Goal: Task Accomplishment & Management: Complete application form

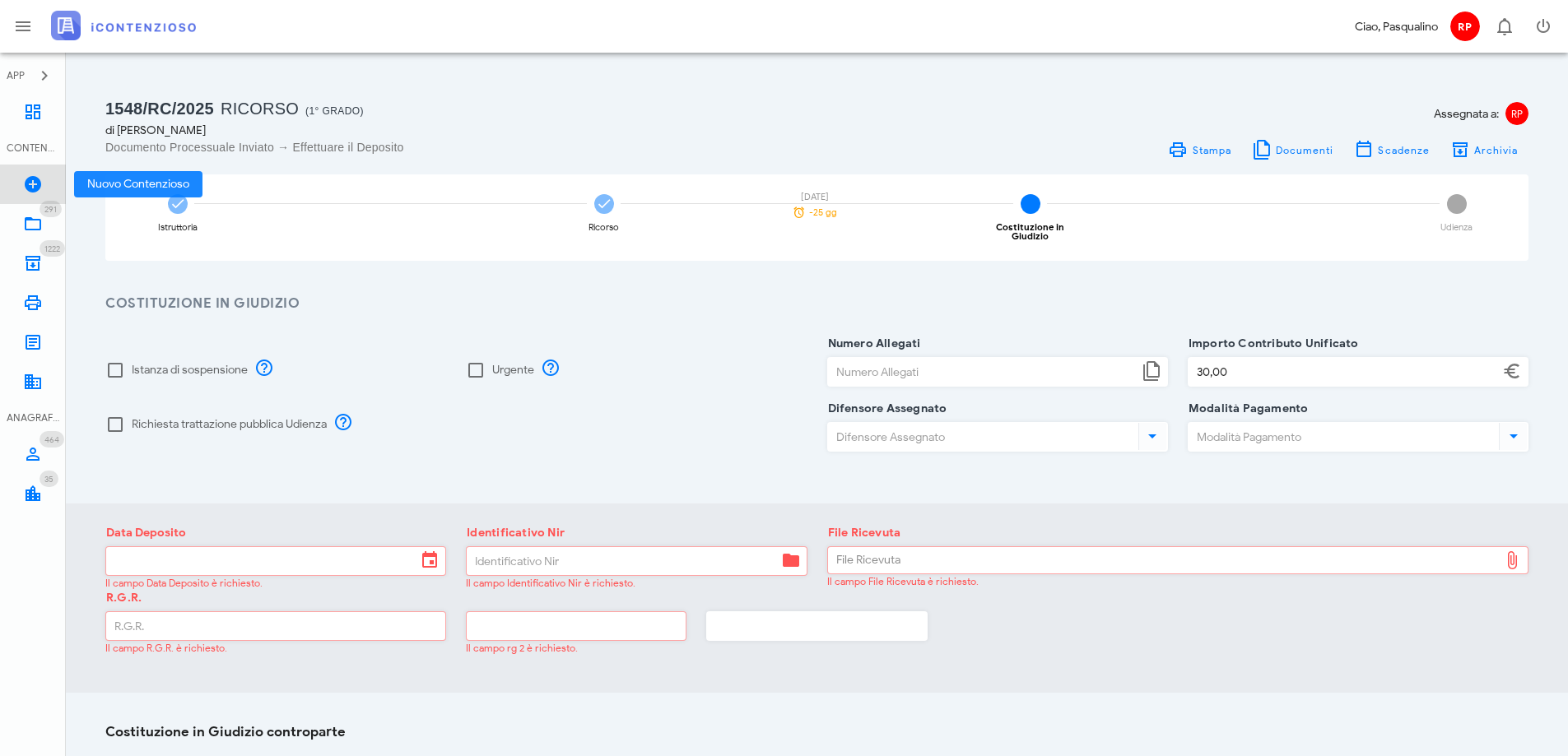
click at [34, 183] on icon at bounding box center [32, 183] width 19 height 19
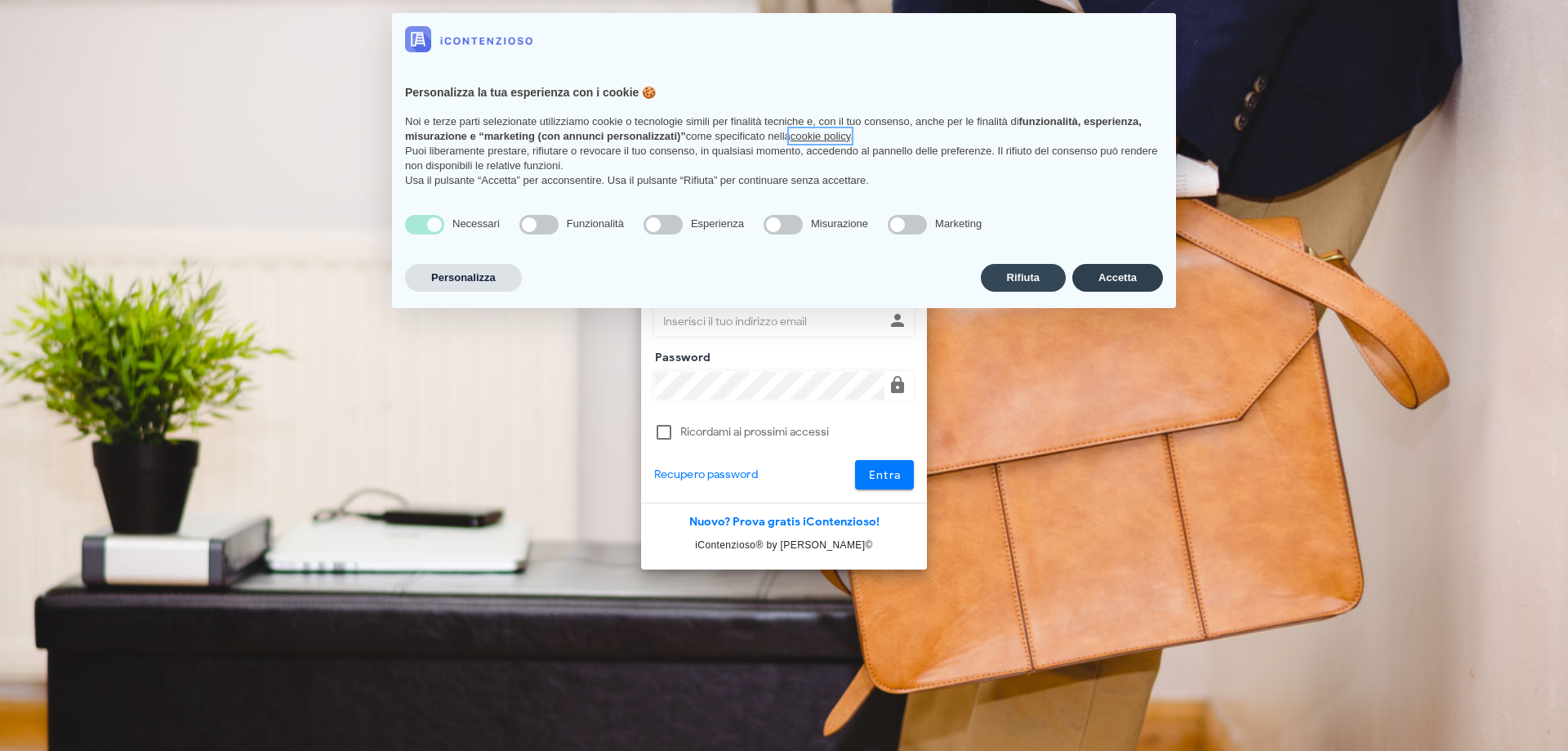
type input "p.rizza@studioassociatoadrev.it"
click at [1120, 278] on button "Accetta" at bounding box center [1117, 278] width 91 height 27
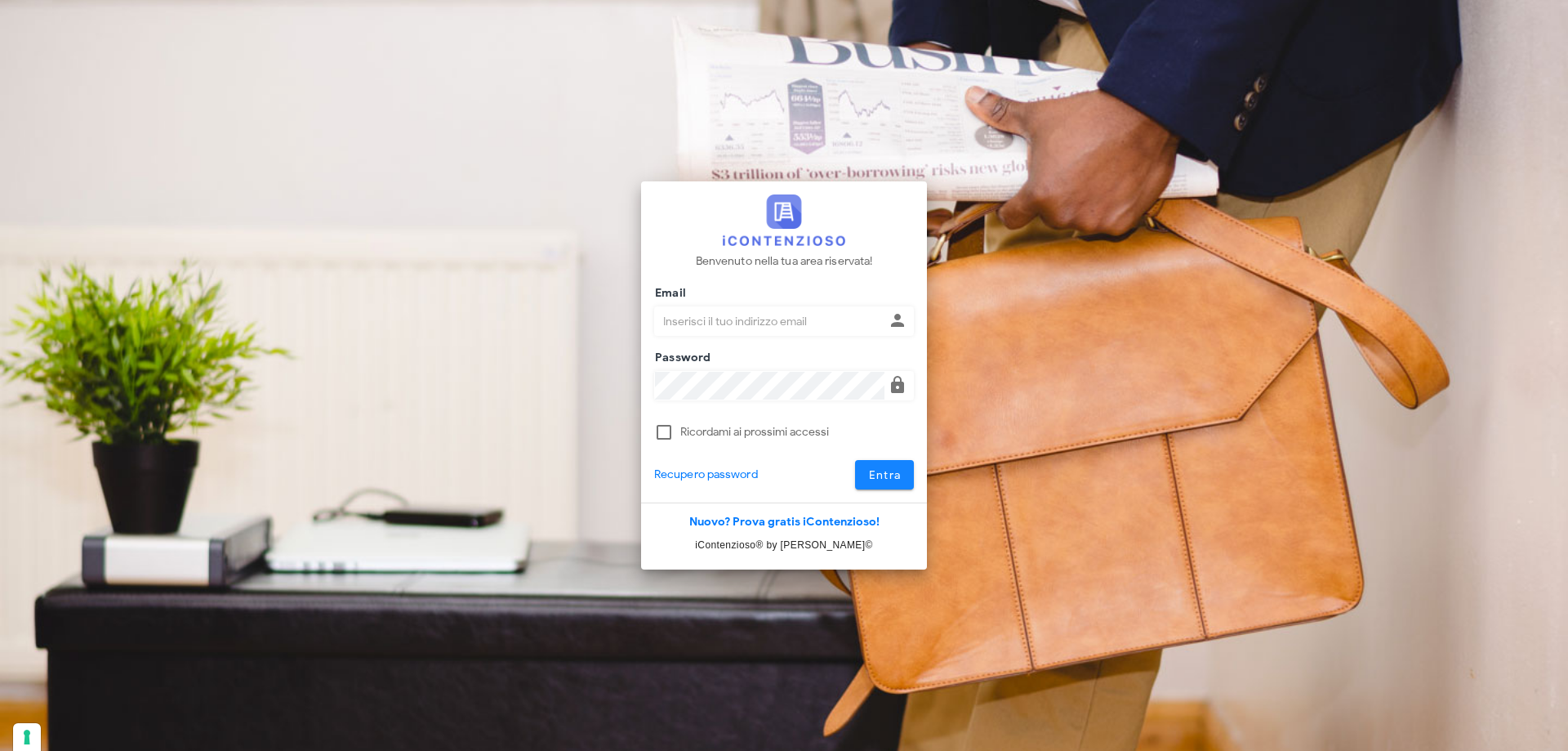
type input "p.rizza@studioassociatoadrev.it"
click at [886, 479] on span "Entra" at bounding box center [884, 474] width 34 height 14
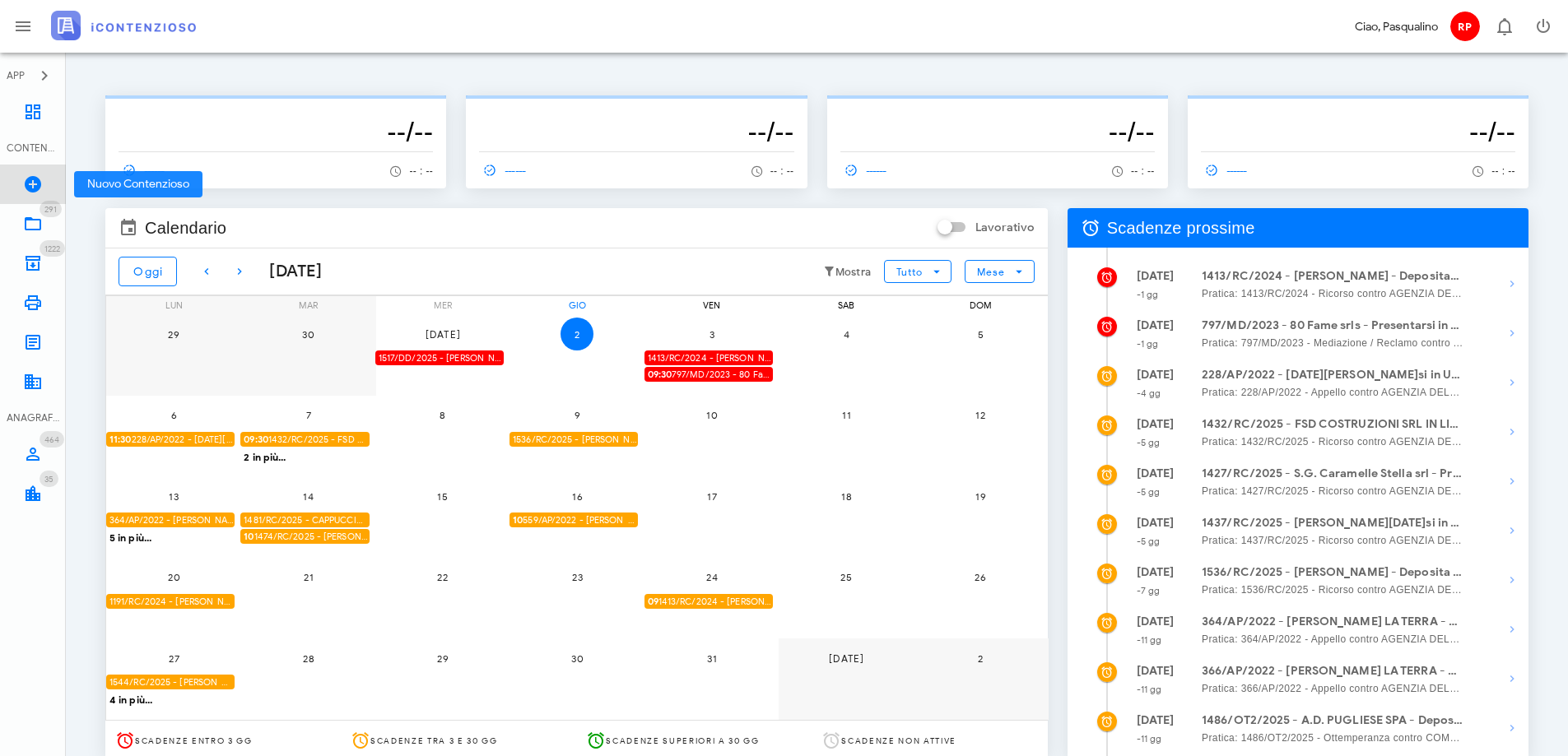
click at [30, 179] on icon at bounding box center [32, 183] width 19 height 19
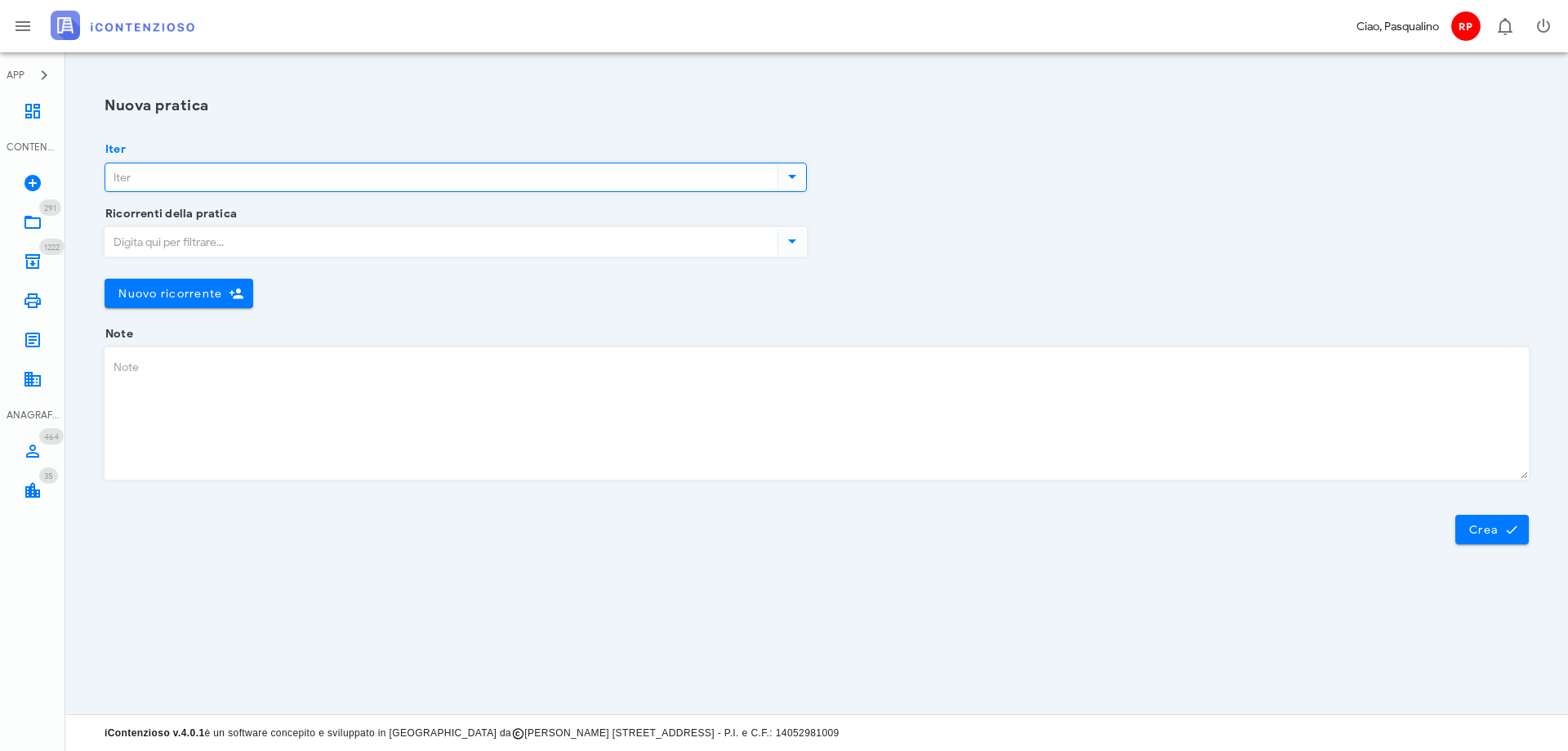
click at [141, 174] on input "Iter" at bounding box center [439, 177] width 669 height 27
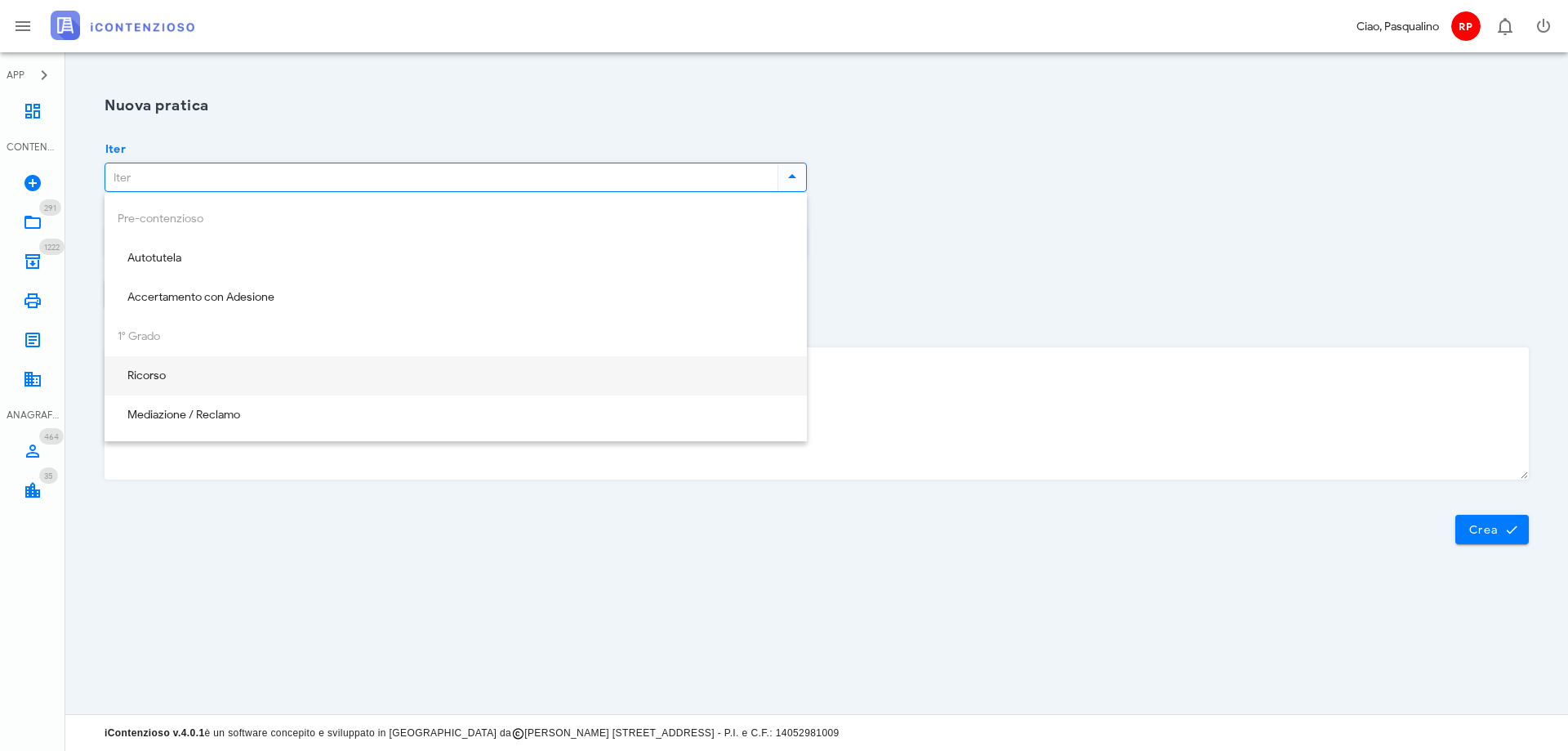
click at [200, 386] on div "Ricorso" at bounding box center [455, 376] width 676 height 34
type input "Ricorso"
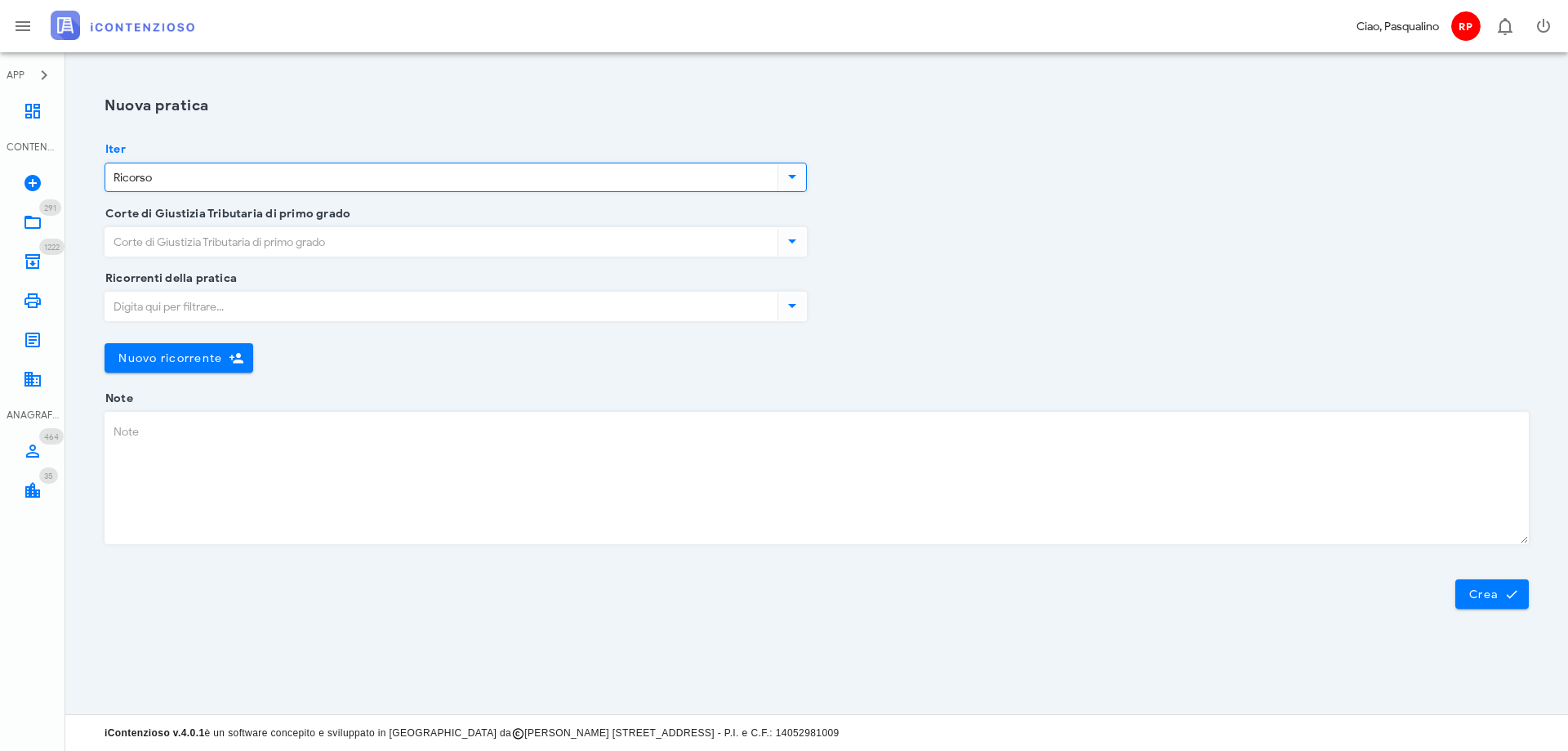
click at [234, 242] on input "Corte di Giustizia Tributaria di primo grado" at bounding box center [439, 242] width 669 height 27
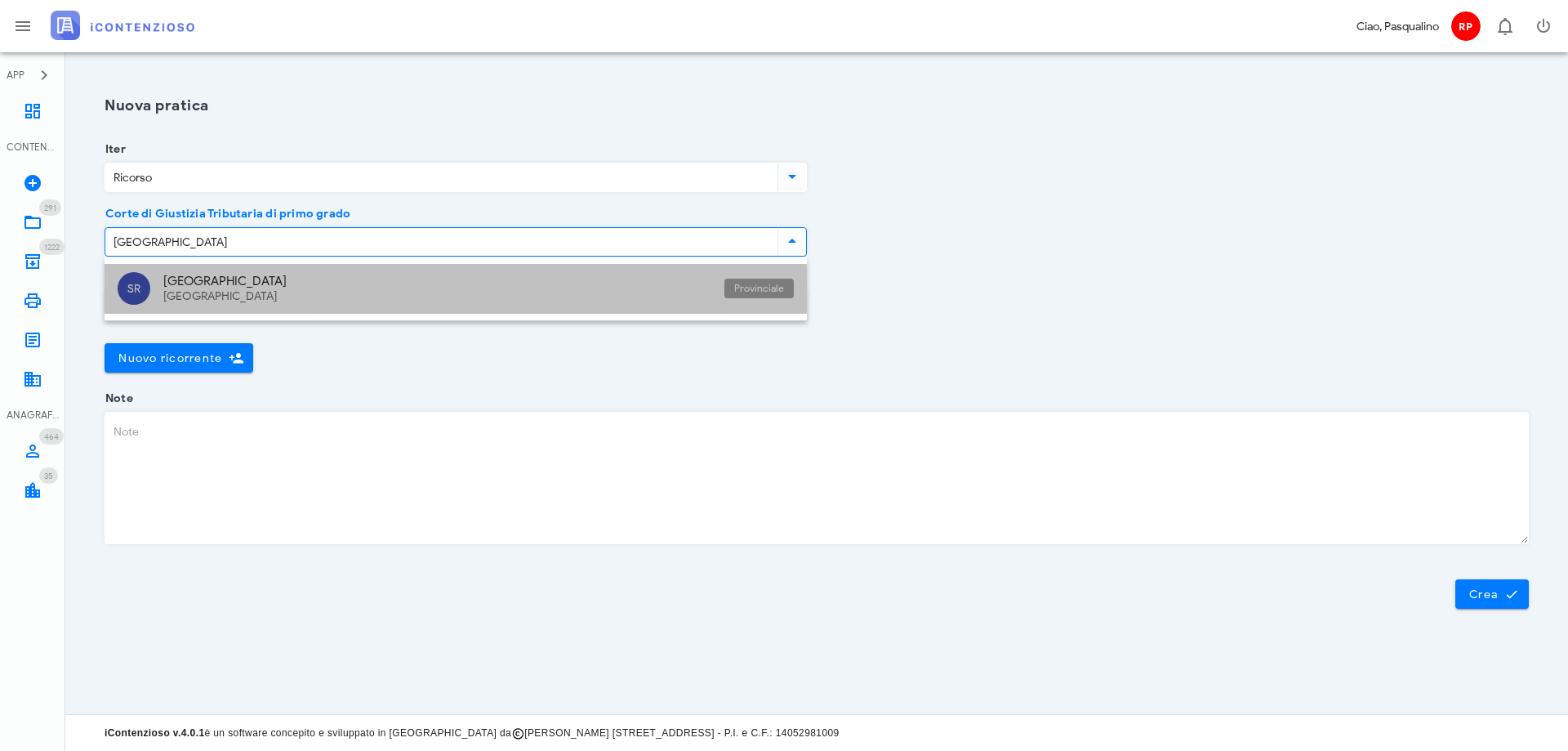
click at [211, 288] on div "[GEOGRAPHIC_DATA]" at bounding box center [437, 281] width 548 height 15
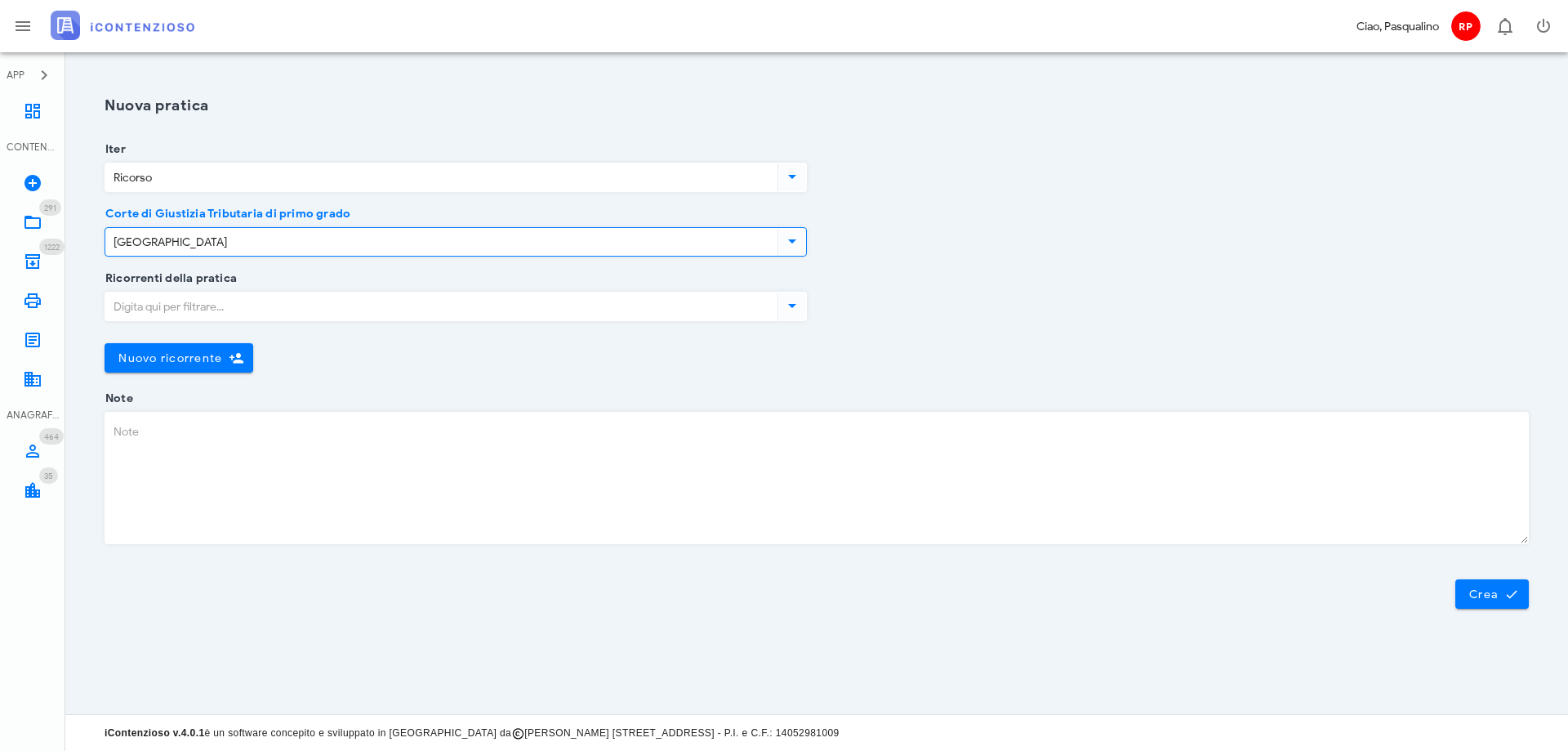
type input "[GEOGRAPHIC_DATA]"
click at [290, 312] on input "Ricorrenti della pratica" at bounding box center [439, 306] width 669 height 27
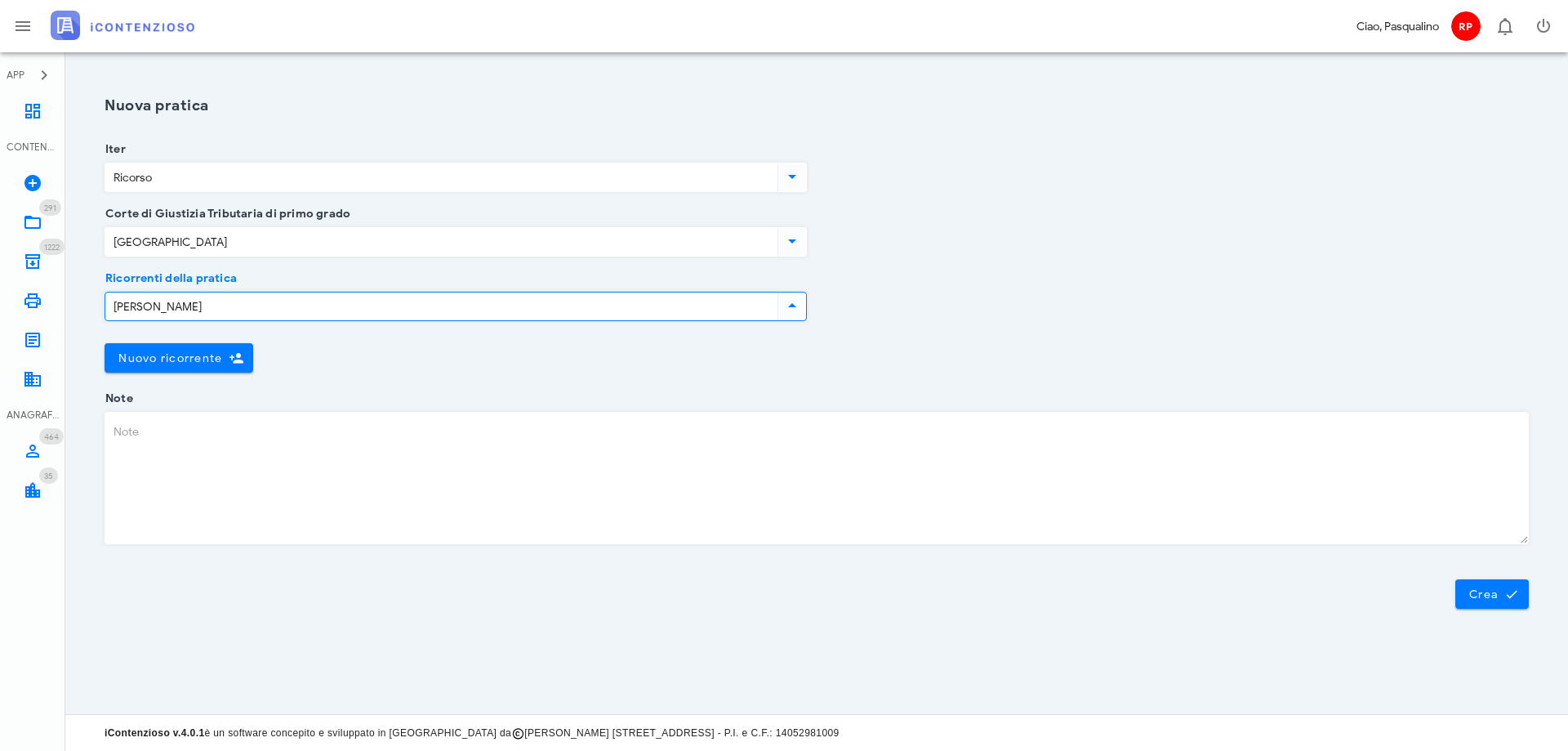
drag, startPoint x: 174, startPoint y: 305, endPoint x: 312, endPoint y: 284, distance: 139.6
click at [312, 284] on div "Ricorrenti della pratica mangiafico sebastiano" at bounding box center [455, 310] width 702 height 64
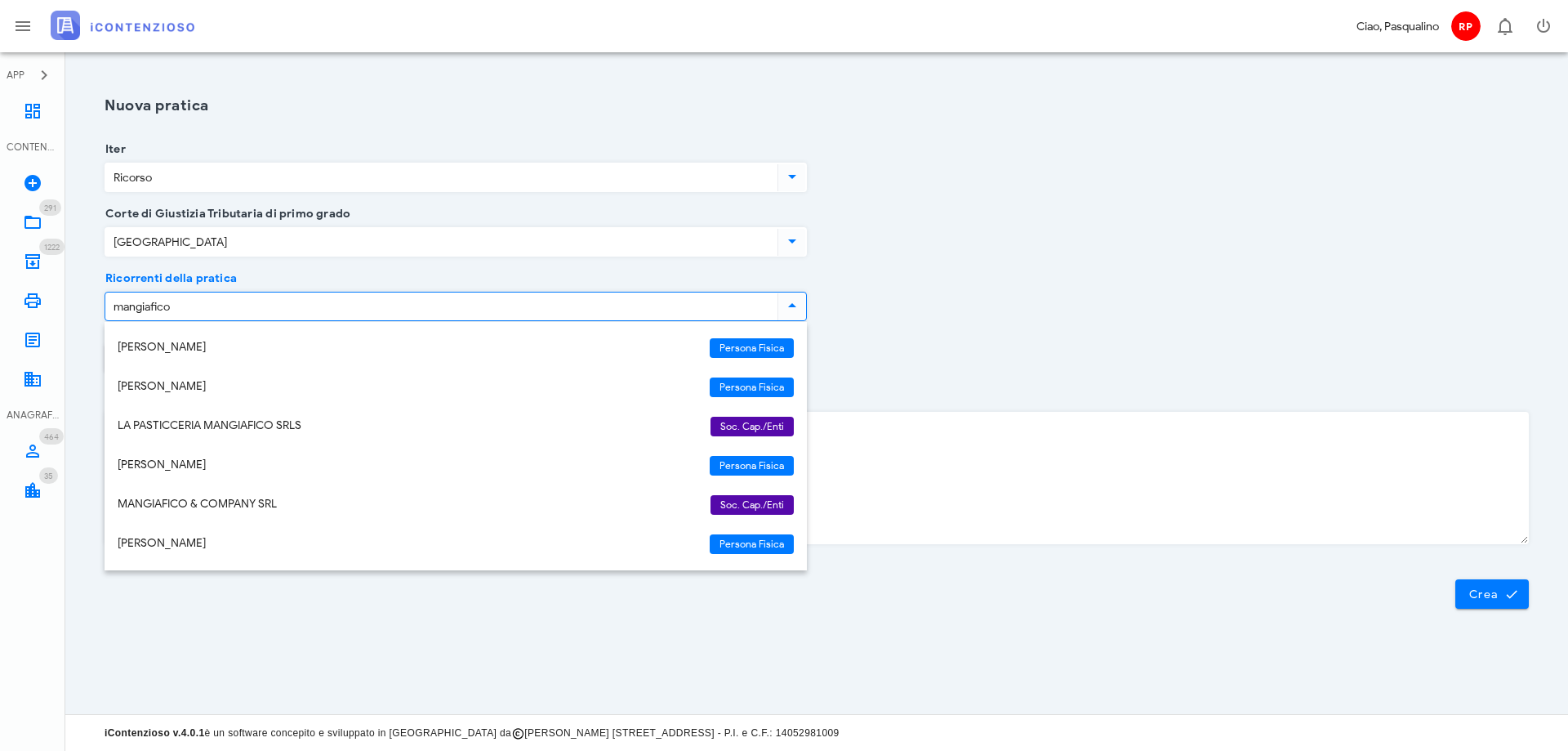
type input "mangiafico"
click at [1061, 389] on div "Ricorrenti della pratica mangiafico Nuovo ricorrente Chiudi" at bounding box center [816, 338] width 1444 height 120
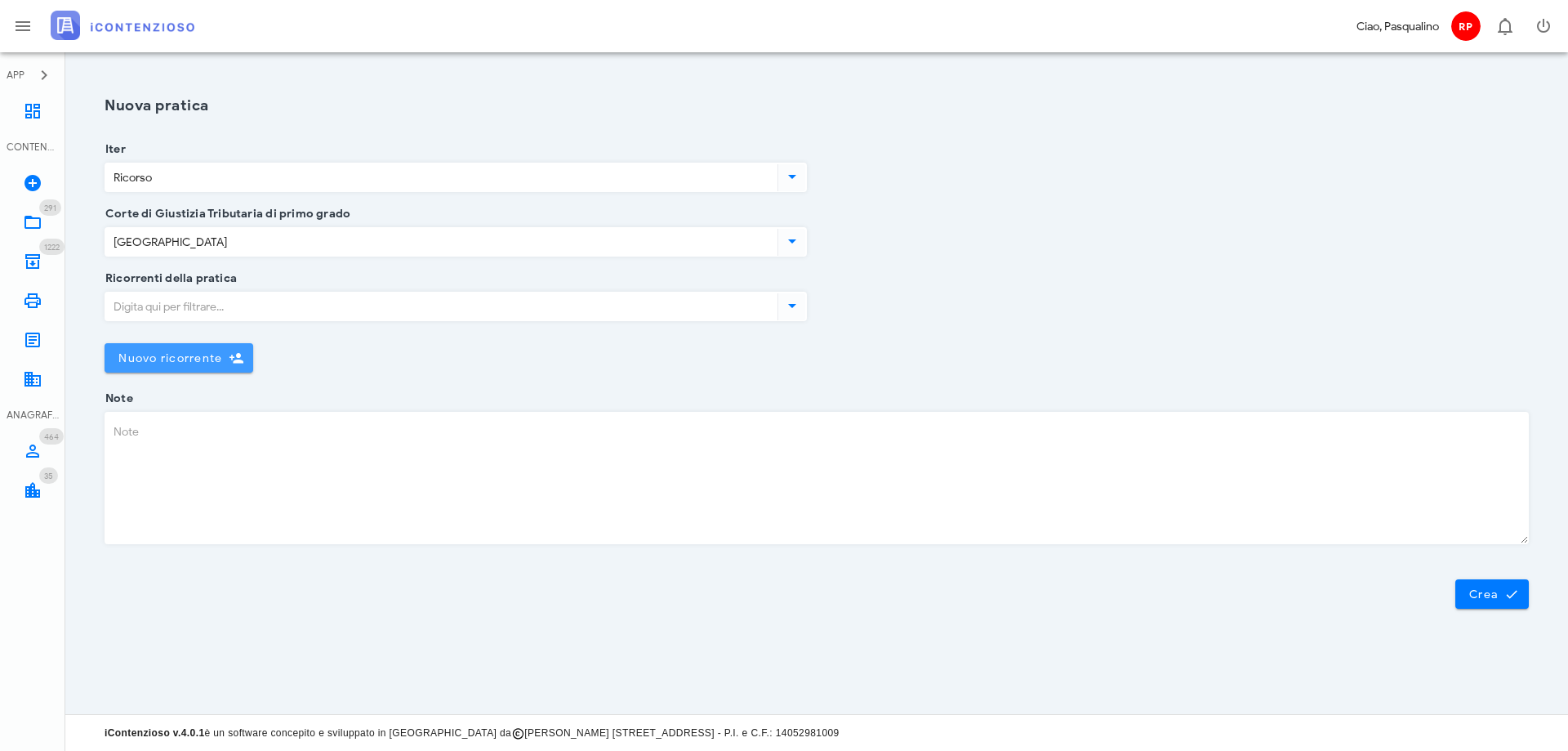
click at [148, 357] on span "Nuovo ricorrente" at bounding box center [169, 358] width 104 height 14
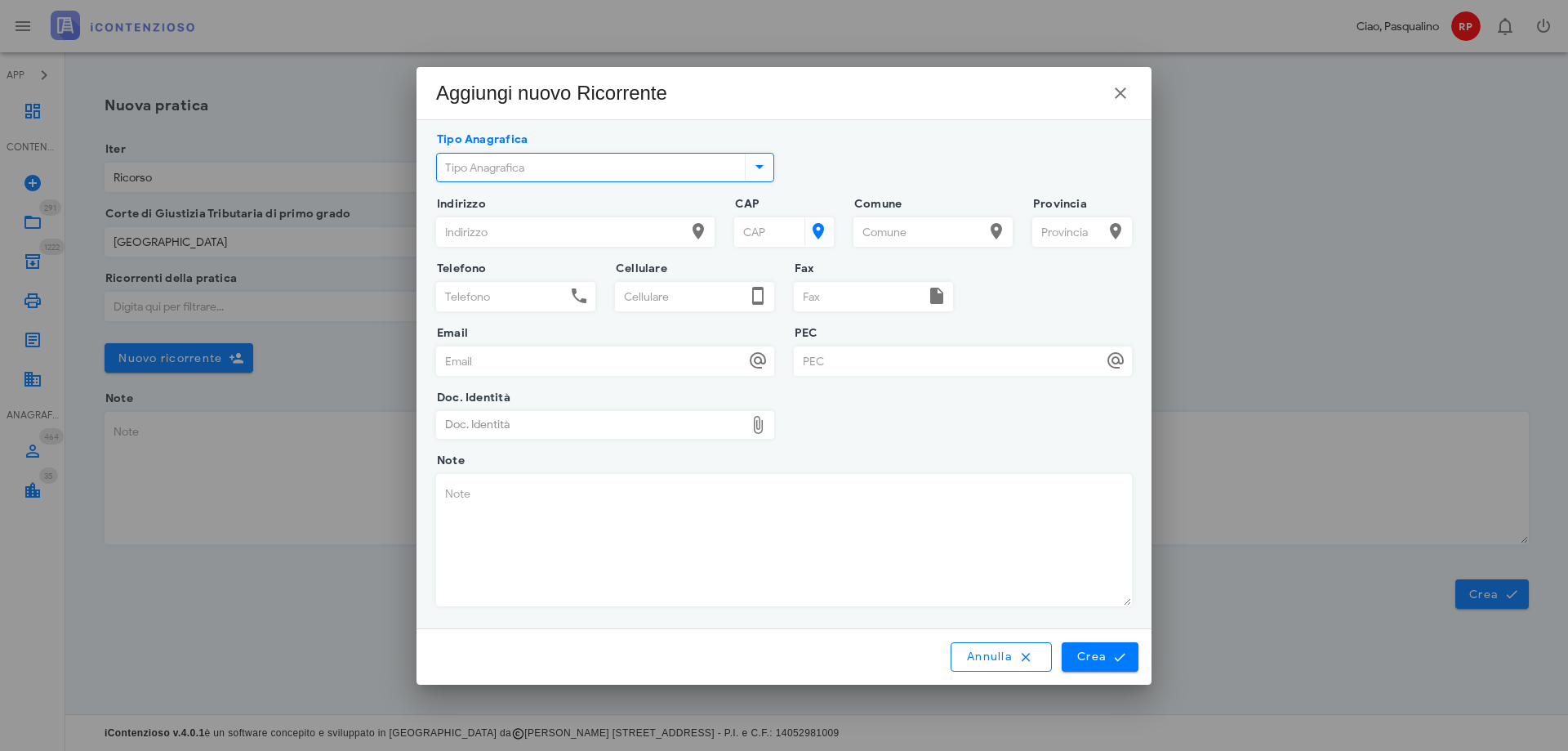
click at [548, 170] on input "Tipo Anagrafica" at bounding box center [589, 168] width 305 height 27
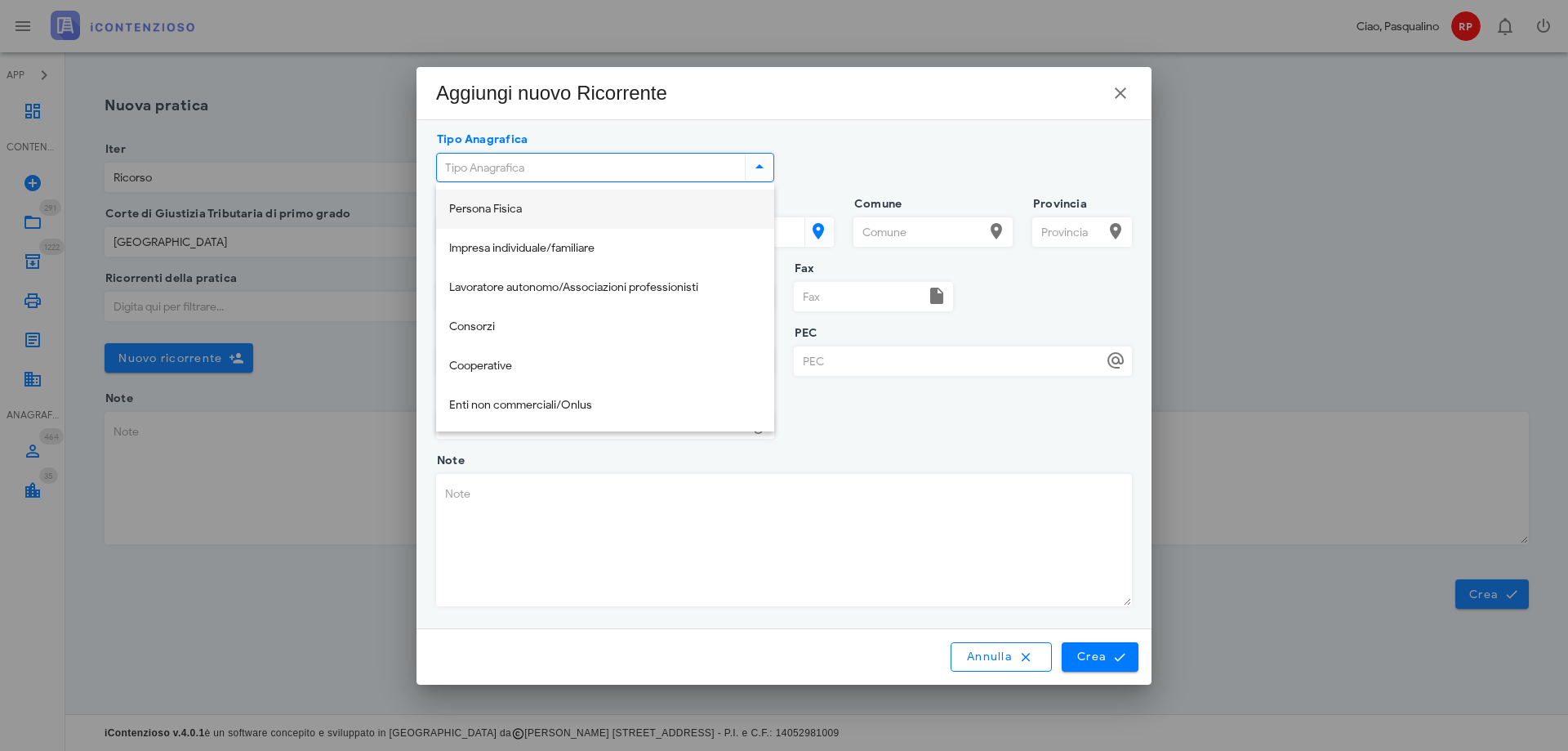
click at [530, 208] on div "Persona Fisica" at bounding box center [605, 209] width 312 height 14
type input "Persona Fisica"
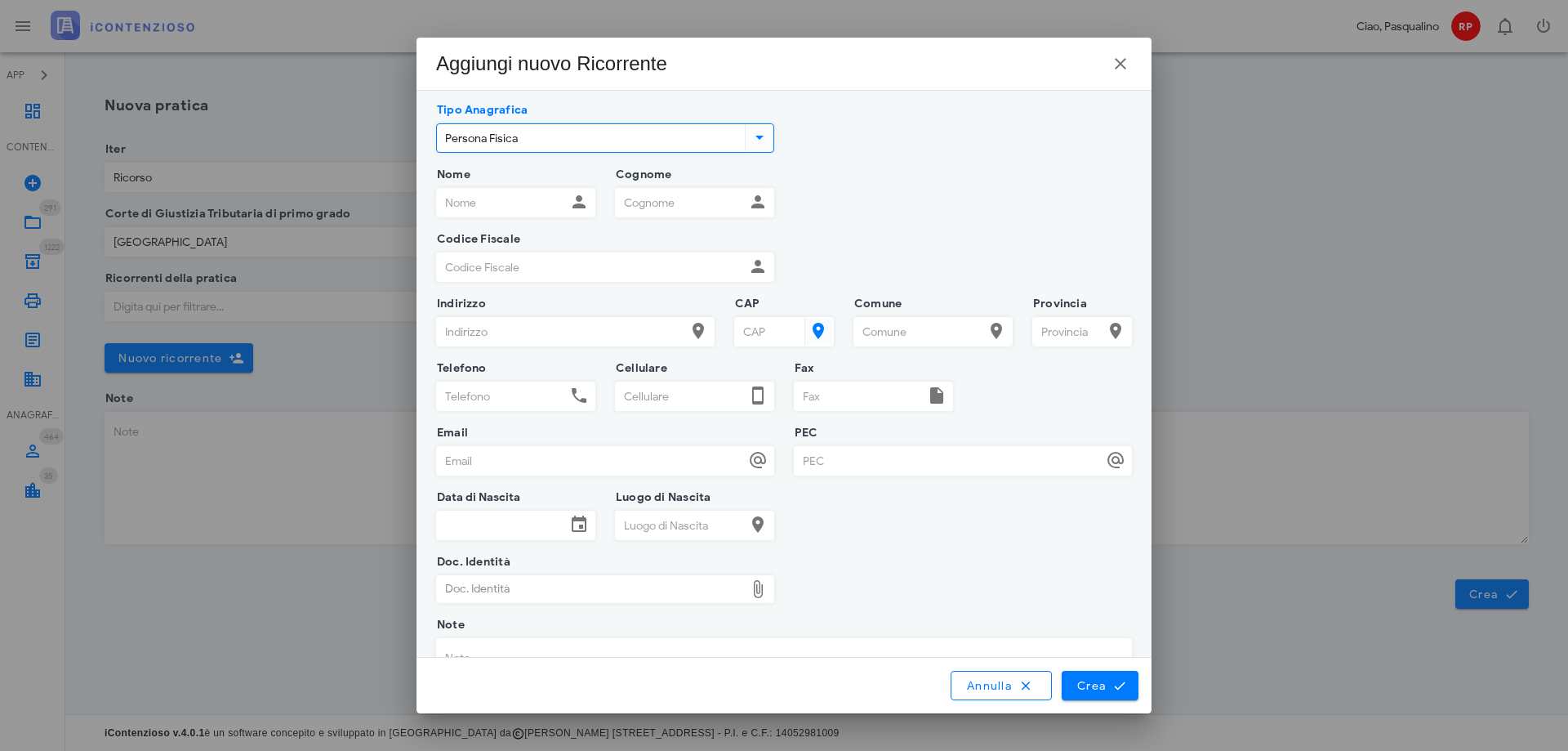
click at [482, 208] on input "Nome" at bounding box center [501, 202] width 129 height 27
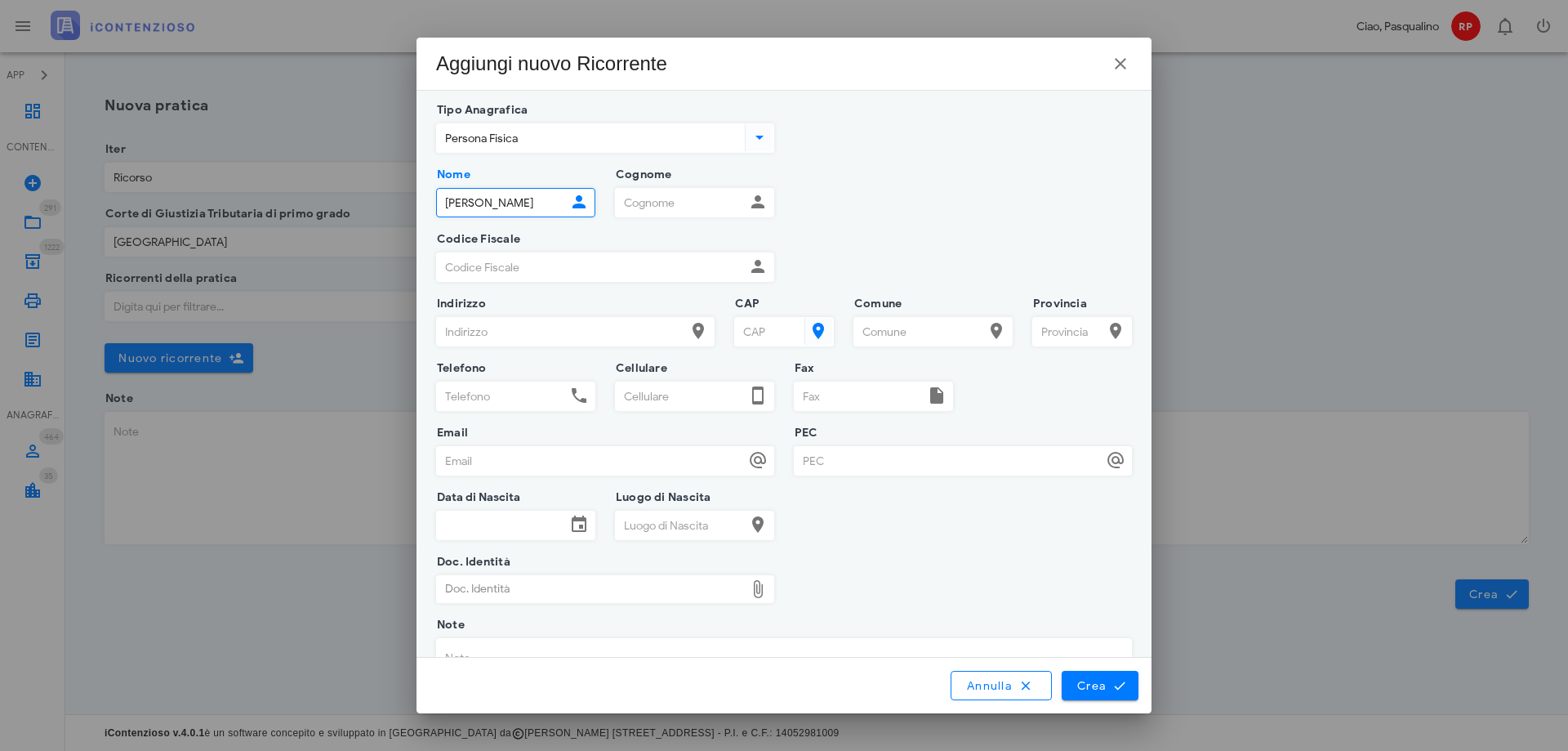
type input "sebastiano"
type input "mangiafico"
click at [524, 273] on input "Codice Fiscale" at bounding box center [590, 267] width 308 height 27
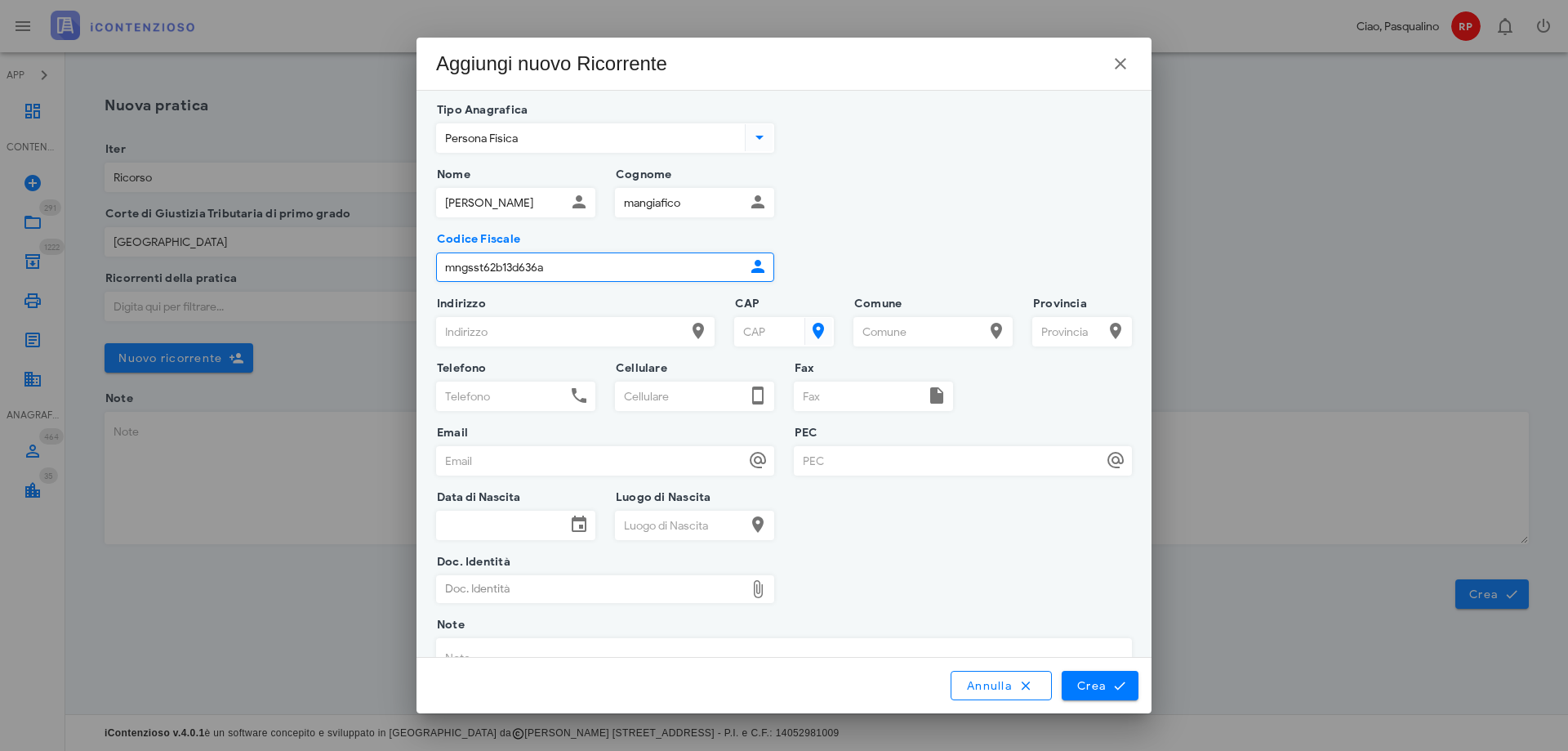
type input "mngsst62b13d636a"
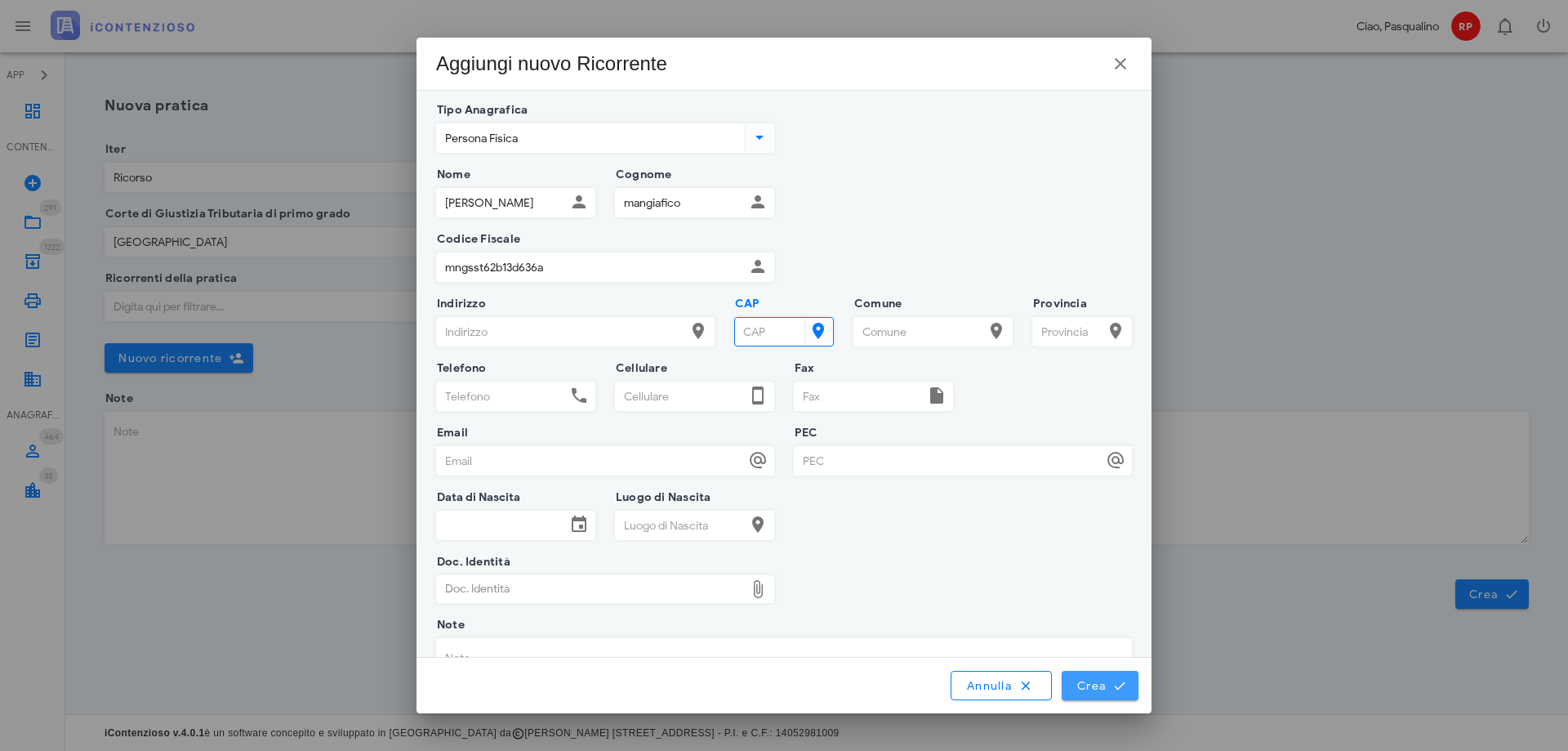
click at [1085, 685] on span "Crea" at bounding box center [1100, 685] width 48 height 15
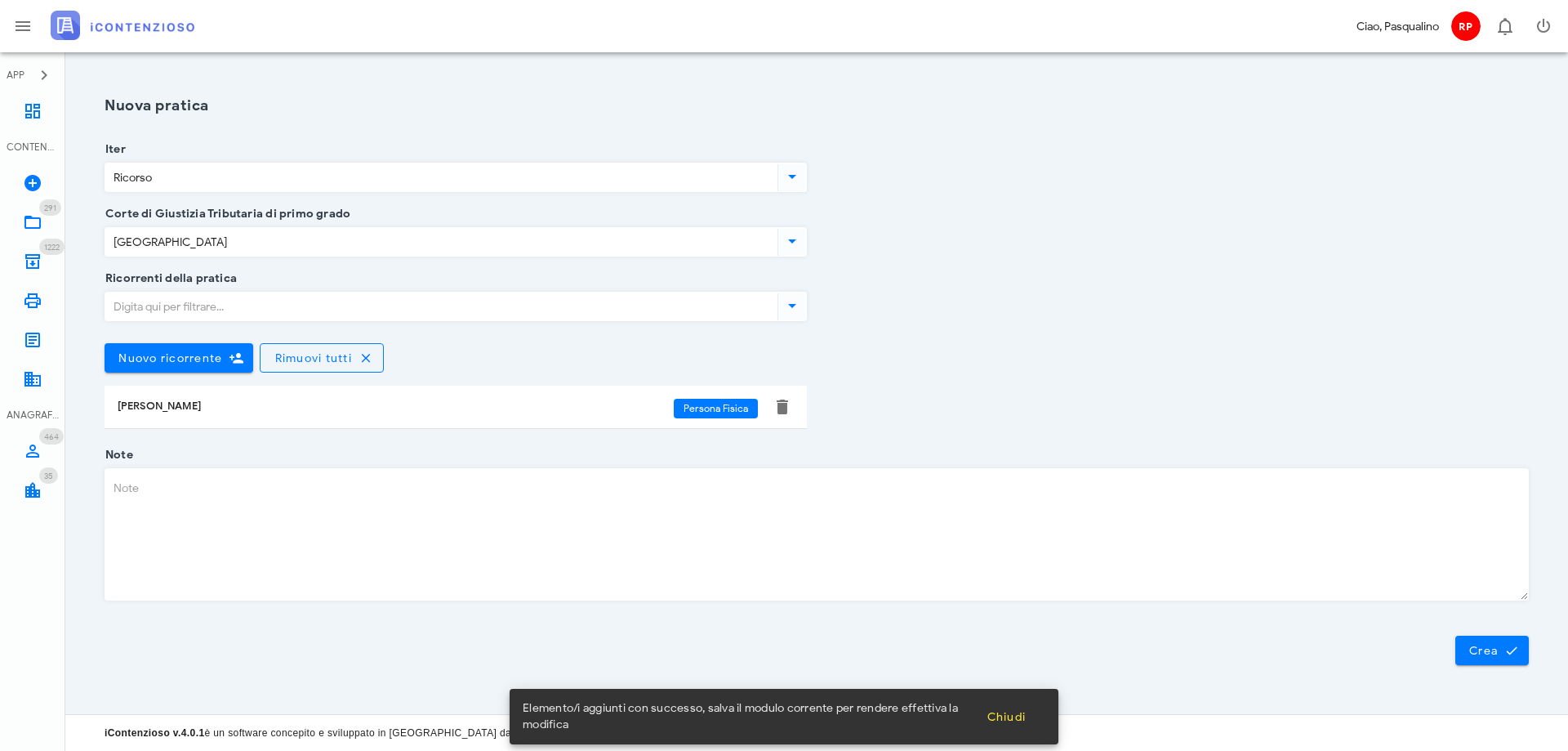
click at [1257, 347] on div "Ricorrenti della pratica Nuovo ricorrente Rimuovi tutti Sebastiano Mangiafico P…" at bounding box center [816, 366] width 1444 height 177
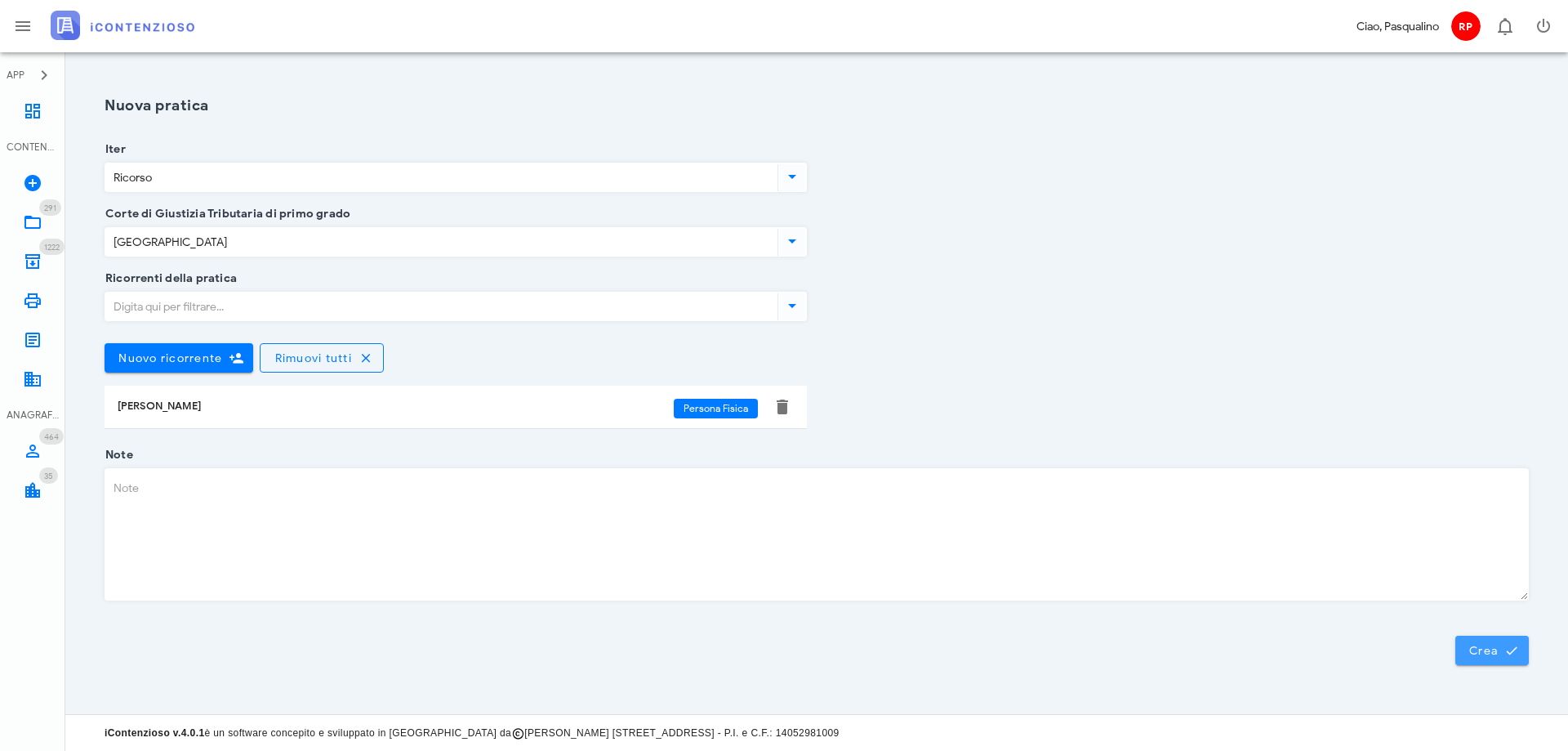
click at [1477, 643] on span "Crea" at bounding box center [1492, 650] width 48 height 15
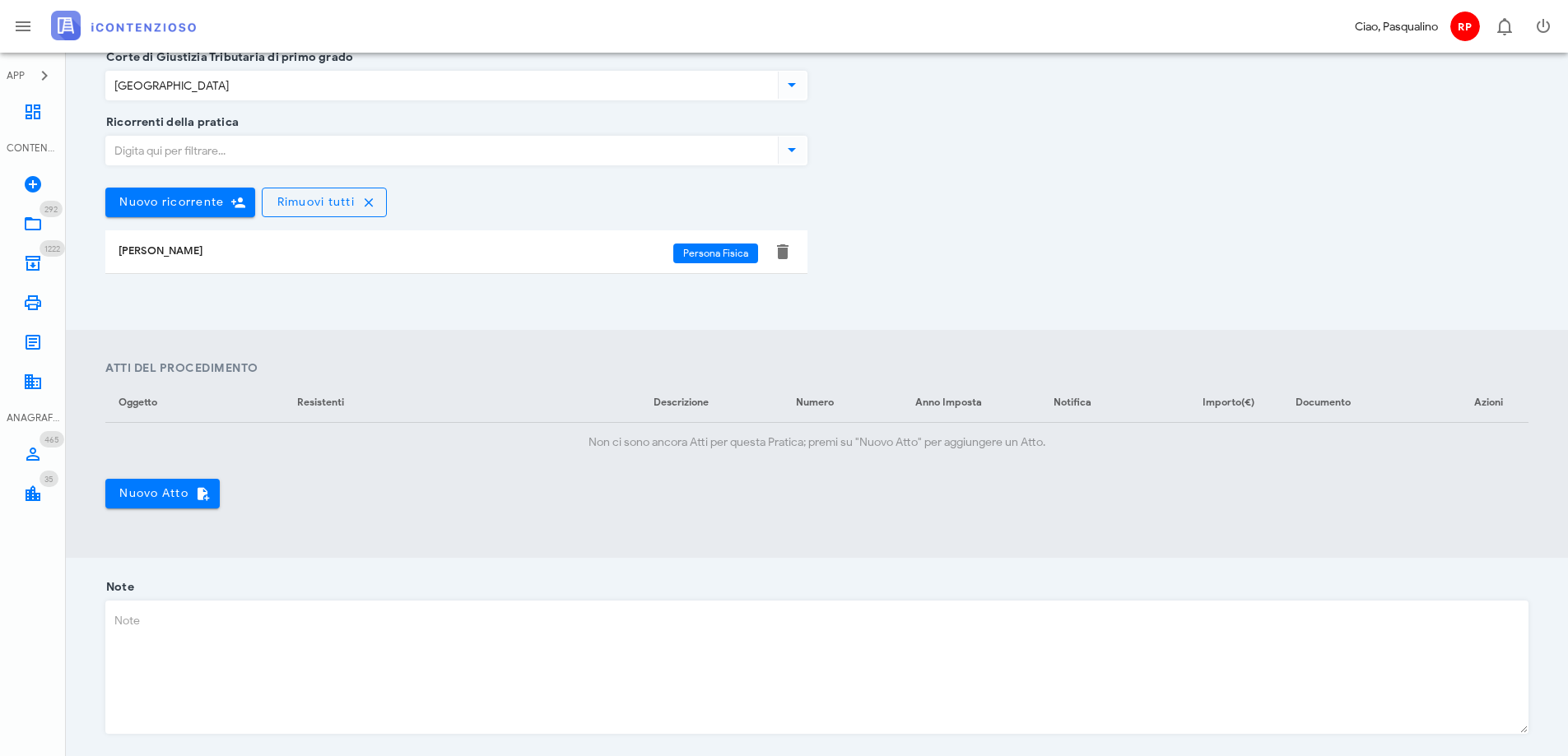
scroll to position [481, 0]
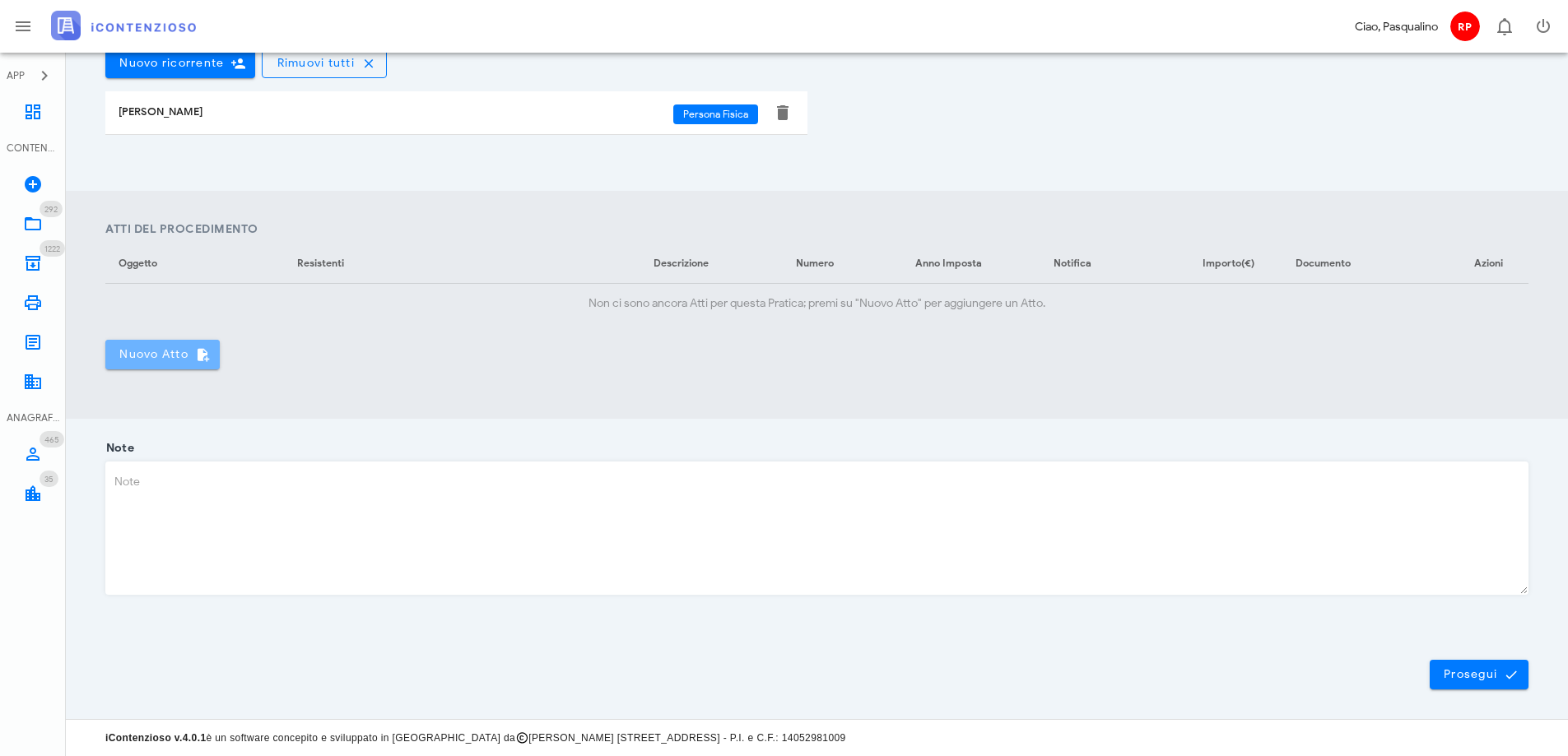
click at [146, 348] on span "Nuovo Atto" at bounding box center [161, 354] width 88 height 15
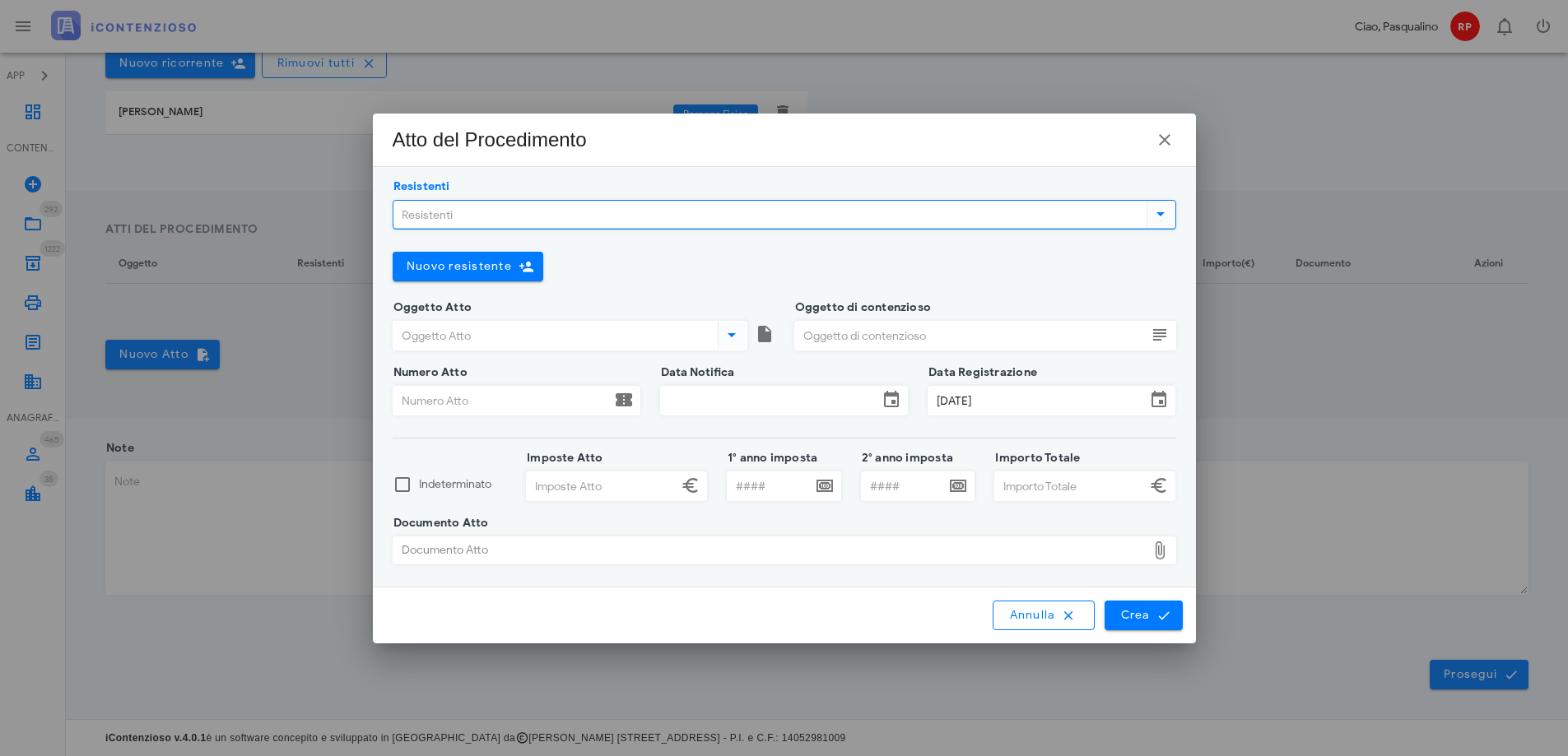
click at [682, 220] on input "Resistenti" at bounding box center [767, 215] width 750 height 28
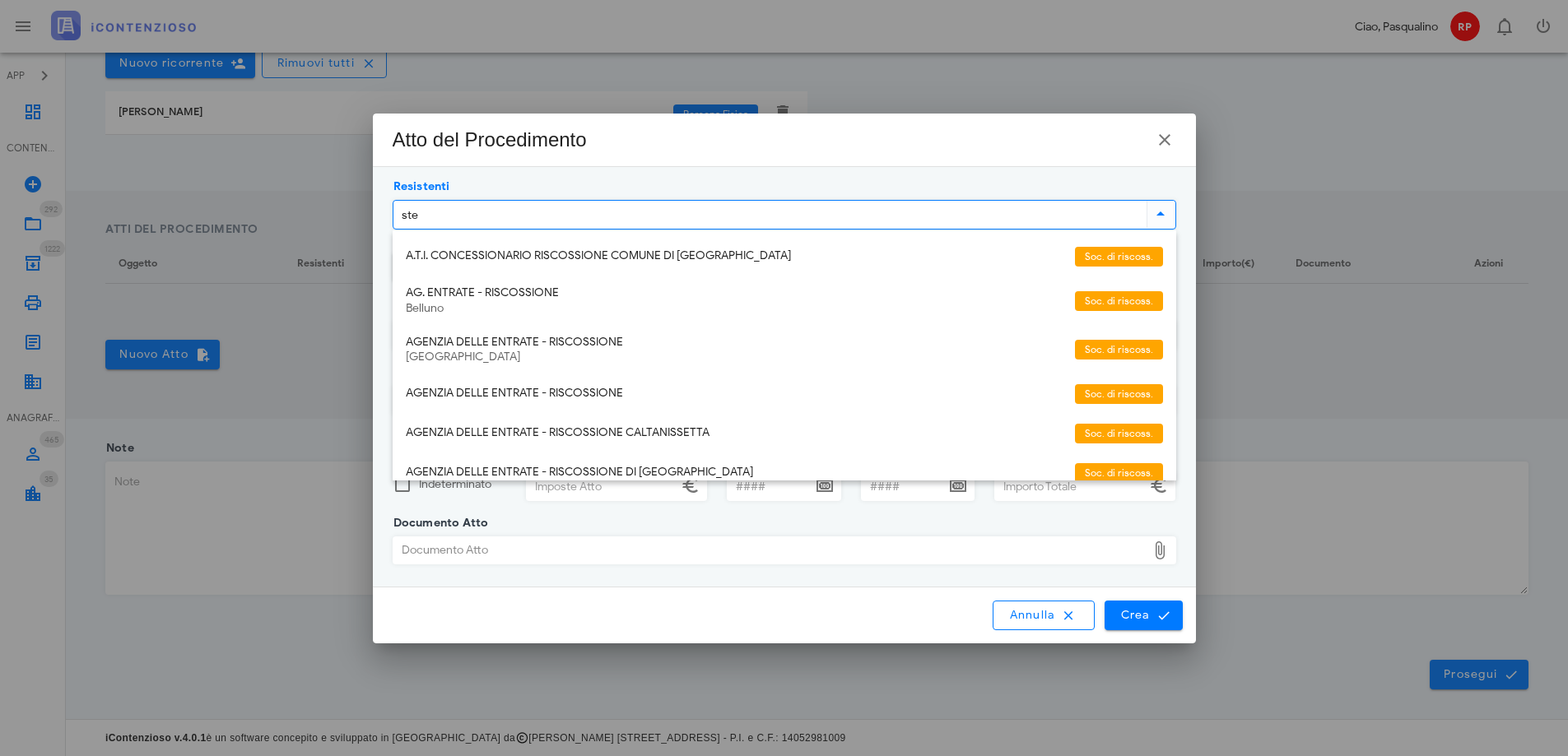
type input "step"
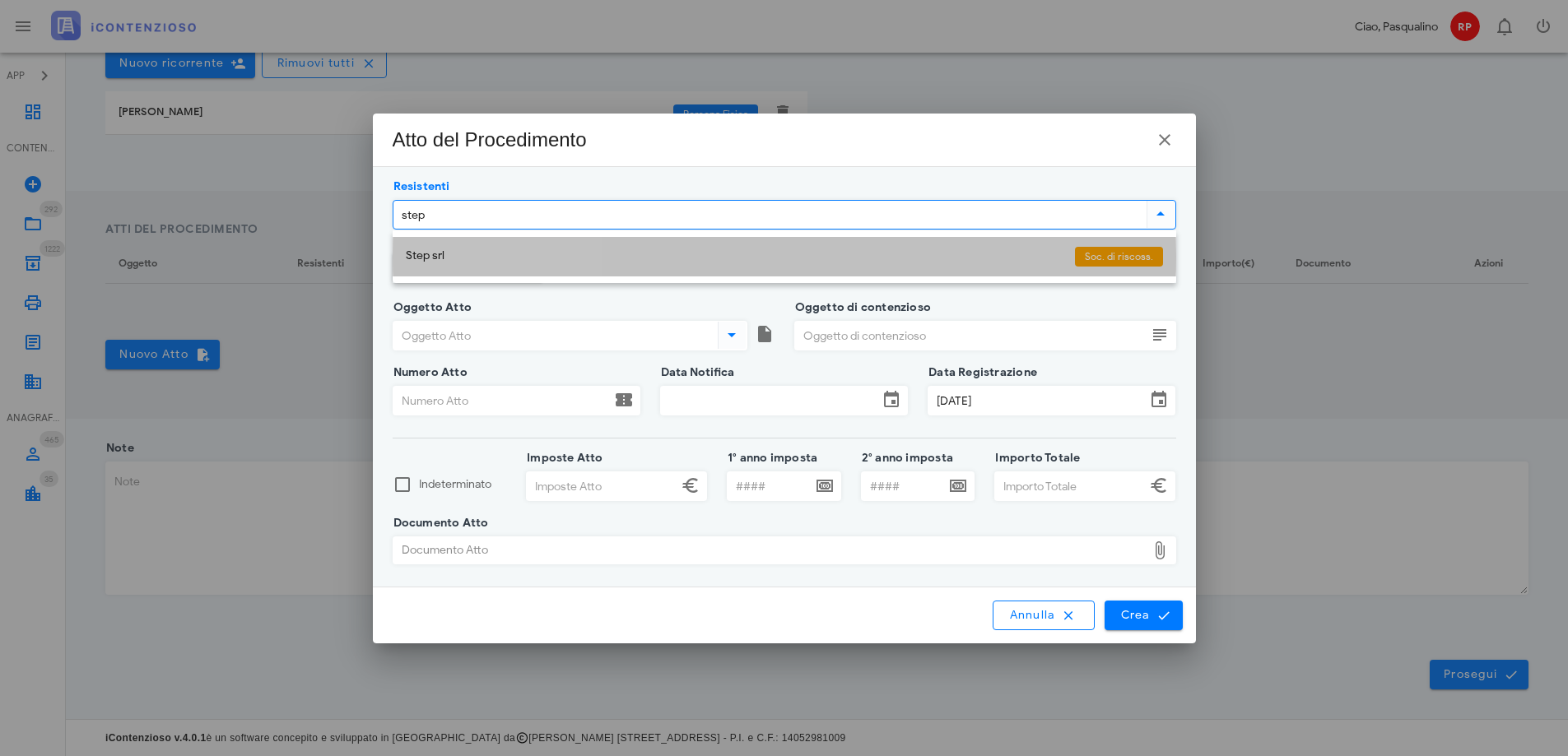
click at [550, 266] on div "Step srl" at bounding box center [733, 257] width 656 height 35
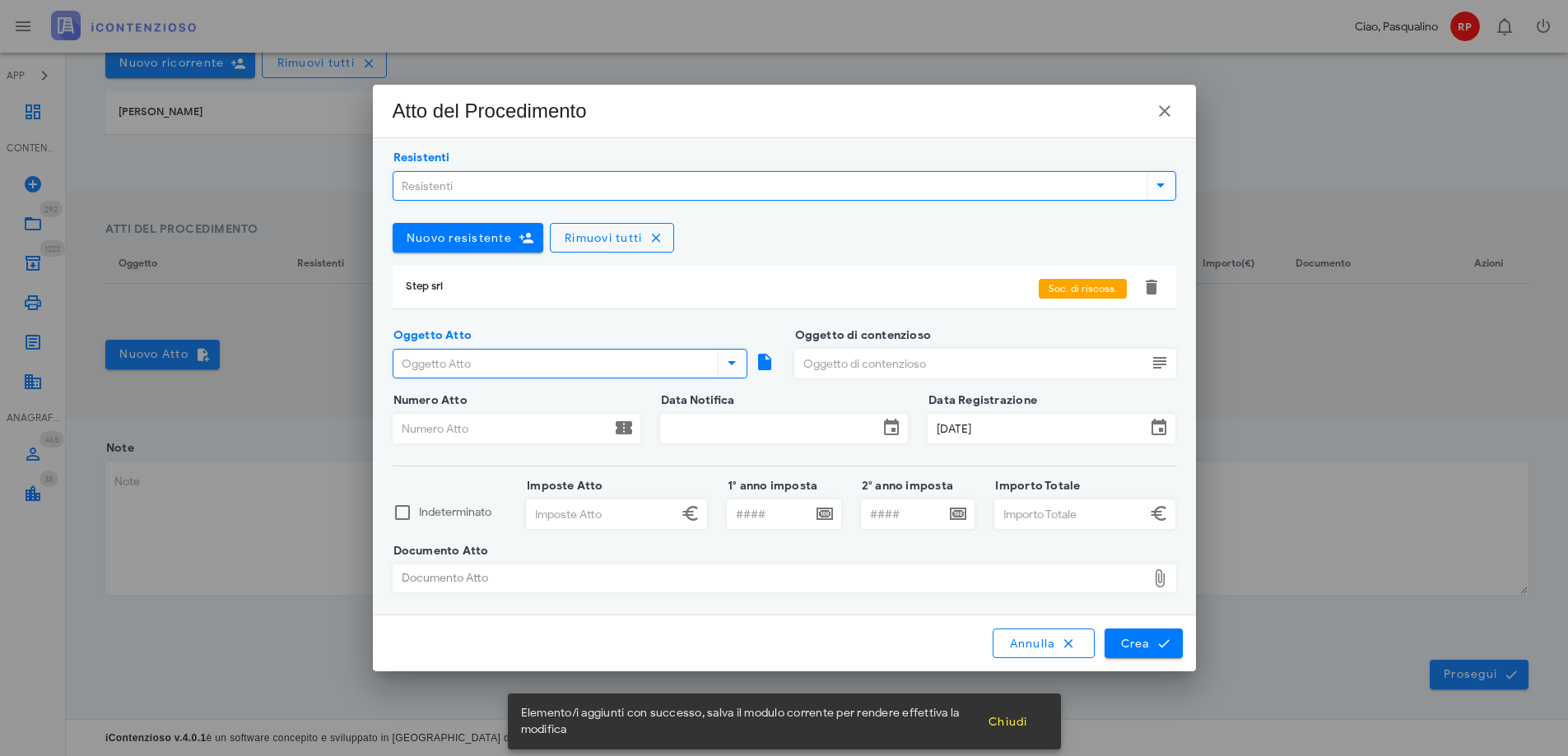
click at [533, 368] on input "Oggetto Atto" at bounding box center [553, 363] width 321 height 28
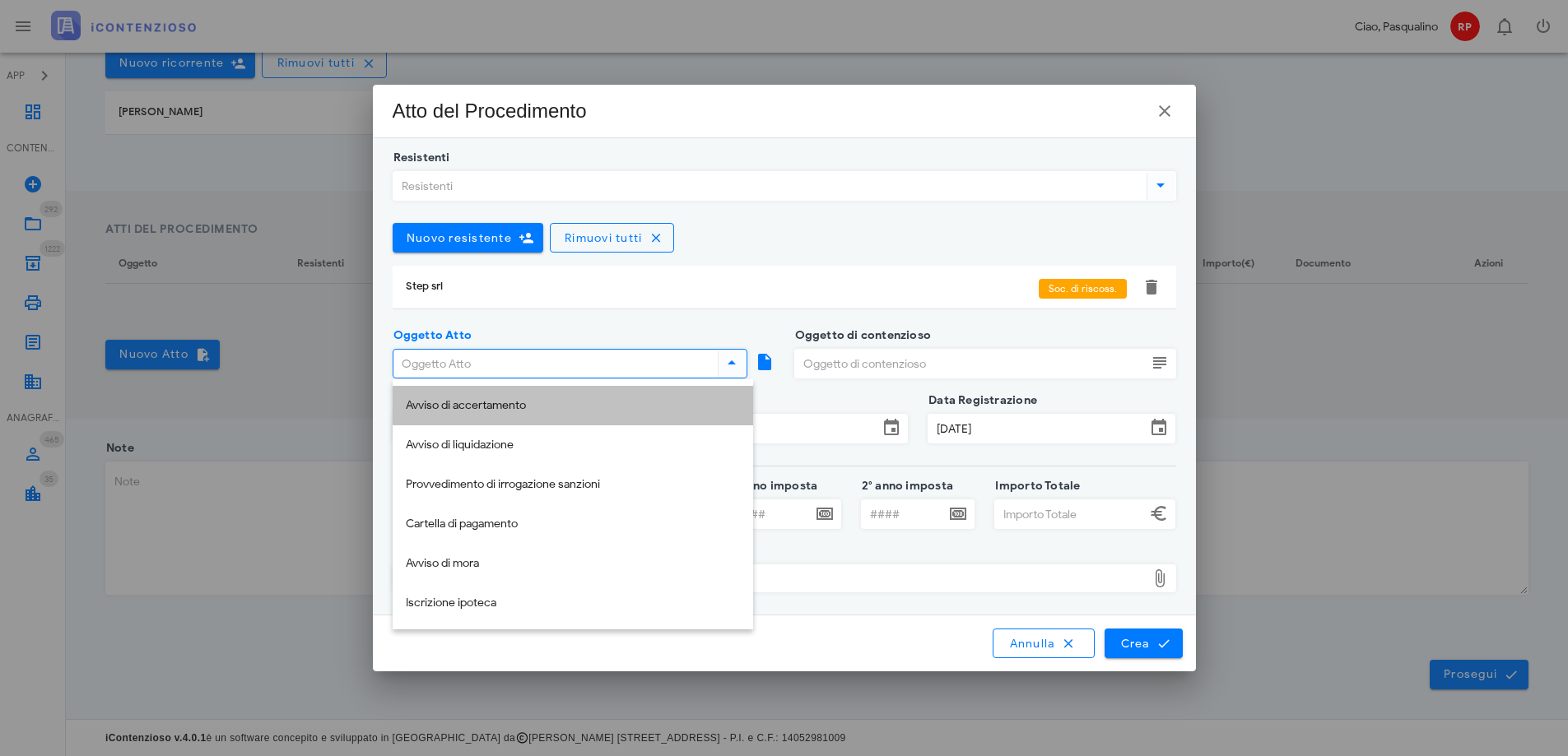
click at [560, 401] on div "Avviso di accertamento" at bounding box center [573, 406] width 334 height 14
type input "Avviso di accertamento"
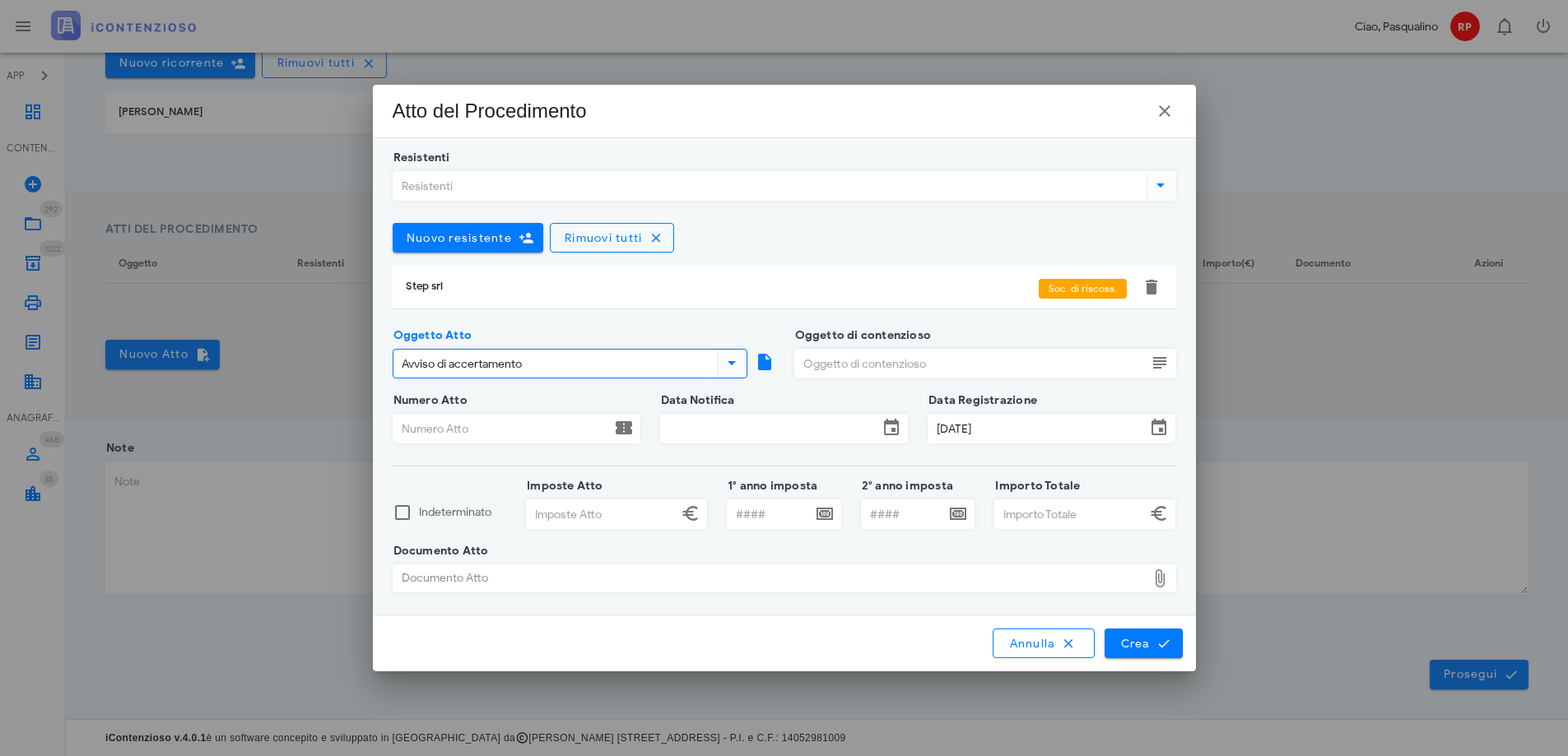
click at [866, 370] on input "Oggetto di contenzioso" at bounding box center [970, 363] width 351 height 28
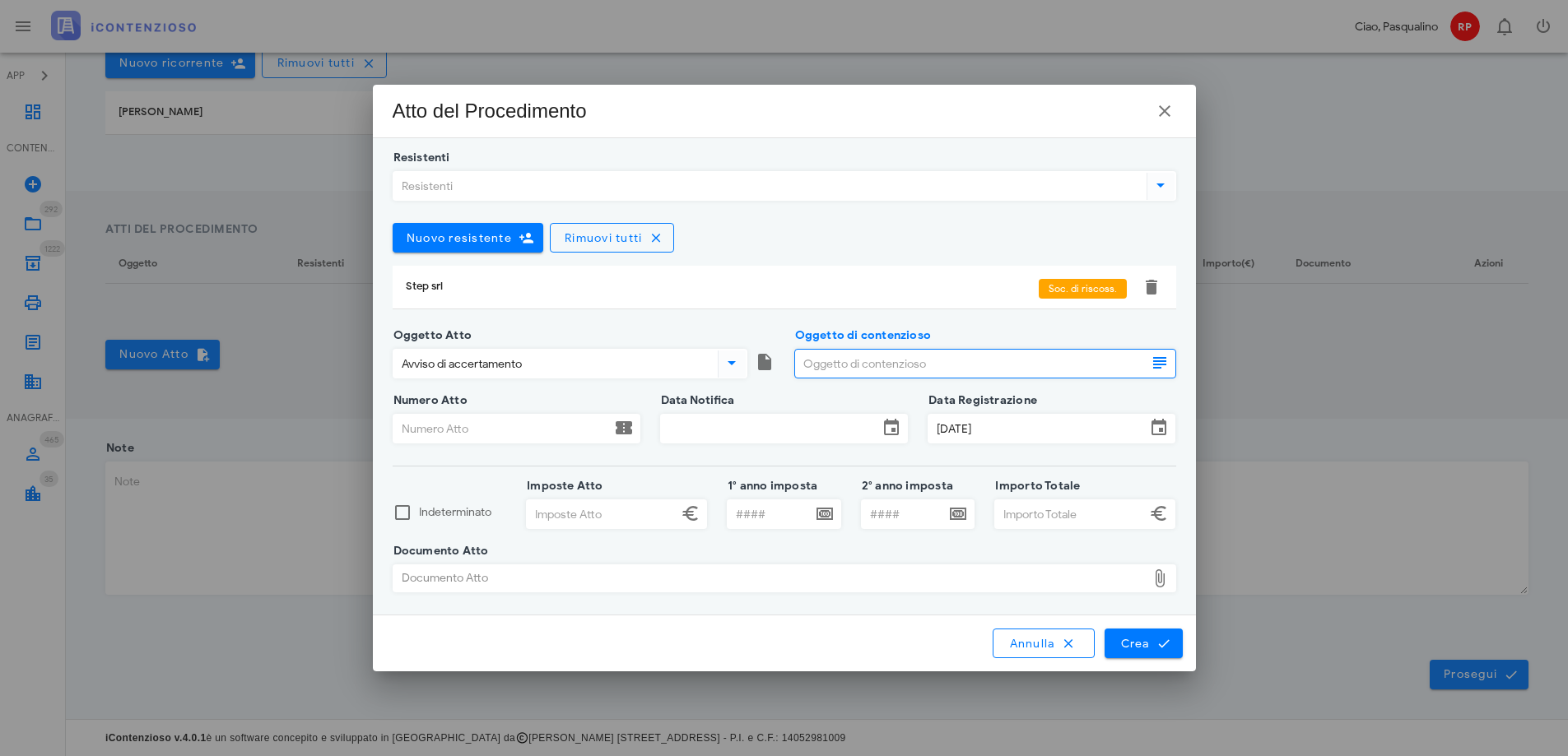
click at [872, 371] on input "Oggetto di contenzioso" at bounding box center [970, 363] width 351 height 28
type input "imu 2019"
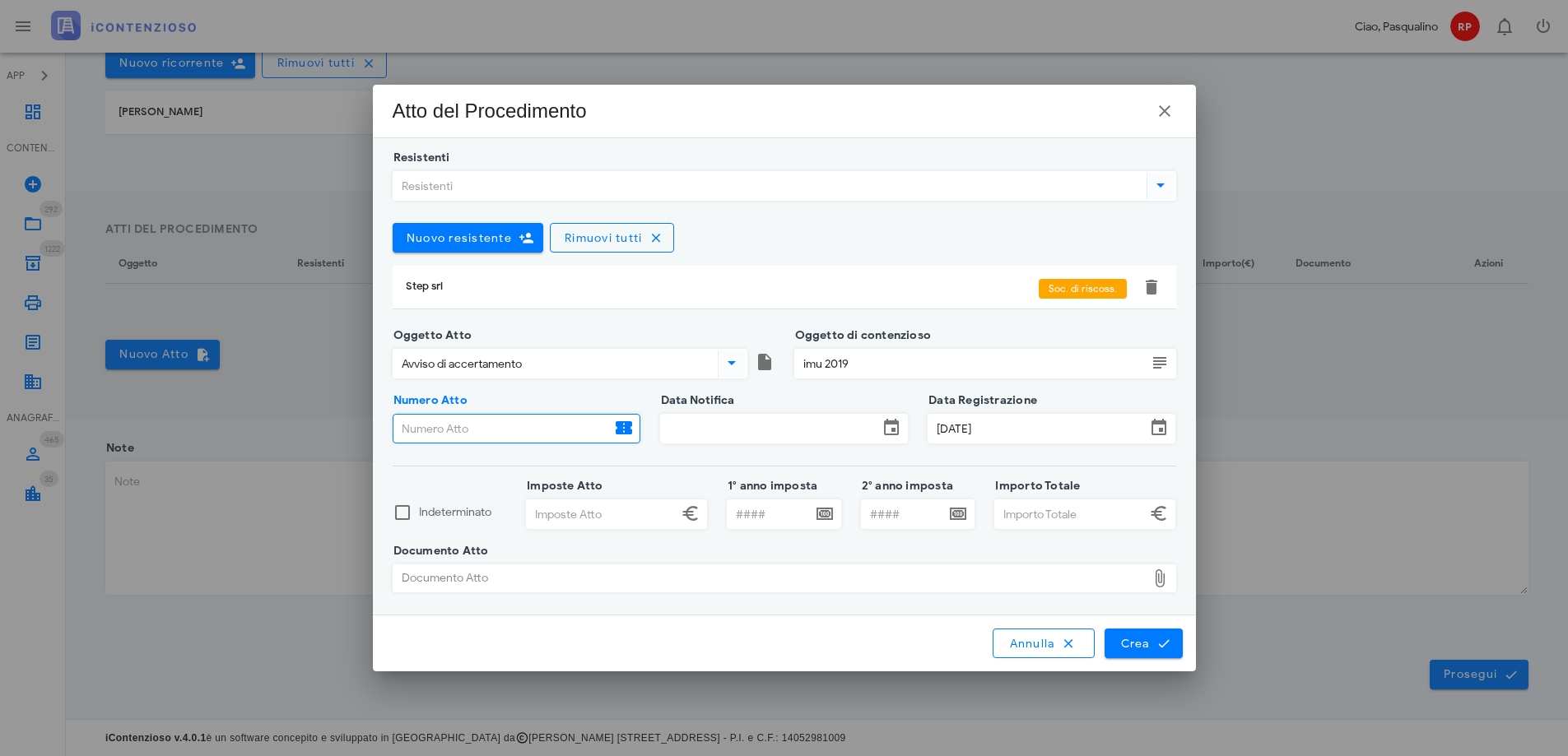
click at [454, 442] on input "Numero Atto" at bounding box center [502, 429] width 218 height 28
type input "5111"
click at [683, 431] on input "Data Notifica" at bounding box center [769, 429] width 218 height 28
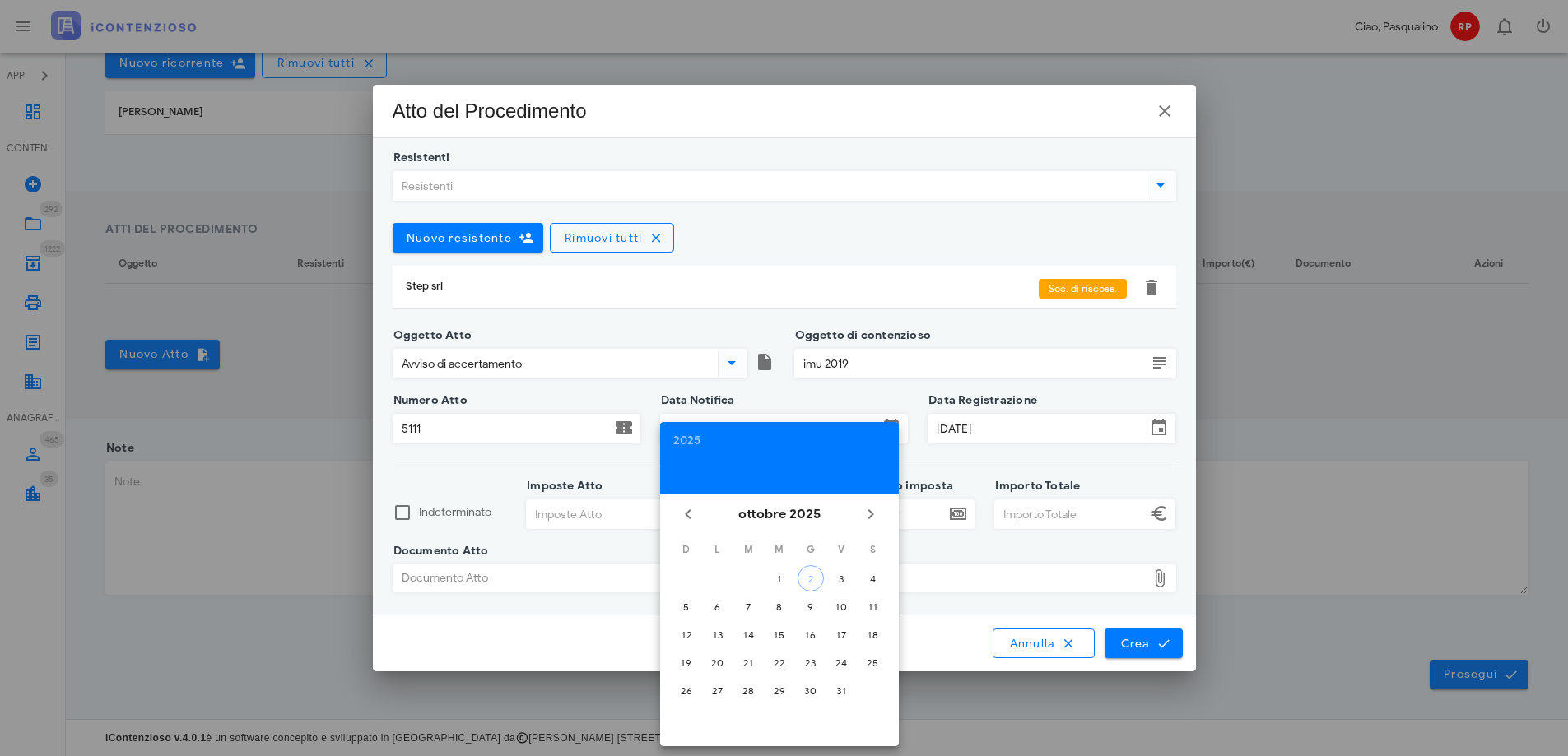
click at [770, 401] on div "Data Notifica" at bounding box center [783, 432] width 248 height 65
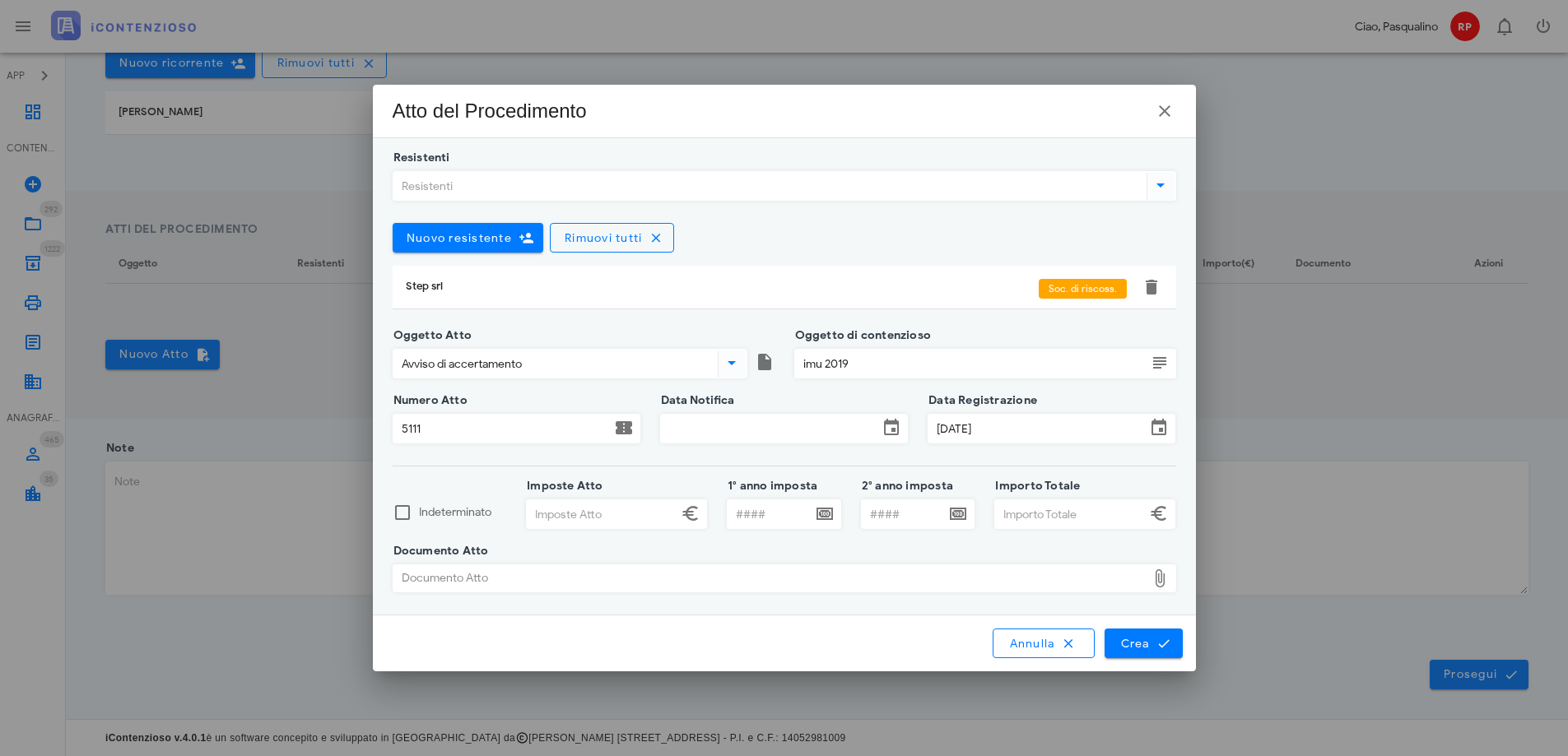
click at [791, 431] on input "Data Notifica" at bounding box center [769, 429] width 218 height 28
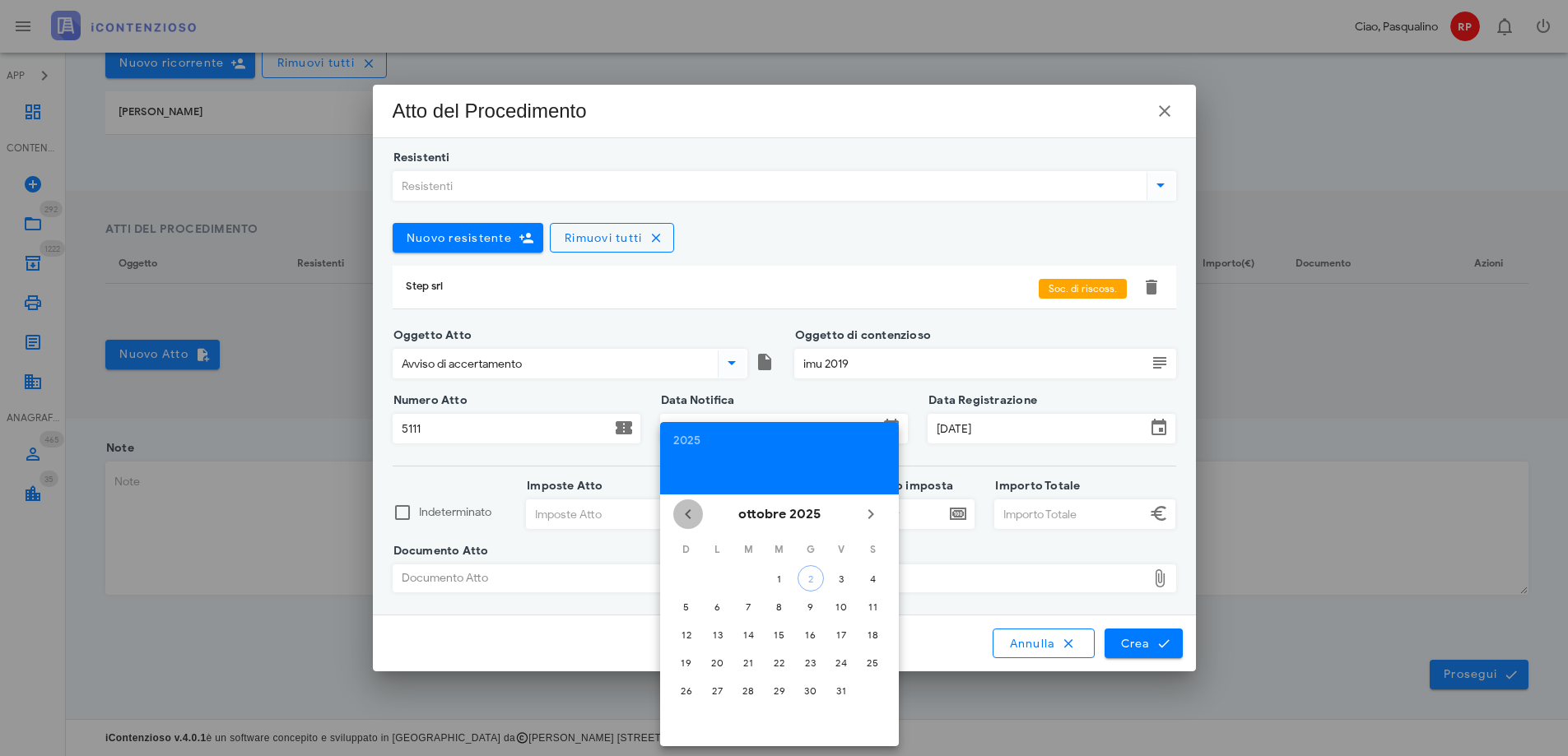
click at [688, 522] on icon "Il mese scorso" at bounding box center [687, 514] width 19 height 19
click at [688, 516] on icon "Il mese scorso" at bounding box center [687, 514] width 19 height 19
click at [720, 686] on div "30" at bounding box center [718, 690] width 27 height 12
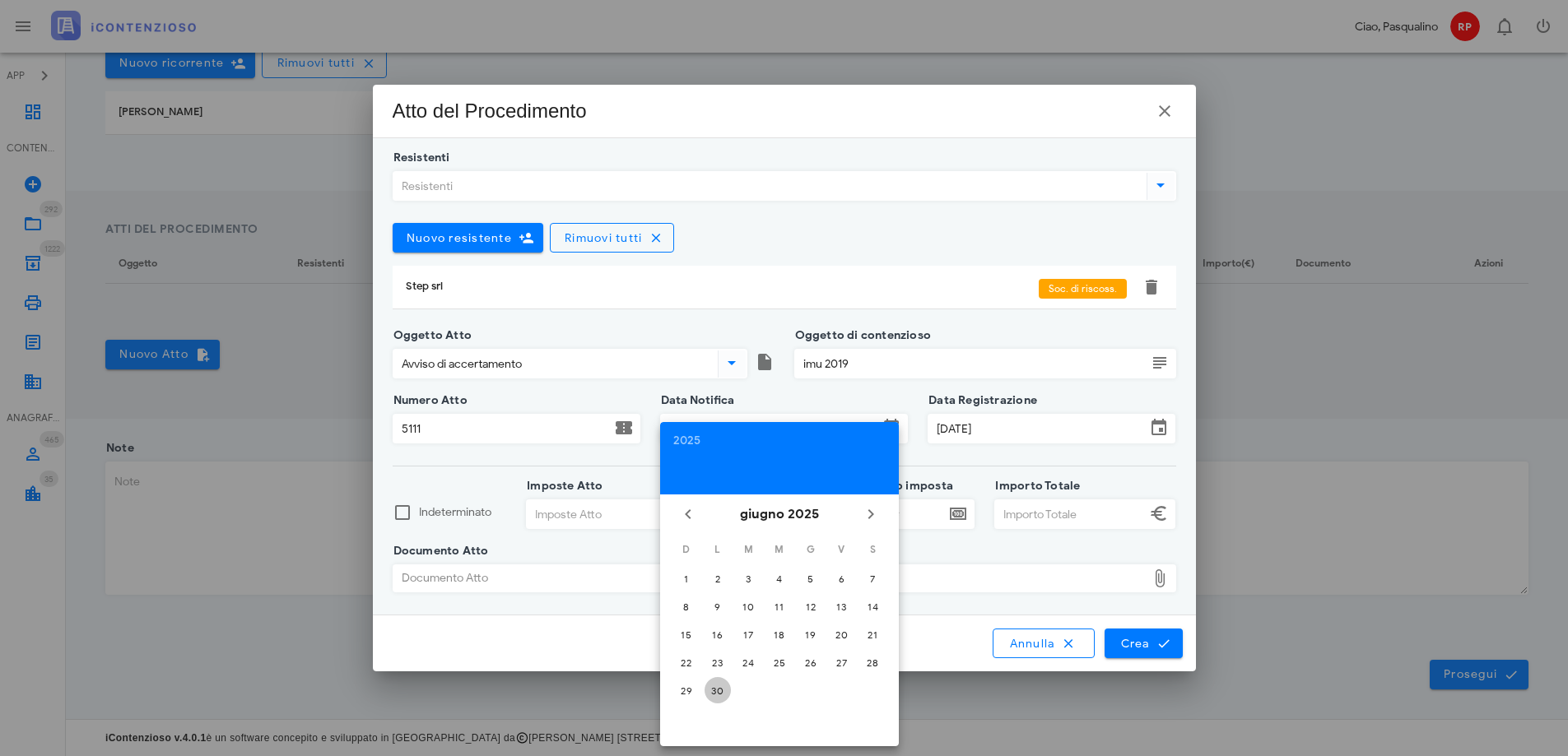
type input "30/06/2025"
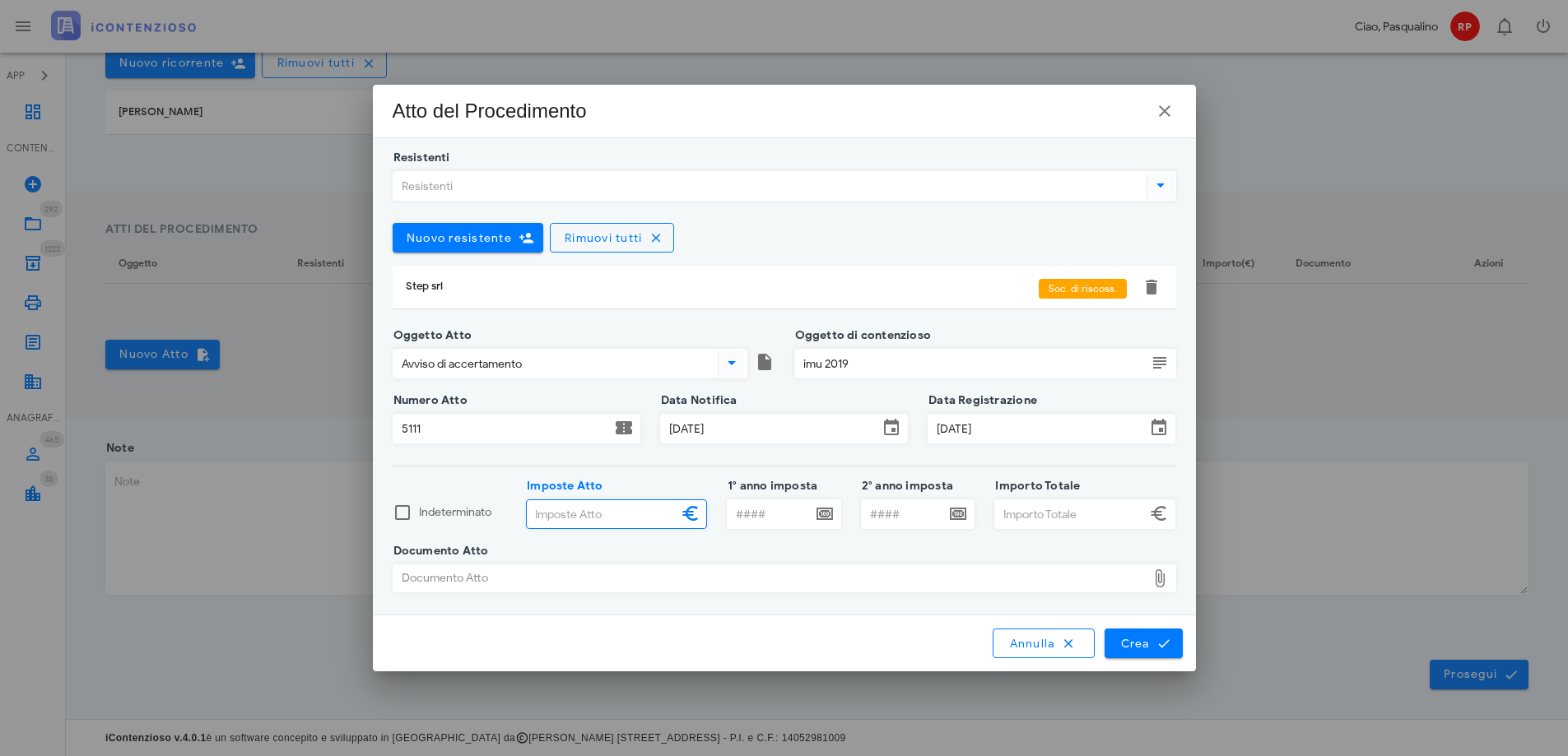
click at [628, 522] on input "Imposte Atto" at bounding box center [601, 514] width 150 height 28
type input "244,00"
click at [762, 521] on input "1° anno imposta" at bounding box center [769, 514] width 84 height 28
type input "2019"
click at [1010, 521] on input "Importo Totale" at bounding box center [1070, 514] width 150 height 28
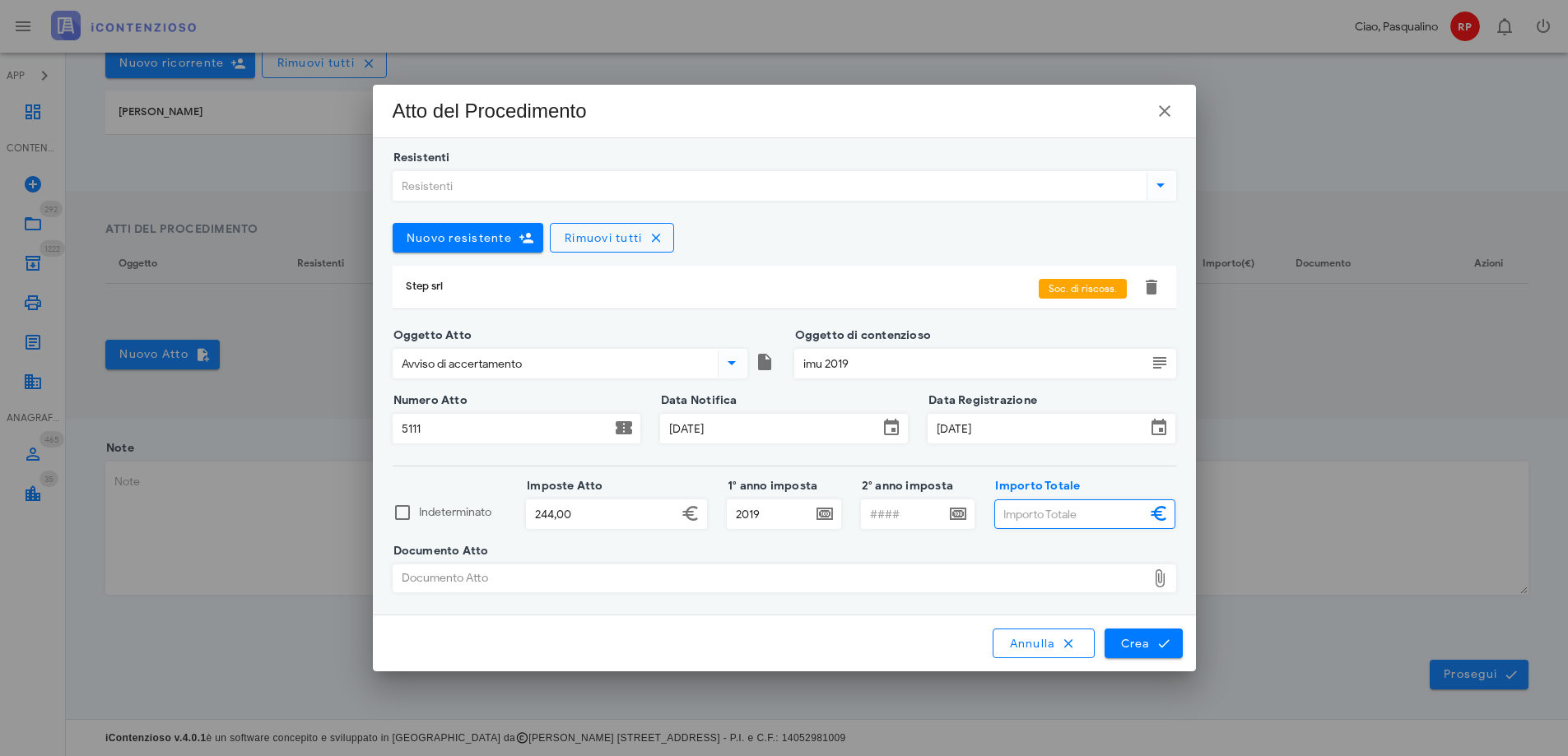
drag, startPoint x: 1016, startPoint y: 523, endPoint x: 1064, endPoint y: 454, distance: 84.1
click at [1016, 523] on input "Importo Totale" at bounding box center [1070, 514] width 150 height 28
click at [1042, 521] on input "Importo Totale" at bounding box center [1070, 514] width 150 height 28
click at [554, 590] on div "Documento Atto" at bounding box center [769, 578] width 753 height 27
type input "349,00"
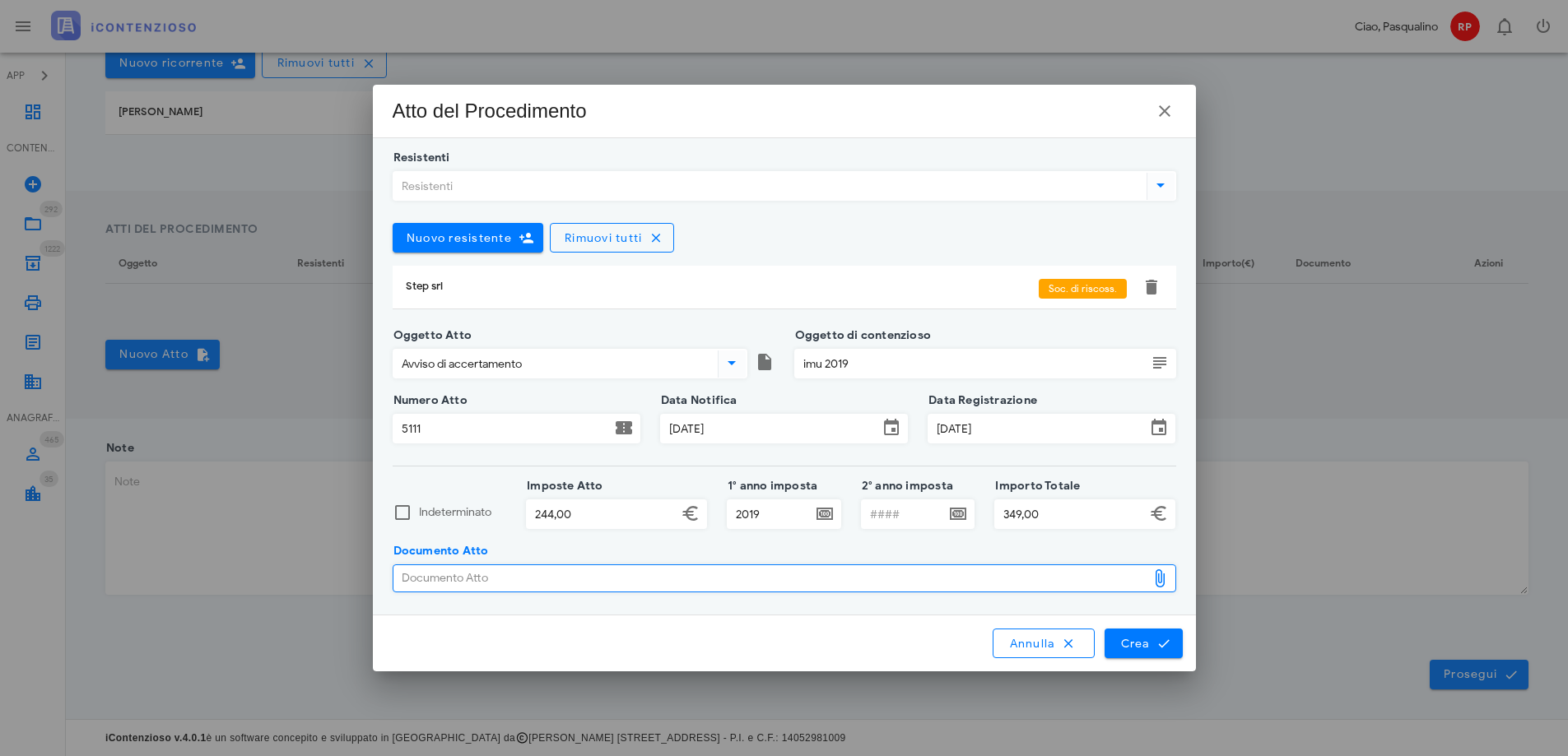
type input "C:\fakepath\avviso di accertamento 5111.pdf"
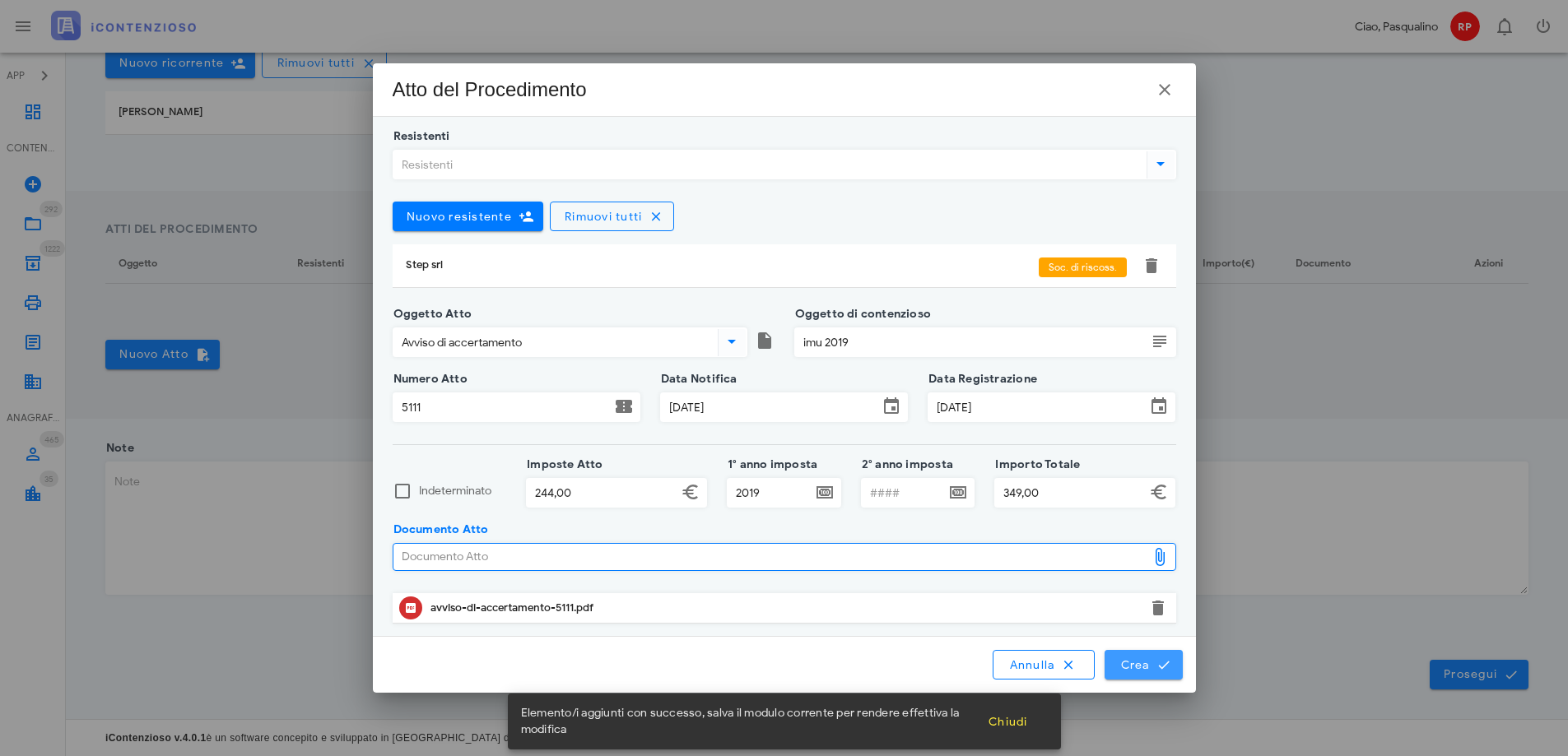
click at [1134, 667] on span "Crea" at bounding box center [1143, 665] width 48 height 15
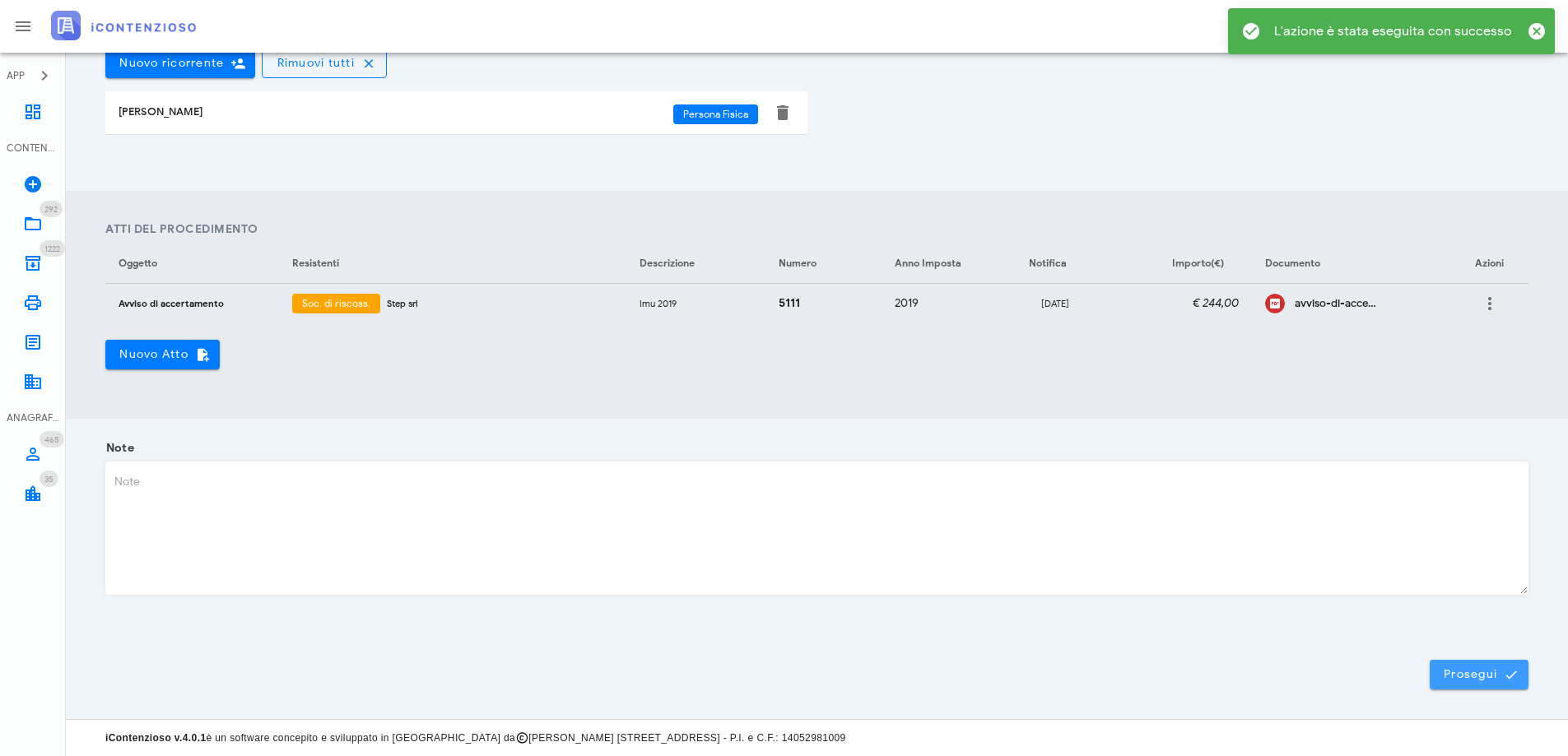
click at [1486, 683] on button "Prosegui" at bounding box center [1479, 674] width 99 height 30
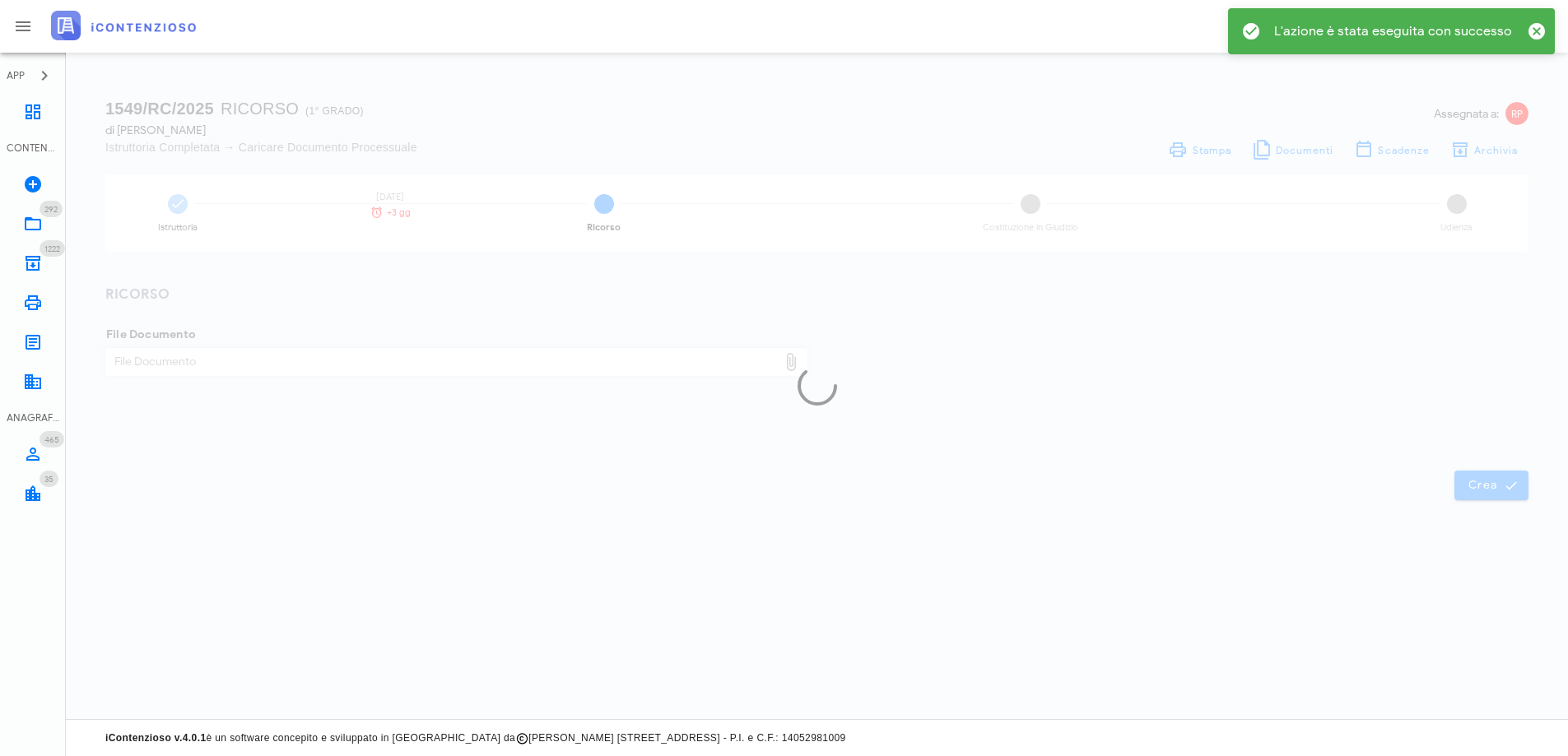
scroll to position [0, 0]
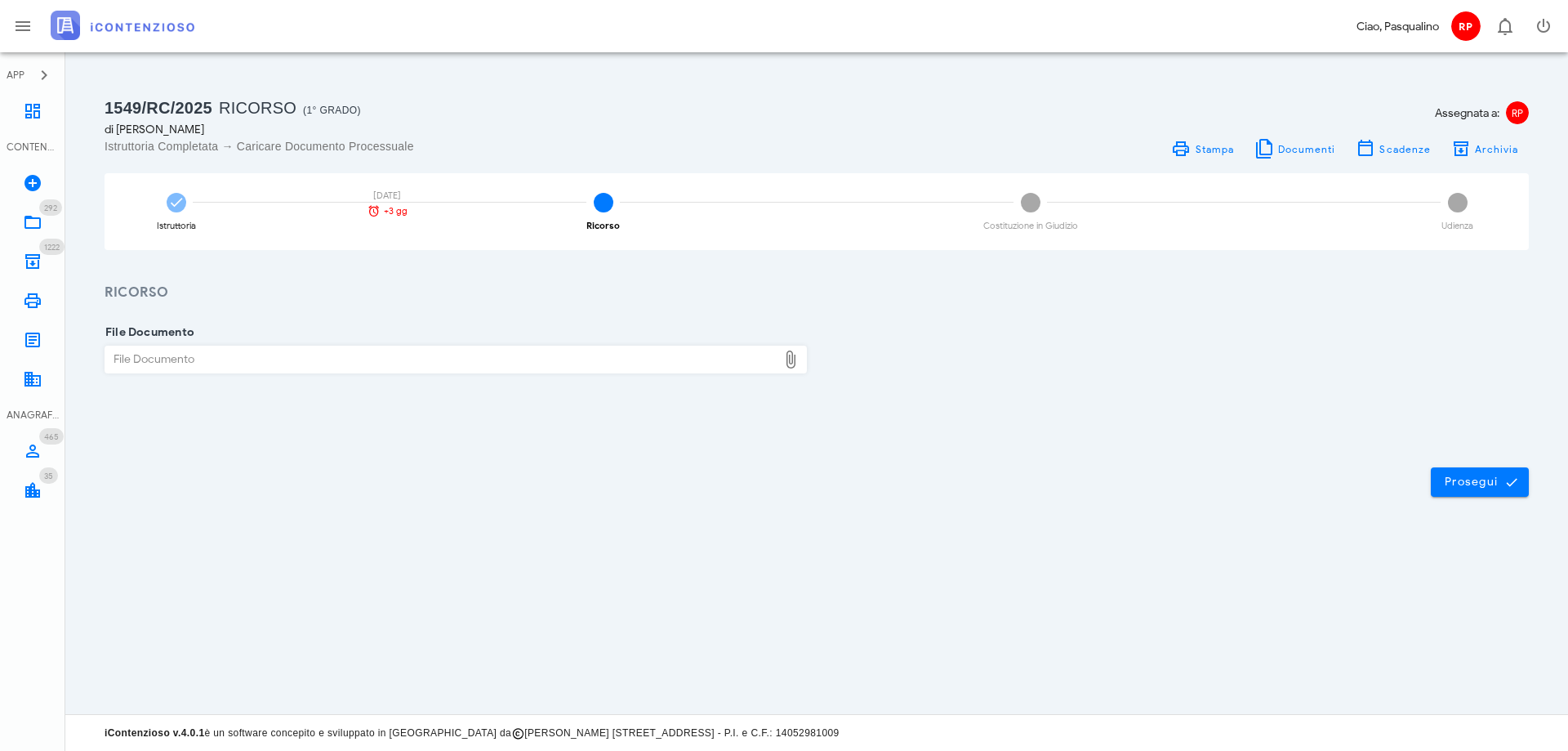
click at [193, 359] on div "File Documento" at bounding box center [441, 359] width 672 height 27
type input "C:\fakepath\mangiafico sebastiano accertamento imu anno 2019 n. 5111.pdf"
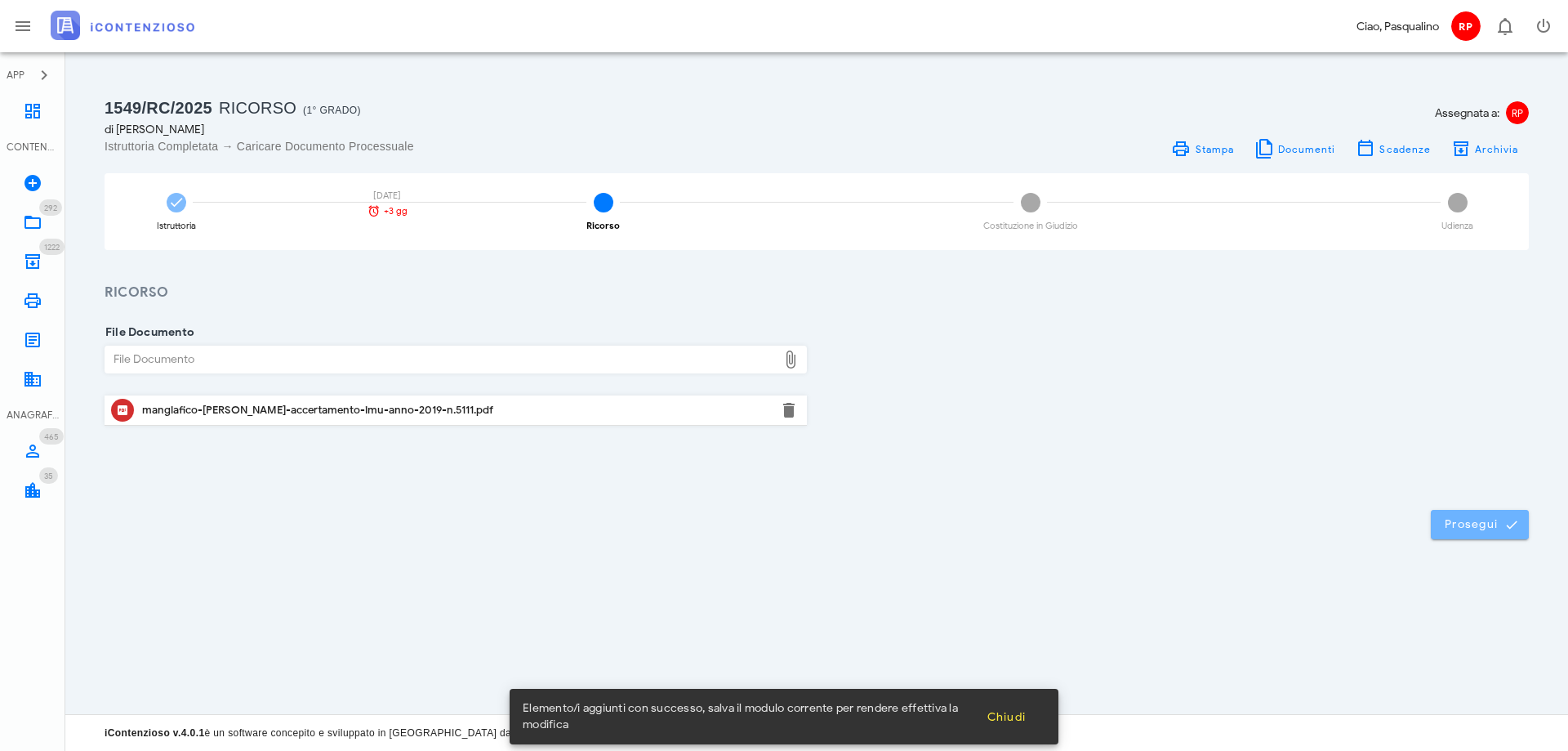
click at [1465, 533] on button "Prosegui" at bounding box center [1479, 525] width 98 height 29
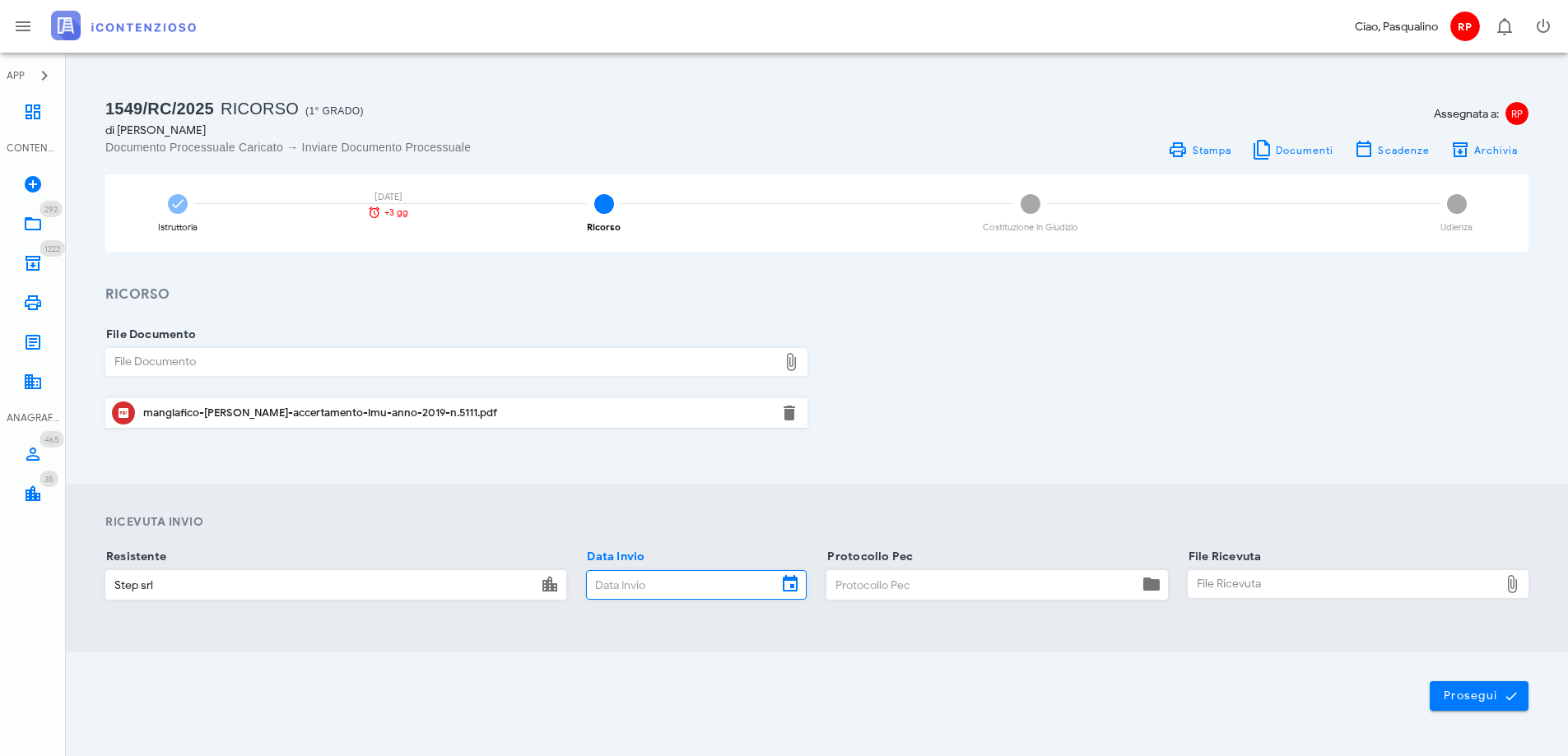
click at [624, 582] on input "Data Invio" at bounding box center [682, 585] width 190 height 28
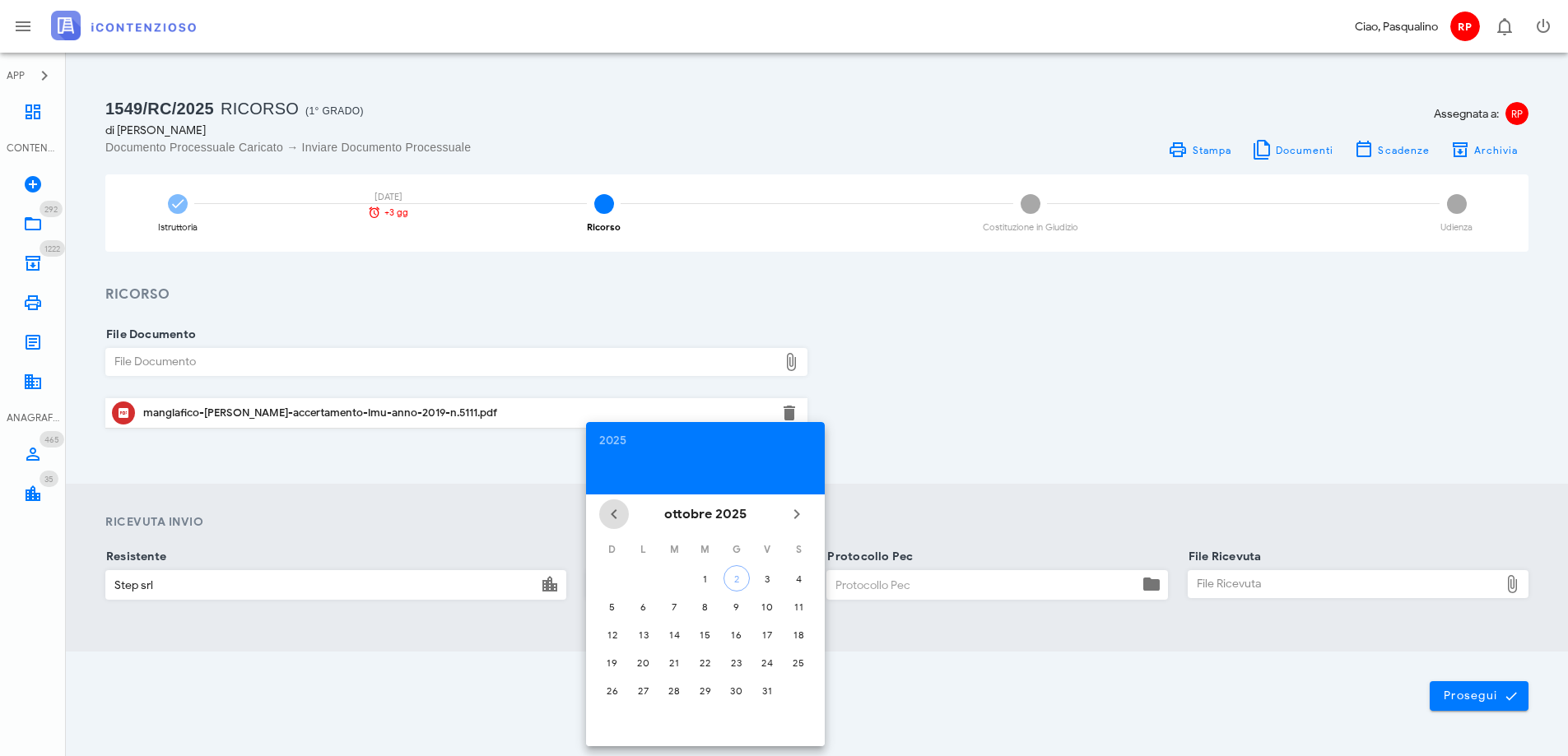
click at [614, 520] on icon "Il mese scorso" at bounding box center [613, 514] width 19 height 19
click at [767, 667] on div "26" at bounding box center [766, 662] width 27 height 12
type input "26/09/2025"
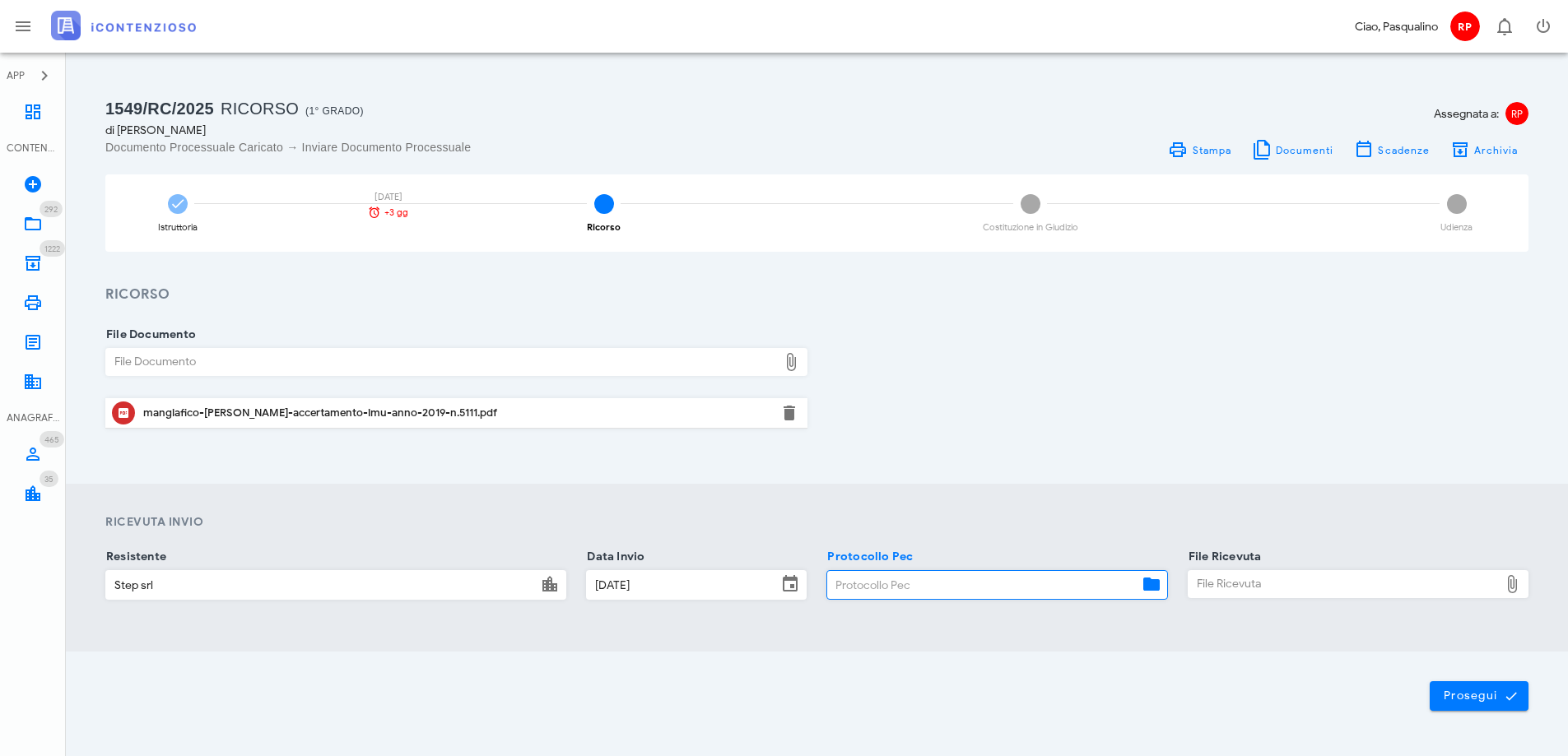
click at [861, 595] on input "Protocollo Pec" at bounding box center [982, 585] width 310 height 28
type input "2609"
click at [1278, 585] on div "File Ricevuta" at bounding box center [1343, 584] width 310 height 27
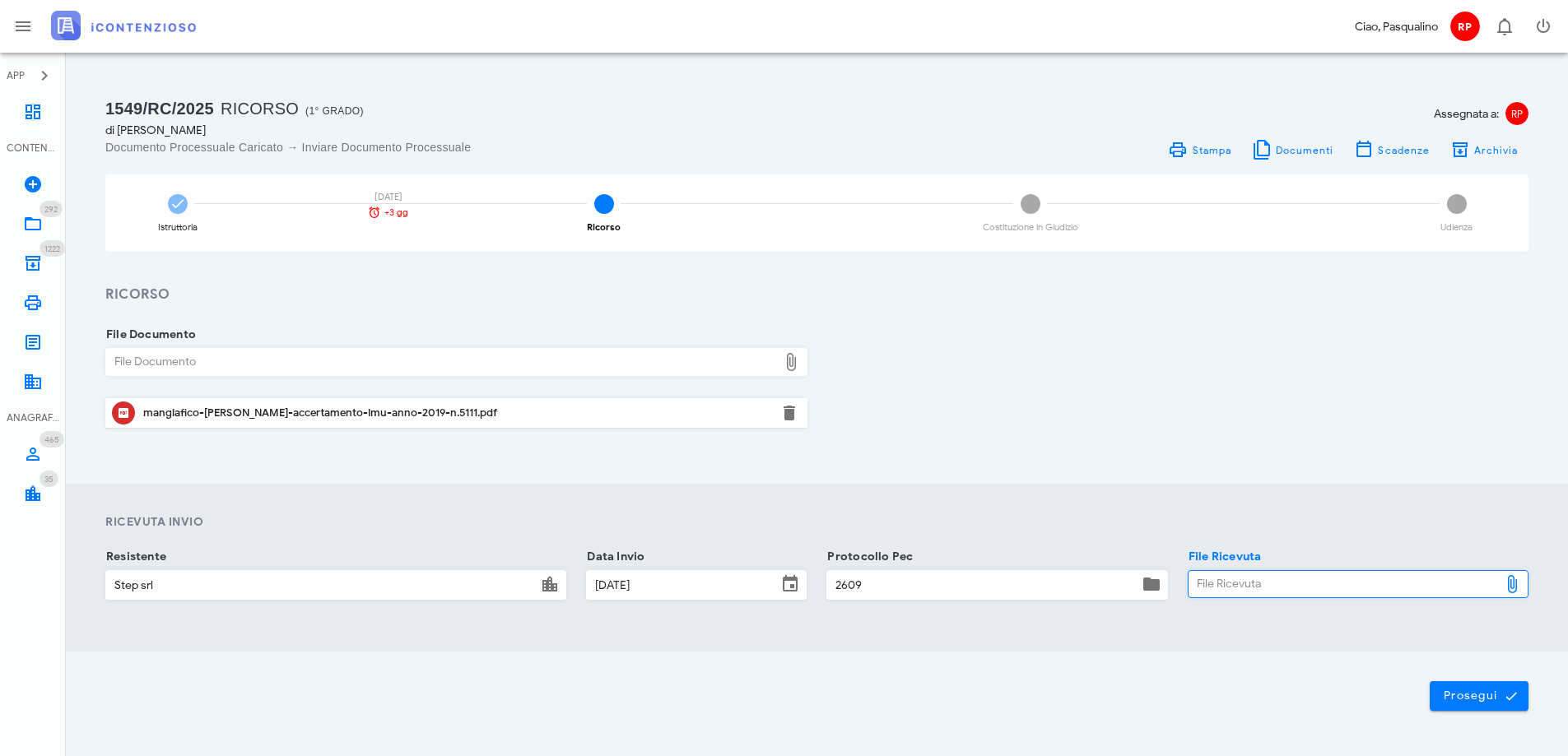
type input "C:\fakepath\_NOTIF~1.EML"
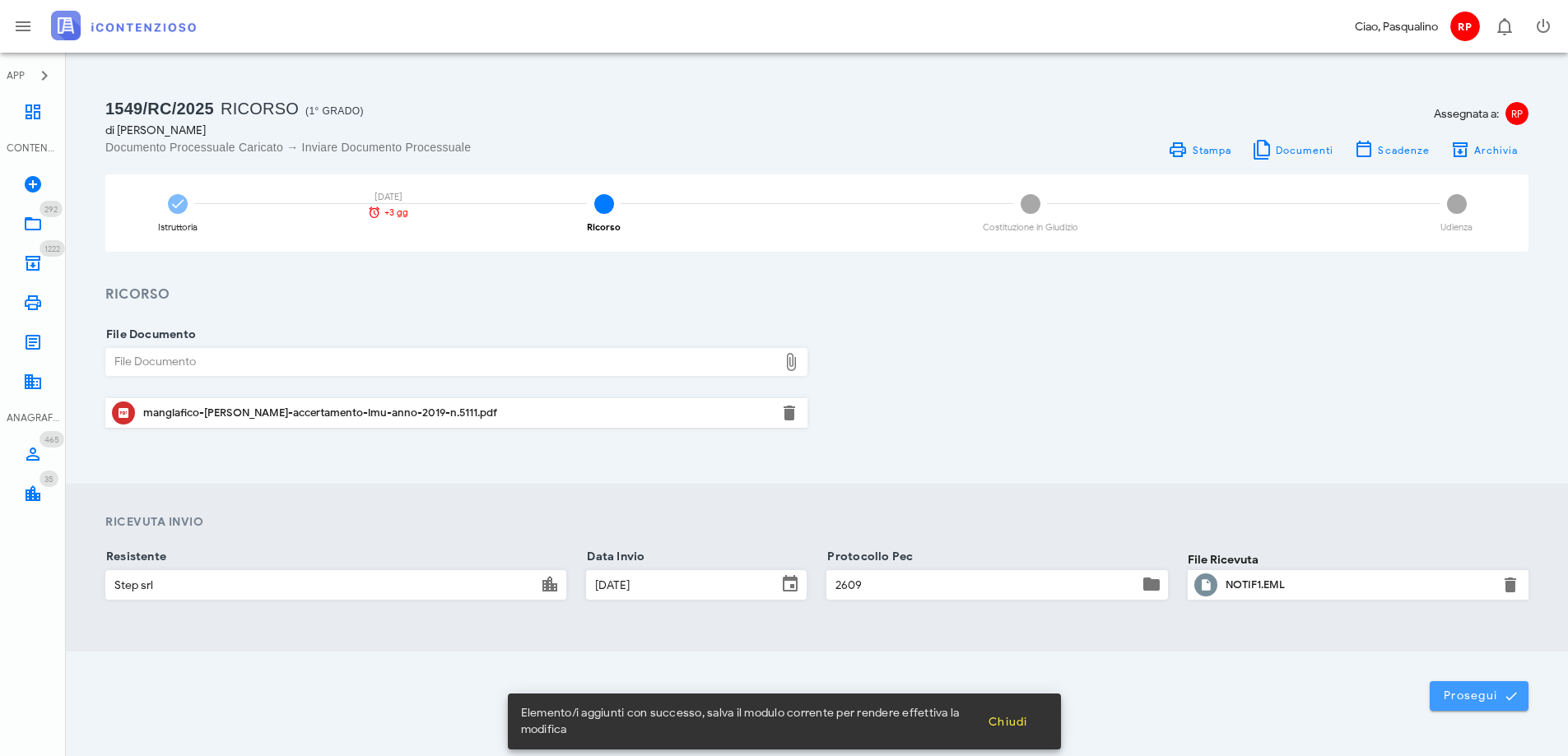
click at [1463, 699] on span "Prosegui" at bounding box center [1479, 696] width 73 height 15
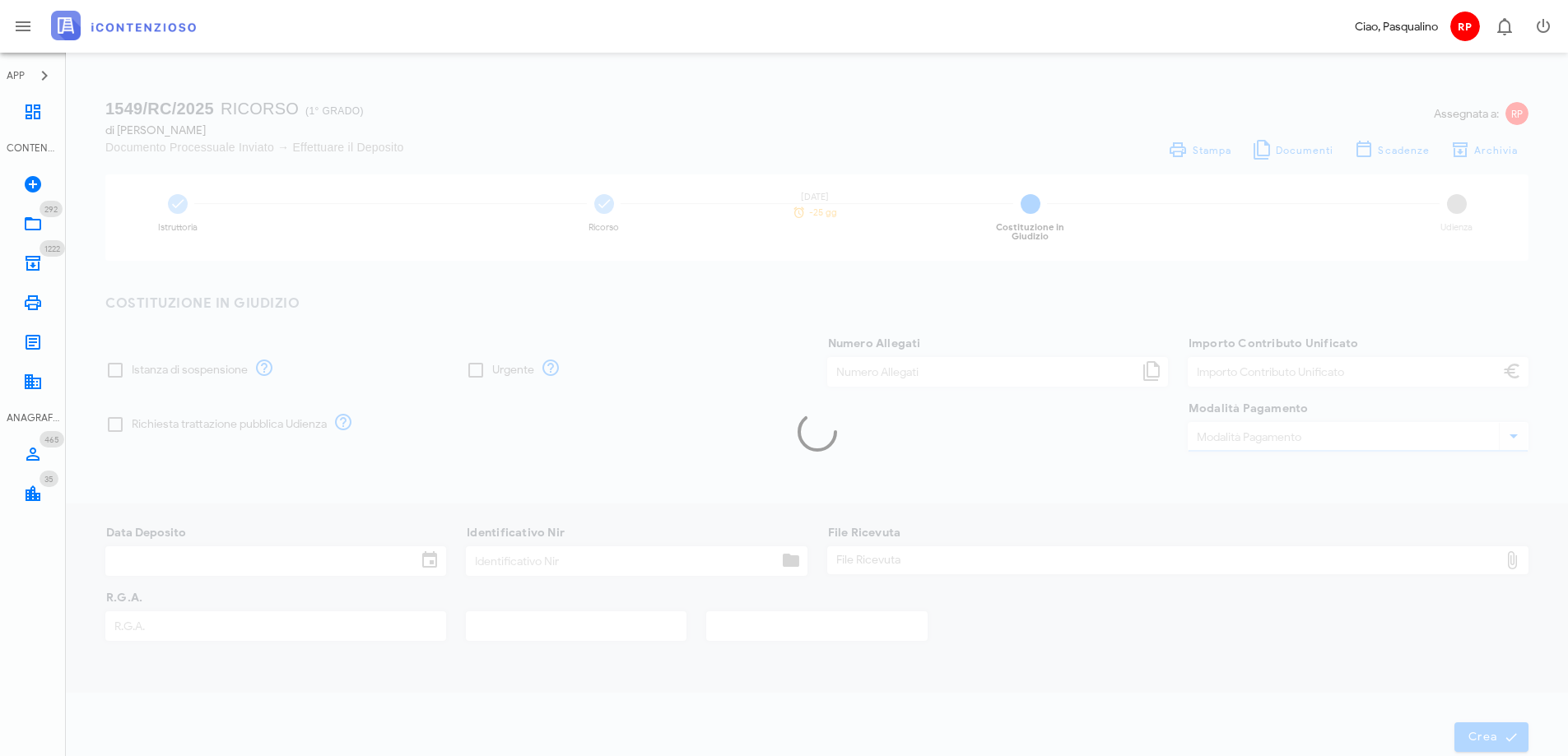
type input "30,00"
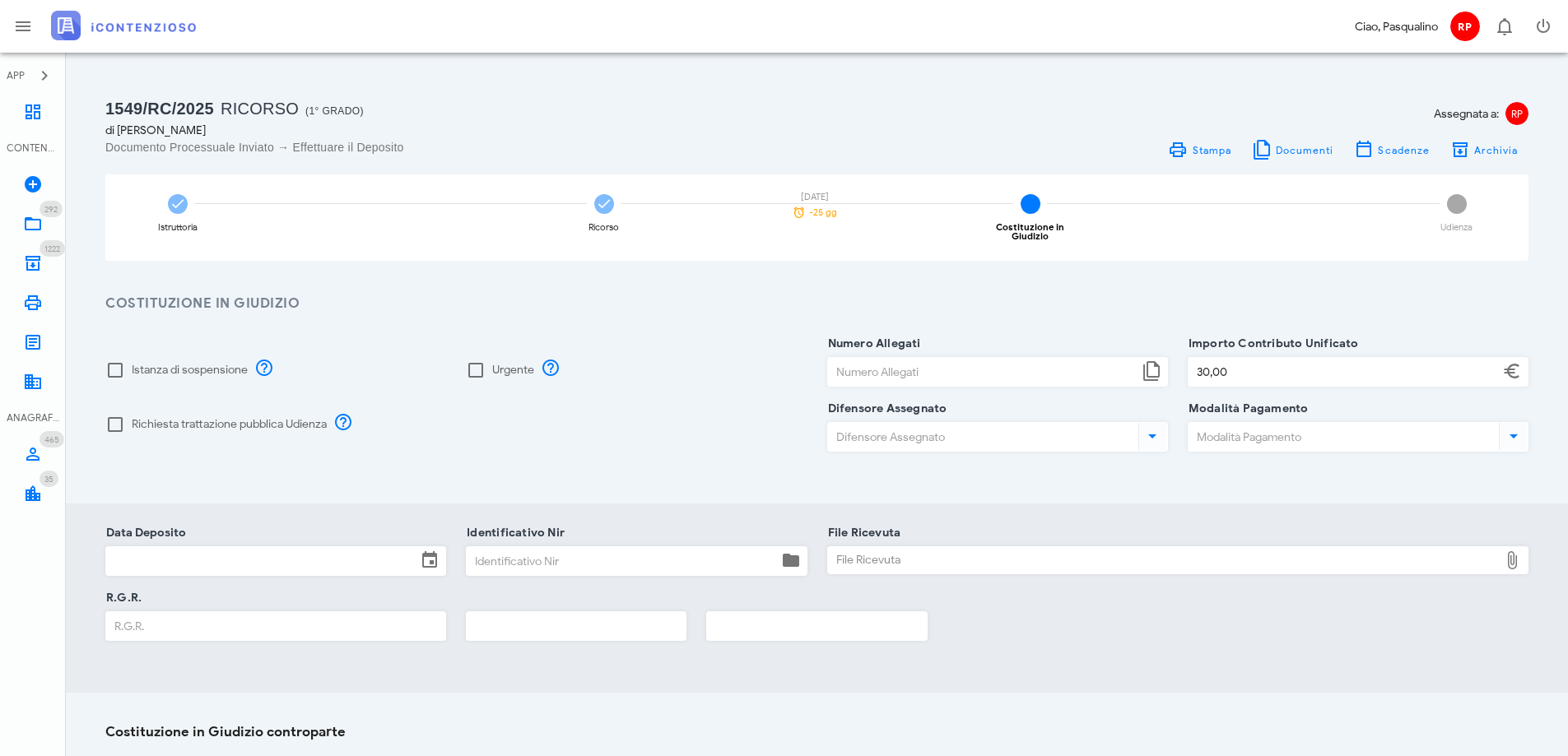
scroll to position [217, 0]
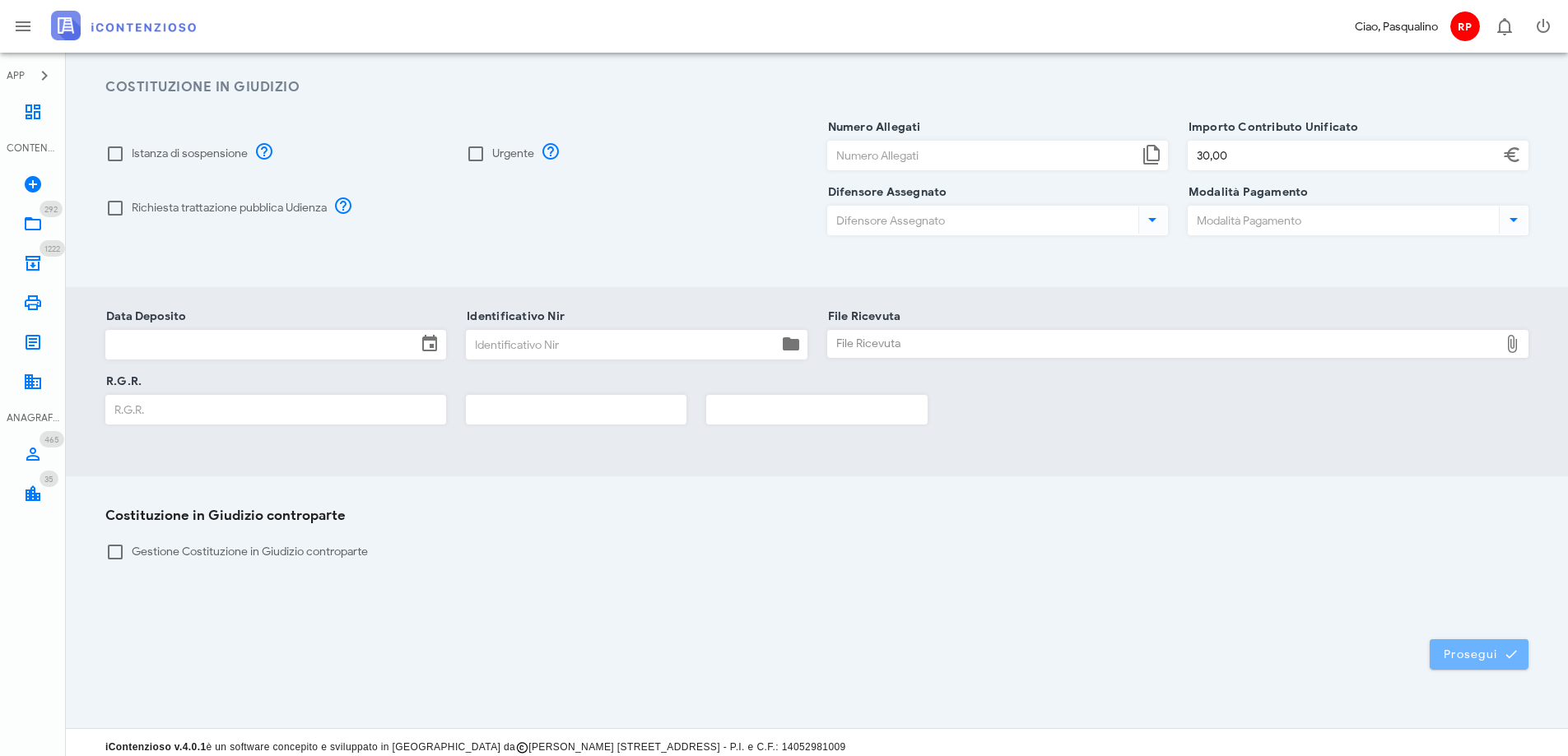
click at [1487, 649] on span "Prosegui" at bounding box center [1479, 654] width 73 height 15
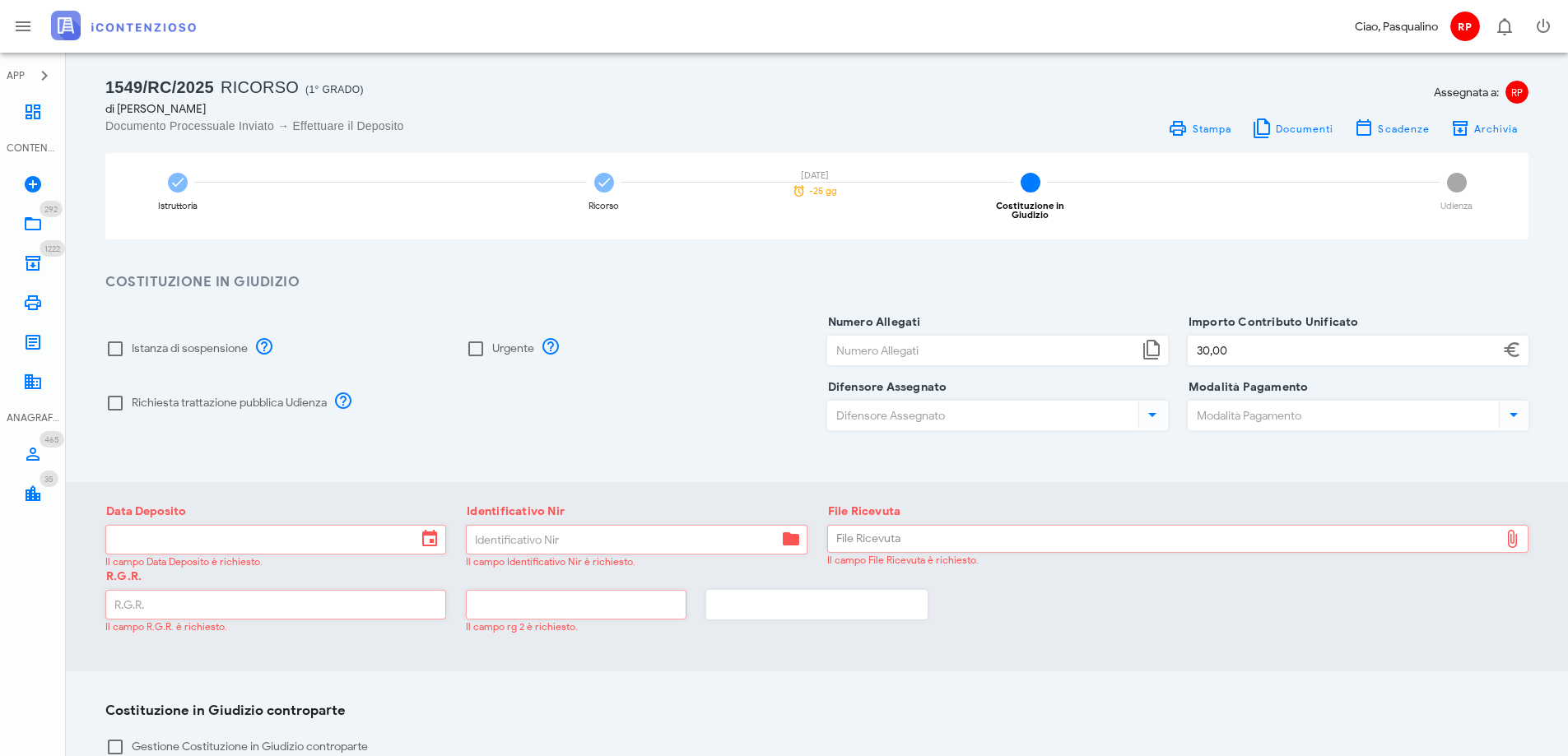
scroll to position [0, 0]
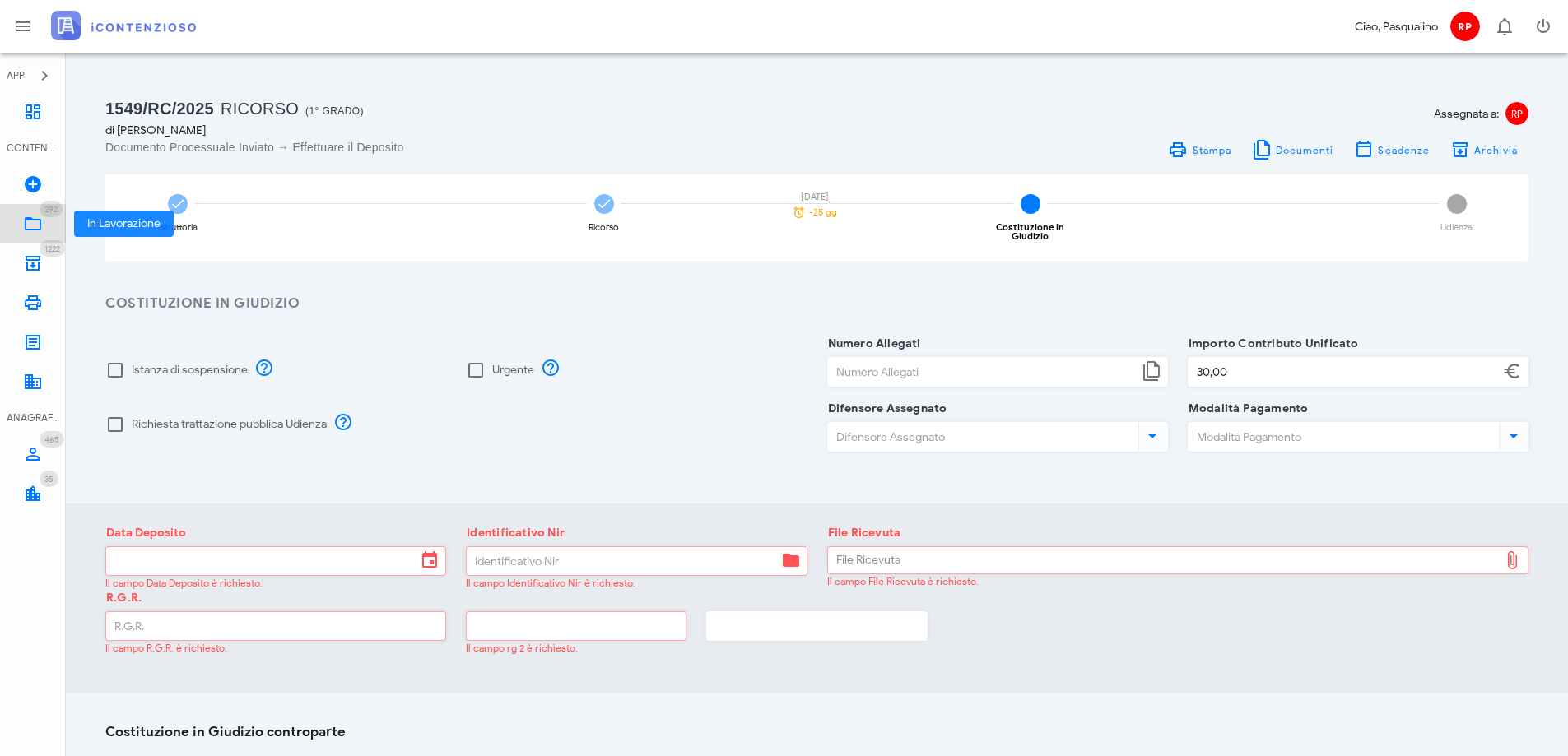
click at [38, 227] on icon at bounding box center [32, 223] width 19 height 19
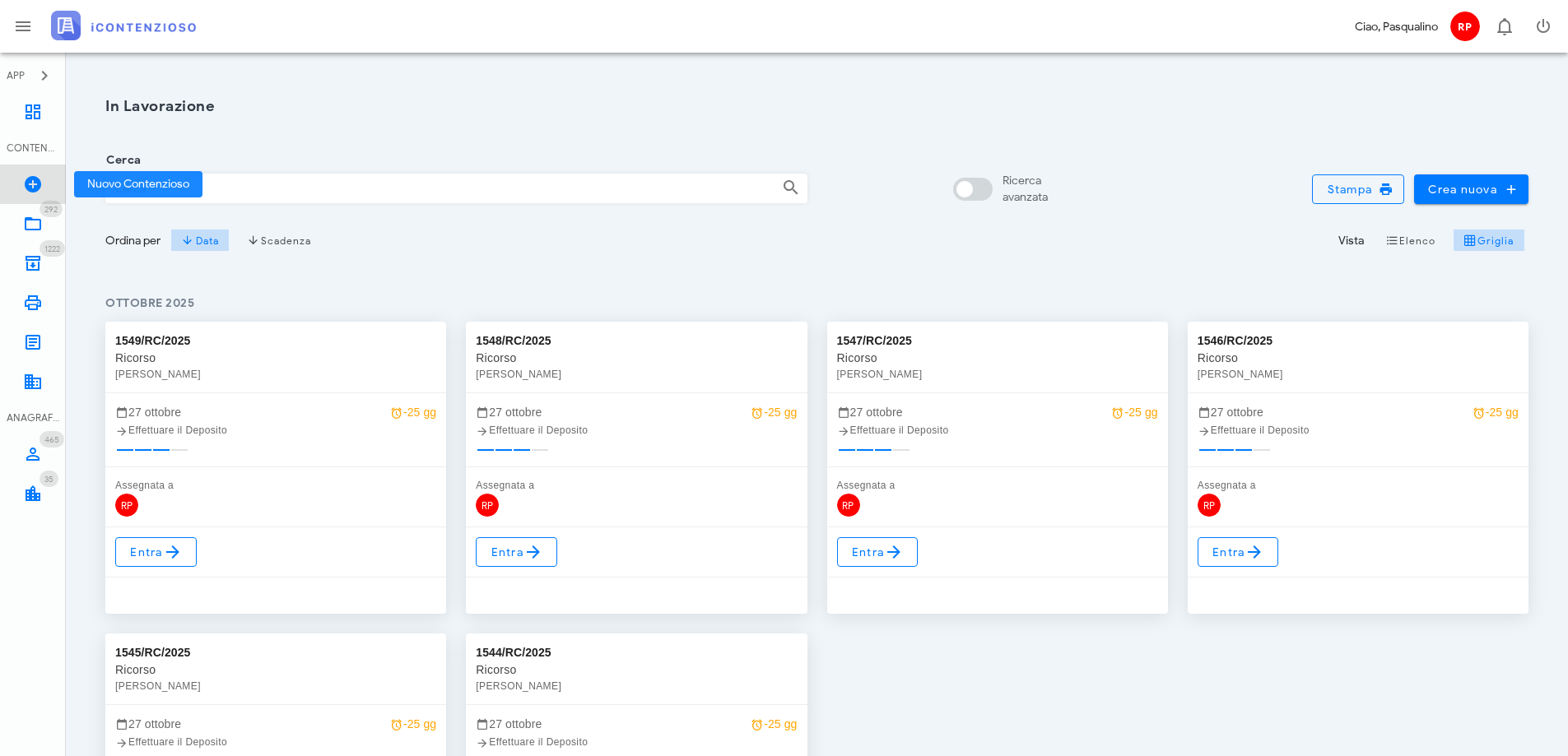
drag, startPoint x: 18, startPoint y: 181, endPoint x: 97, endPoint y: 187, distance: 79.2
click at [19, 181] on link "Nuovo Contenzioso" at bounding box center [32, 183] width 65 height 40
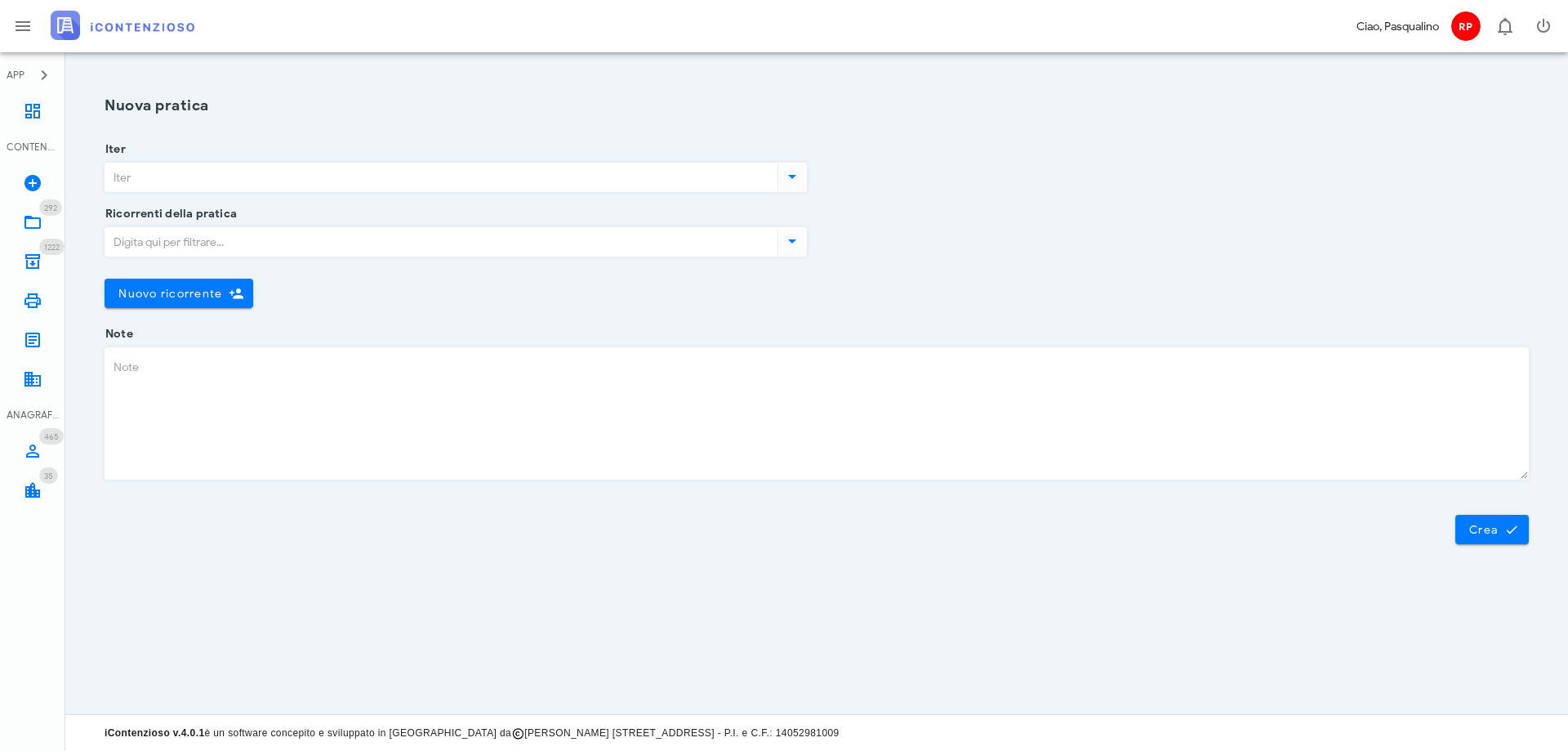
click at [232, 184] on input "Iter" at bounding box center [439, 177] width 669 height 27
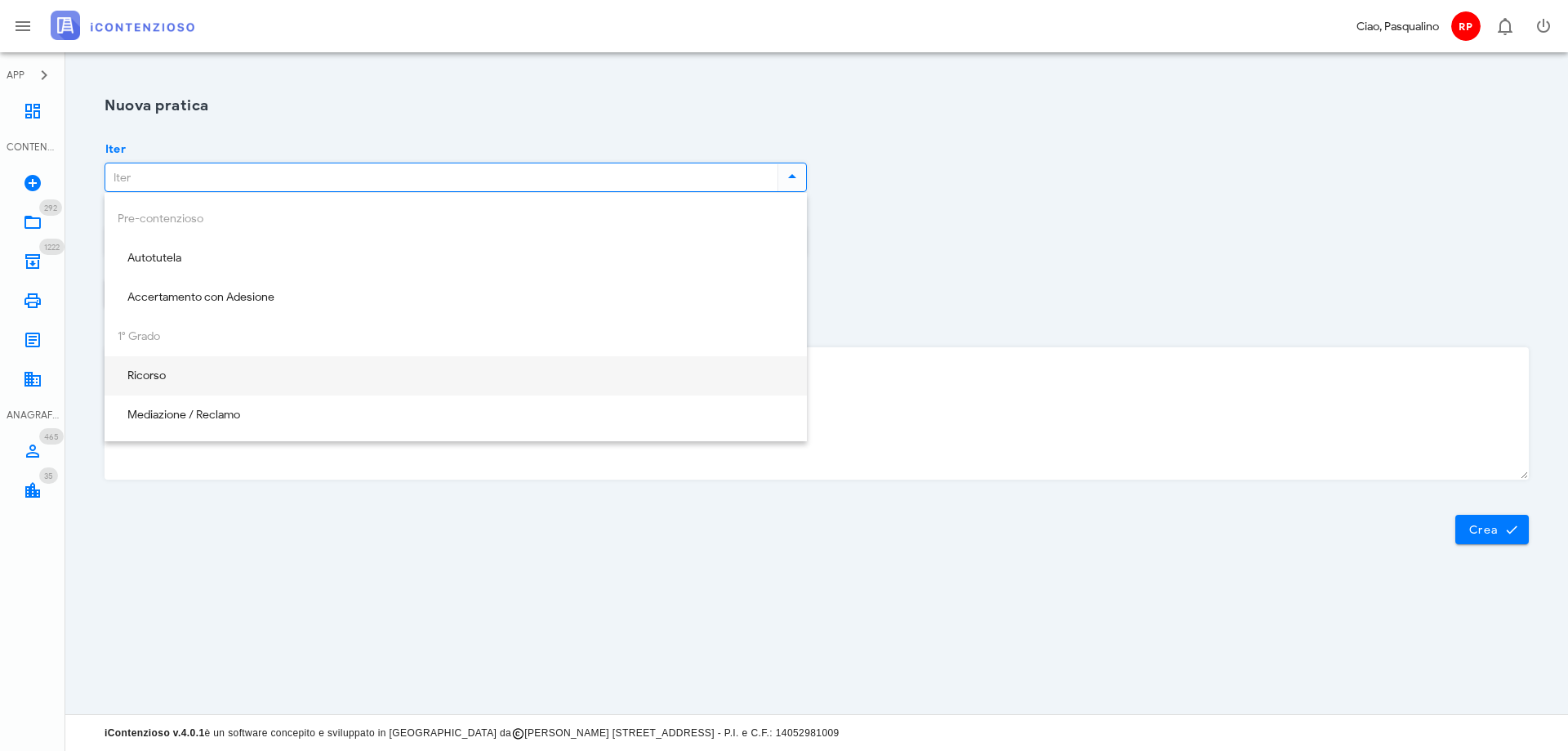
click at [239, 380] on div "Ricorso" at bounding box center [455, 376] width 676 height 14
type input "Ricorso"
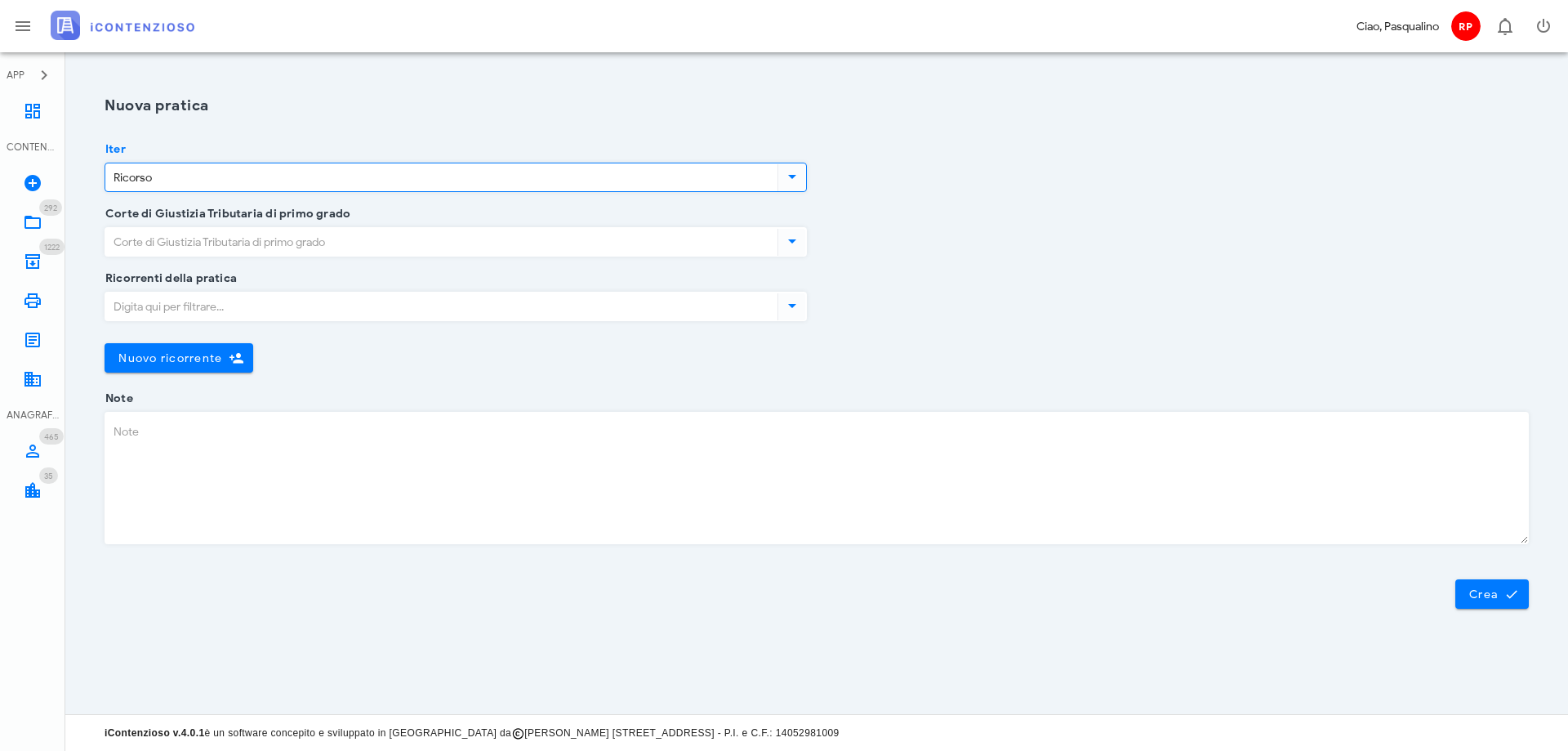
click at [246, 245] on input "Corte di Giustizia Tributaria di primo grado" at bounding box center [439, 242] width 669 height 27
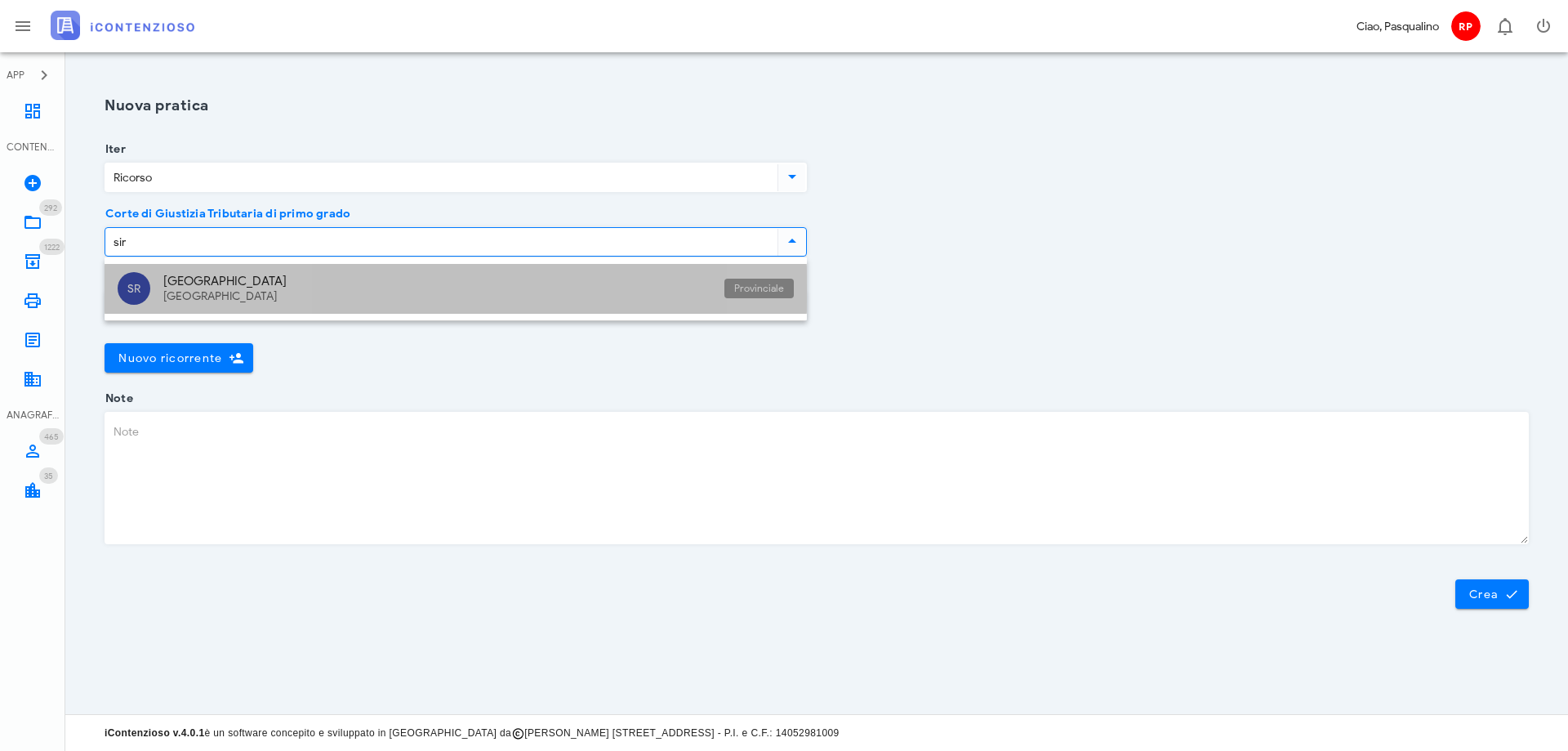
click at [259, 301] on div "[GEOGRAPHIC_DATA]" at bounding box center [437, 297] width 548 height 14
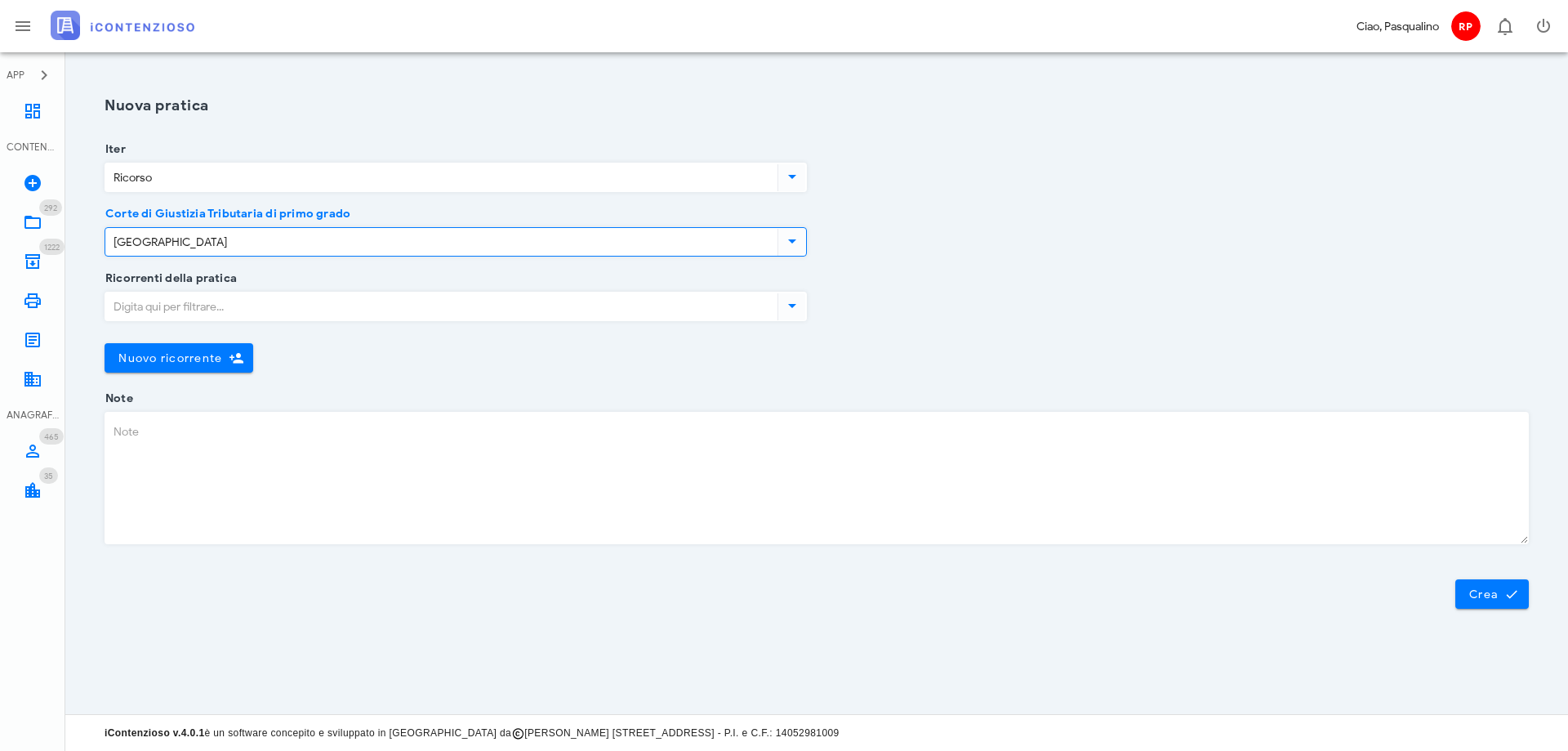
type input "[GEOGRAPHIC_DATA]"
click at [216, 302] on input "Ricorrenti della pratica" at bounding box center [439, 306] width 669 height 27
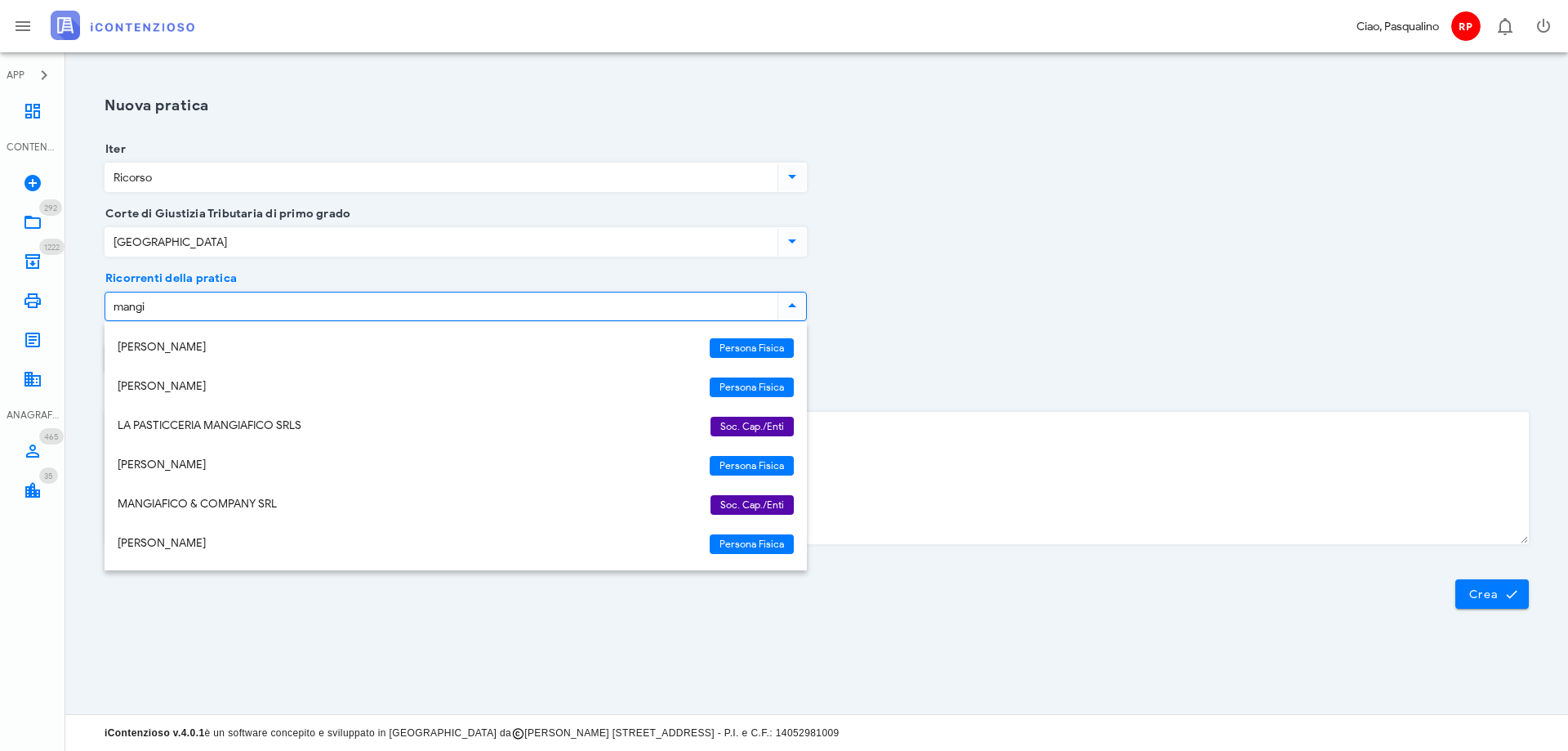
type input "mangia"
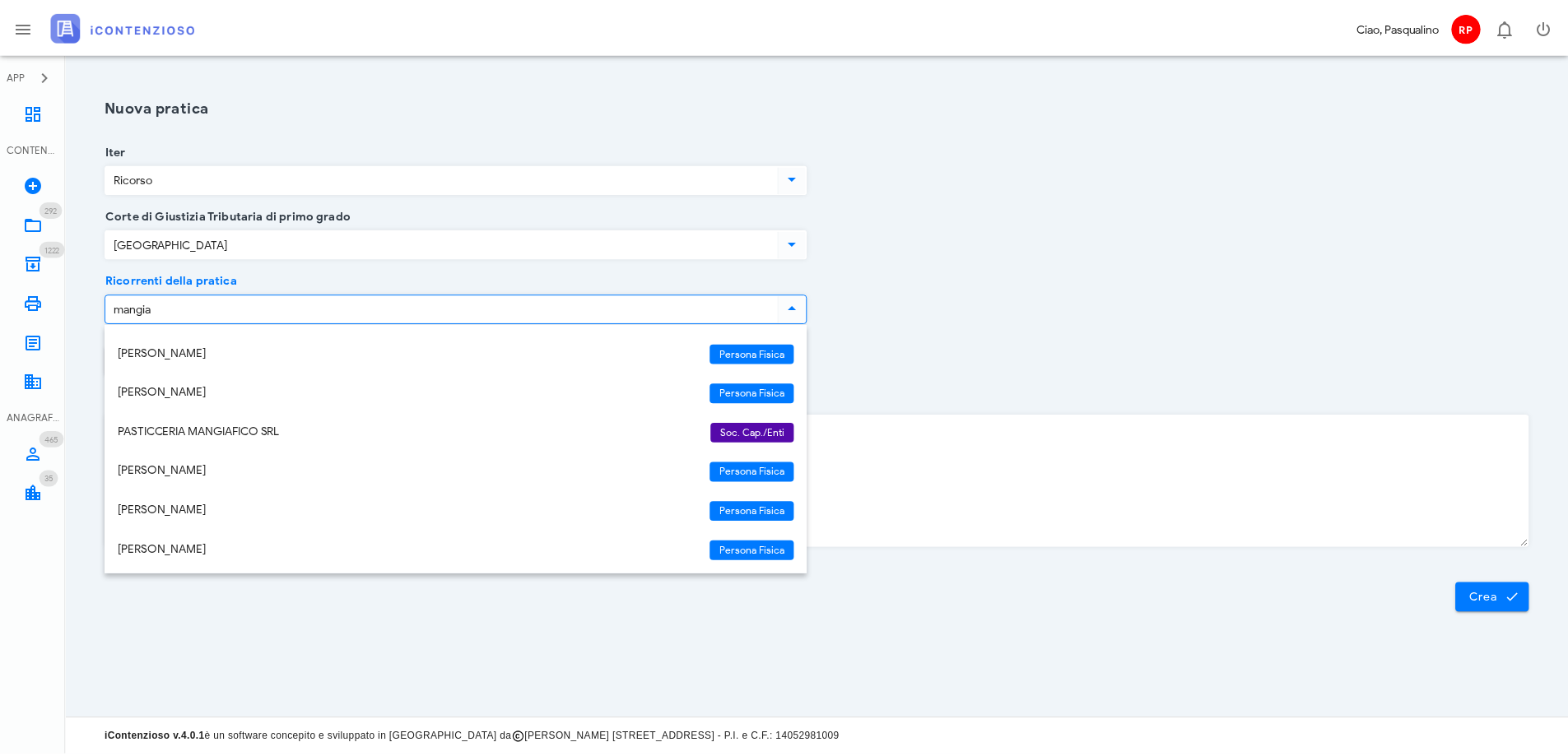
scroll to position [237, 0]
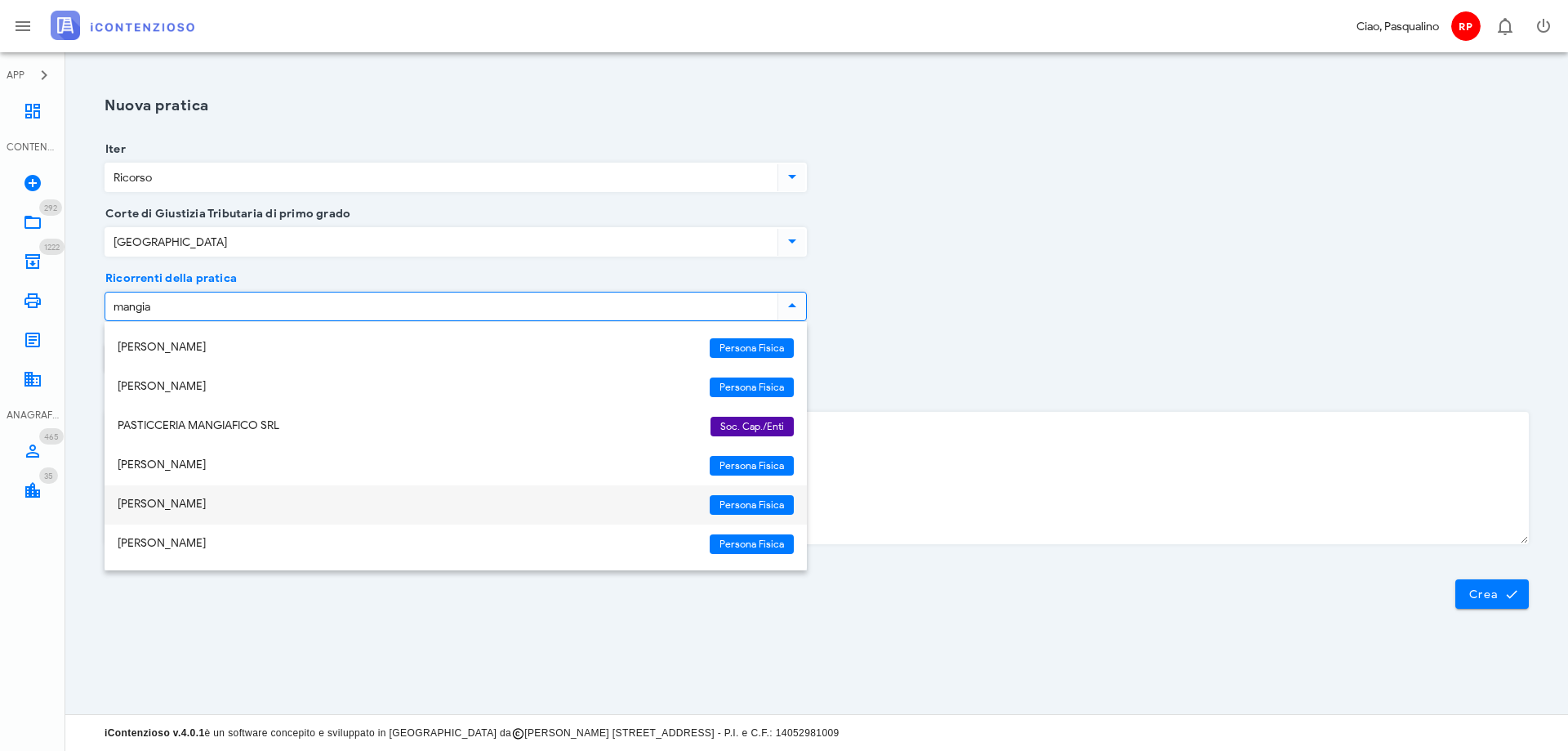
click at [293, 505] on div "[PERSON_NAME]" at bounding box center [406, 504] width 579 height 14
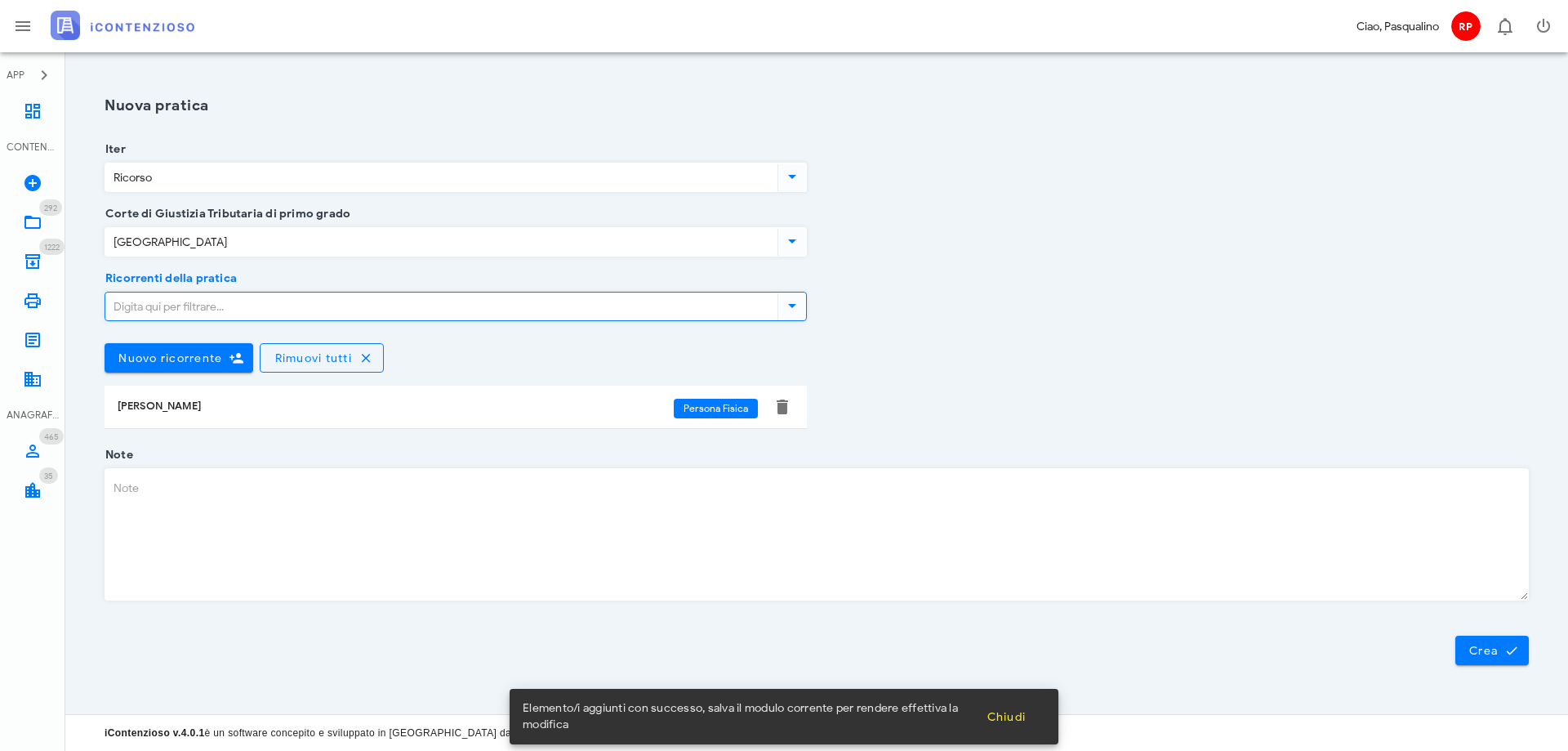
click at [1030, 375] on div "Ricorrenti della pratica Nuovo ricorrente Rimuovi tutti [PERSON_NAME] Persona F…" at bounding box center [816, 366] width 1444 height 177
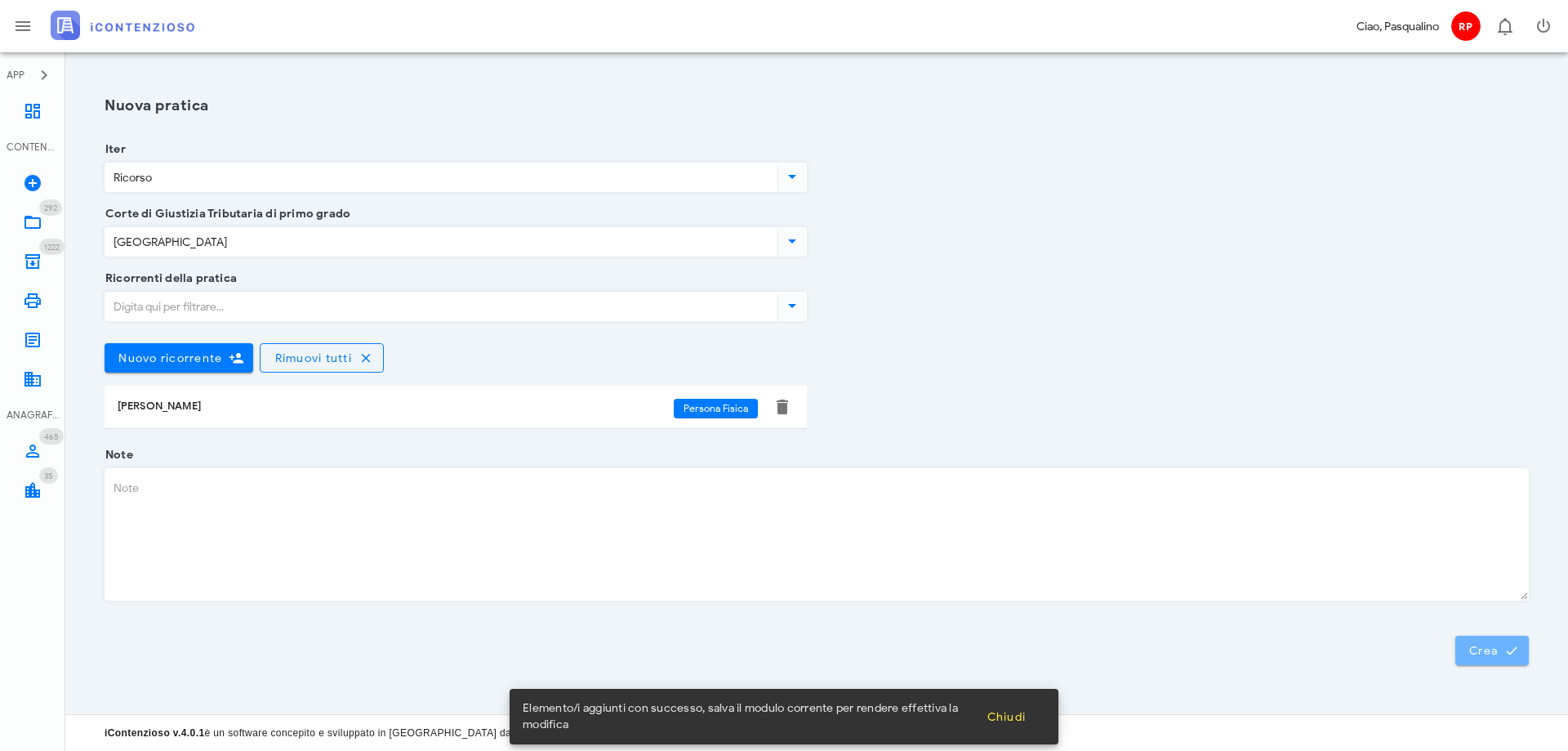
click at [1460, 652] on button "Crea" at bounding box center [1492, 650] width 73 height 29
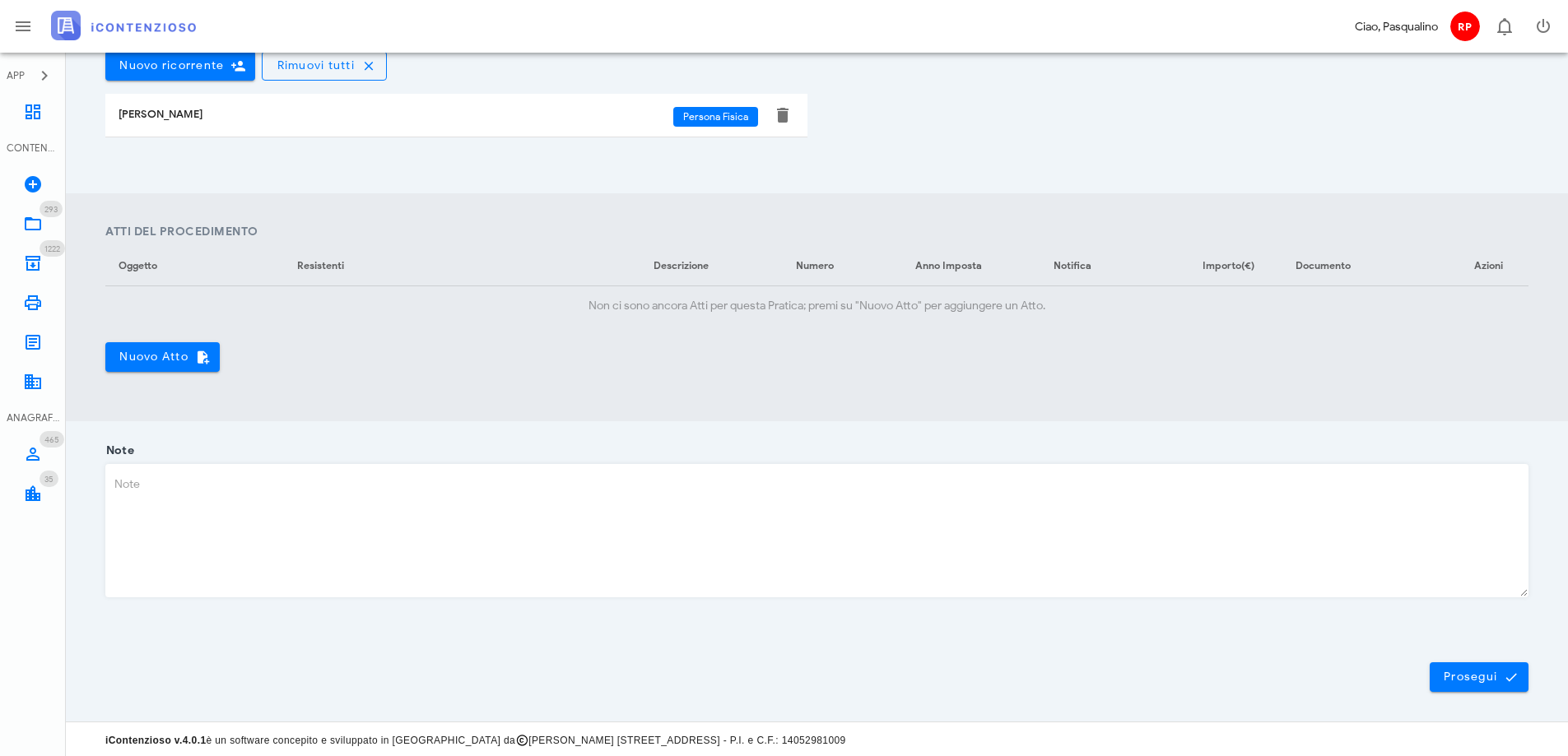
scroll to position [481, 0]
click at [157, 346] on button "Nuovo Atto" at bounding box center [162, 354] width 114 height 30
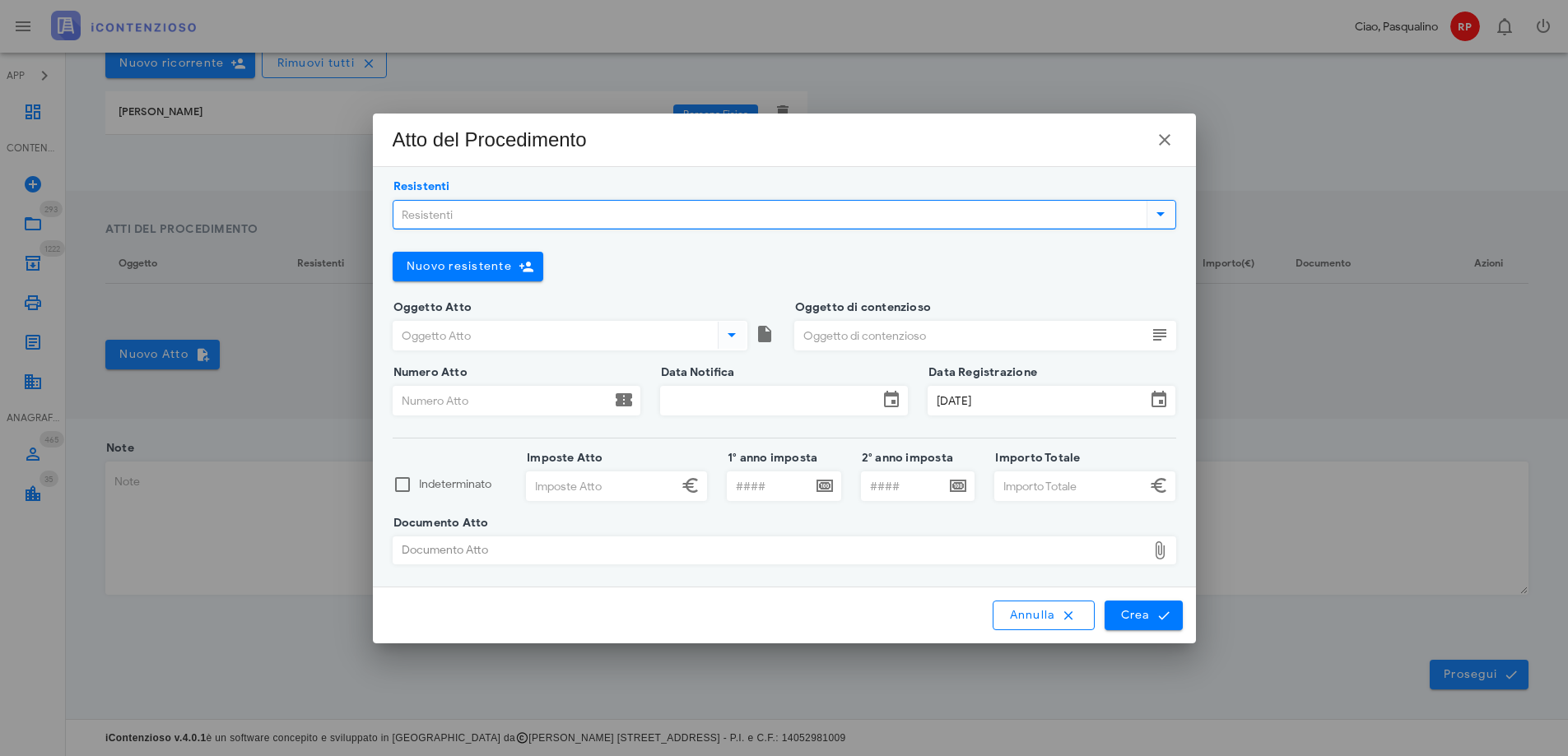
click at [652, 214] on input "Resistenti" at bounding box center [767, 215] width 750 height 28
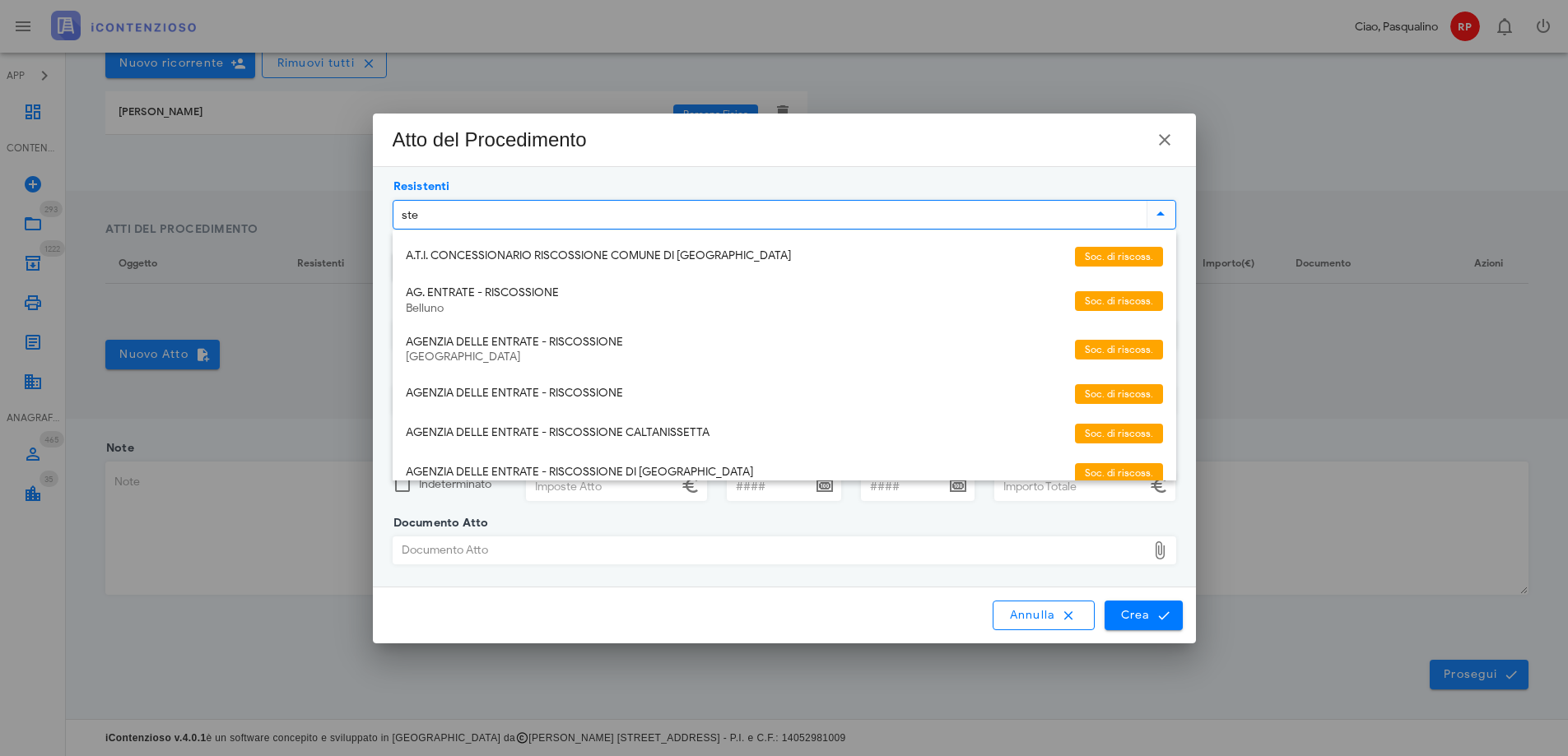
type input "step"
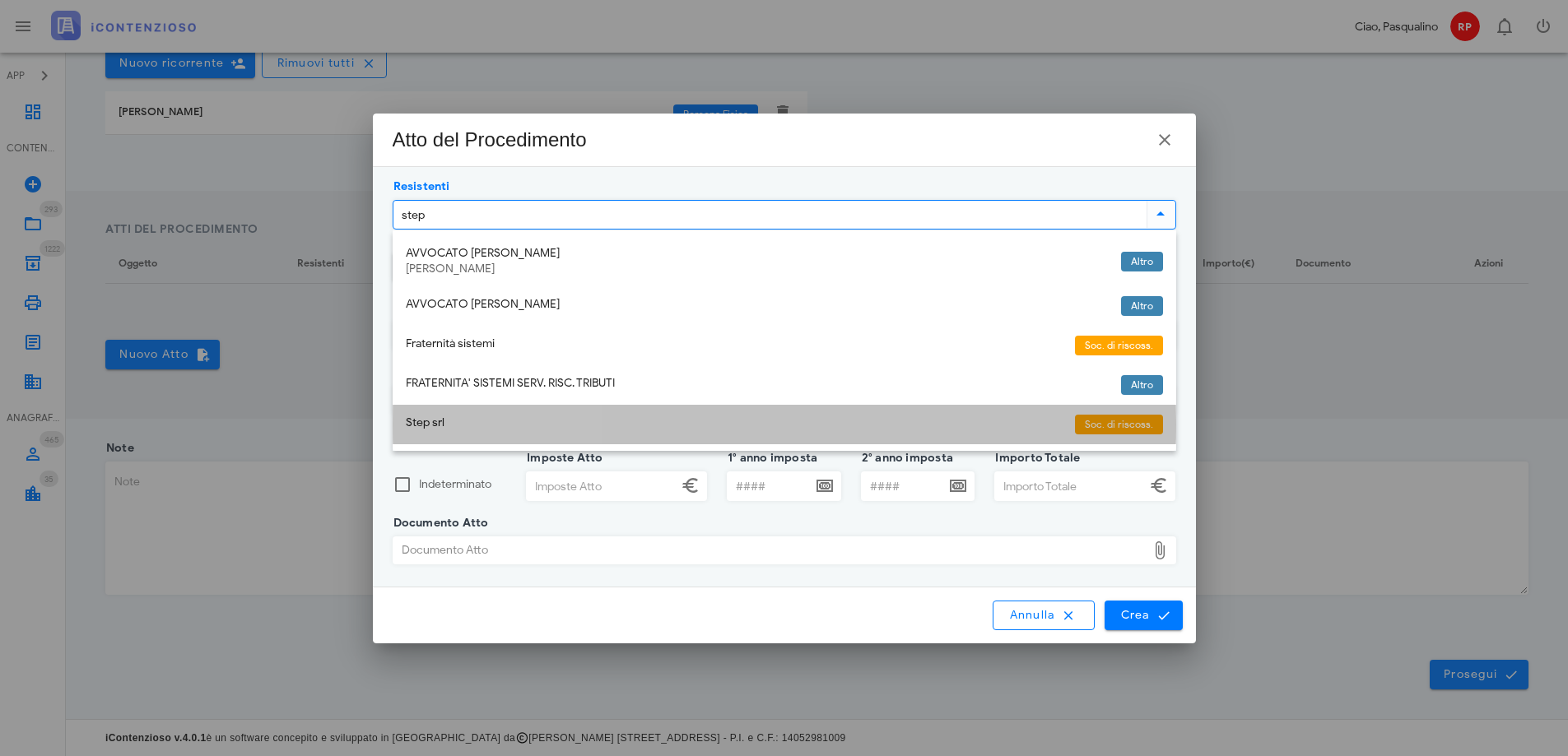
click at [534, 430] on div "Step srl" at bounding box center [733, 422] width 656 height 14
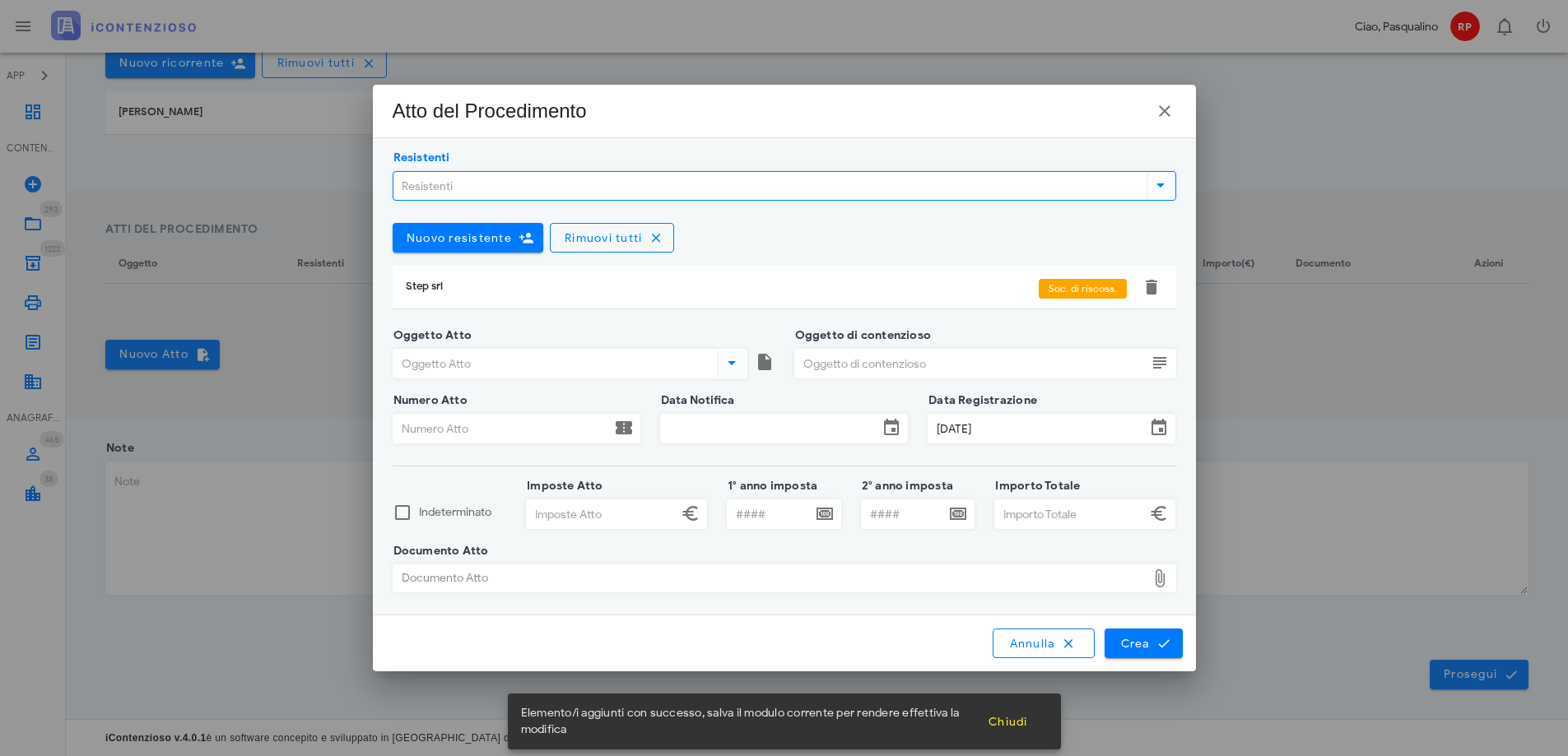
click at [616, 370] on input "Oggetto Atto" at bounding box center [553, 363] width 321 height 28
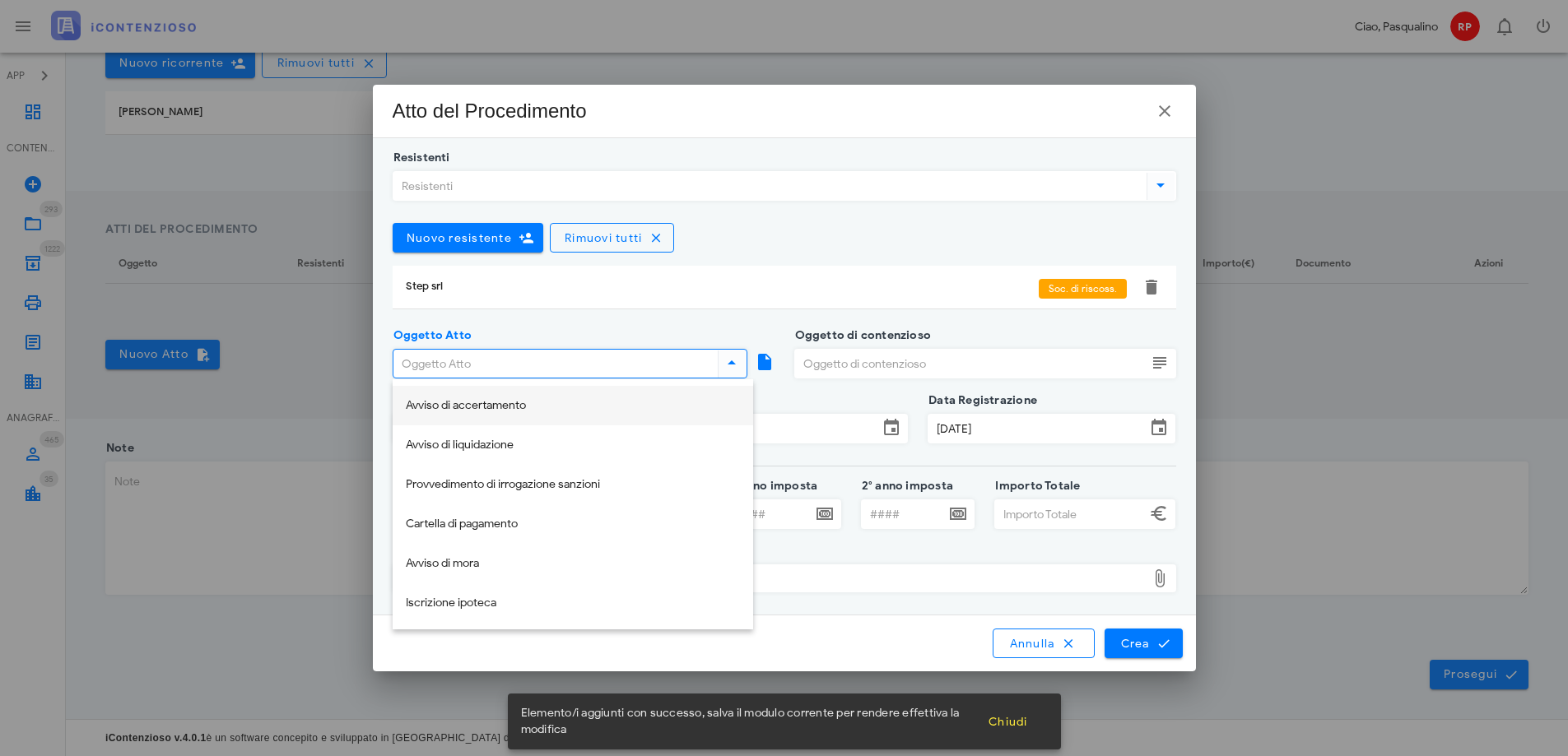
click at [592, 397] on div "Avviso di accertamento" at bounding box center [573, 406] width 334 height 34
type input "Avviso di accertamento"
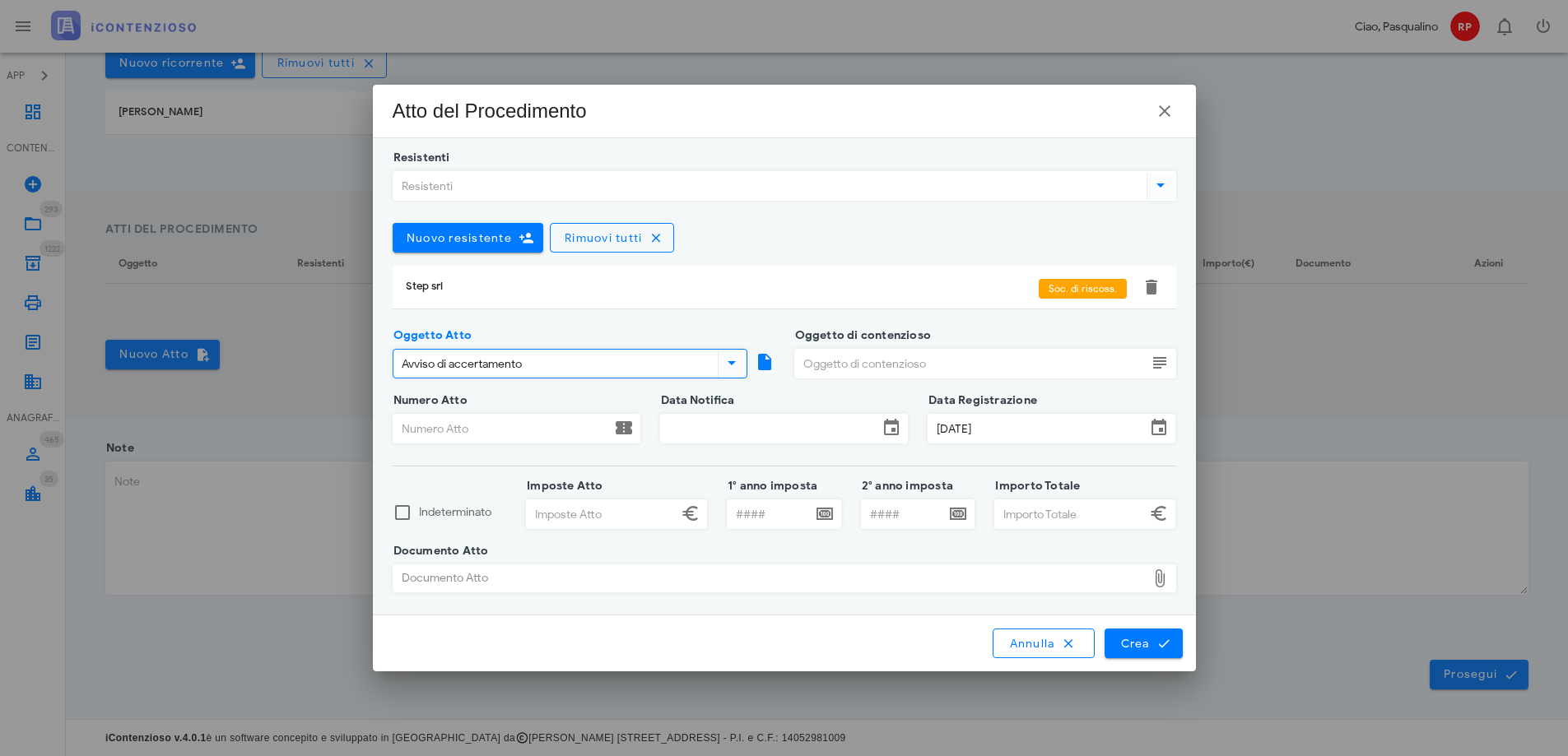
click at [822, 364] on input "Oggetto di contenzioso" at bounding box center [970, 363] width 351 height 28
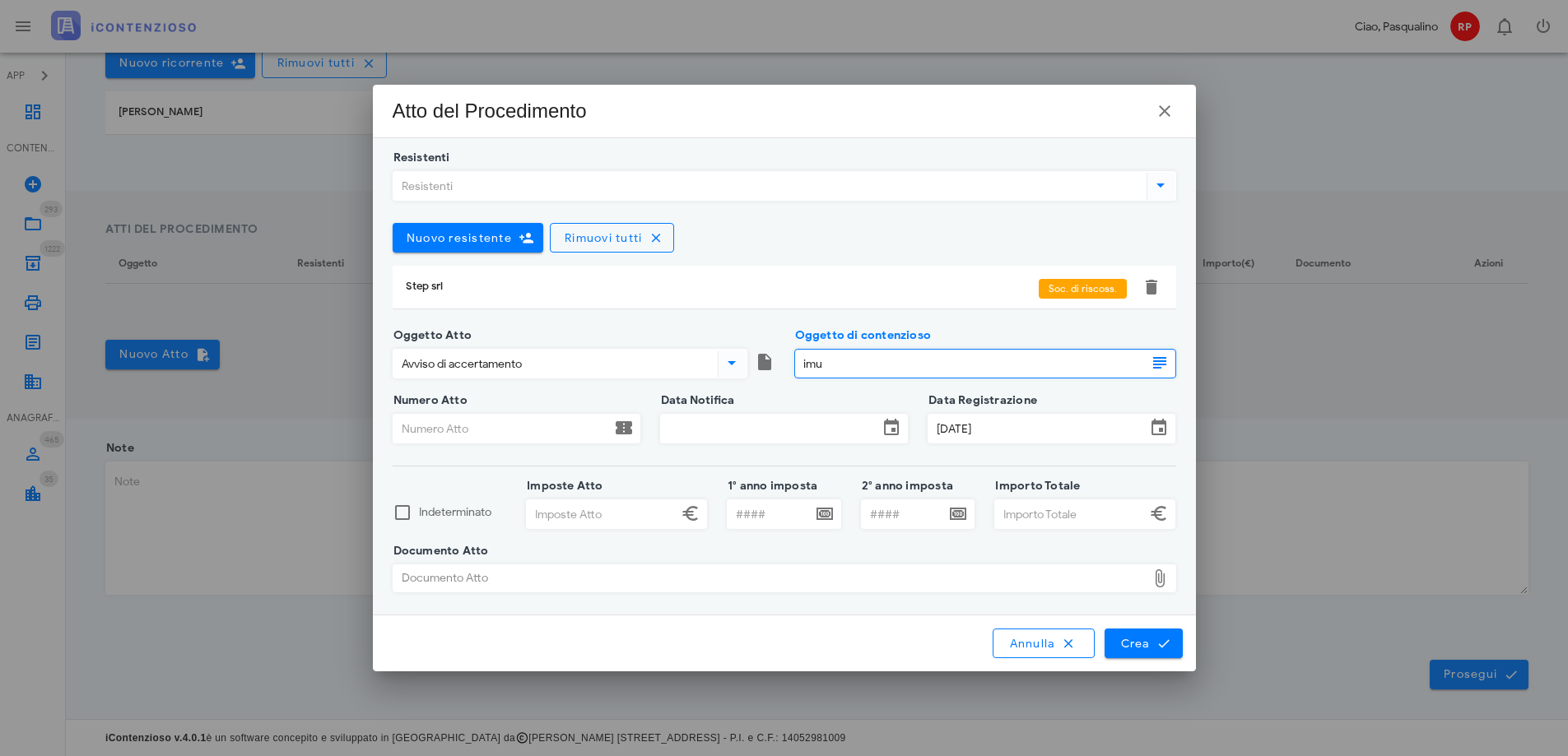
type input "imu"
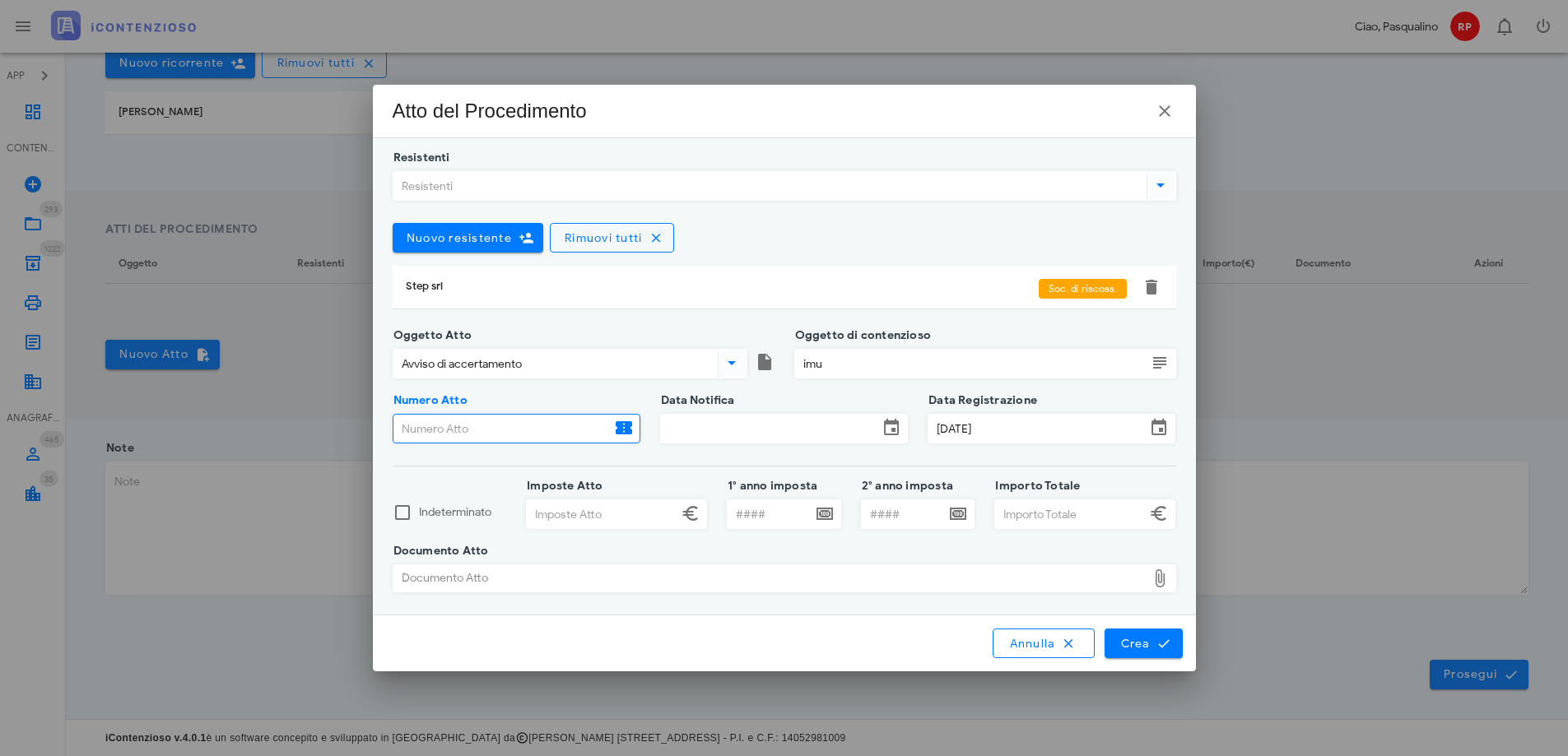
click at [439, 427] on input "Numero Atto" at bounding box center [502, 429] width 218 height 28
type input "745"
click at [688, 420] on input "Data Notifica" at bounding box center [769, 429] width 218 height 28
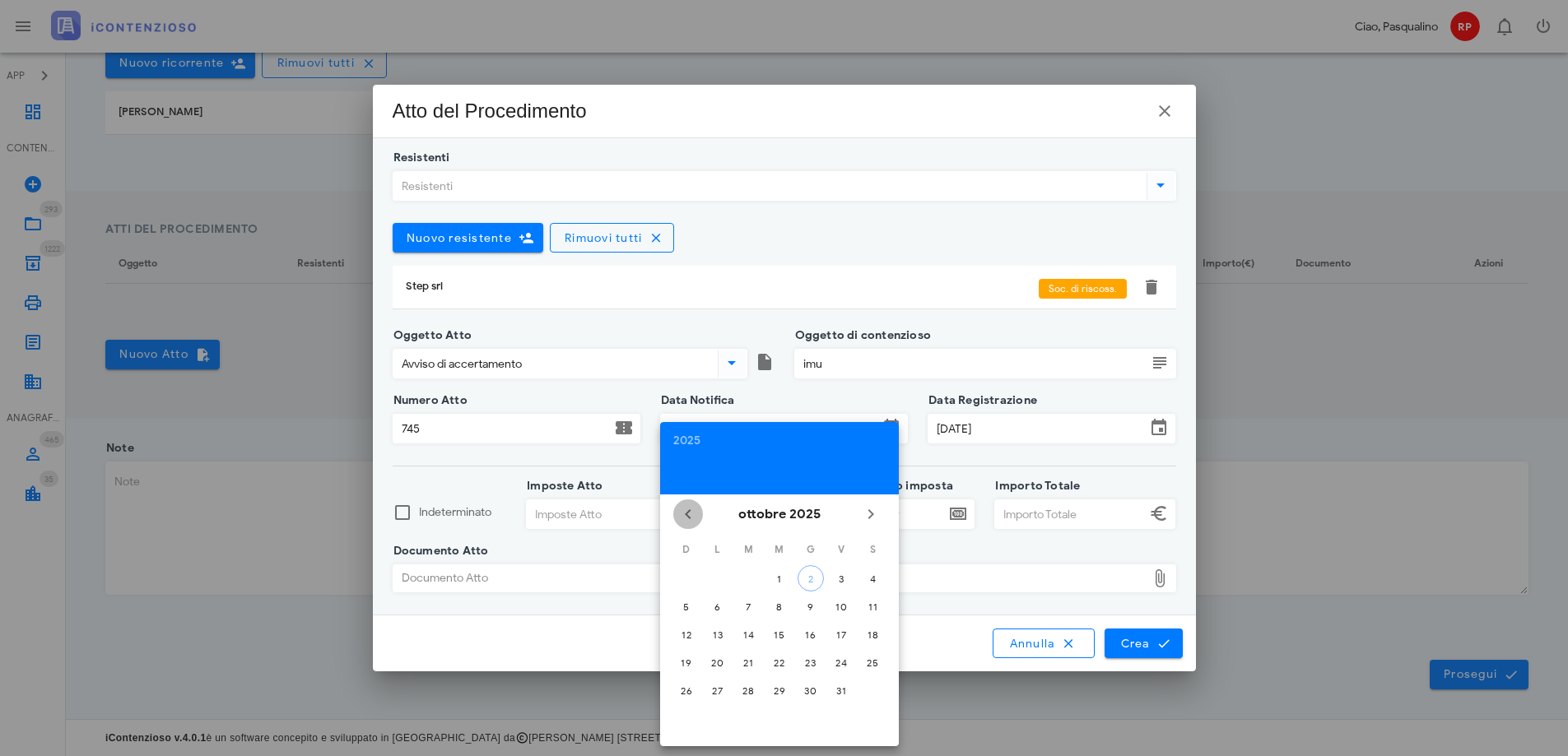
click at [690, 512] on icon "Il mese scorso" at bounding box center [687, 514] width 19 height 19
click at [719, 694] on div "30" at bounding box center [718, 690] width 27 height 12
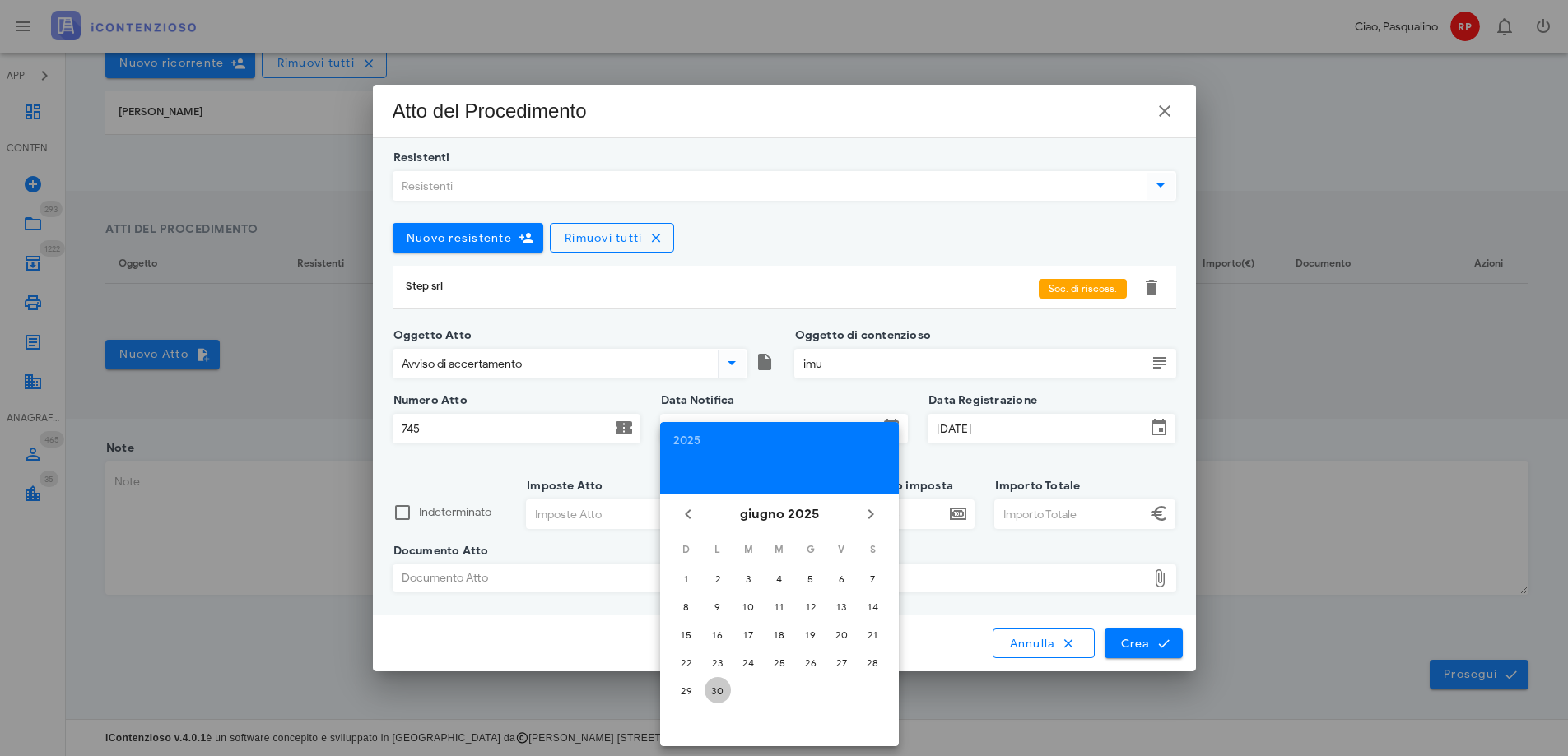
type input "30/06/2025"
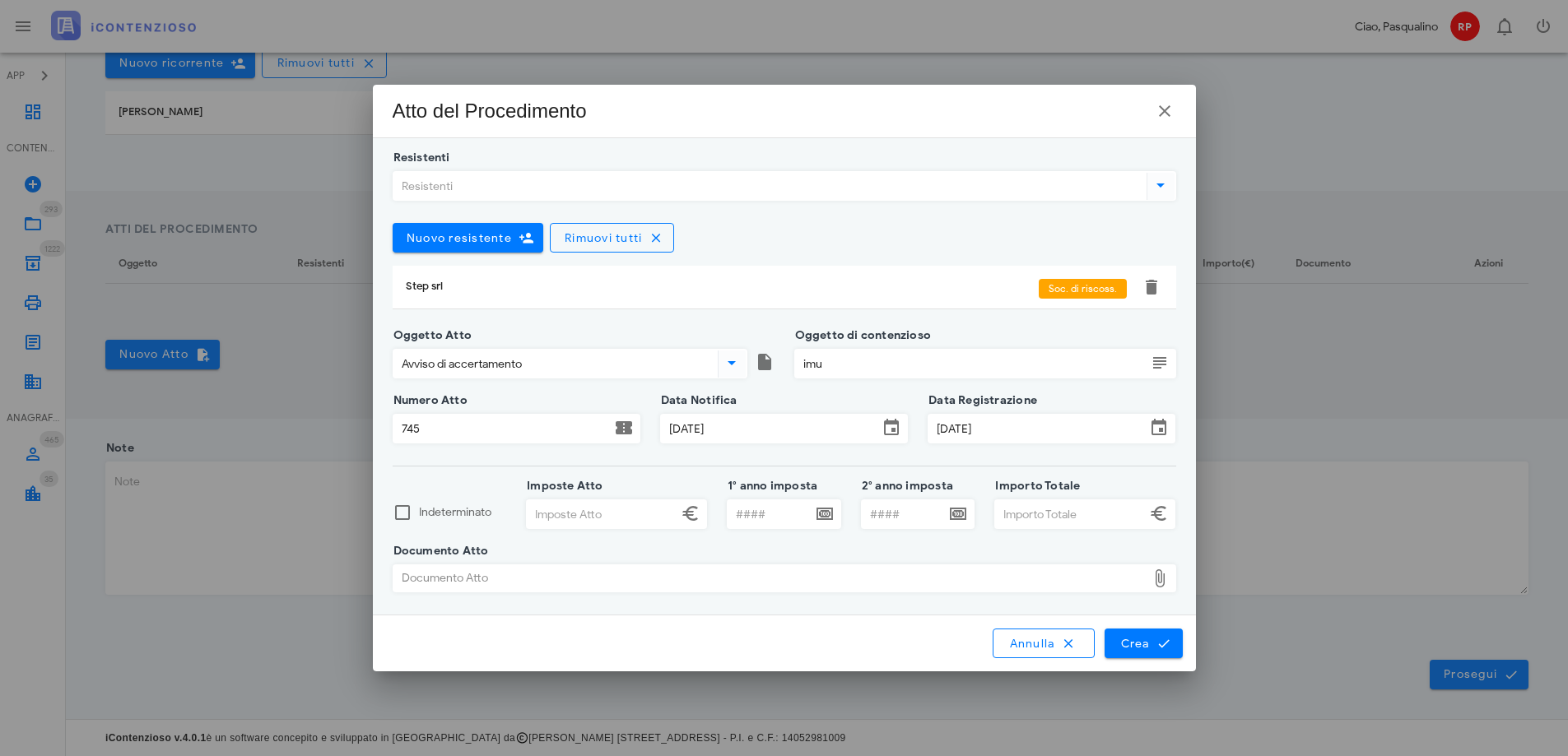
click at [606, 515] on input "Imposte Atto" at bounding box center [601, 514] width 150 height 28
type input "244,00"
click at [748, 512] on input "1° anno imposta" at bounding box center [769, 514] width 84 height 28
type input "2023"
click at [1073, 510] on input "Importo Totale" at bounding box center [1070, 514] width 150 height 28
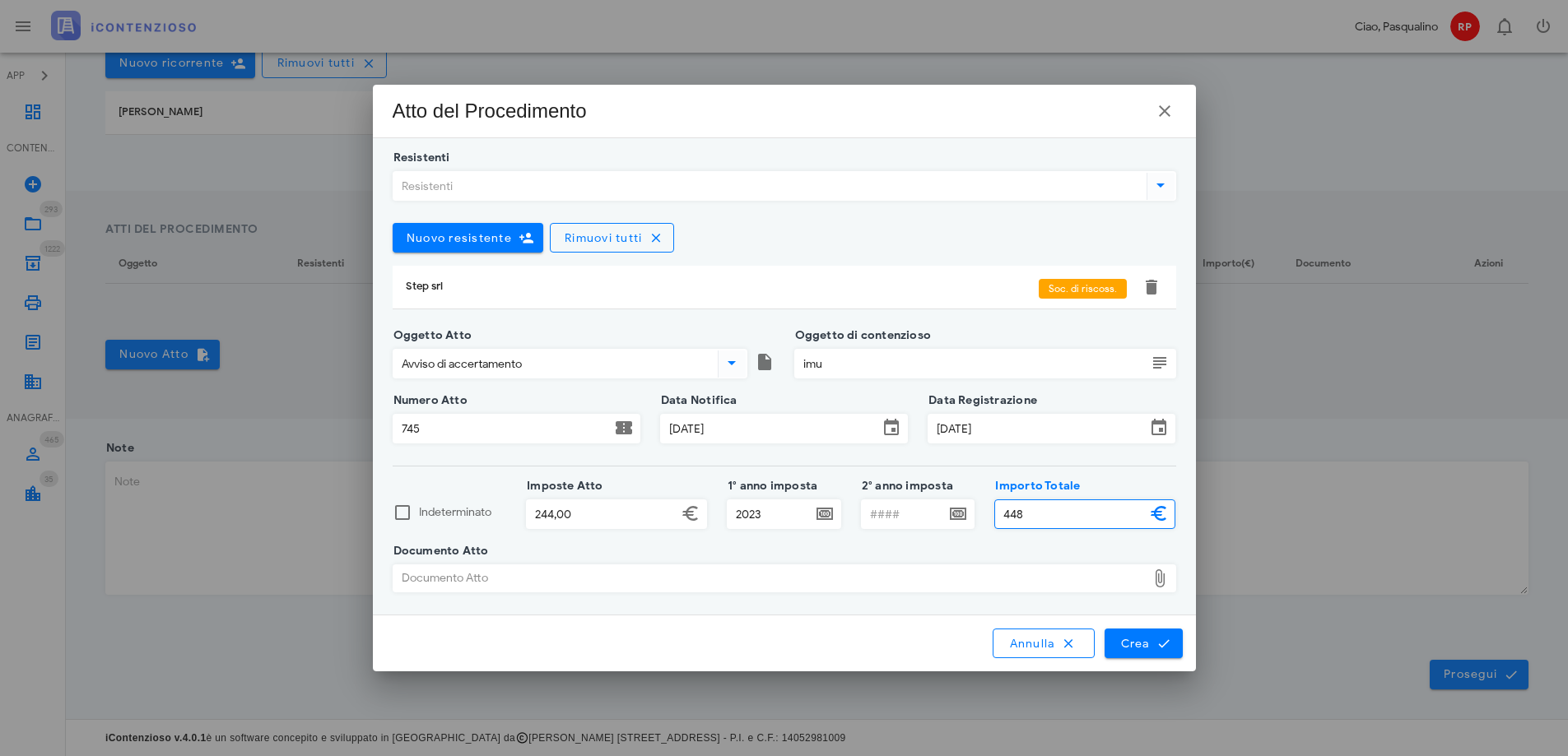
click at [626, 569] on div "Documento Atto" at bounding box center [769, 578] width 753 height 27
type input "448,00"
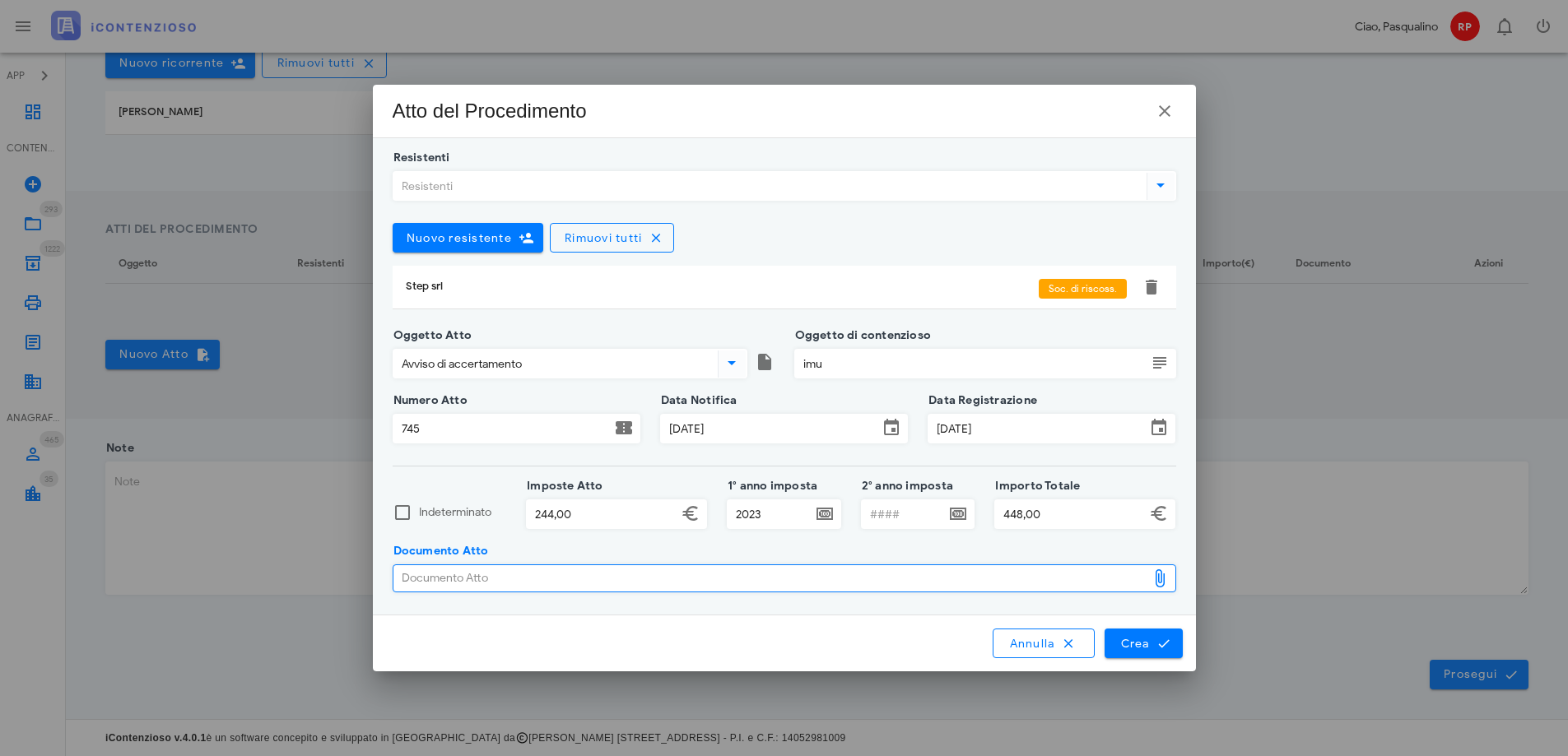
type input "C:\fakepath\avviso di accertamento 745.pdf"
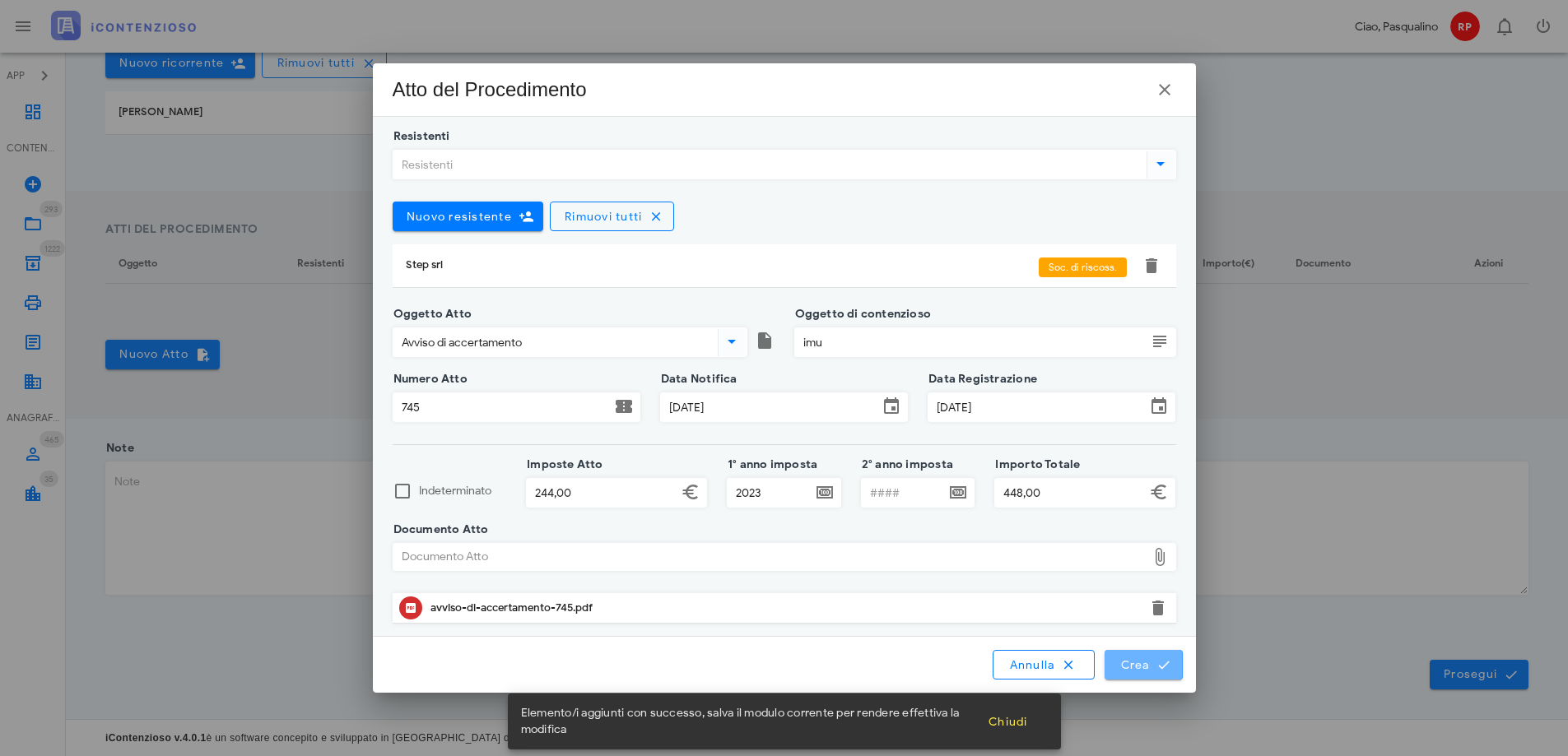
click at [1128, 652] on button "Crea" at bounding box center [1143, 665] width 77 height 30
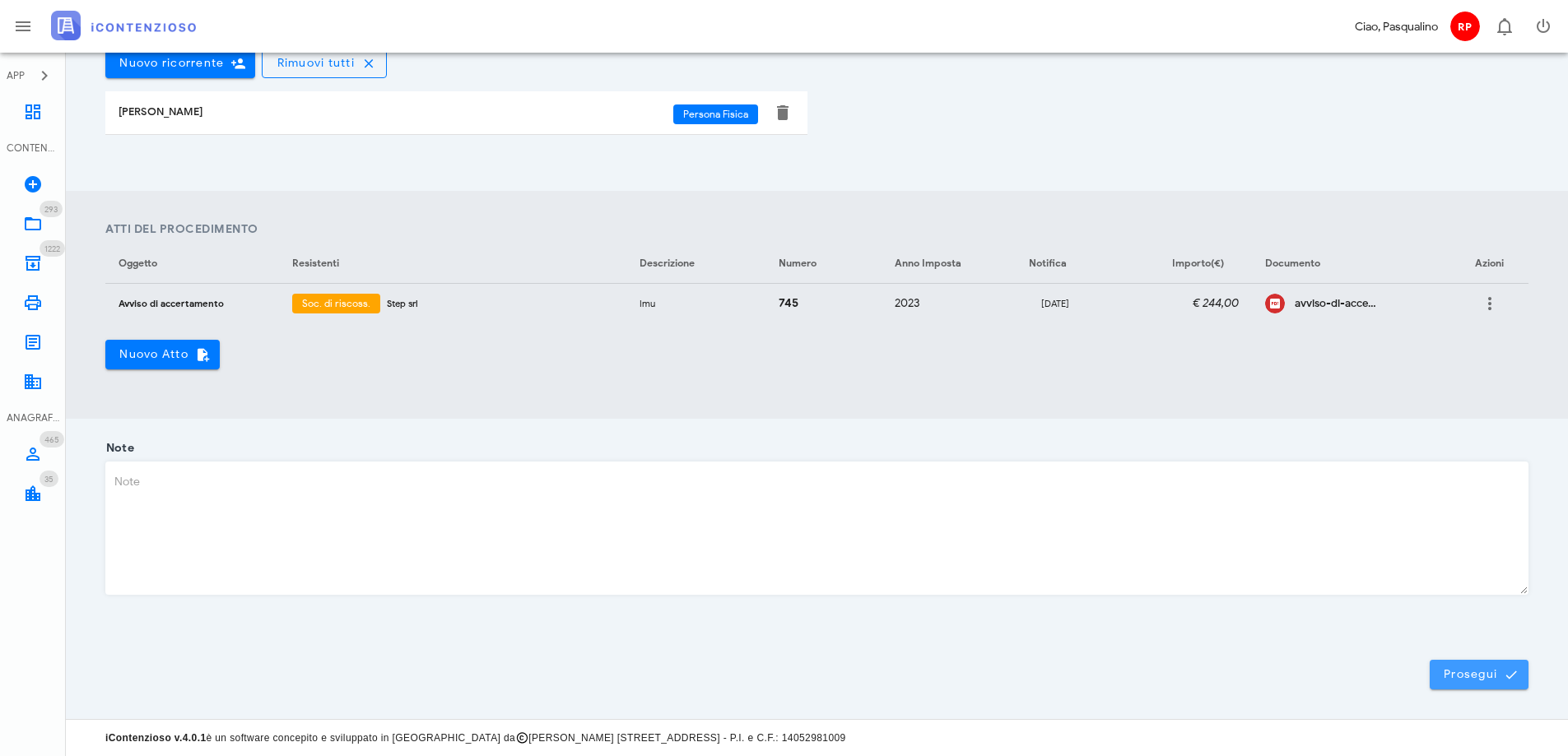
click at [1472, 675] on span "Prosegui" at bounding box center [1479, 675] width 73 height 15
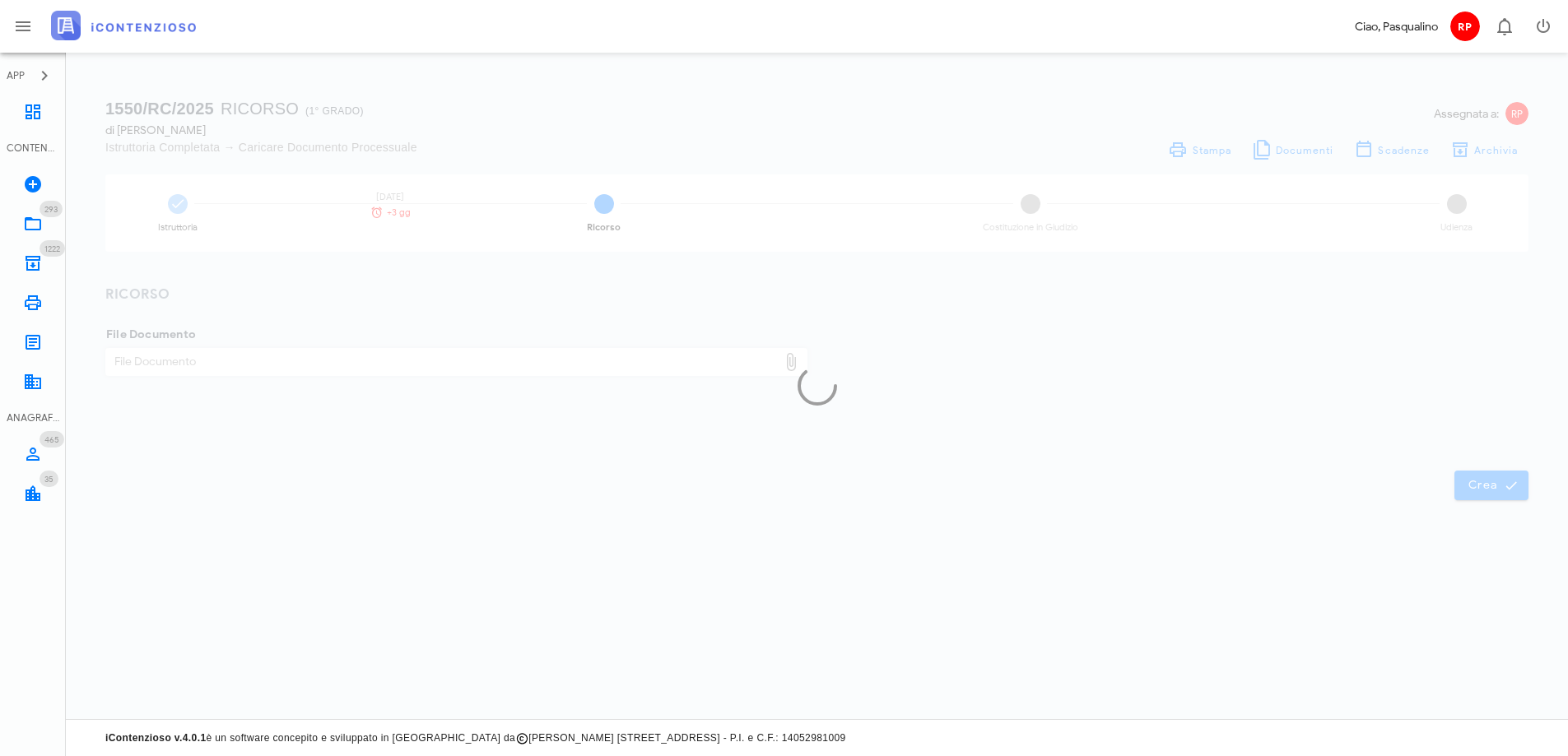
scroll to position [0, 0]
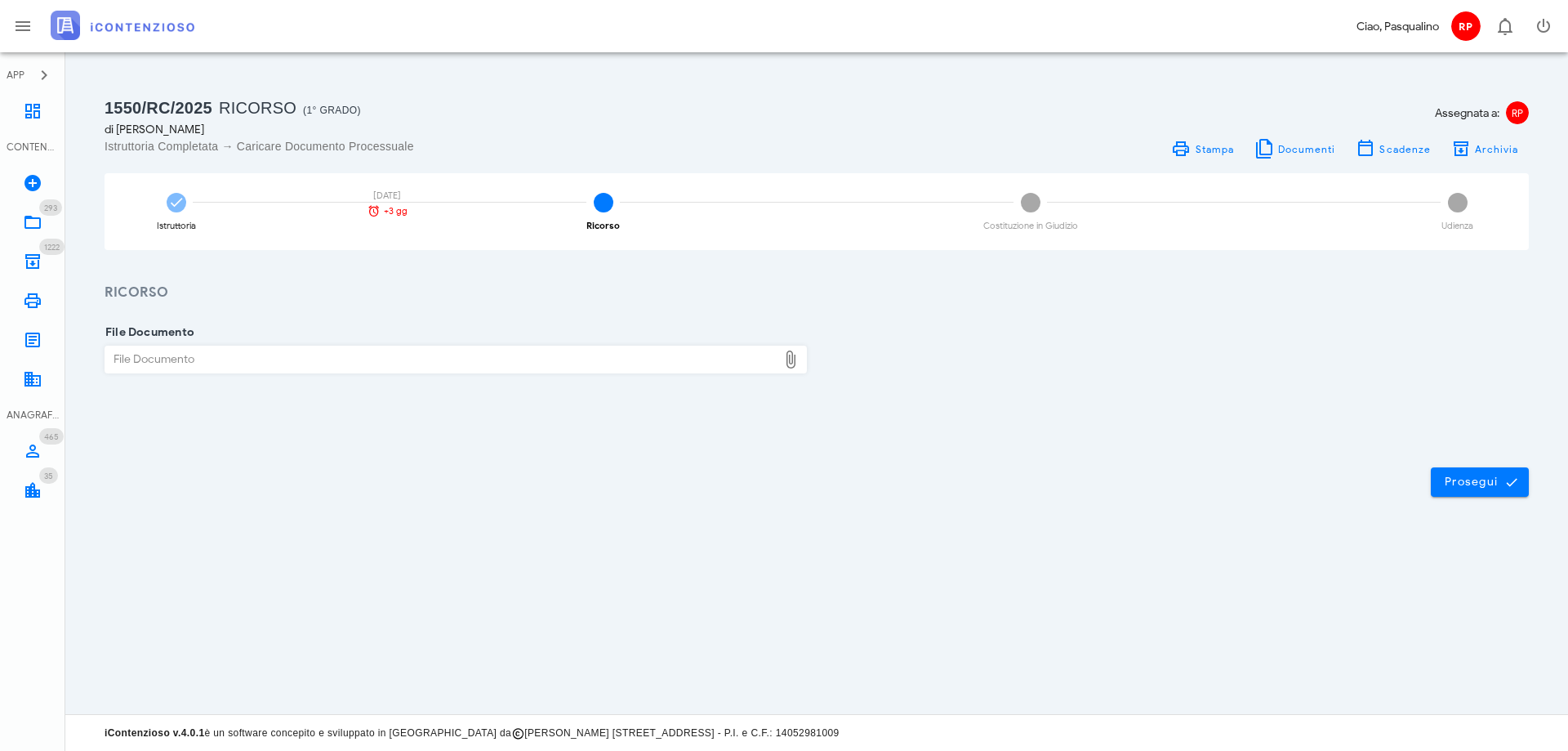
click at [462, 362] on div "File Documento" at bounding box center [441, 359] width 672 height 27
type input "C:\fakepath\mangiafico sebastiano accertamento imu anno 2023 n. 745.docx"
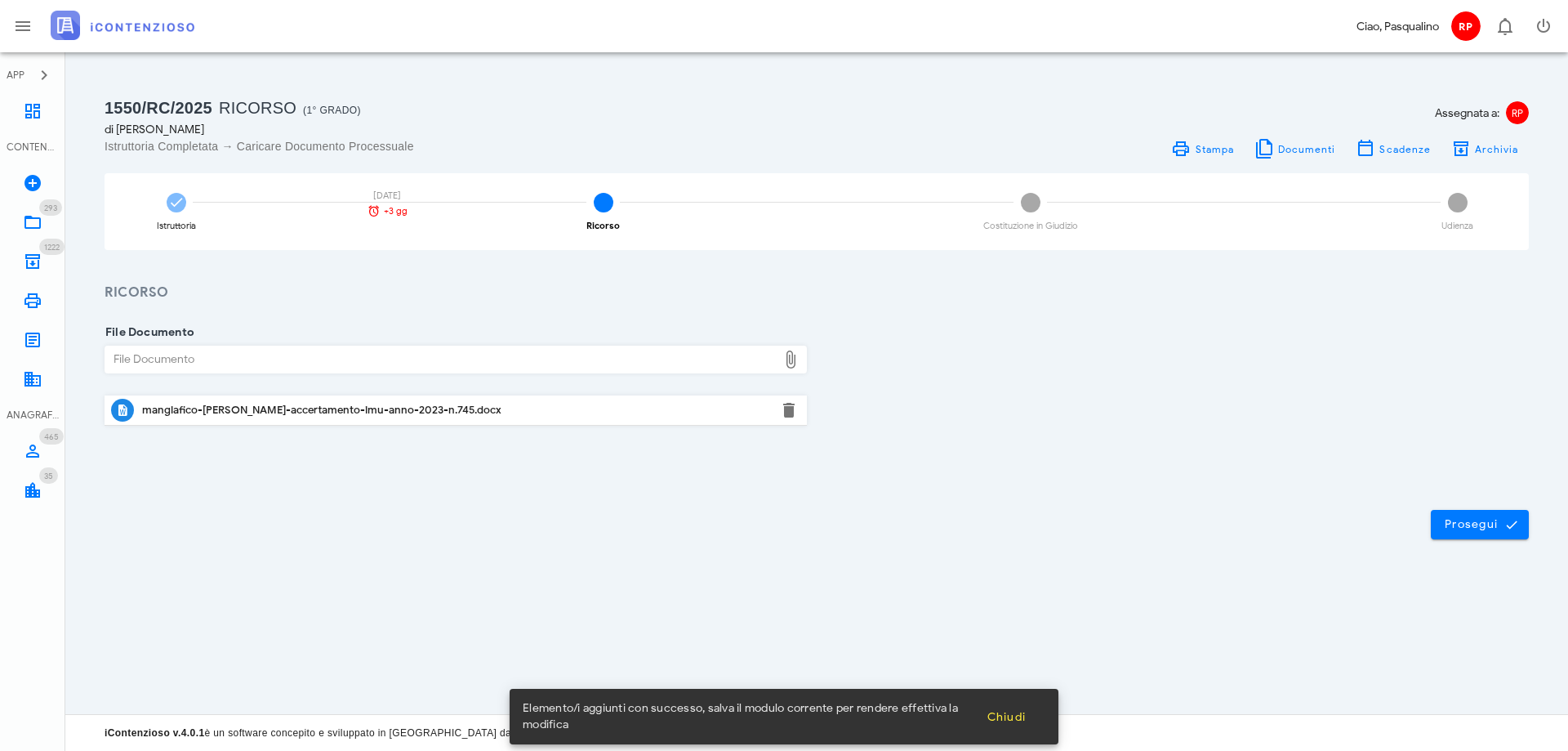
click at [1054, 511] on div "Prosegui" at bounding box center [816, 525] width 1503 height 88
click at [1476, 522] on span "Prosegui" at bounding box center [1479, 525] width 72 height 15
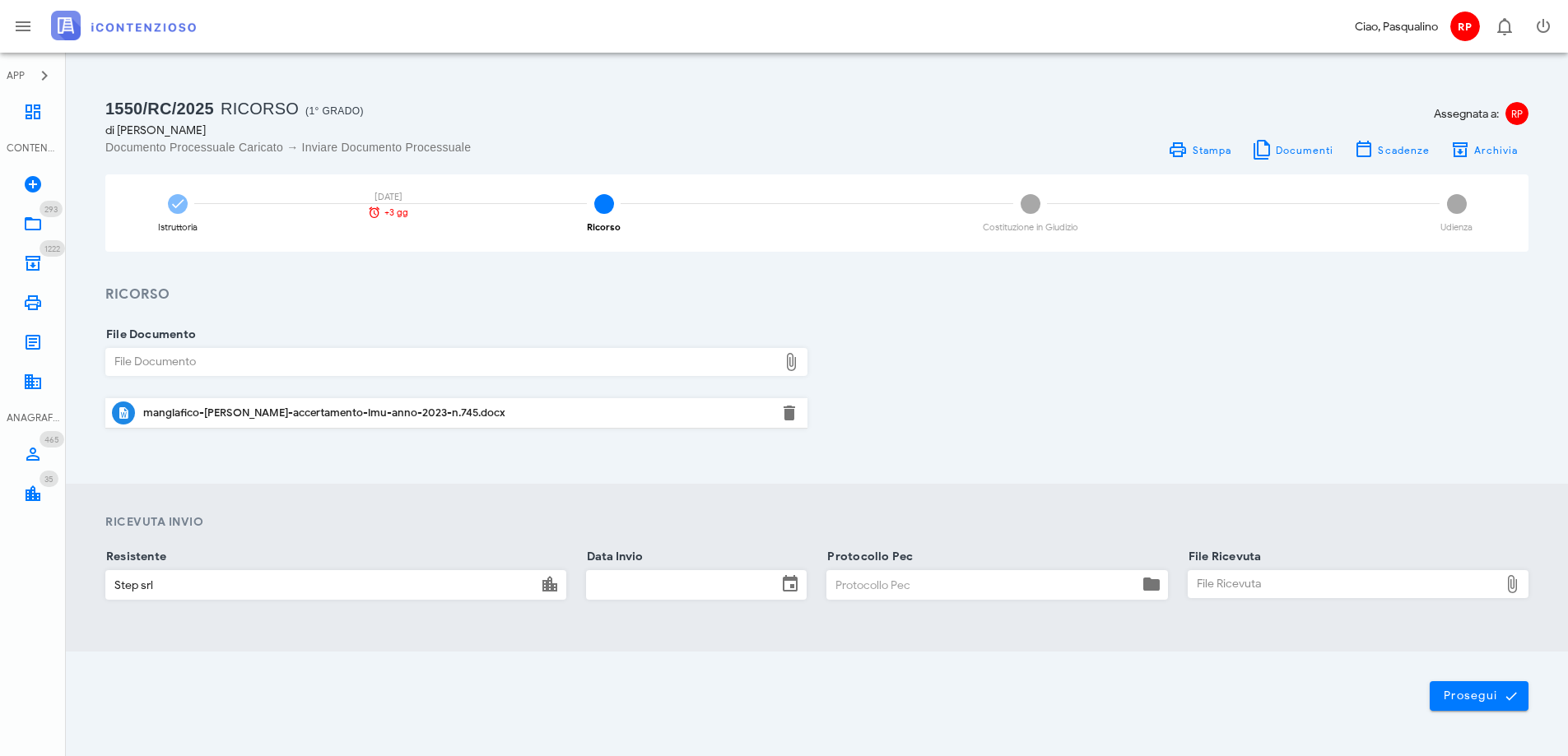
click at [658, 588] on input "Data Invio" at bounding box center [682, 585] width 190 height 28
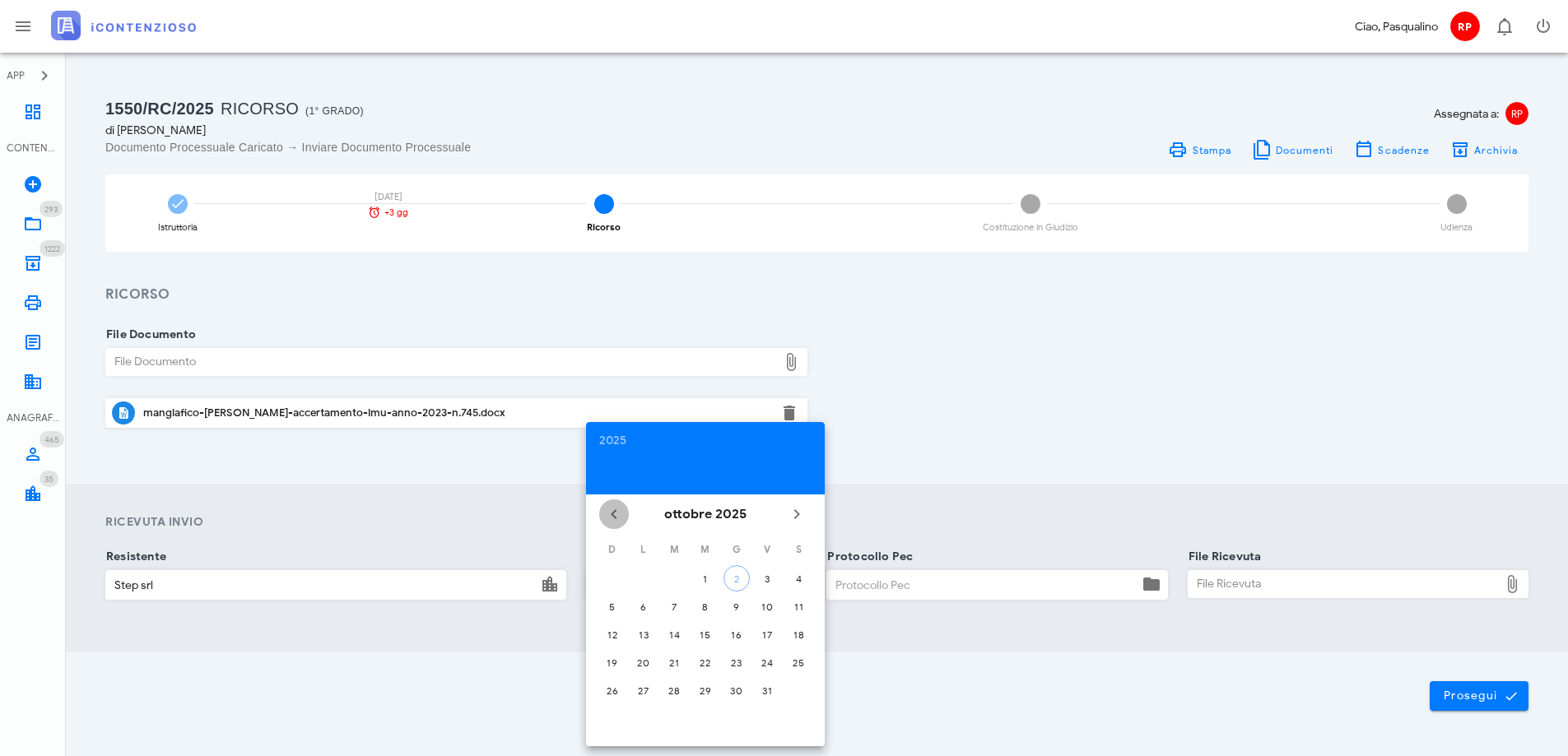
click at [620, 523] on icon "Il mese scorso" at bounding box center [613, 514] width 19 height 19
click at [770, 660] on div "26" at bounding box center [766, 662] width 27 height 12
type input "26/09/2025"
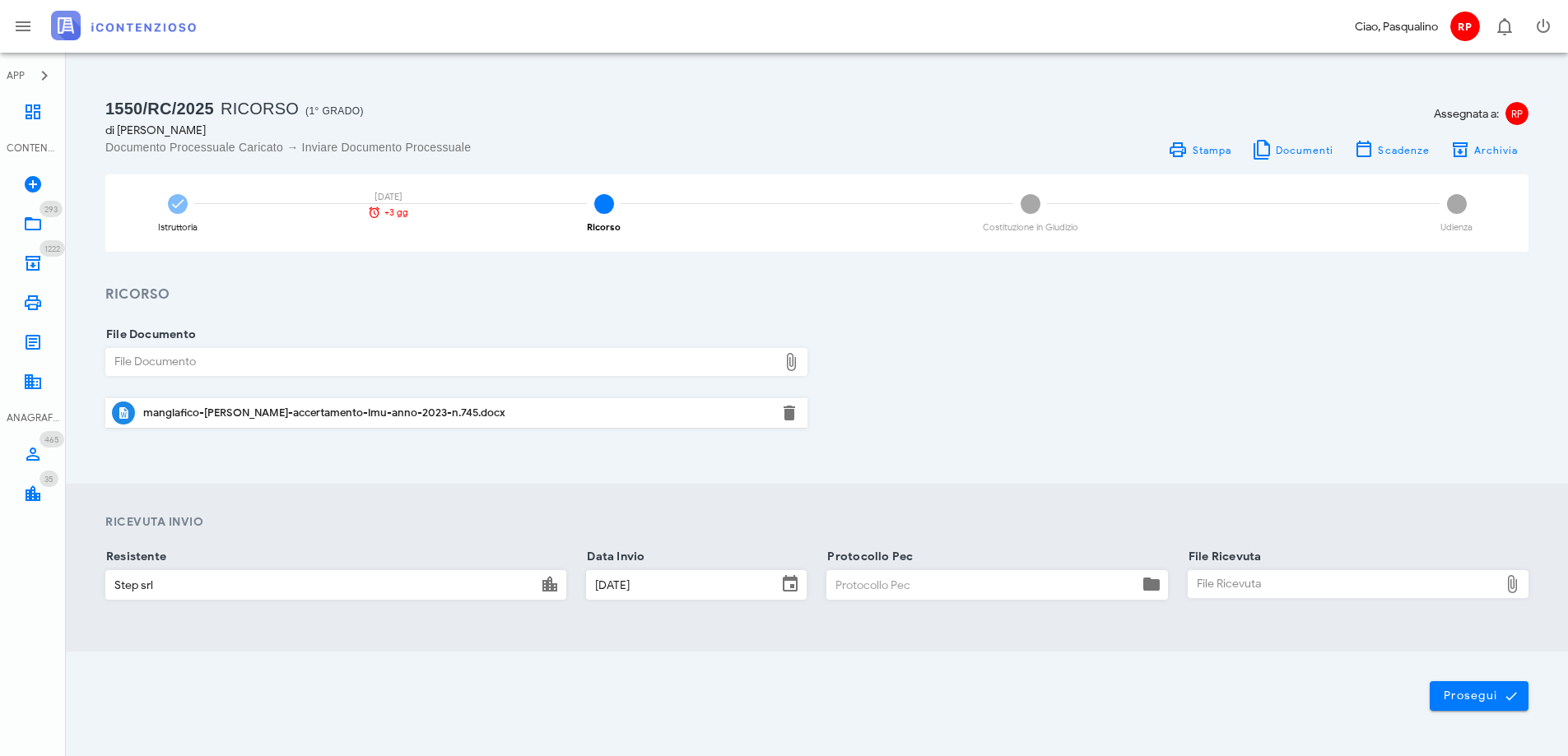
click at [854, 591] on input "Protocollo Pec" at bounding box center [982, 585] width 310 height 28
type input "2609"
click at [1227, 581] on div "File Ricevuta" at bounding box center [1343, 584] width 310 height 27
type input "C:\fakepath\_NOTIF~3.EML"
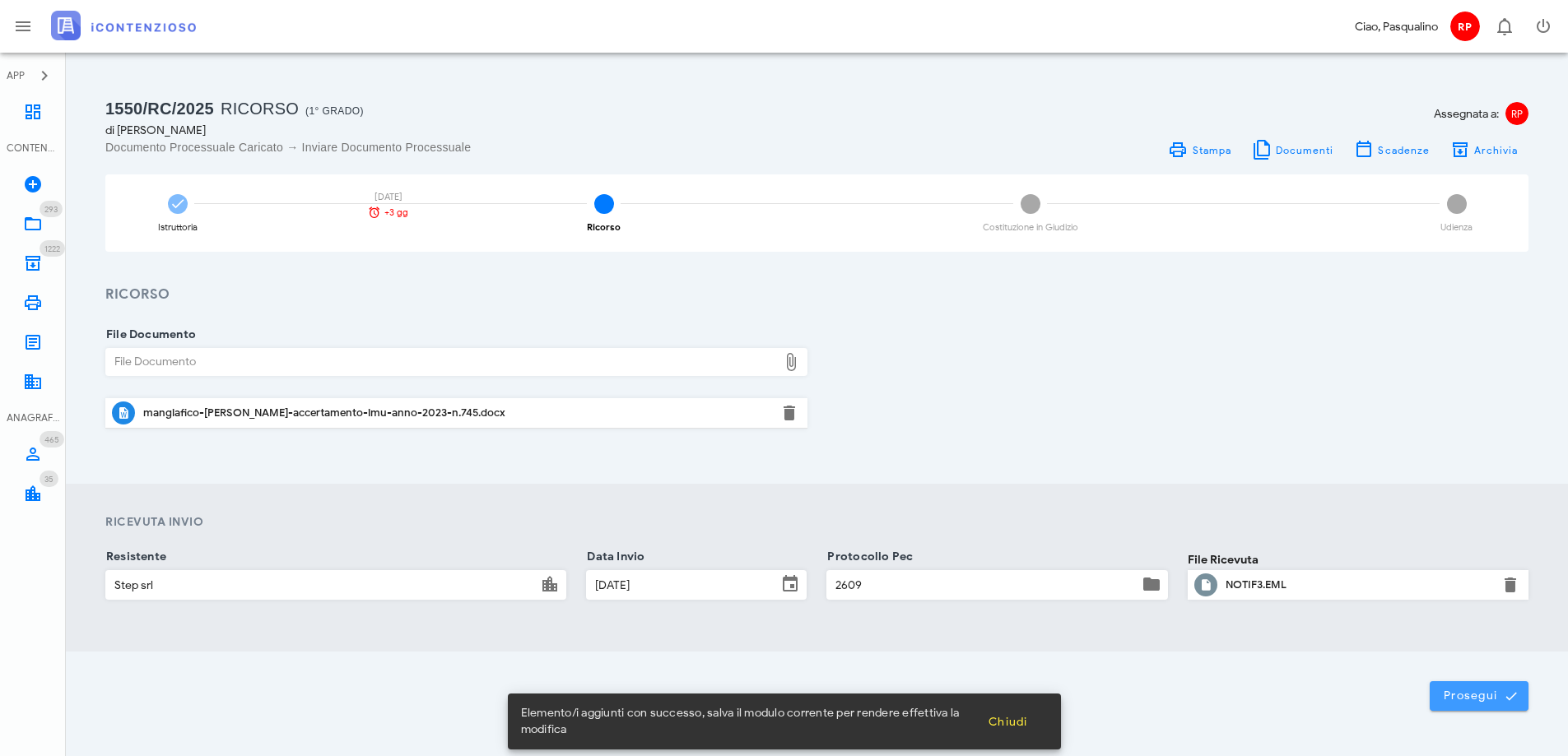
click at [1453, 698] on span "Prosegui" at bounding box center [1479, 696] width 73 height 15
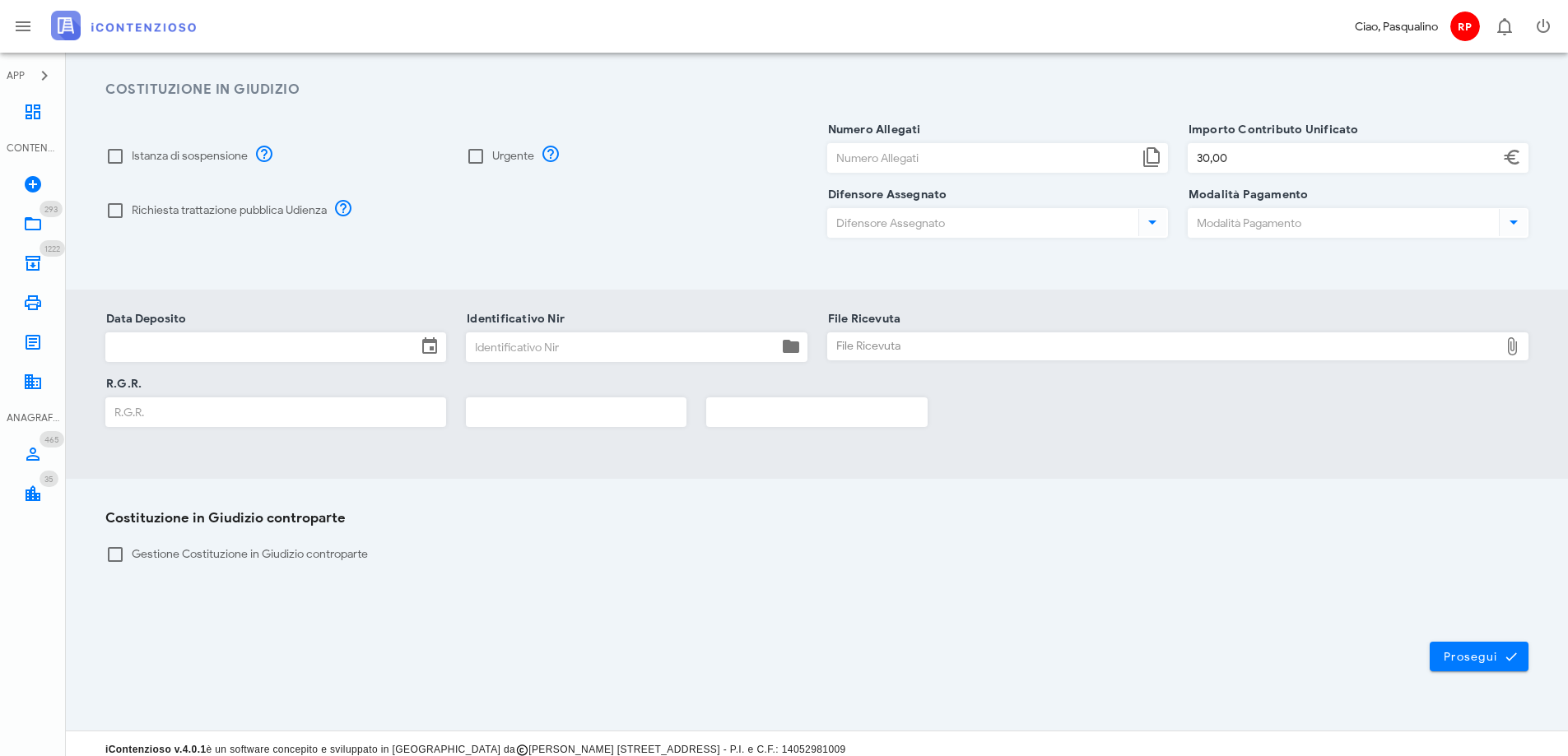
scroll to position [217, 0]
click at [1446, 651] on span "Prosegui" at bounding box center [1479, 654] width 73 height 15
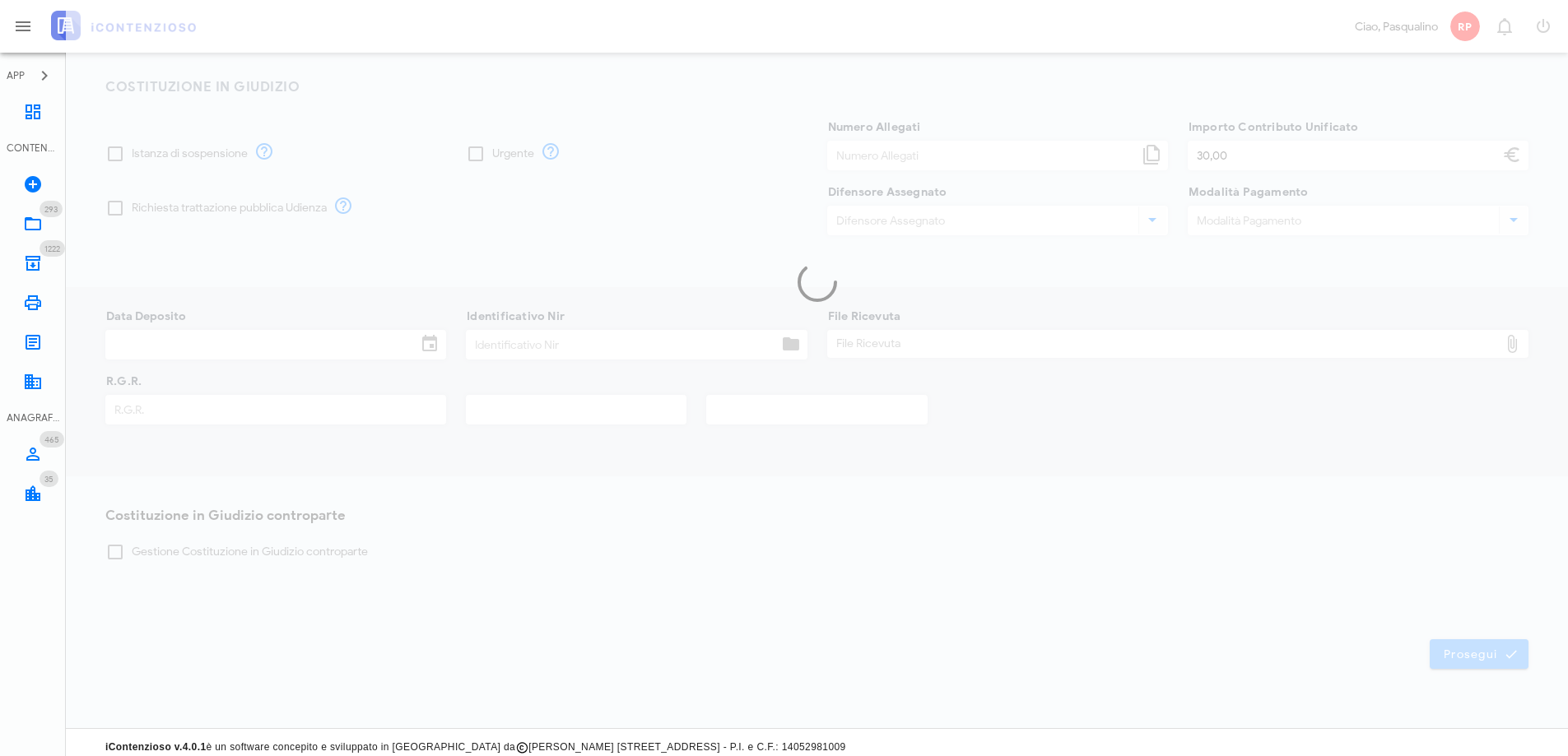
scroll to position [0, 0]
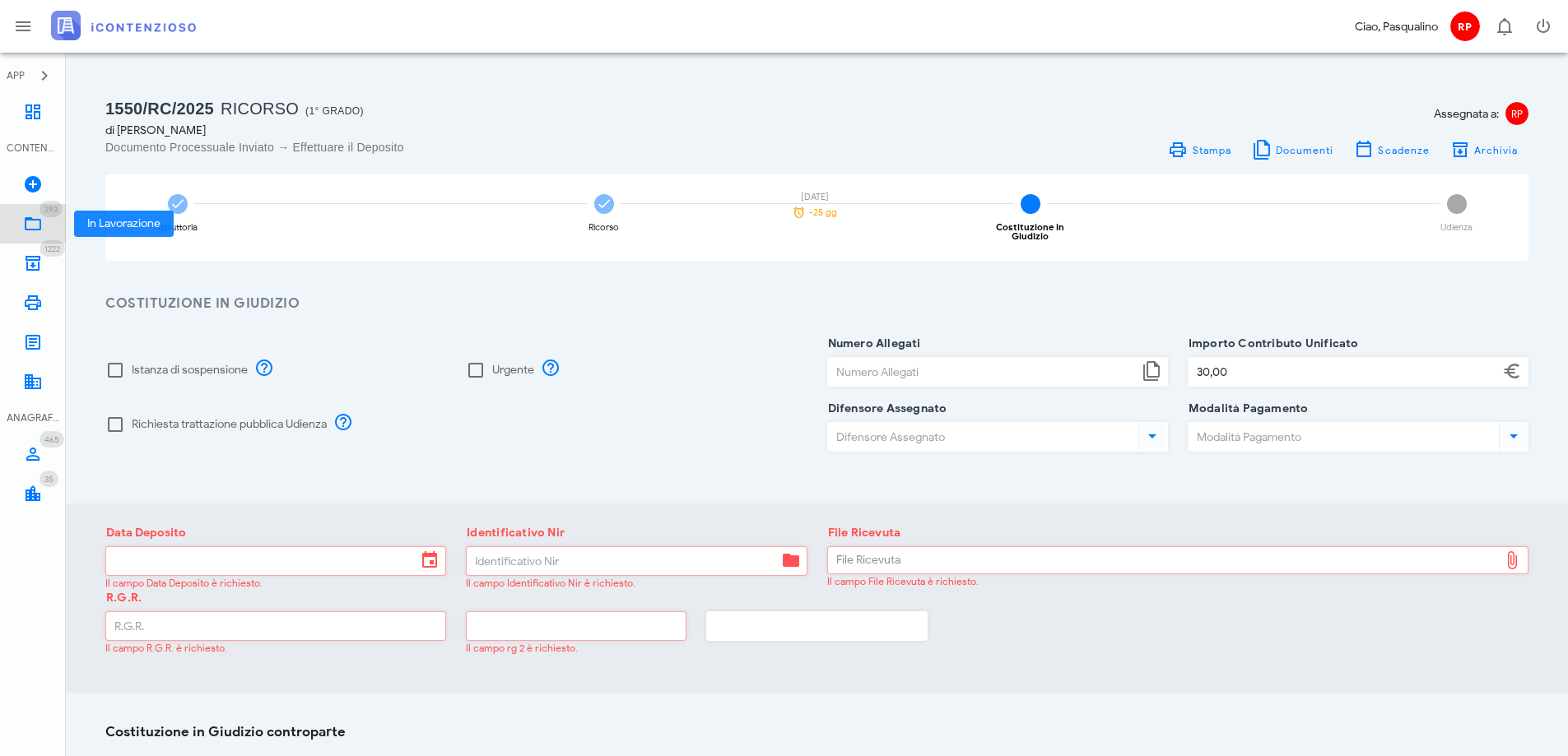
click at [30, 227] on icon at bounding box center [32, 223] width 19 height 19
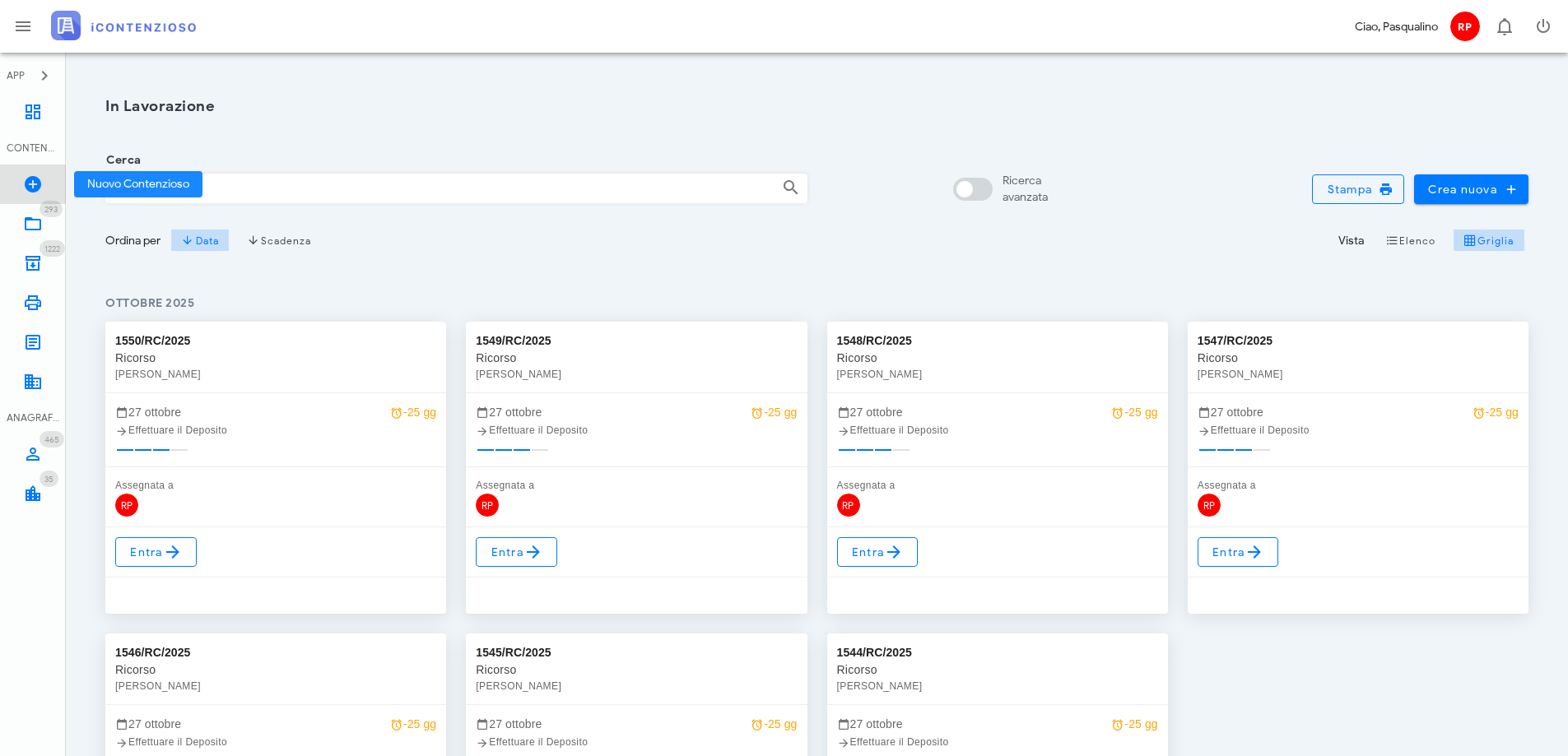
click at [32, 189] on icon at bounding box center [32, 183] width 19 height 19
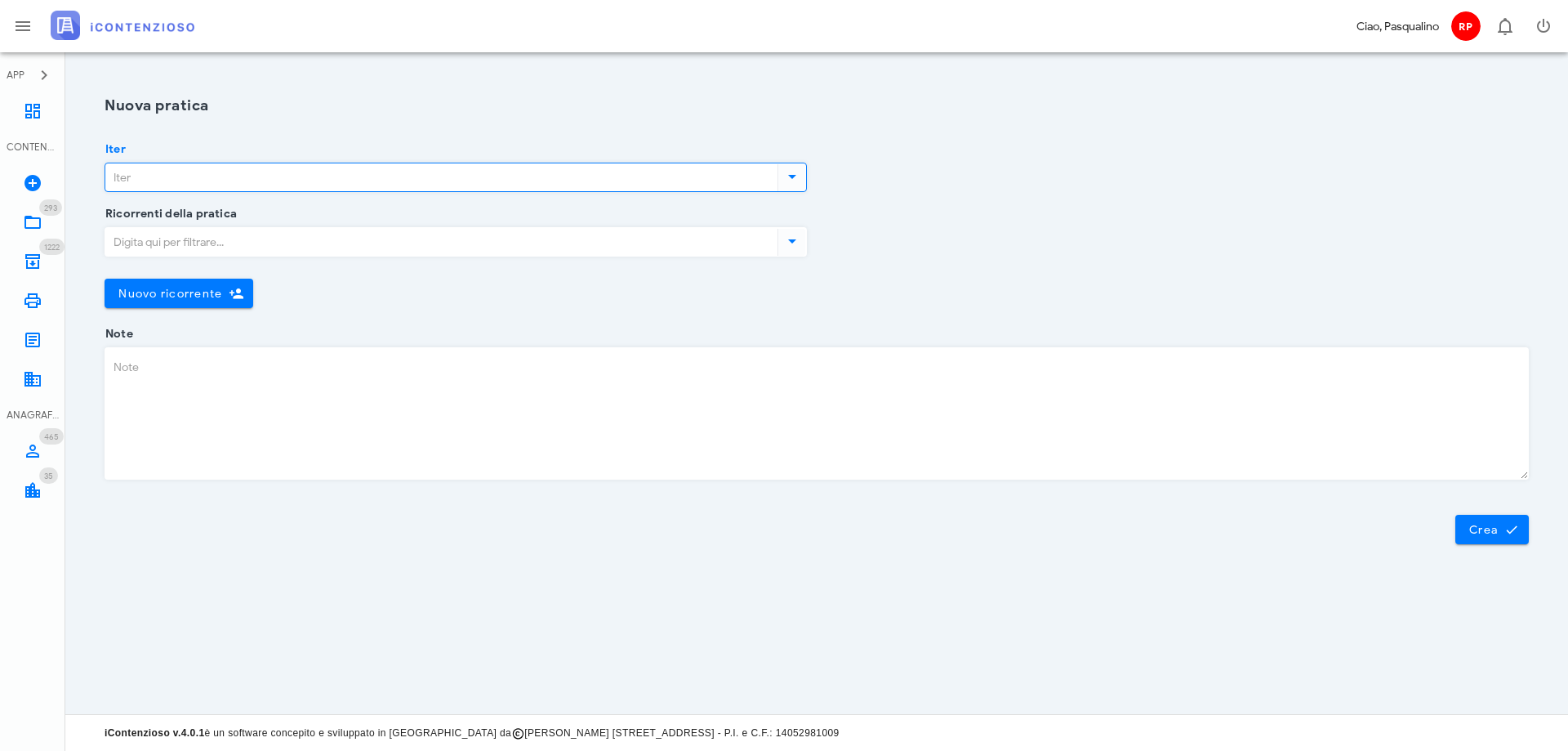
click at [173, 183] on input "Iter" at bounding box center [439, 177] width 669 height 27
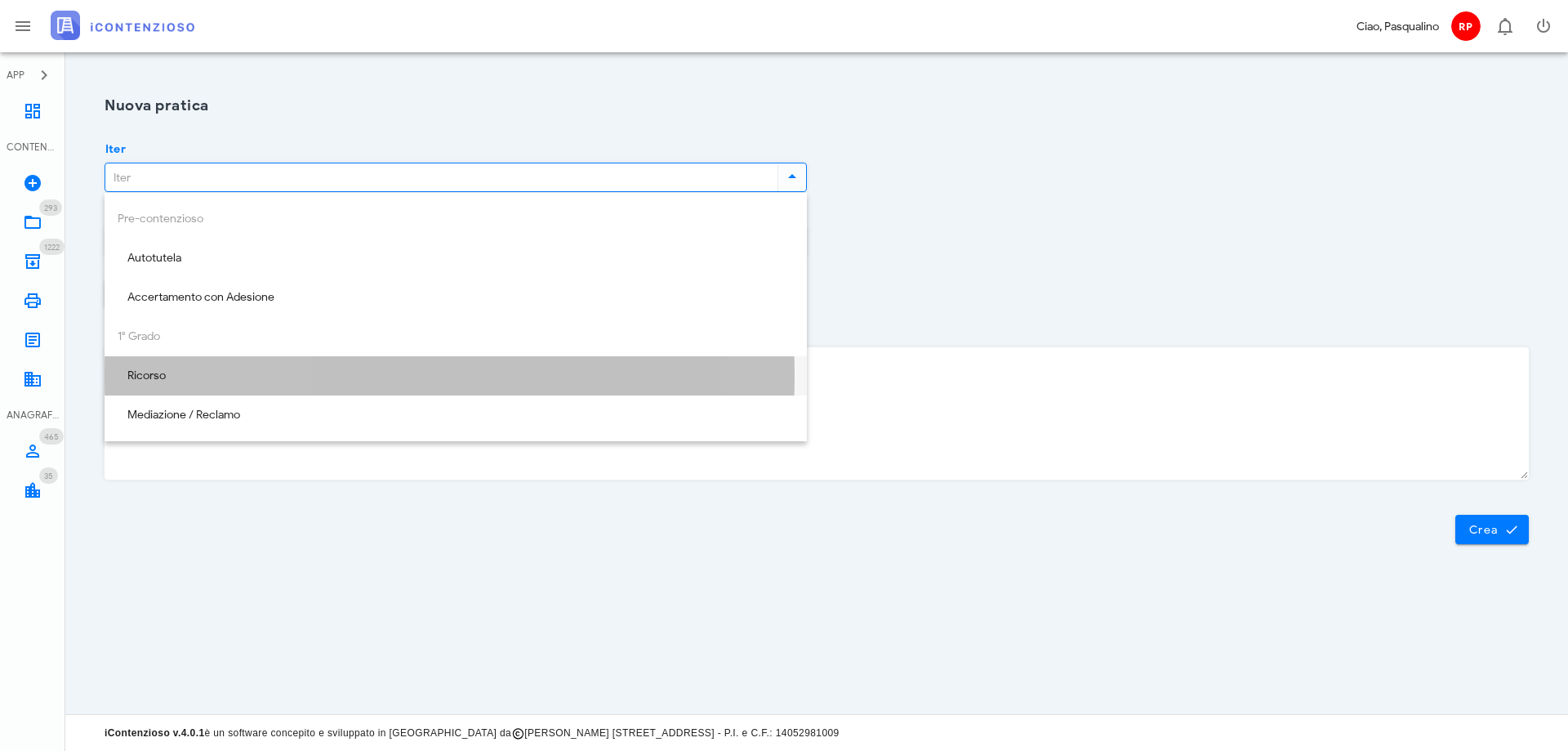
click at [175, 377] on div "Ricorso" at bounding box center [455, 376] width 676 height 14
type input "Ricorso"
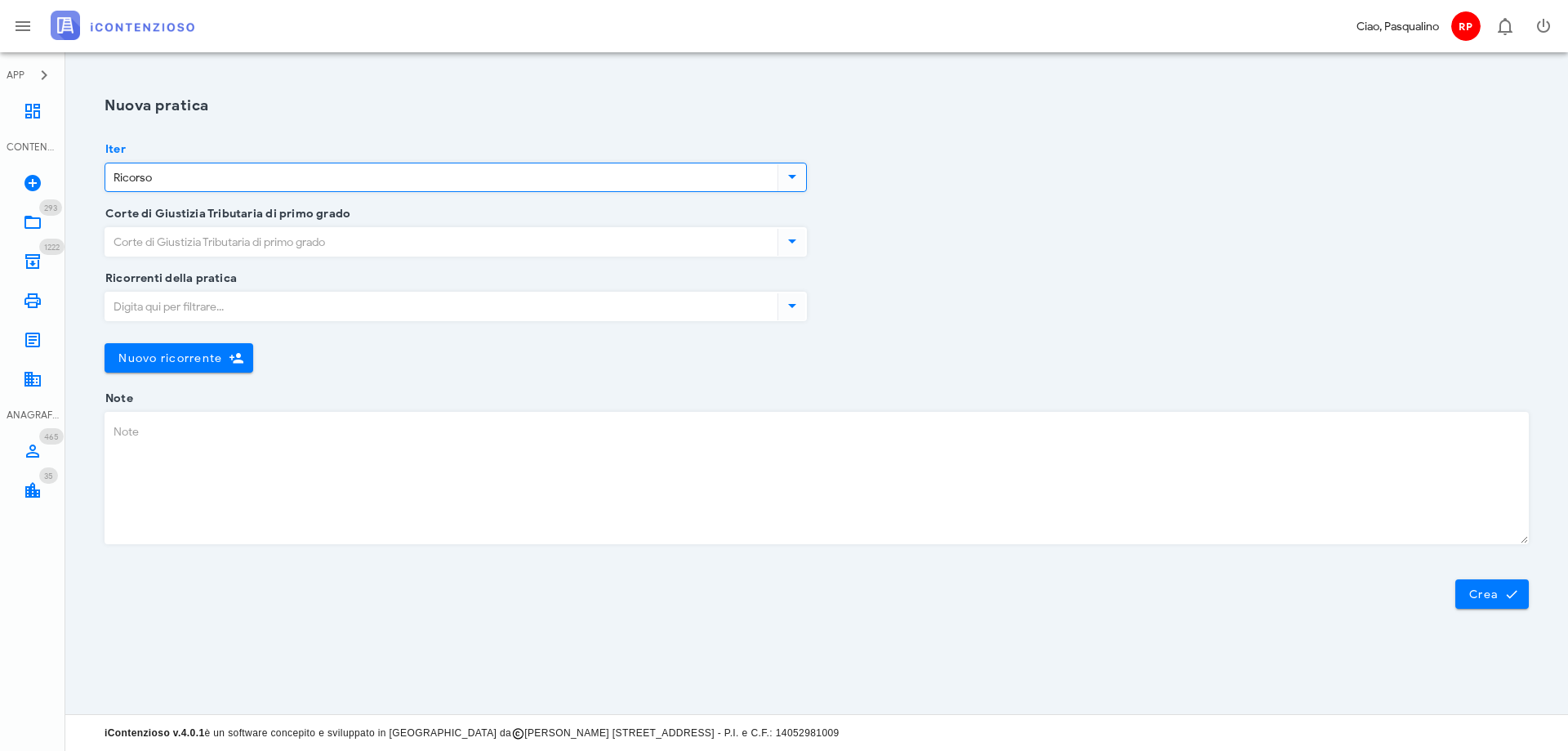
click at [186, 239] on input "Corte di Giustizia Tributaria di primo grado" at bounding box center [439, 242] width 669 height 27
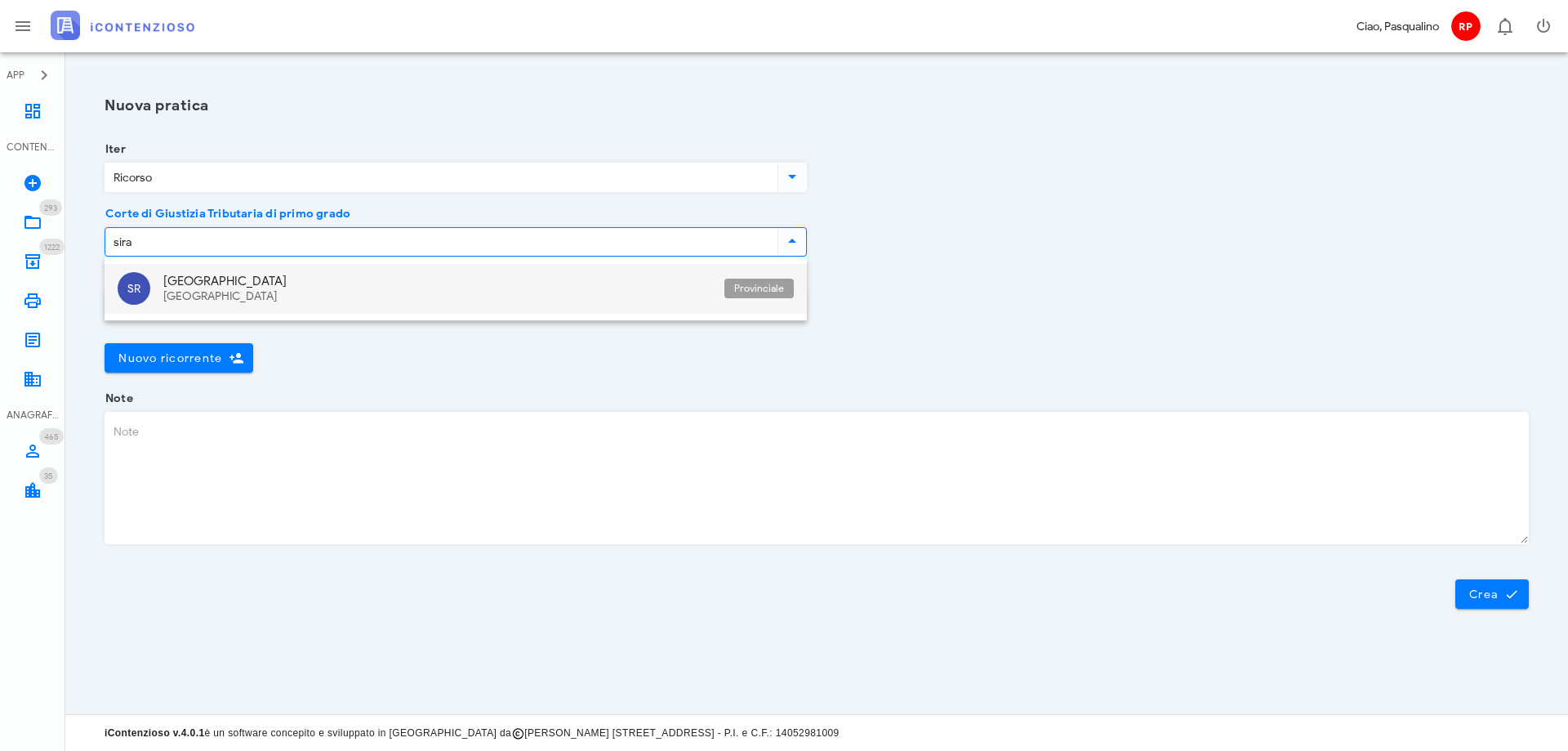
click at [218, 285] on div "[GEOGRAPHIC_DATA]" at bounding box center [437, 281] width 548 height 15
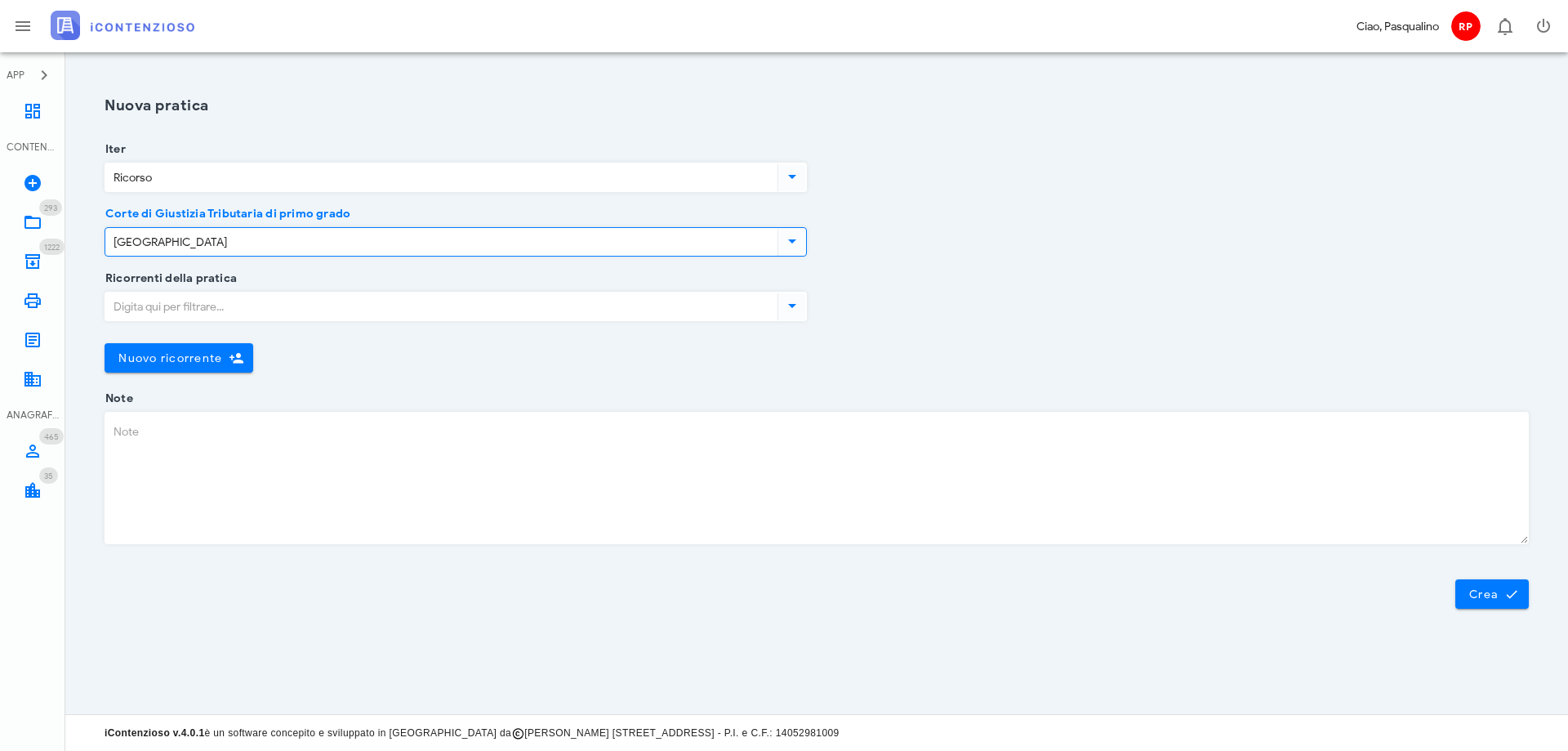
type input "[GEOGRAPHIC_DATA]"
click at [223, 314] on input "Ricorrenti della pratica" at bounding box center [439, 306] width 669 height 27
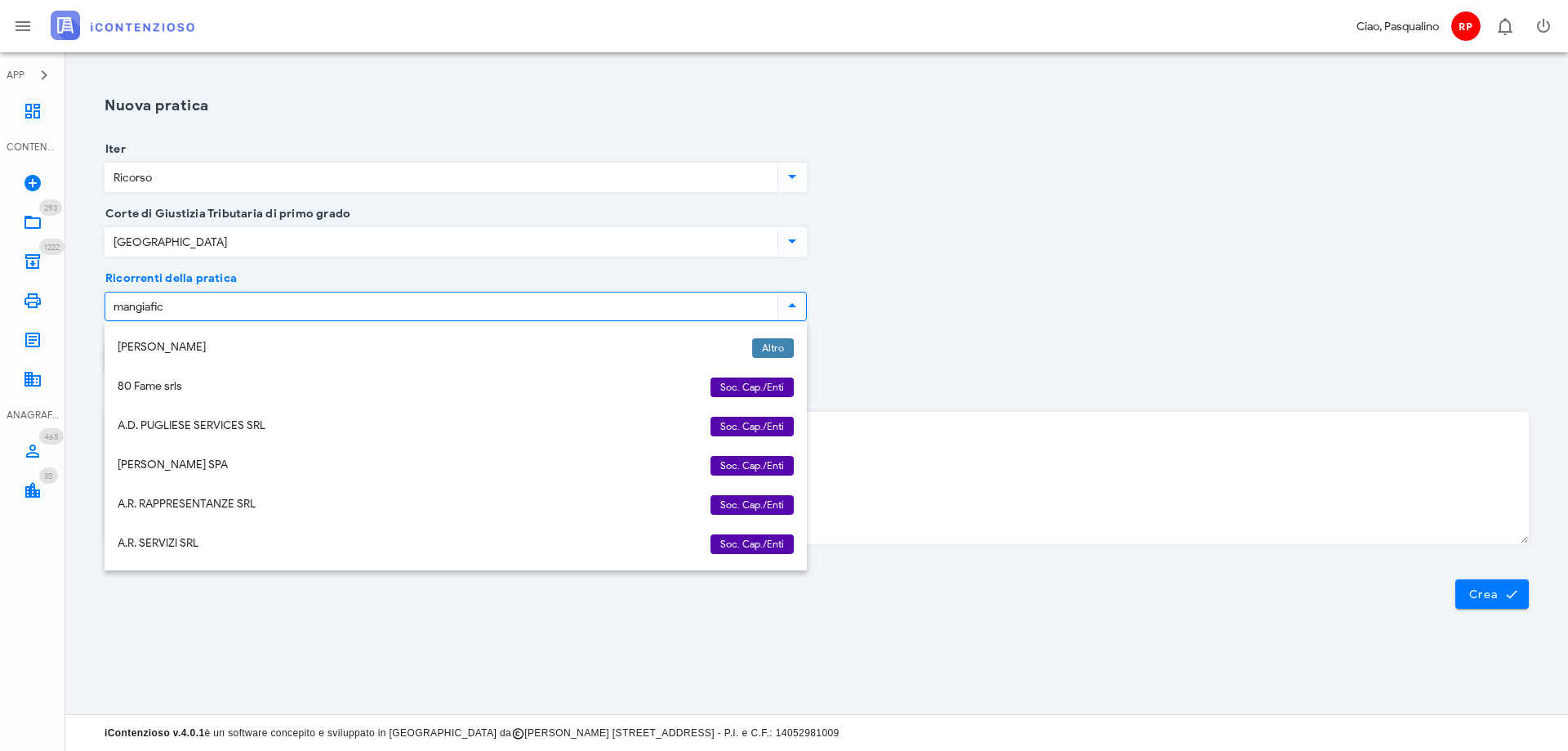
type input "mangiafico"
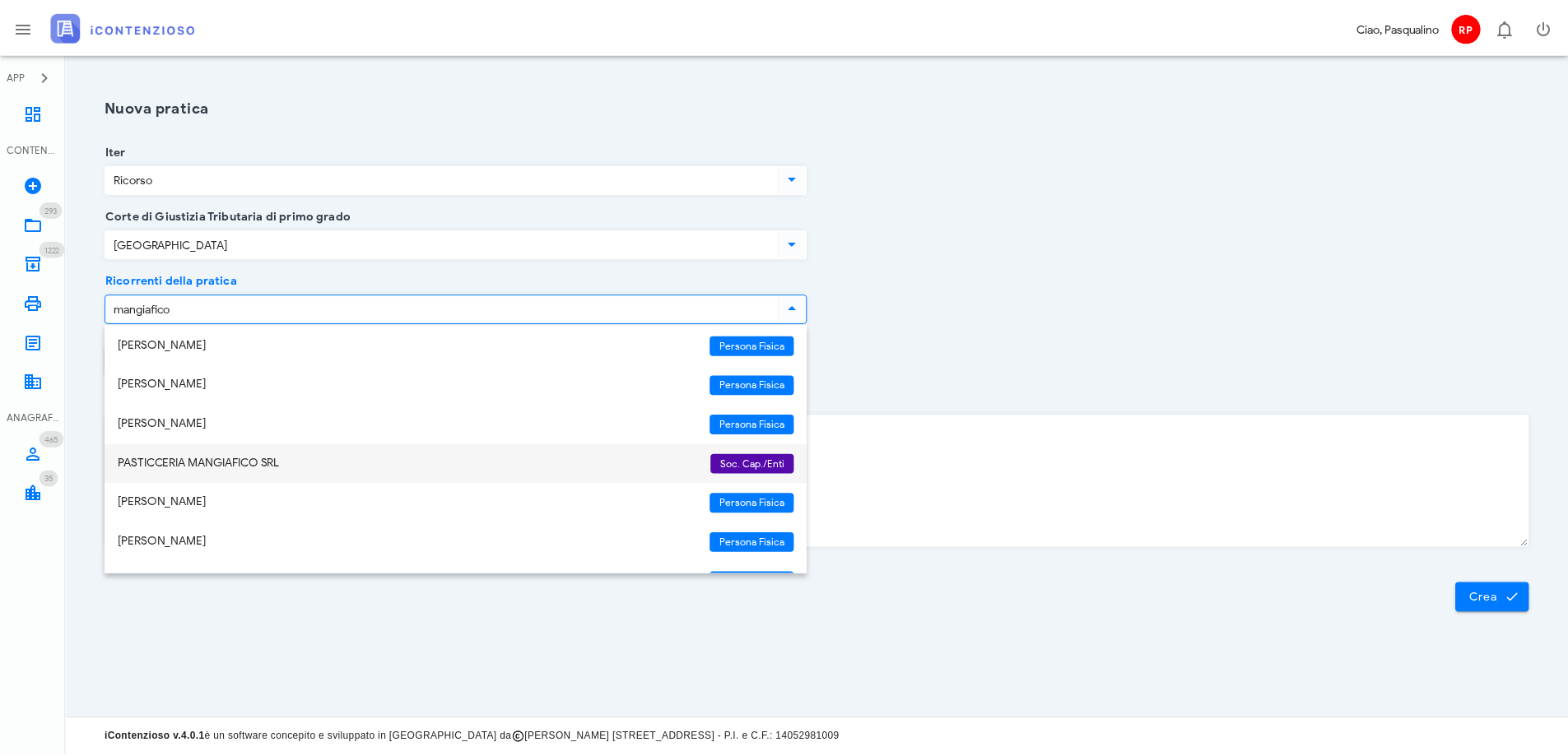
scroll to position [237, 0]
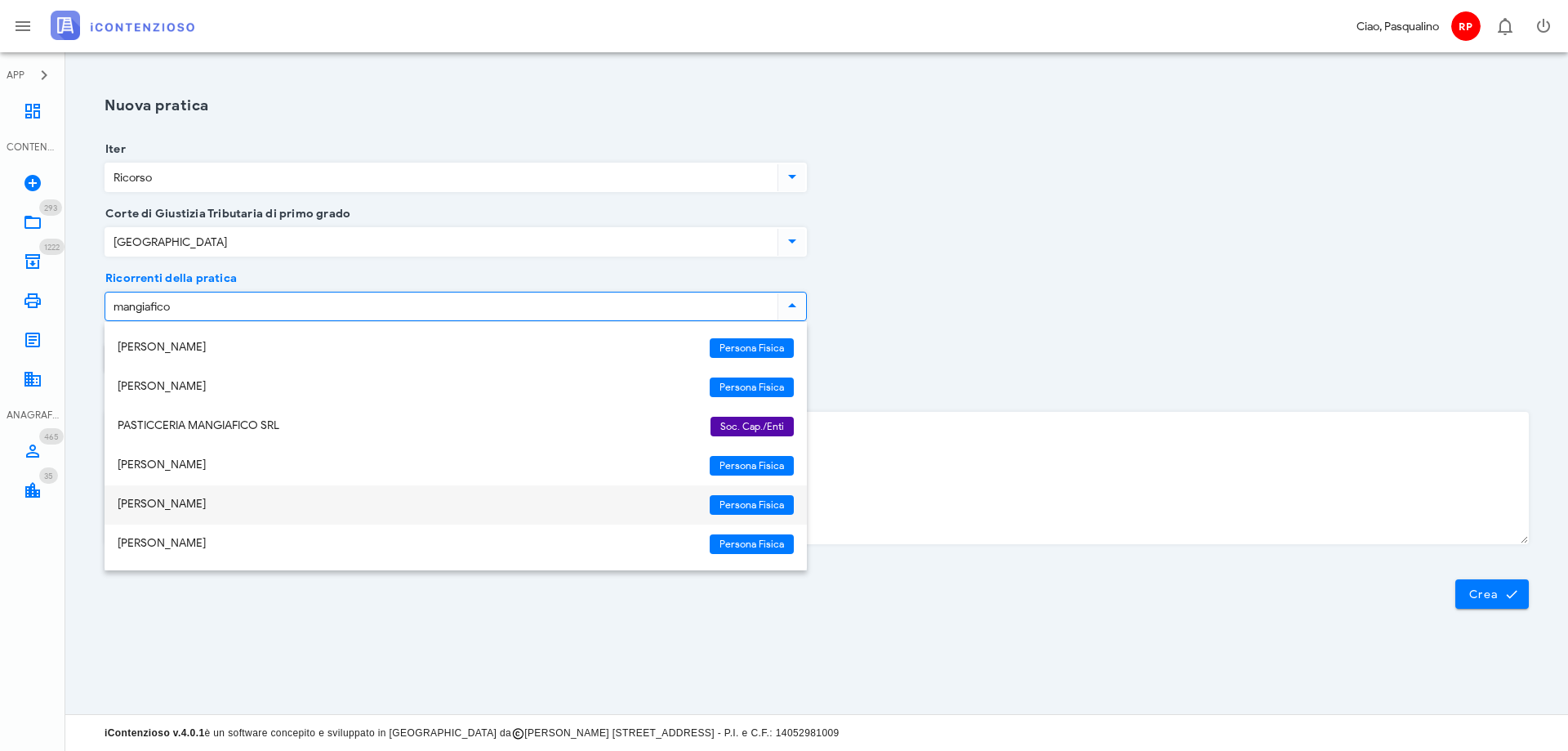
click at [260, 502] on div "[PERSON_NAME]" at bounding box center [406, 504] width 579 height 14
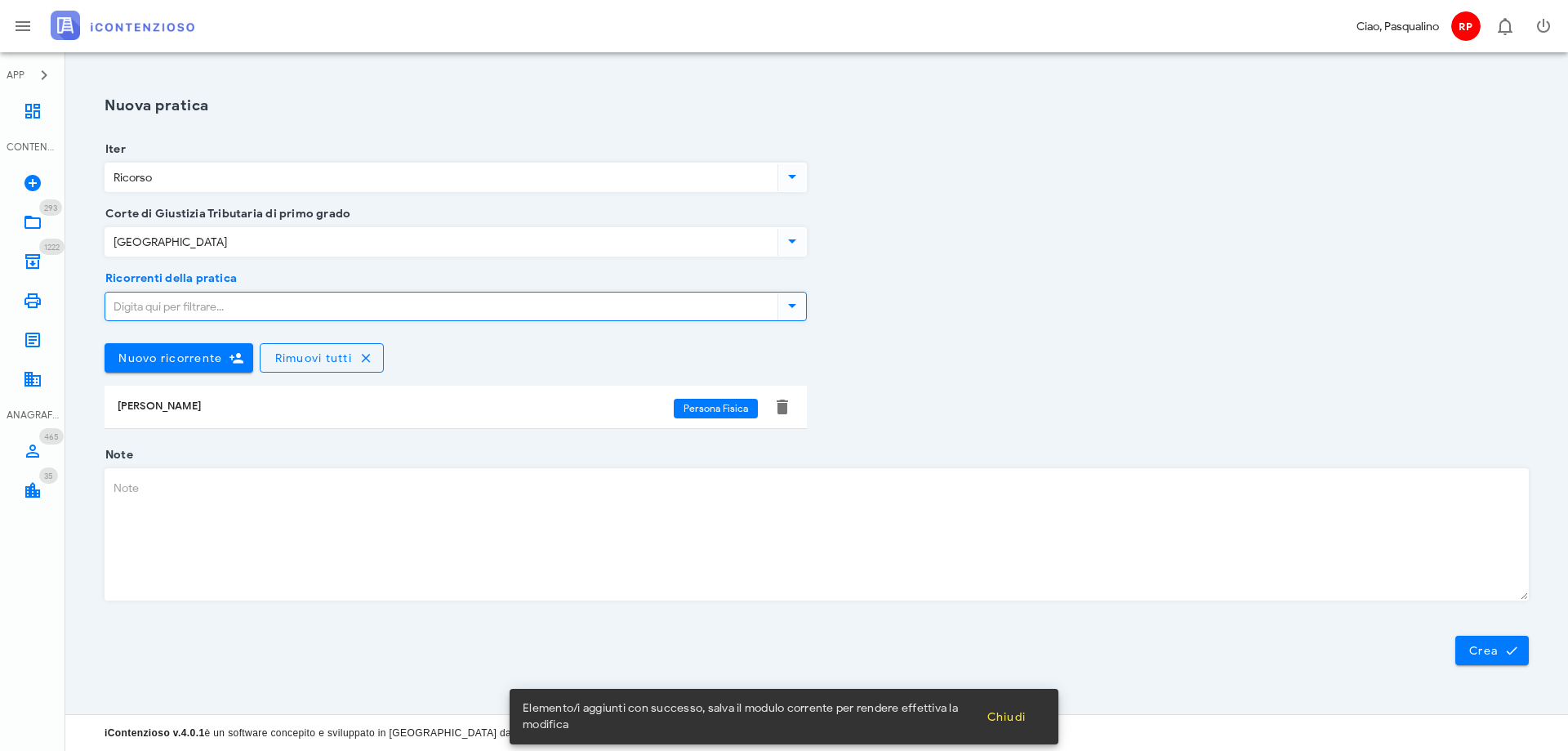
click at [1133, 344] on div "Ricorrenti della pratica Nuovo ricorrente Rimuovi tutti [PERSON_NAME] Persona F…" at bounding box center [816, 366] width 1444 height 177
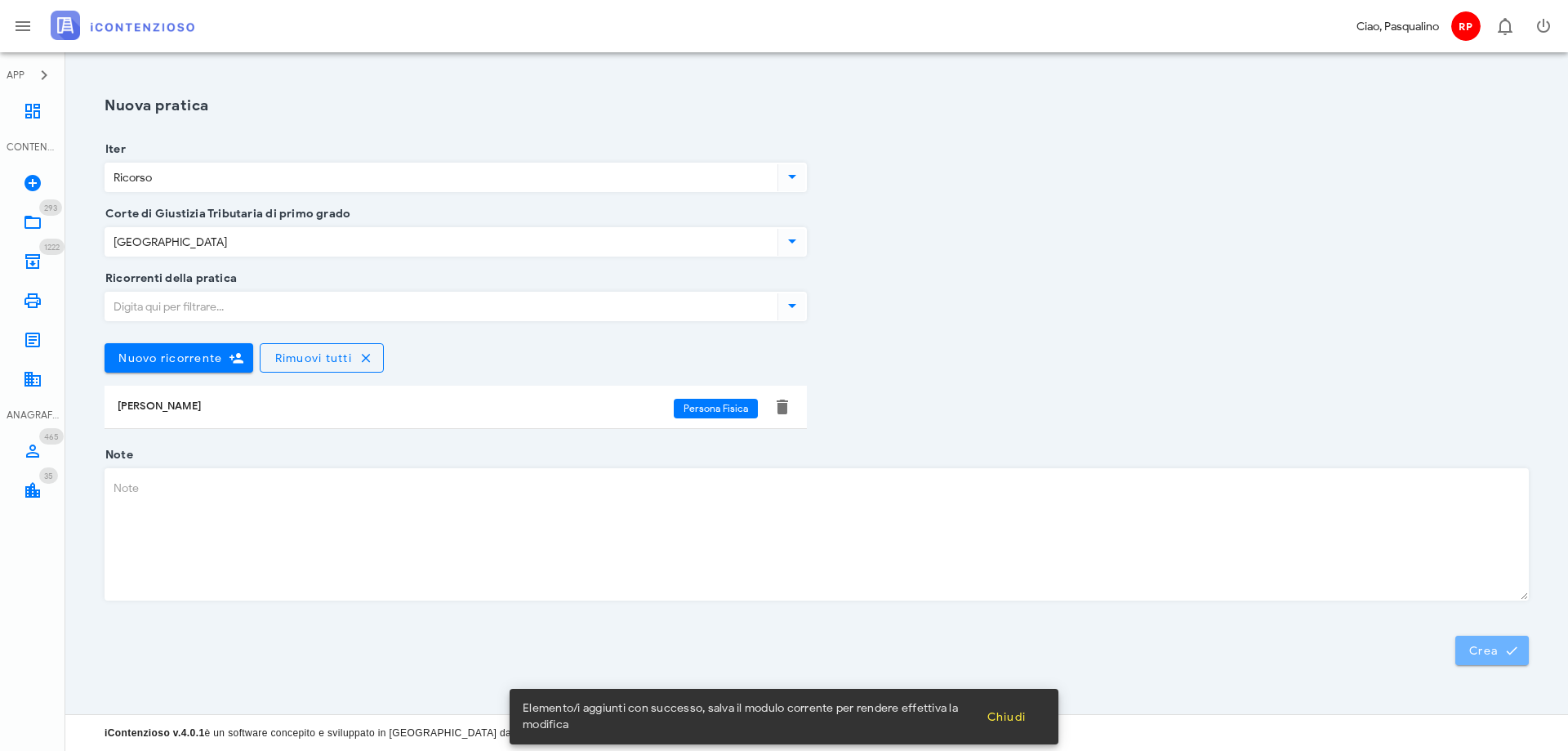
click at [1473, 641] on button "Crea" at bounding box center [1492, 650] width 73 height 29
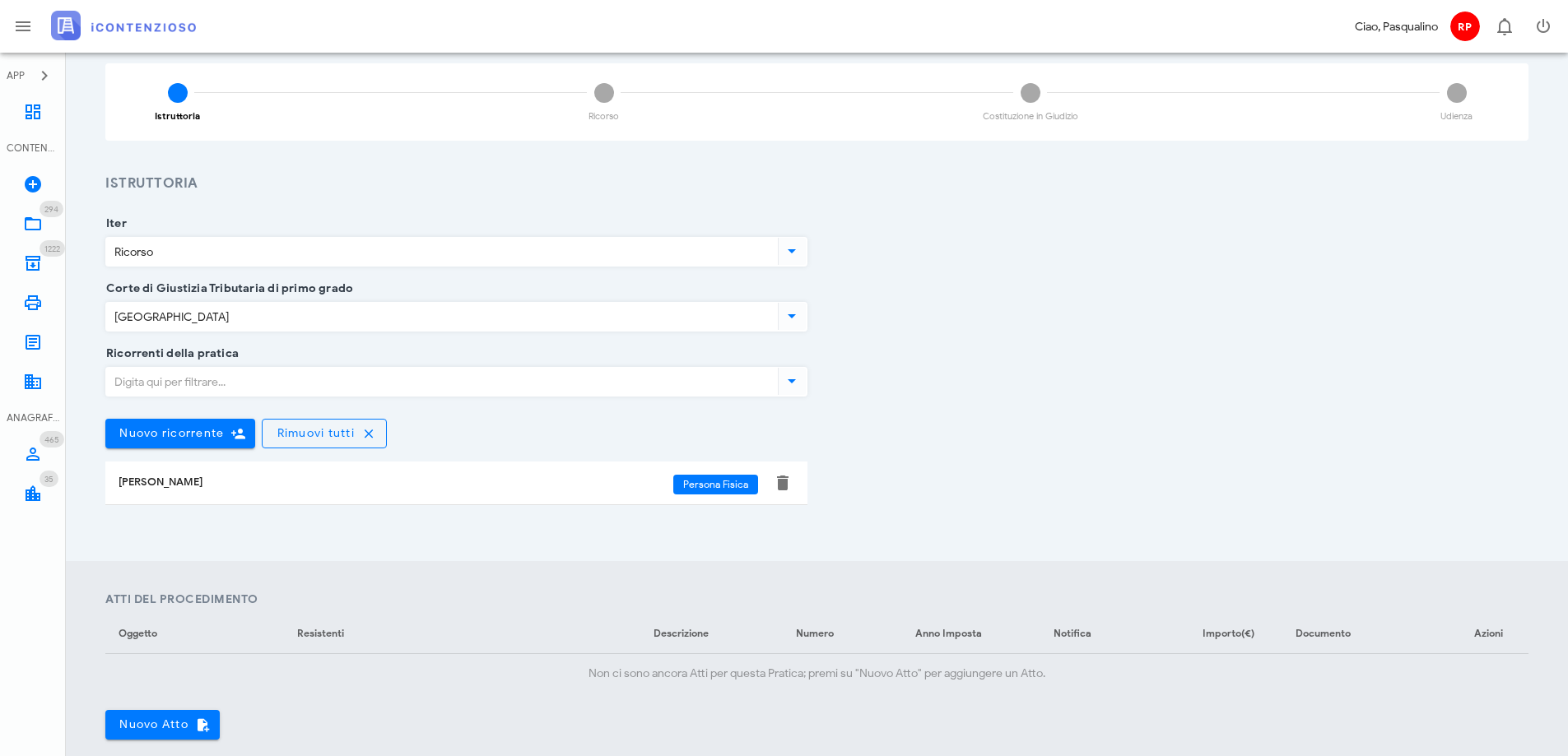
scroll to position [329, 0]
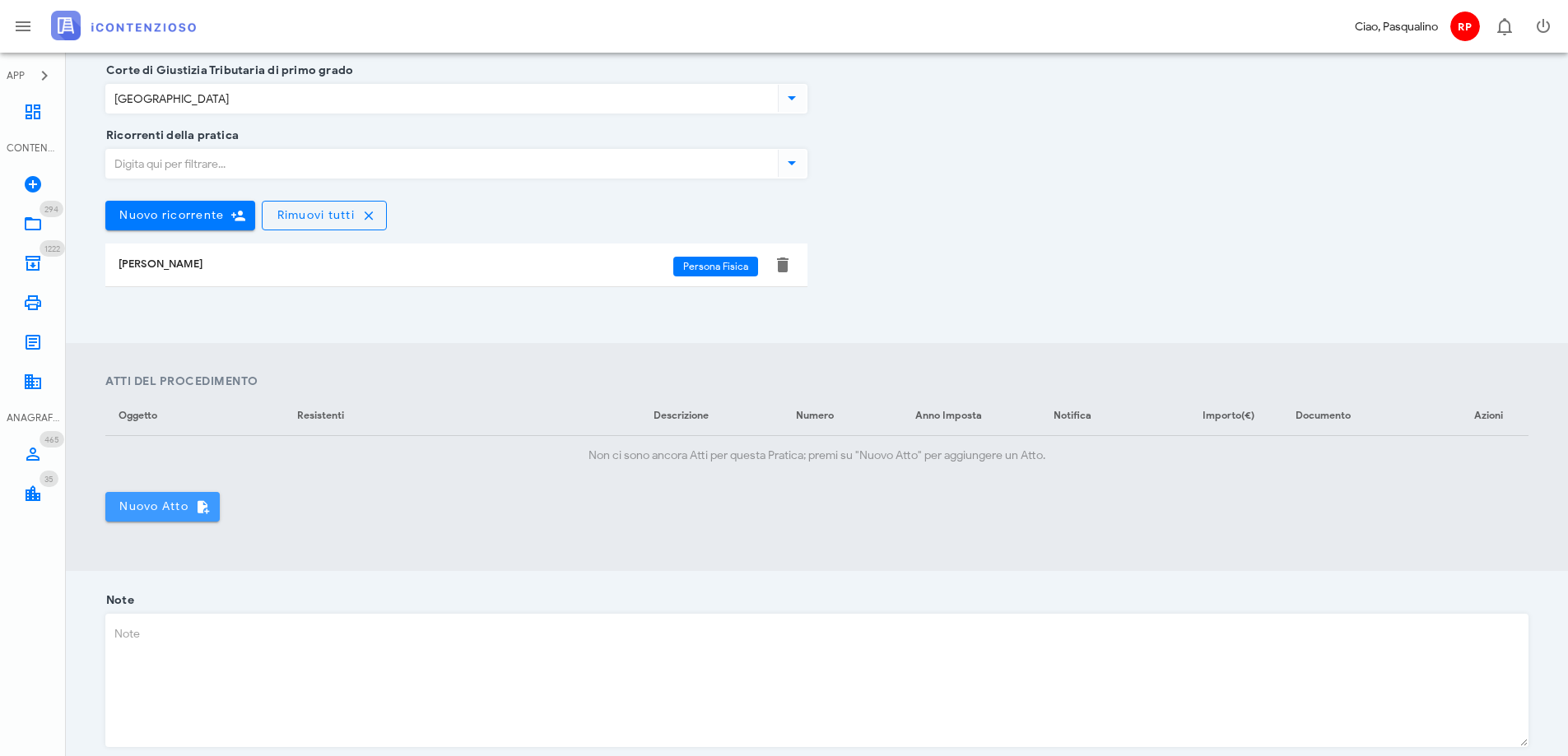
click at [170, 502] on span "Nuovo Atto" at bounding box center [161, 507] width 88 height 15
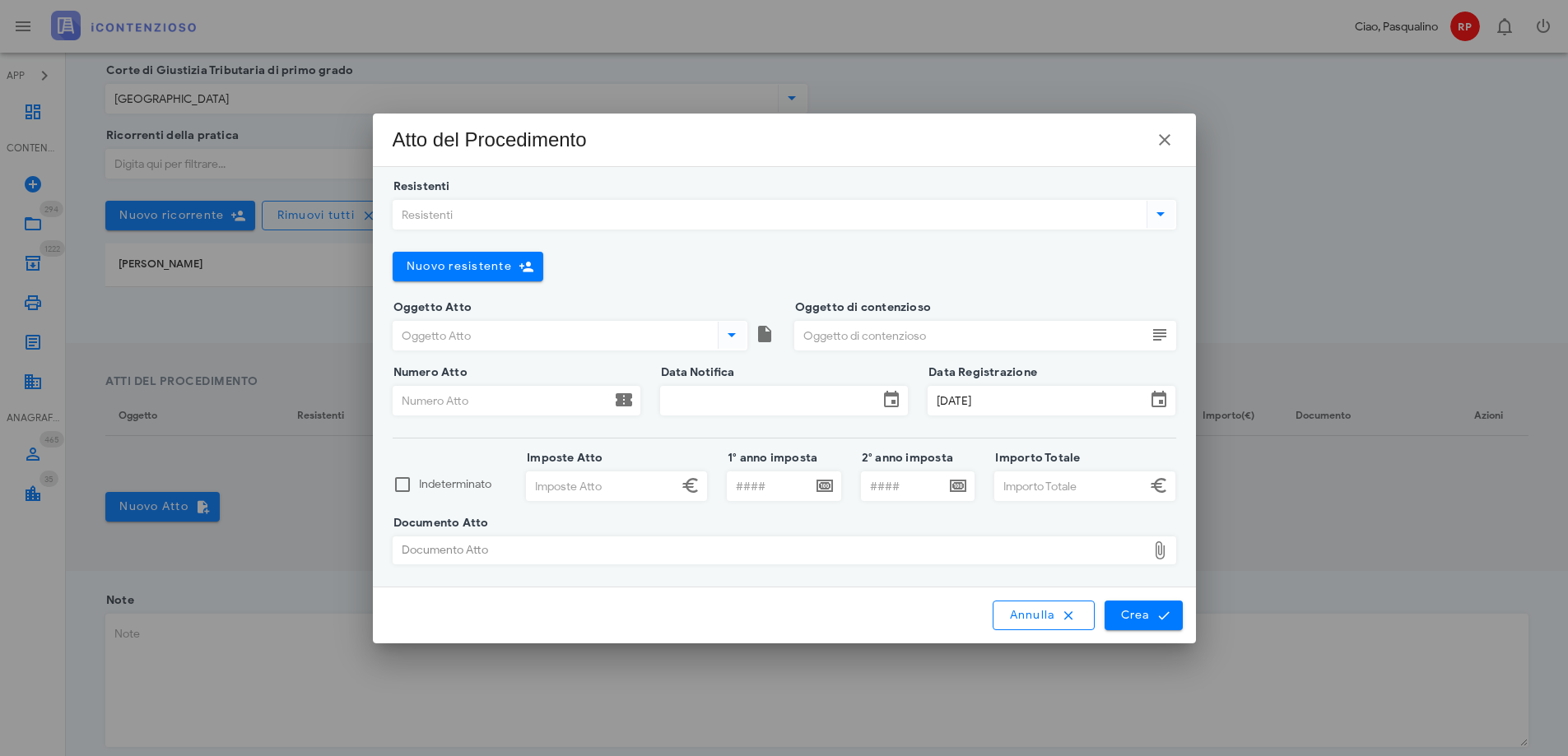
click at [615, 222] on input "Resistenti" at bounding box center [767, 215] width 750 height 28
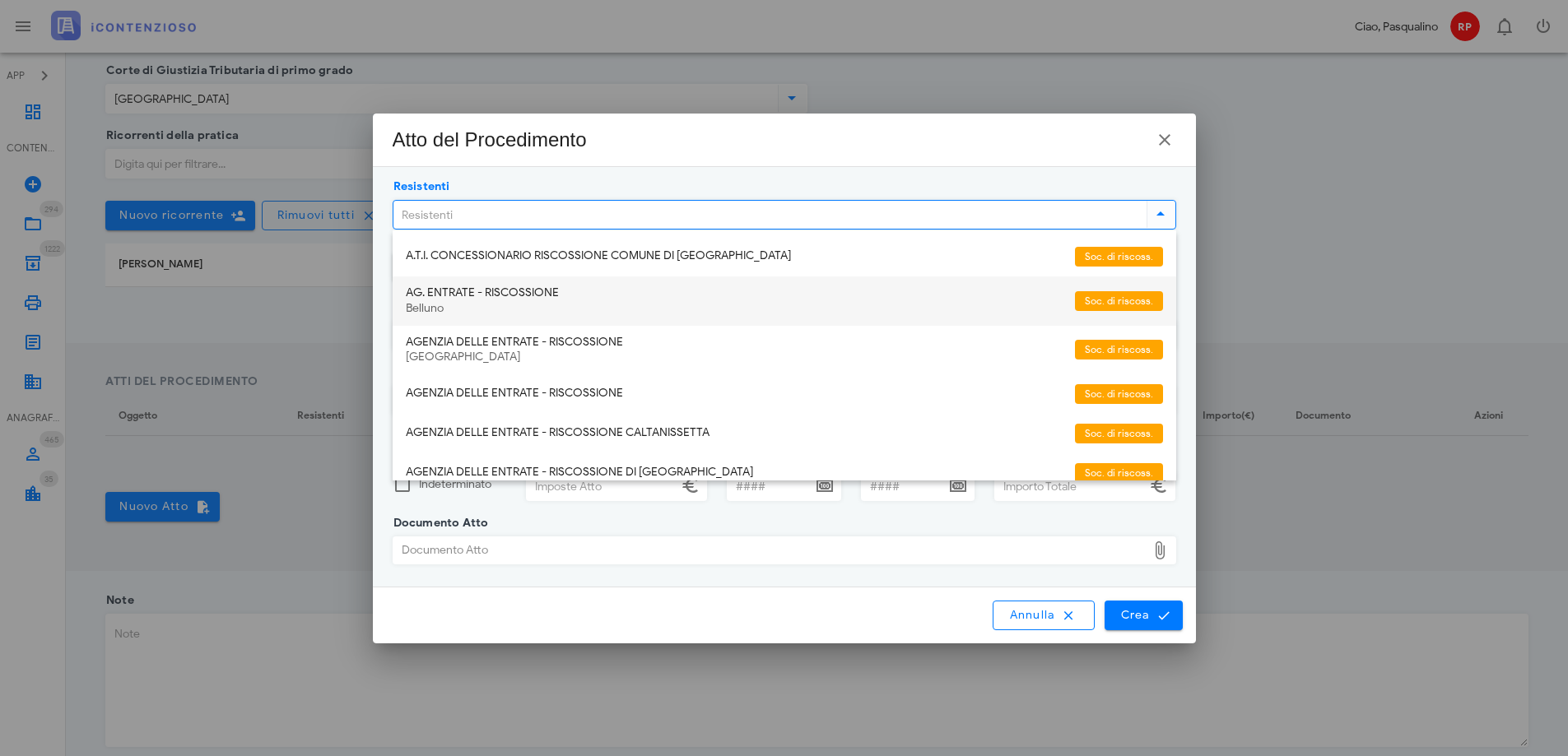
scroll to position [82, 0]
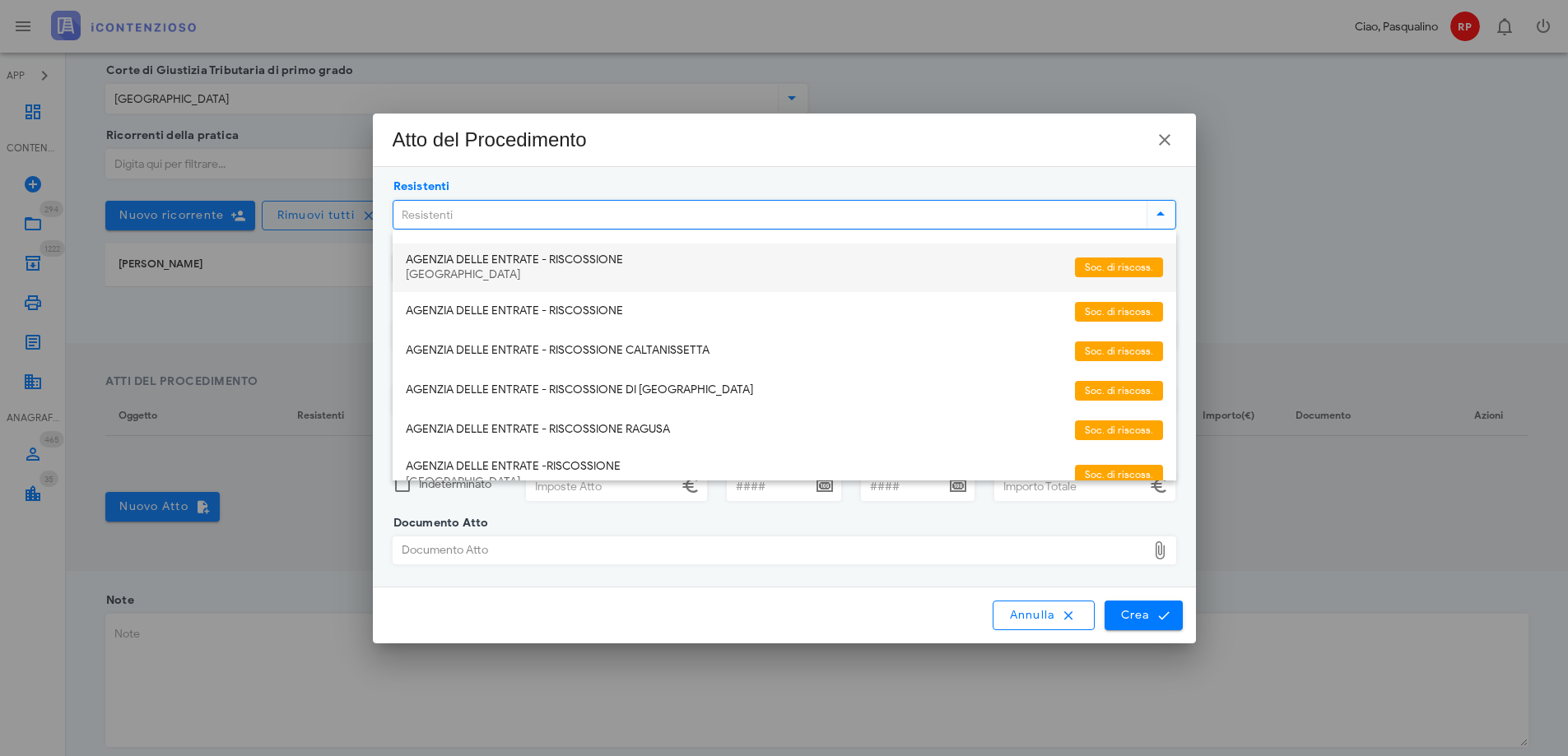
click at [572, 272] on div "[GEOGRAPHIC_DATA]" at bounding box center [733, 275] width 656 height 14
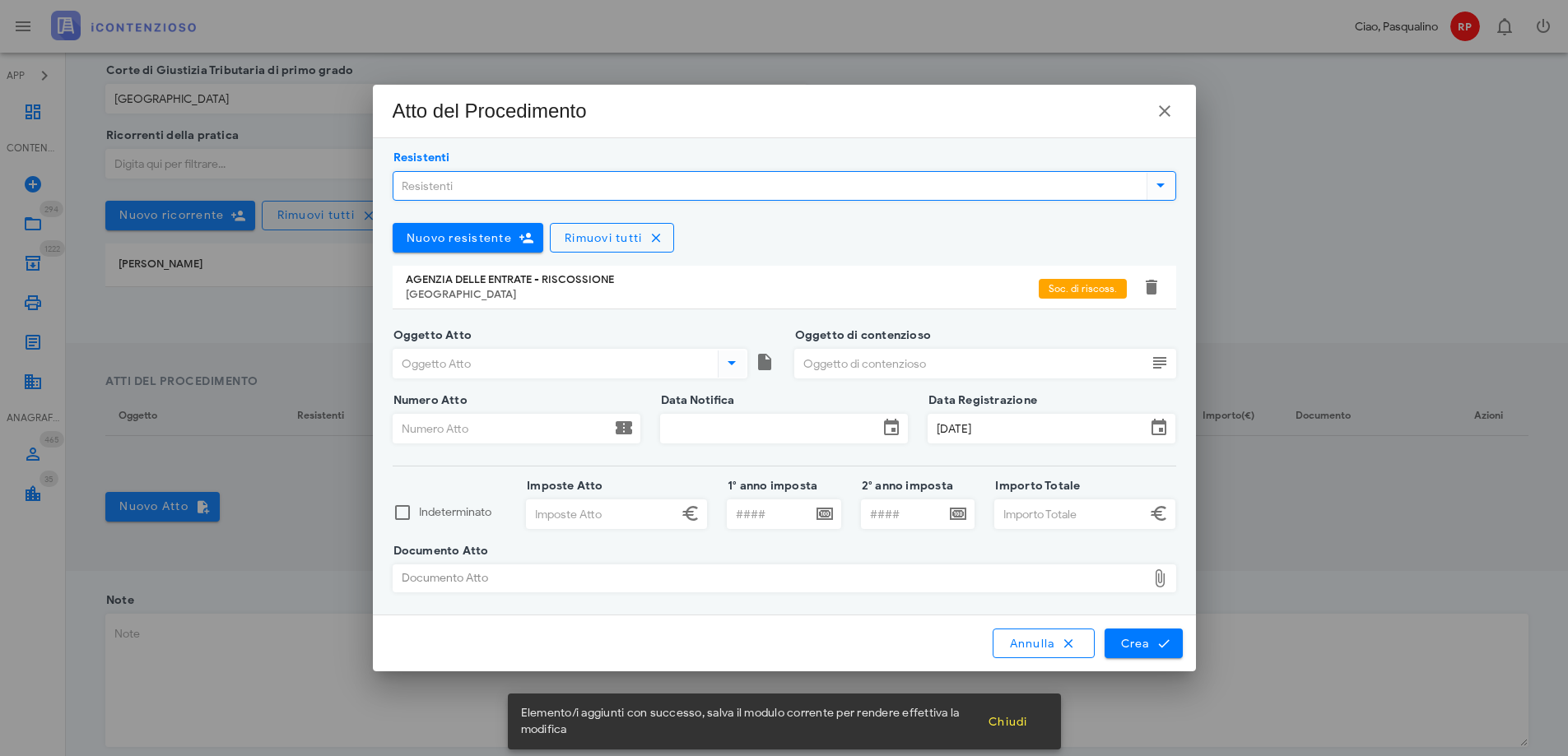
click at [567, 289] on div "[GEOGRAPHIC_DATA]" at bounding box center [722, 294] width 633 height 13
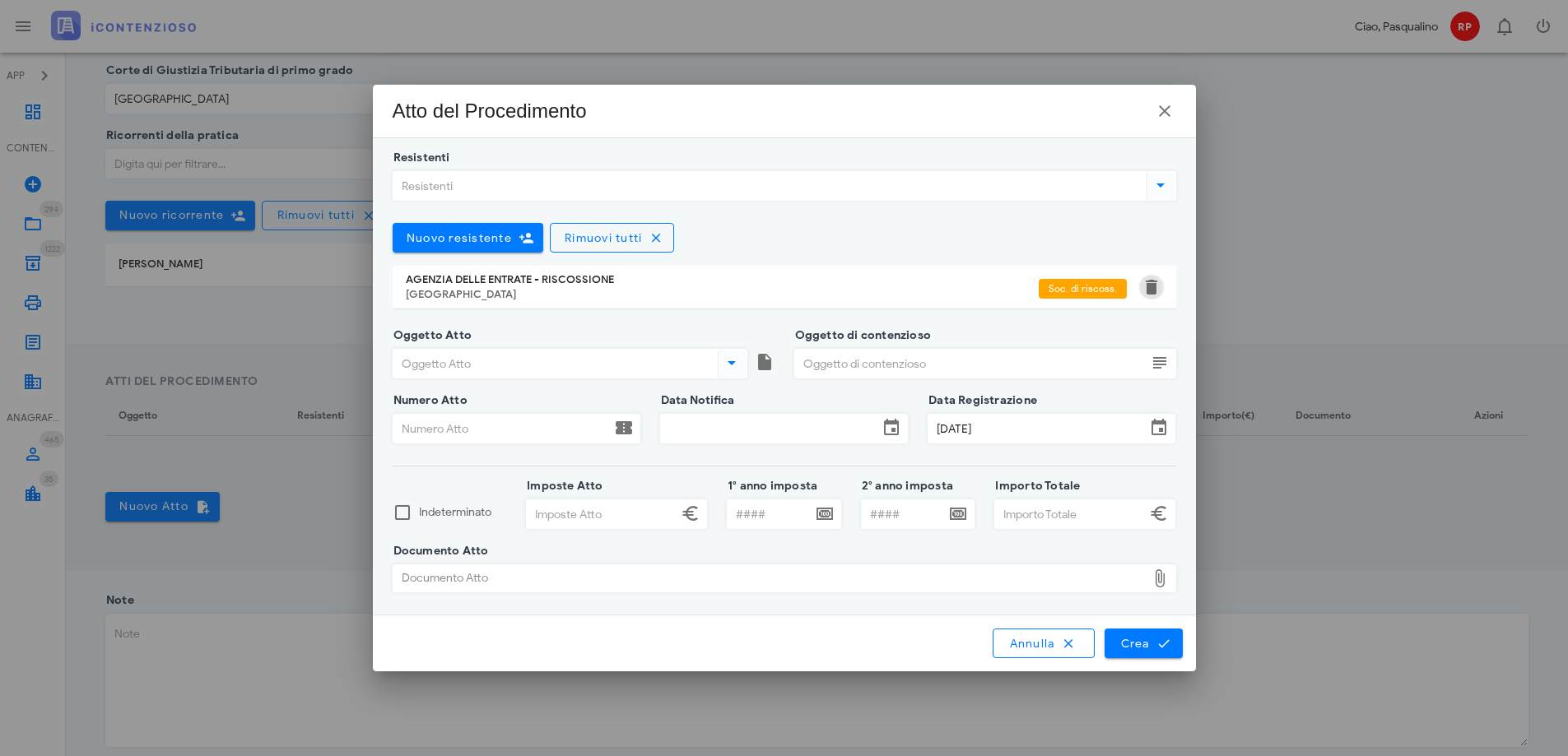
click at [1152, 292] on button "button" at bounding box center [1150, 287] width 19 height 19
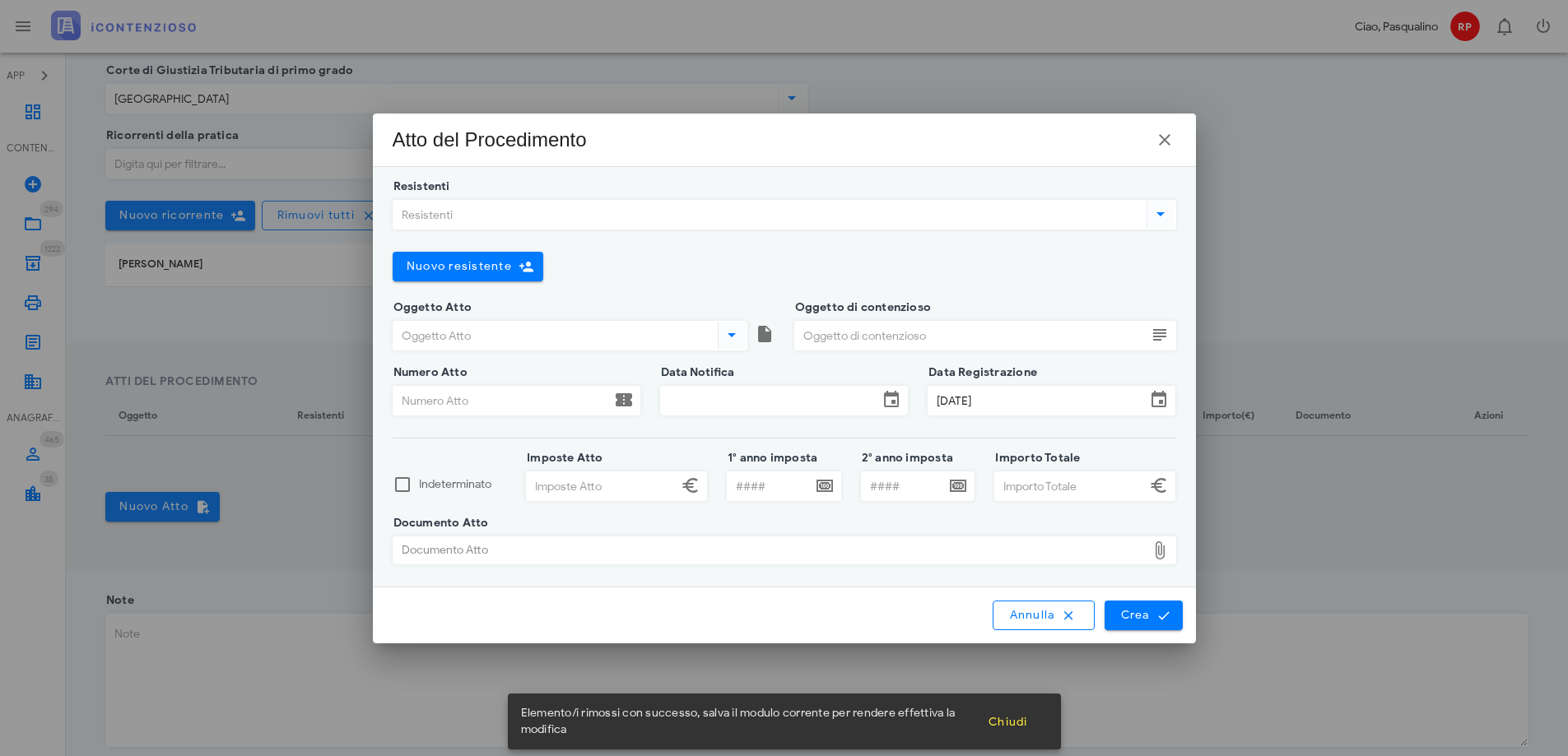
click at [533, 225] on input "Resistenti" at bounding box center [767, 215] width 750 height 28
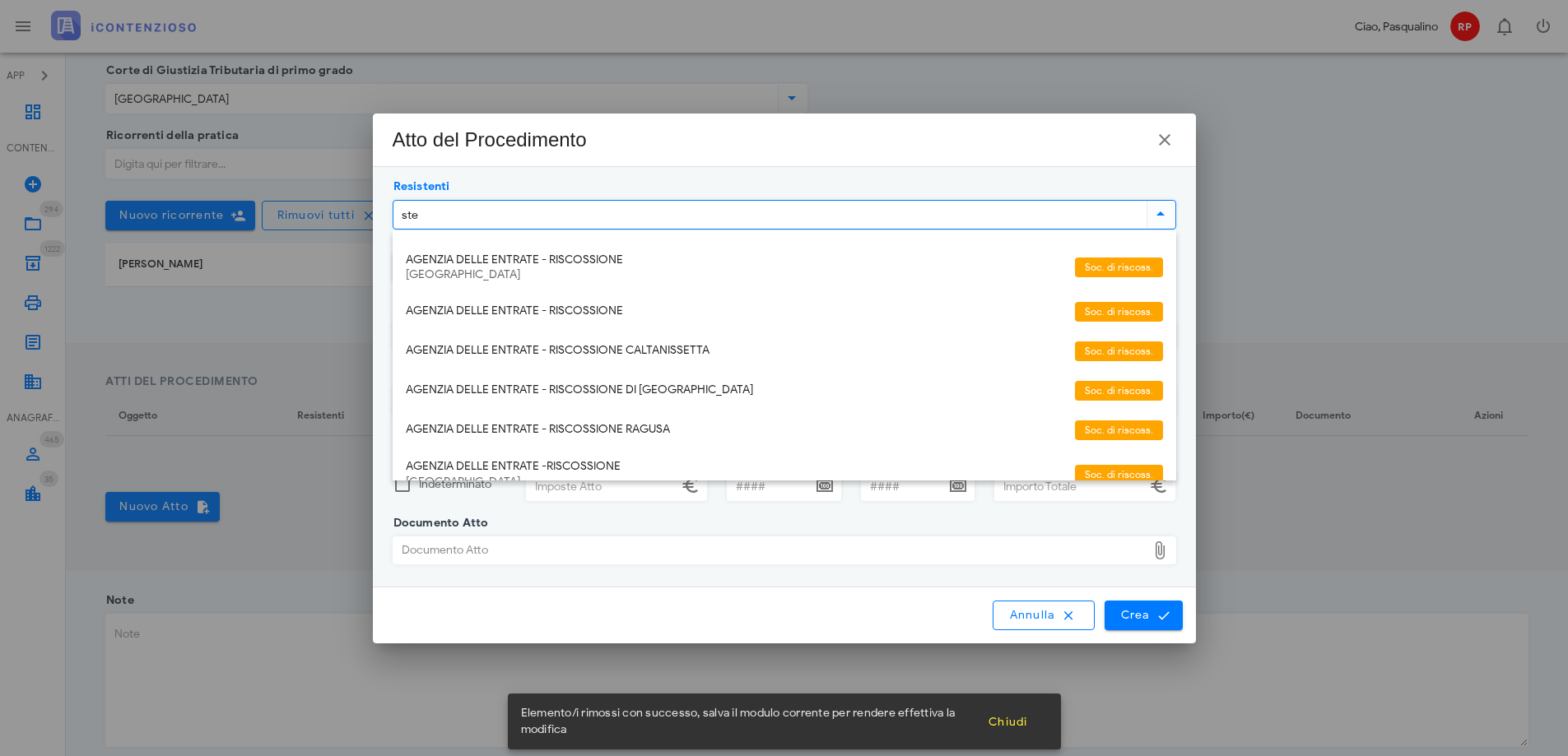
type input "step"
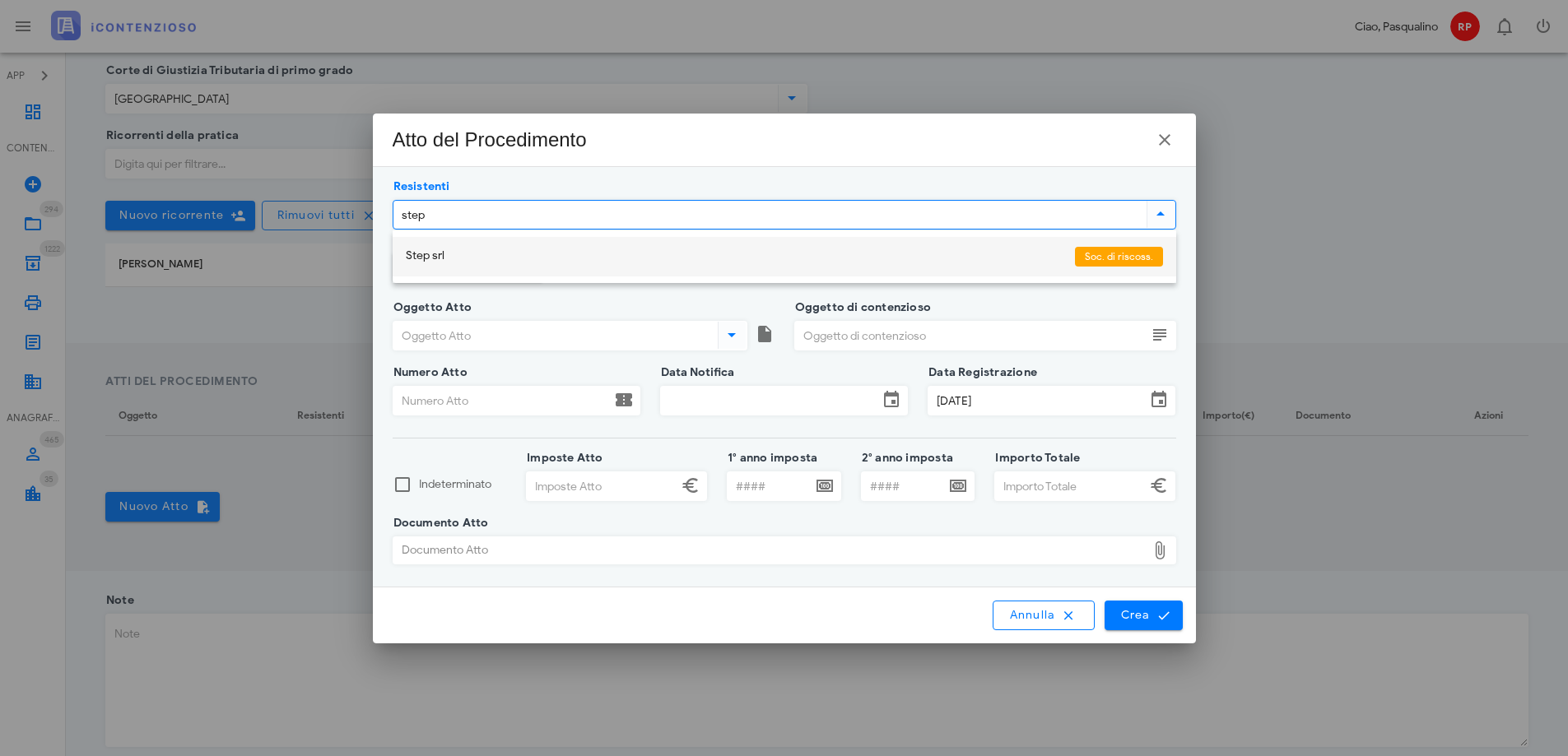
click at [452, 258] on div "Step srl" at bounding box center [733, 255] width 656 height 14
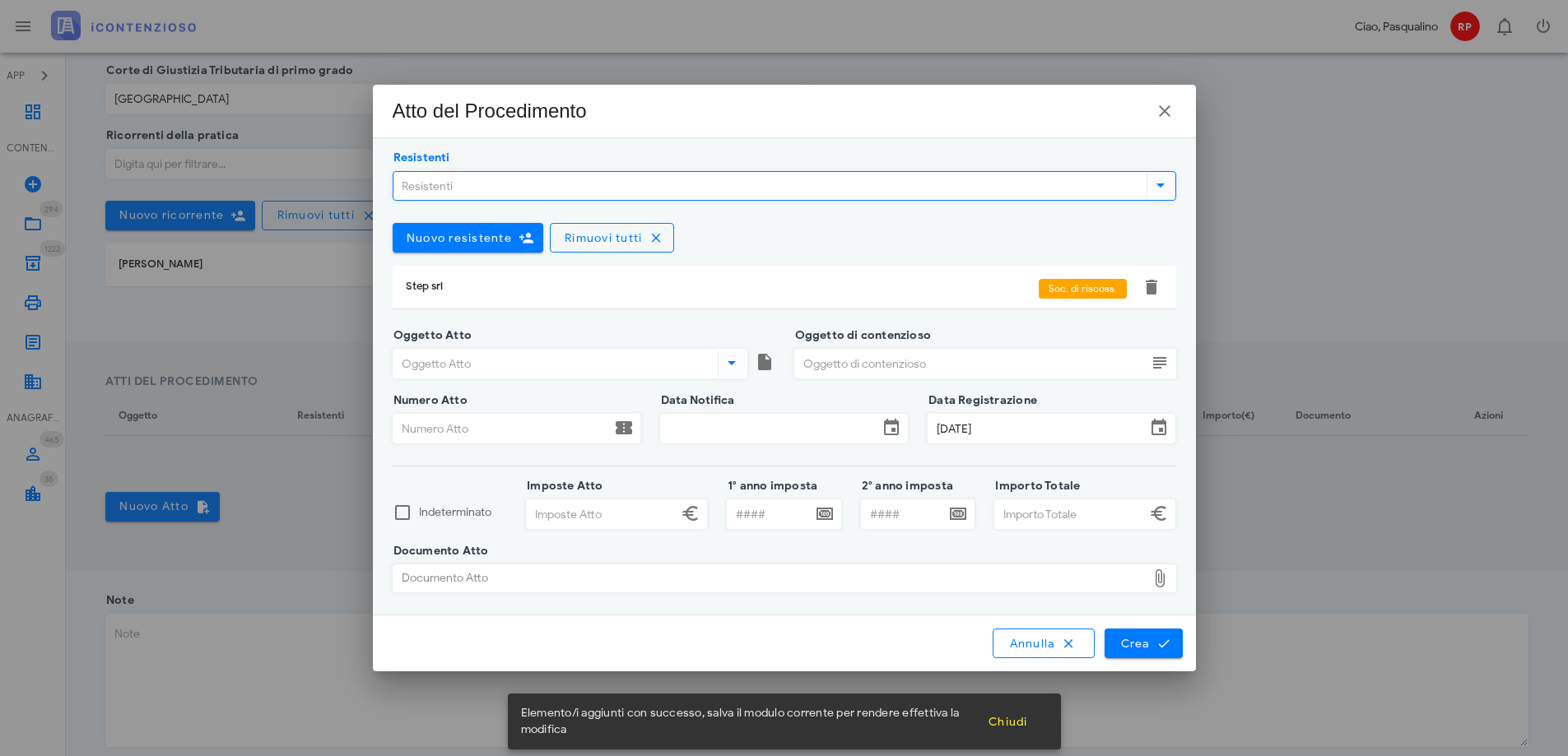
click at [457, 372] on input "Oggetto Atto" at bounding box center [553, 363] width 321 height 28
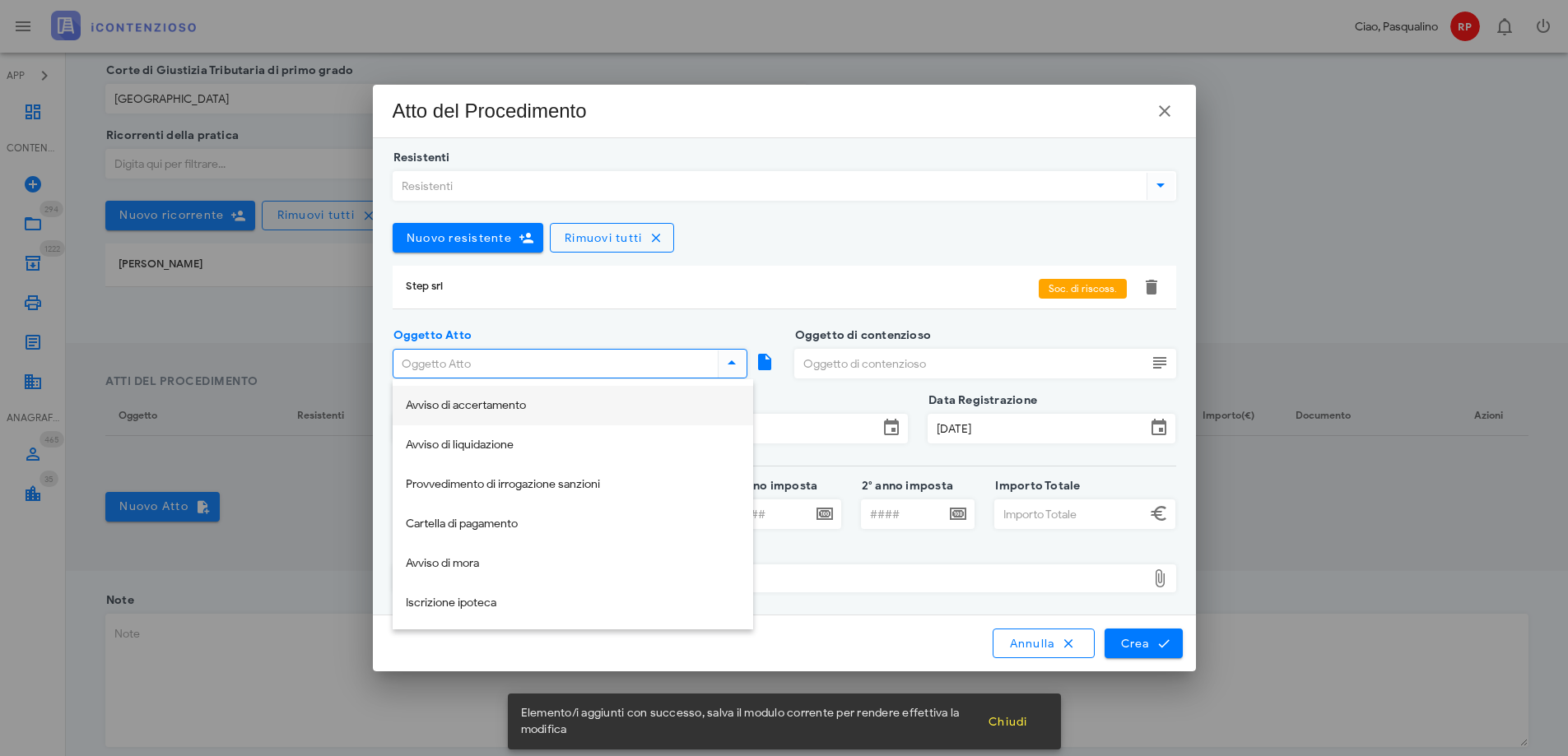
click at [497, 405] on div "Avviso di accertamento" at bounding box center [573, 406] width 334 height 14
type input "Avviso di accertamento"
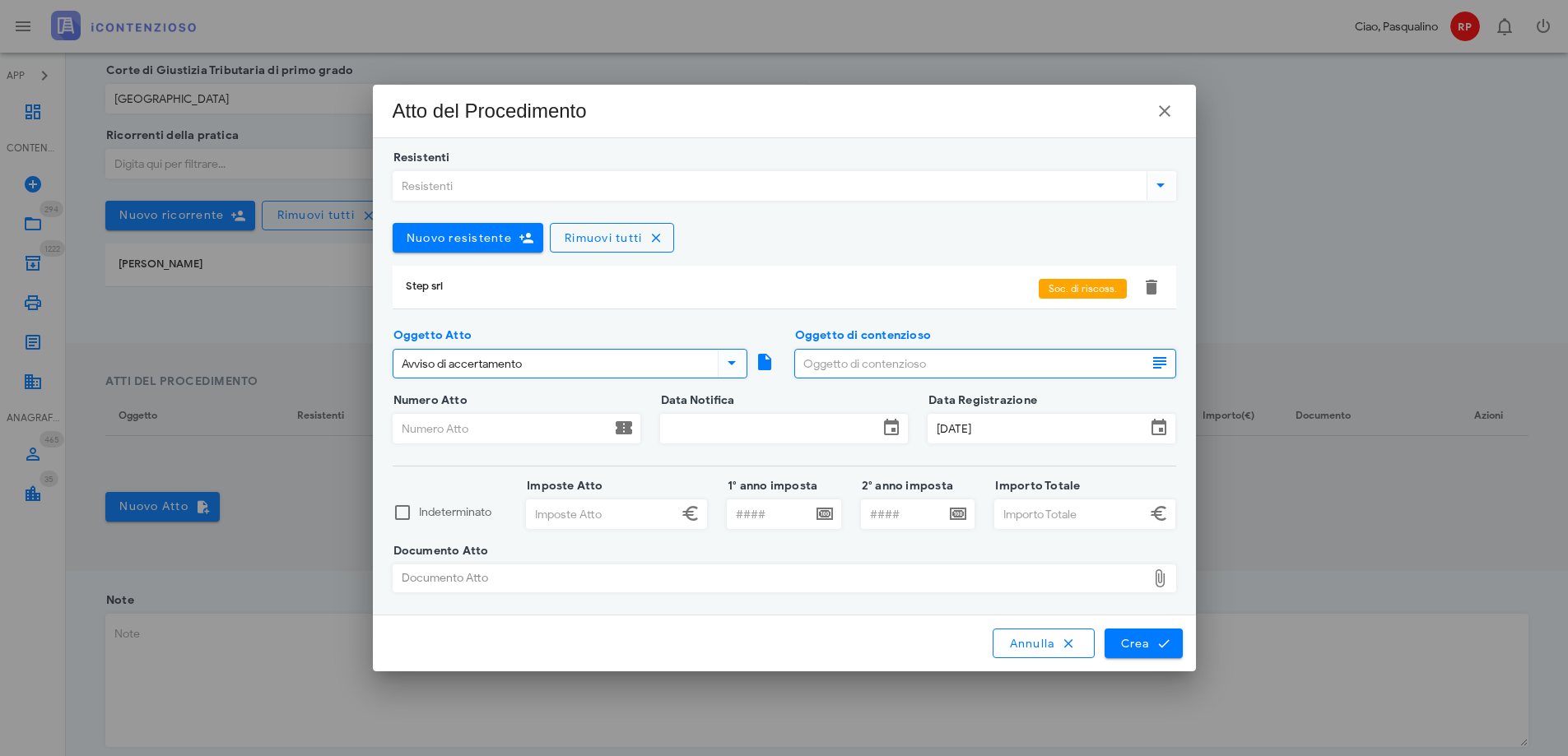
click at [926, 369] on input "Oggetto di contenzioso" at bounding box center [970, 363] width 351 height 28
type input "imu"
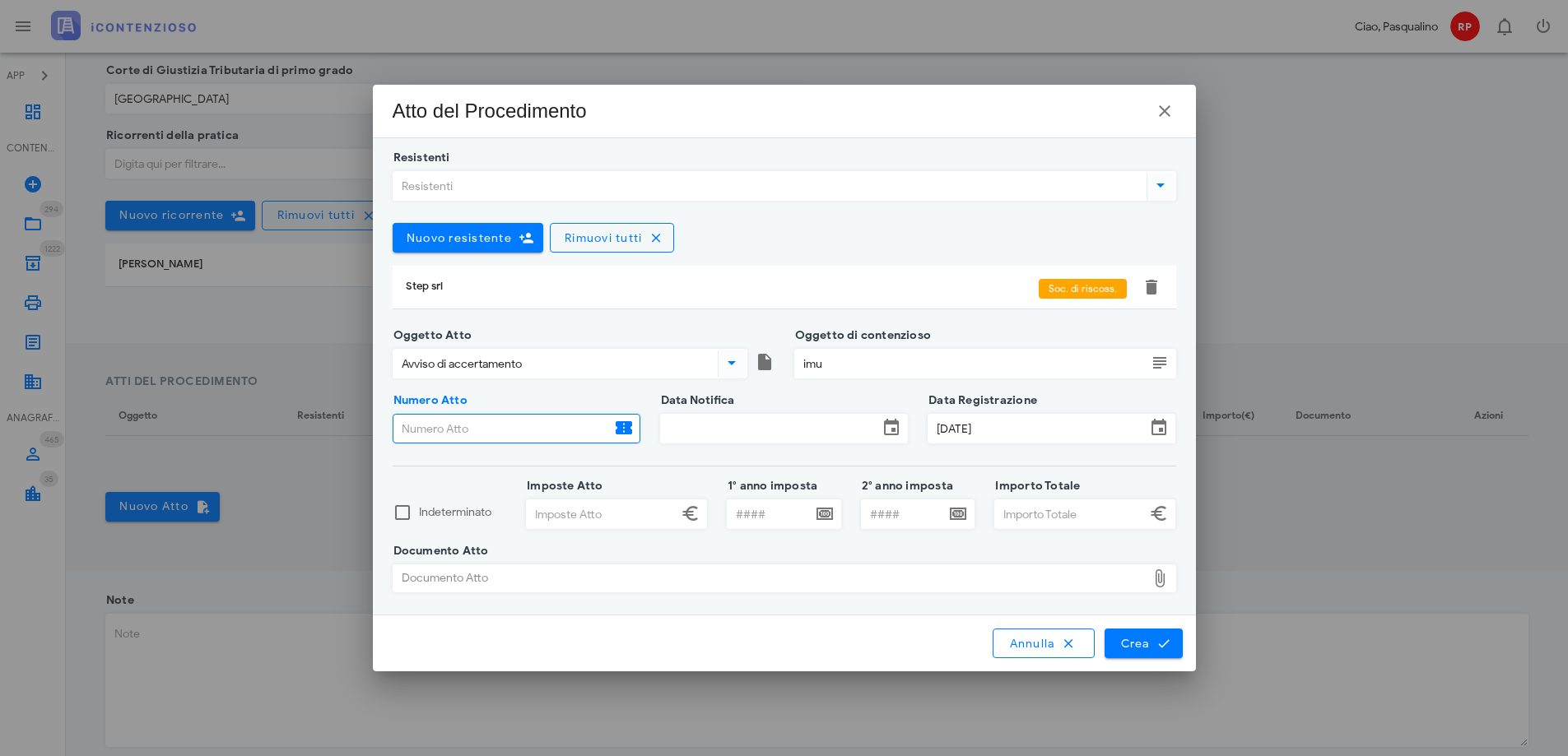
click at [507, 431] on input "Numero Atto" at bounding box center [502, 429] width 218 height 28
type input "788"
click at [816, 428] on input "Data Notifica" at bounding box center [769, 429] width 218 height 28
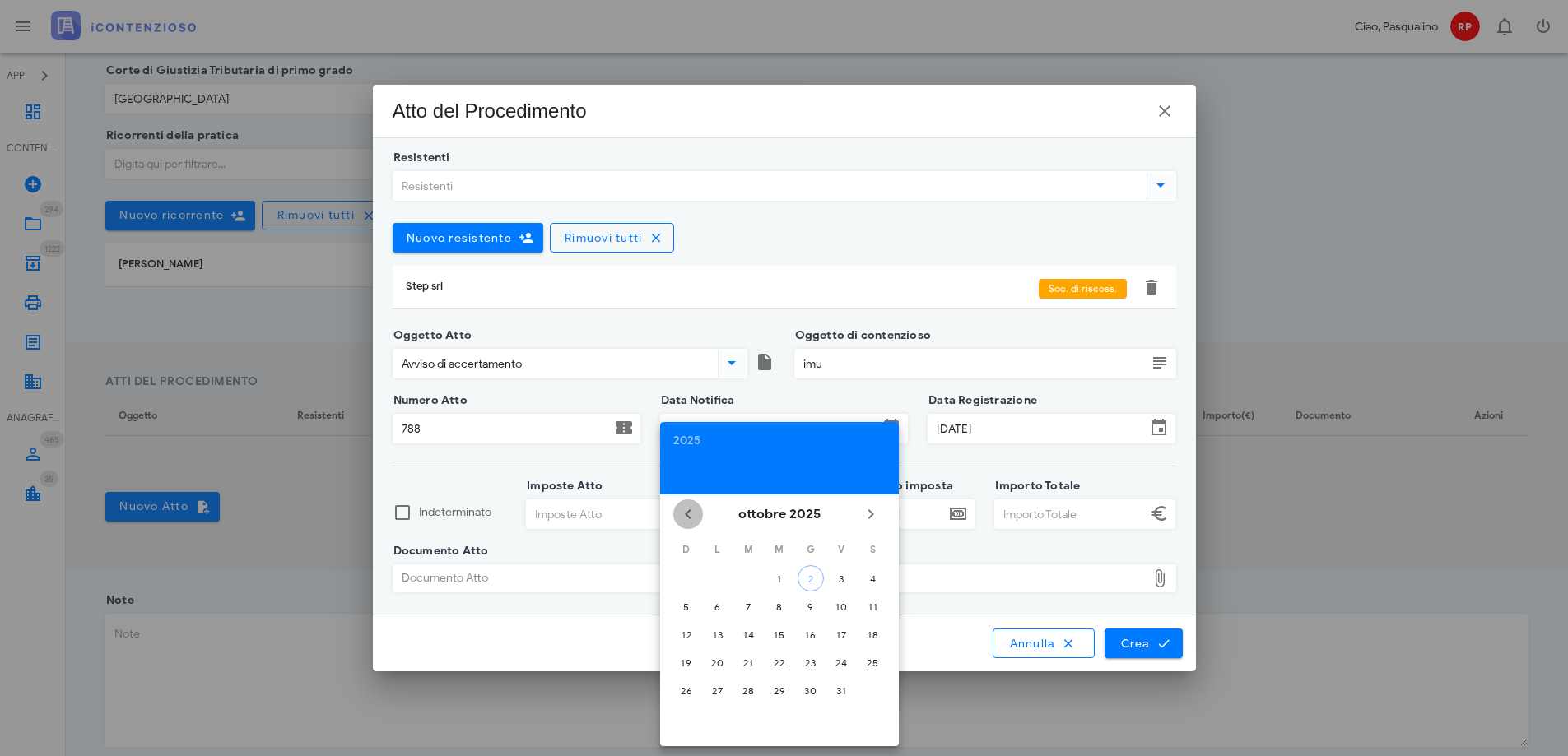
click at [683, 523] on icon "Il mese scorso" at bounding box center [687, 514] width 19 height 19
click at [683, 515] on icon "Il mese scorso" at bounding box center [687, 514] width 19 height 19
click at [720, 698] on button "30" at bounding box center [718, 690] width 27 height 27
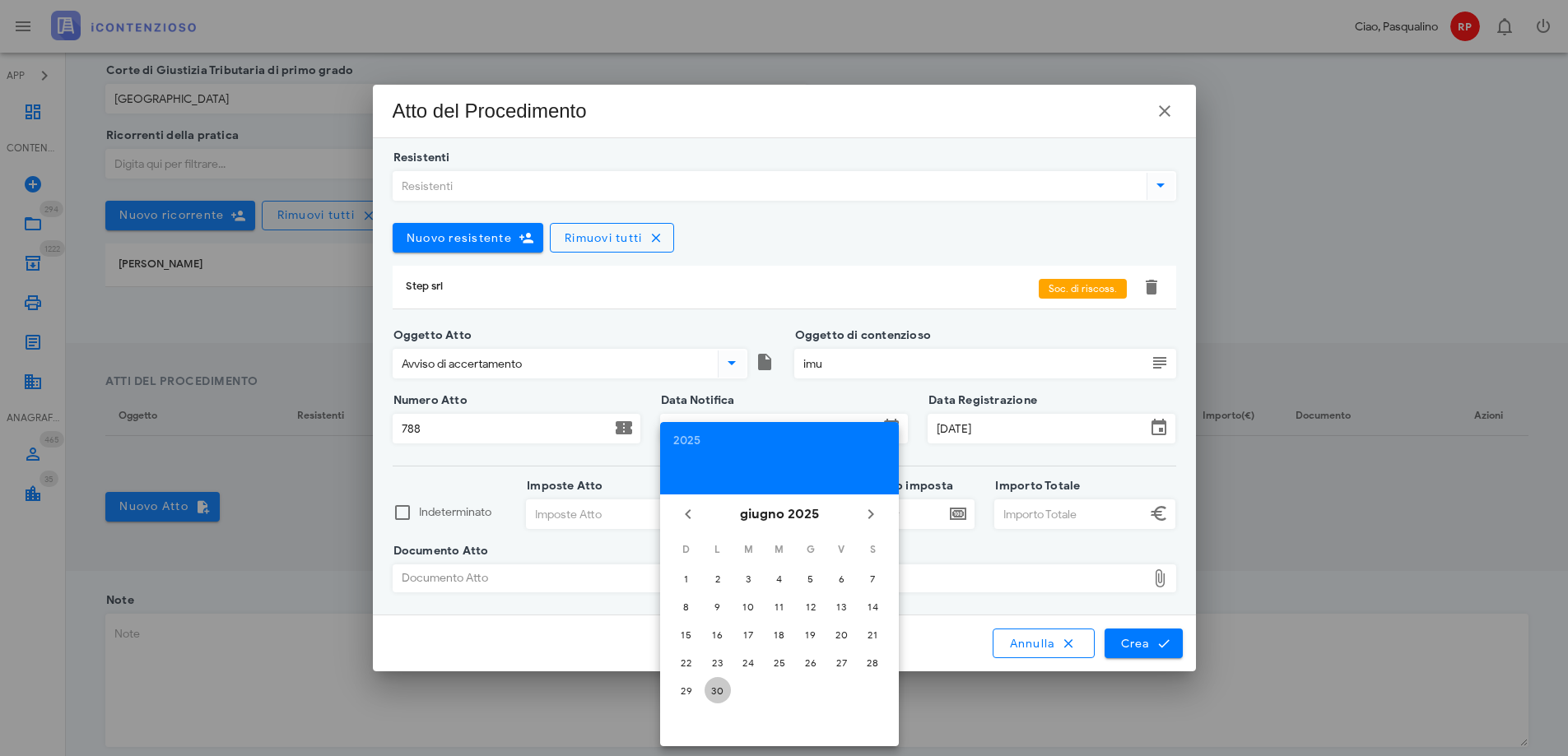
type input "30/06/2025"
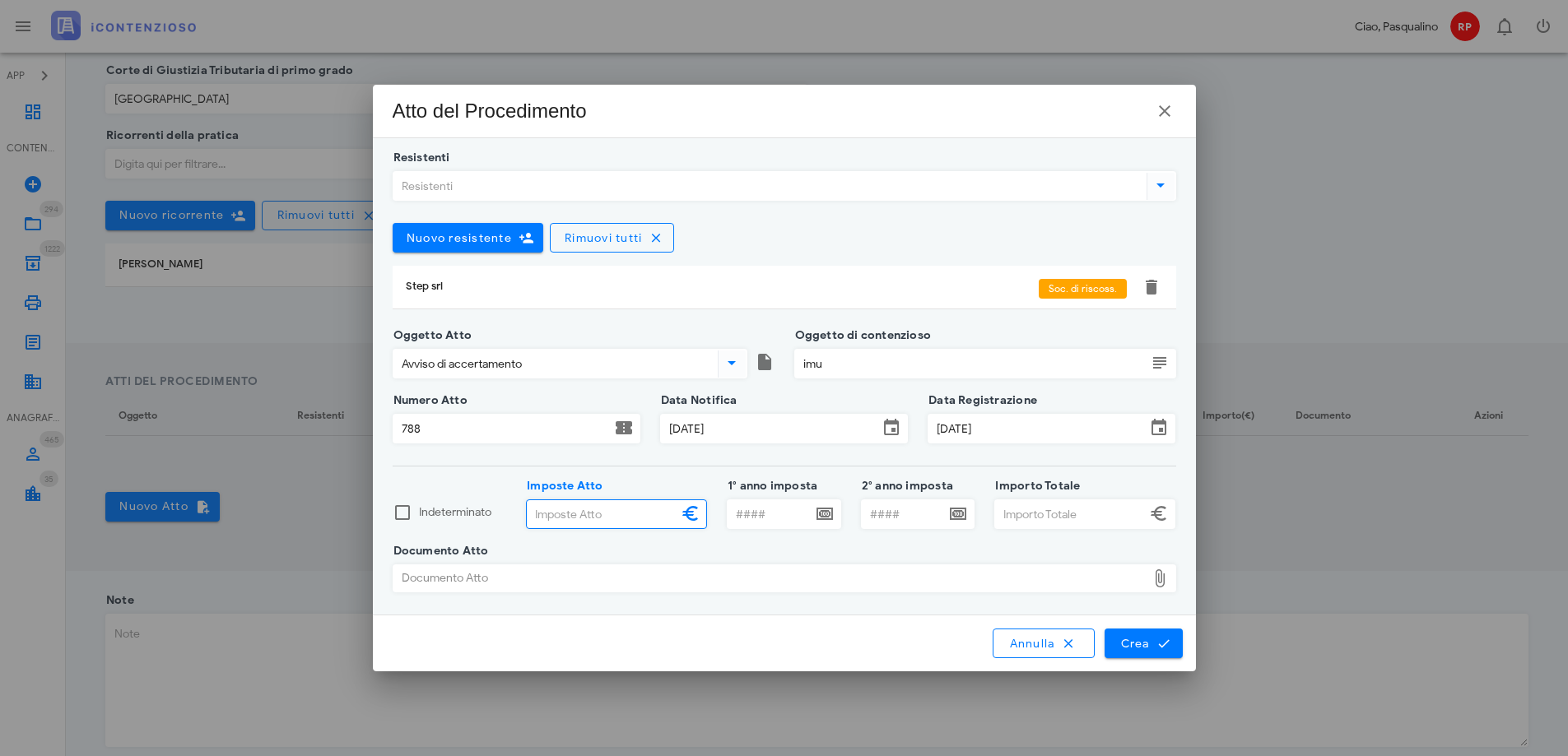
click at [605, 514] on input "Imposte Atto" at bounding box center [601, 514] width 150 height 28
type input "244,00"
click at [752, 523] on input "1° anno imposta" at bounding box center [769, 514] width 84 height 28
type input "2022"
click at [1050, 512] on input "Importo Totale" at bounding box center [1070, 514] width 150 height 28
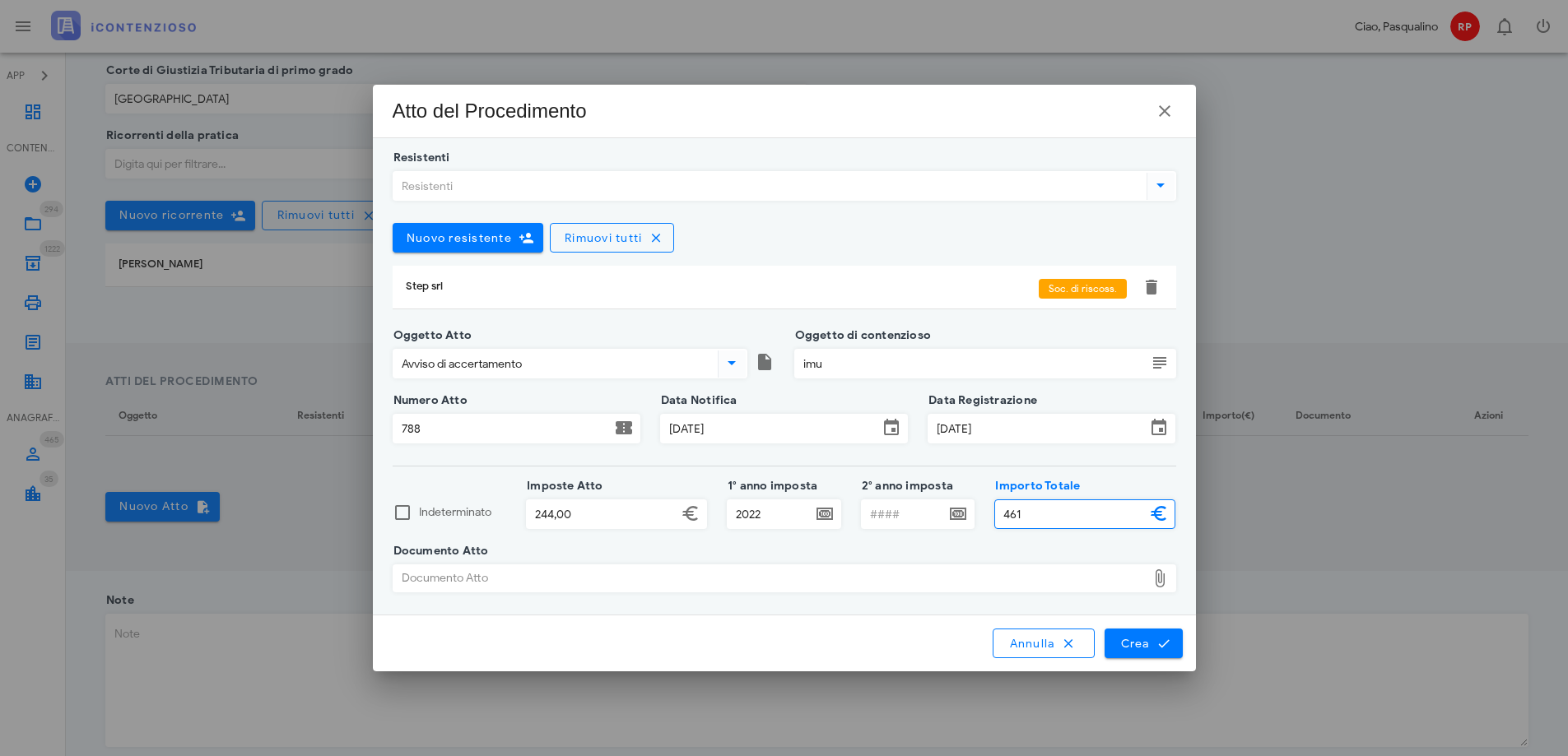
click at [721, 586] on div "Documento Atto" at bounding box center [769, 578] width 753 height 27
type input "461,00"
type input "C:\fakepath\mangiafico sebastiano accertamento imu anno 2023 n. 745.pdf"
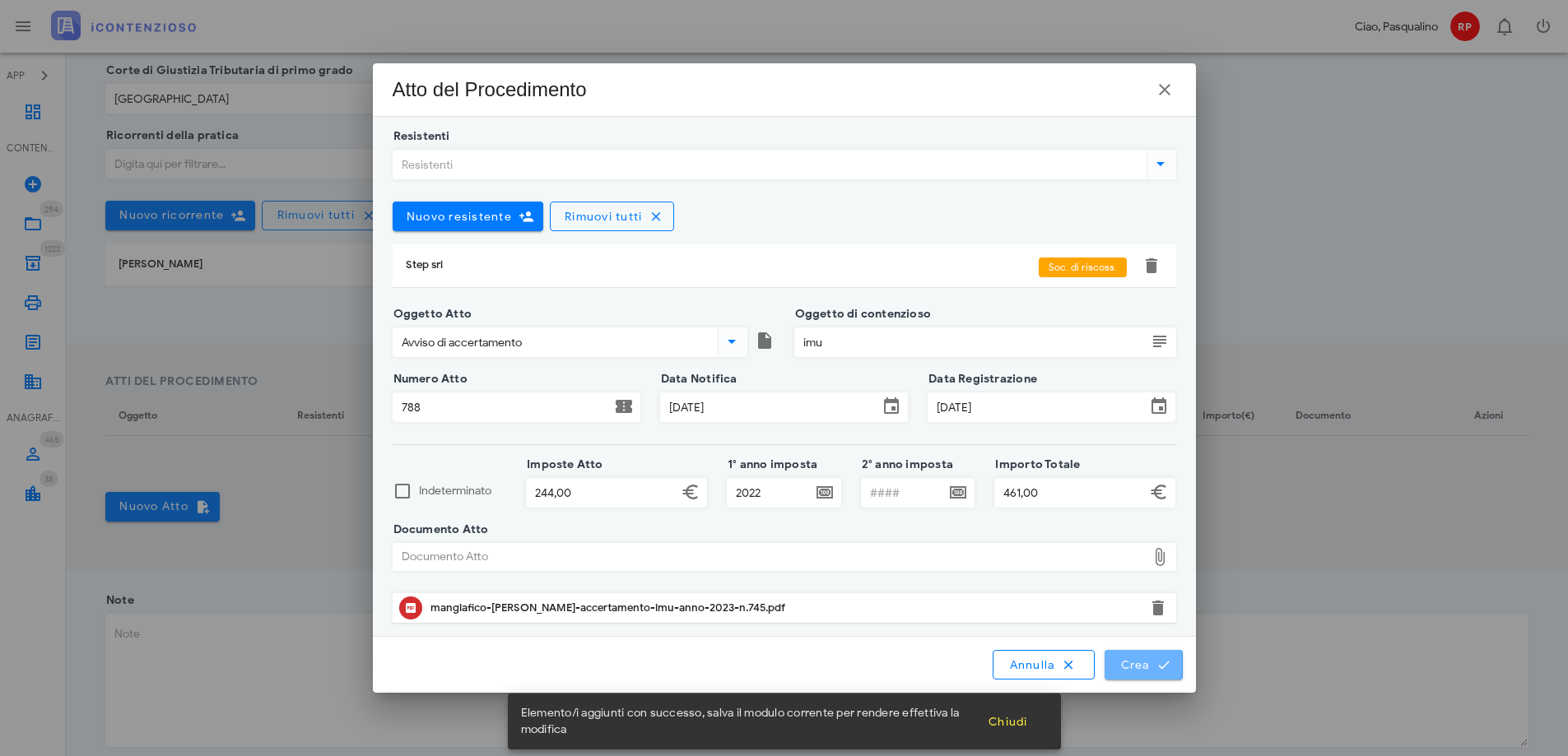
drag, startPoint x: 1146, startPoint y: 661, endPoint x: 1176, endPoint y: 665, distance: 30.3
click at [1144, 661] on span "Crea" at bounding box center [1143, 665] width 48 height 15
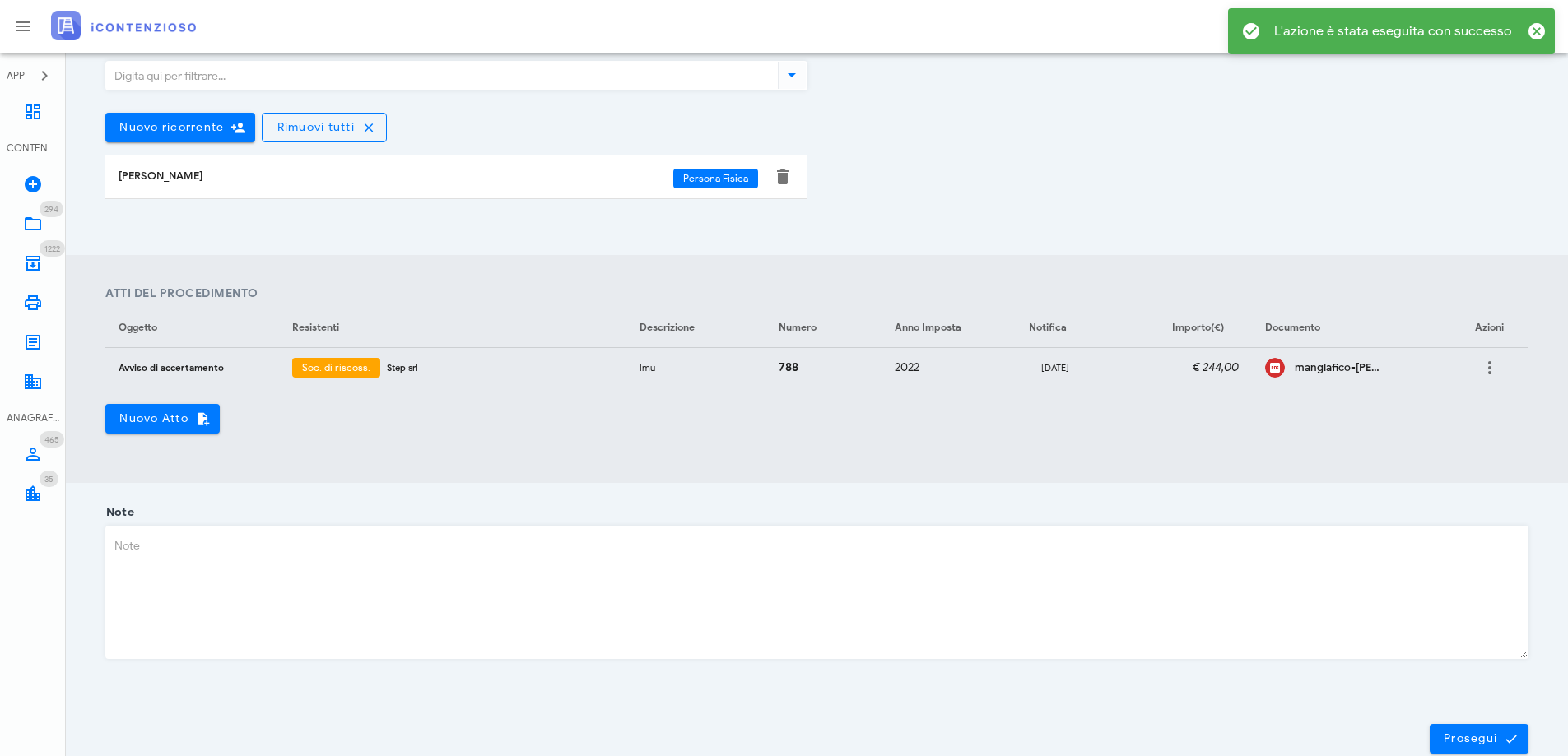
scroll to position [481, 0]
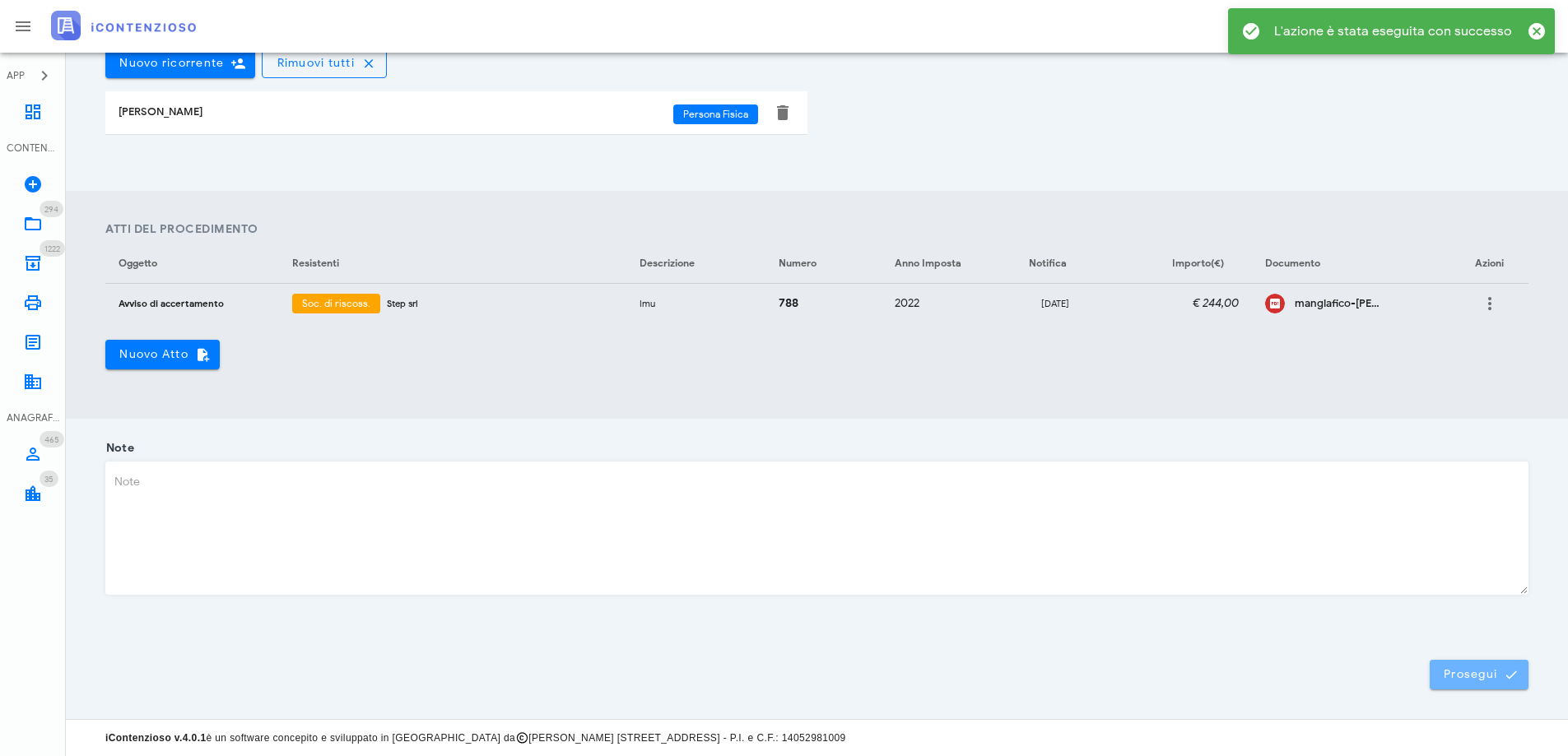
drag, startPoint x: 1470, startPoint y: 675, endPoint x: 1464, endPoint y: 662, distance: 14.3
click at [1467, 670] on span "Prosegui" at bounding box center [1479, 675] width 73 height 15
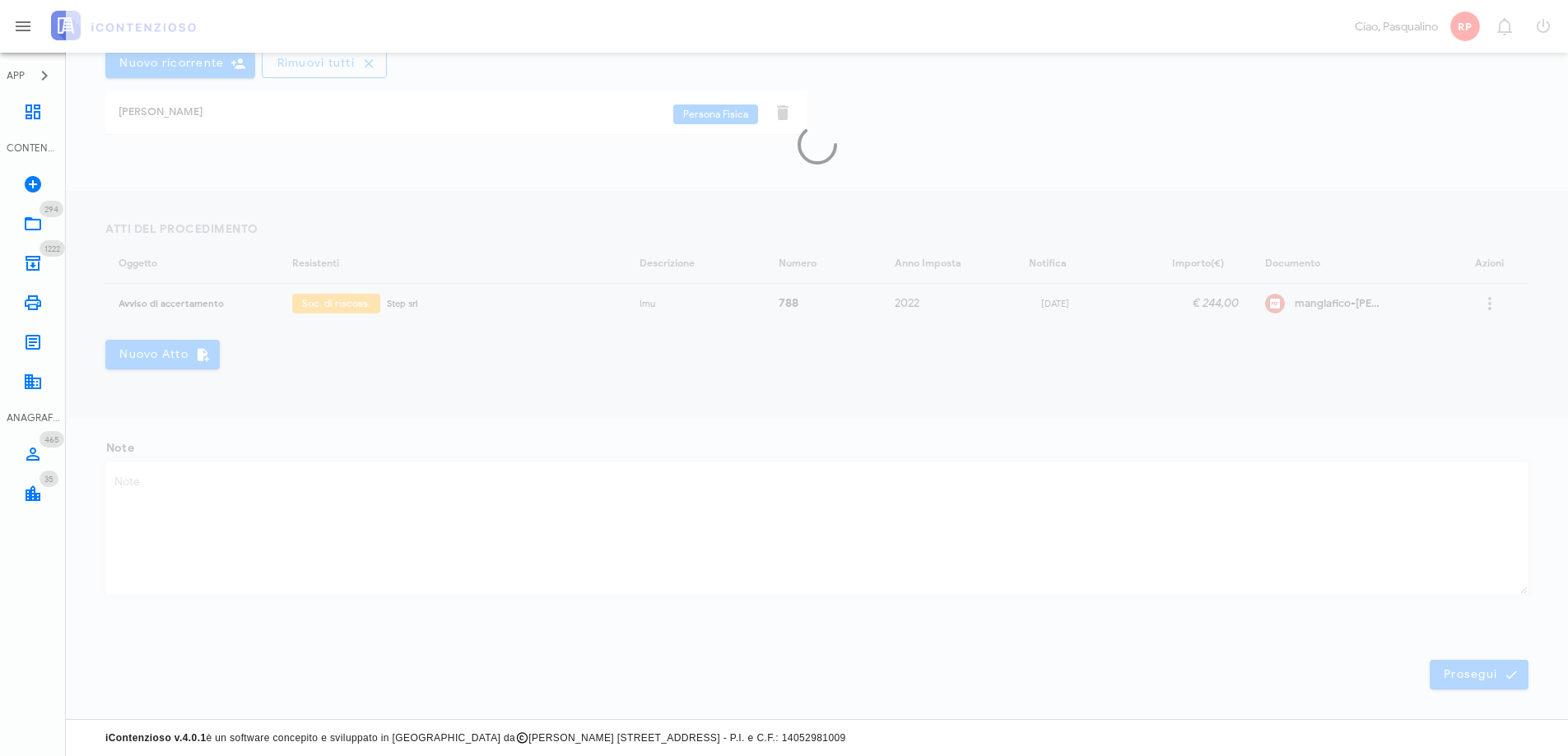
scroll to position [0, 0]
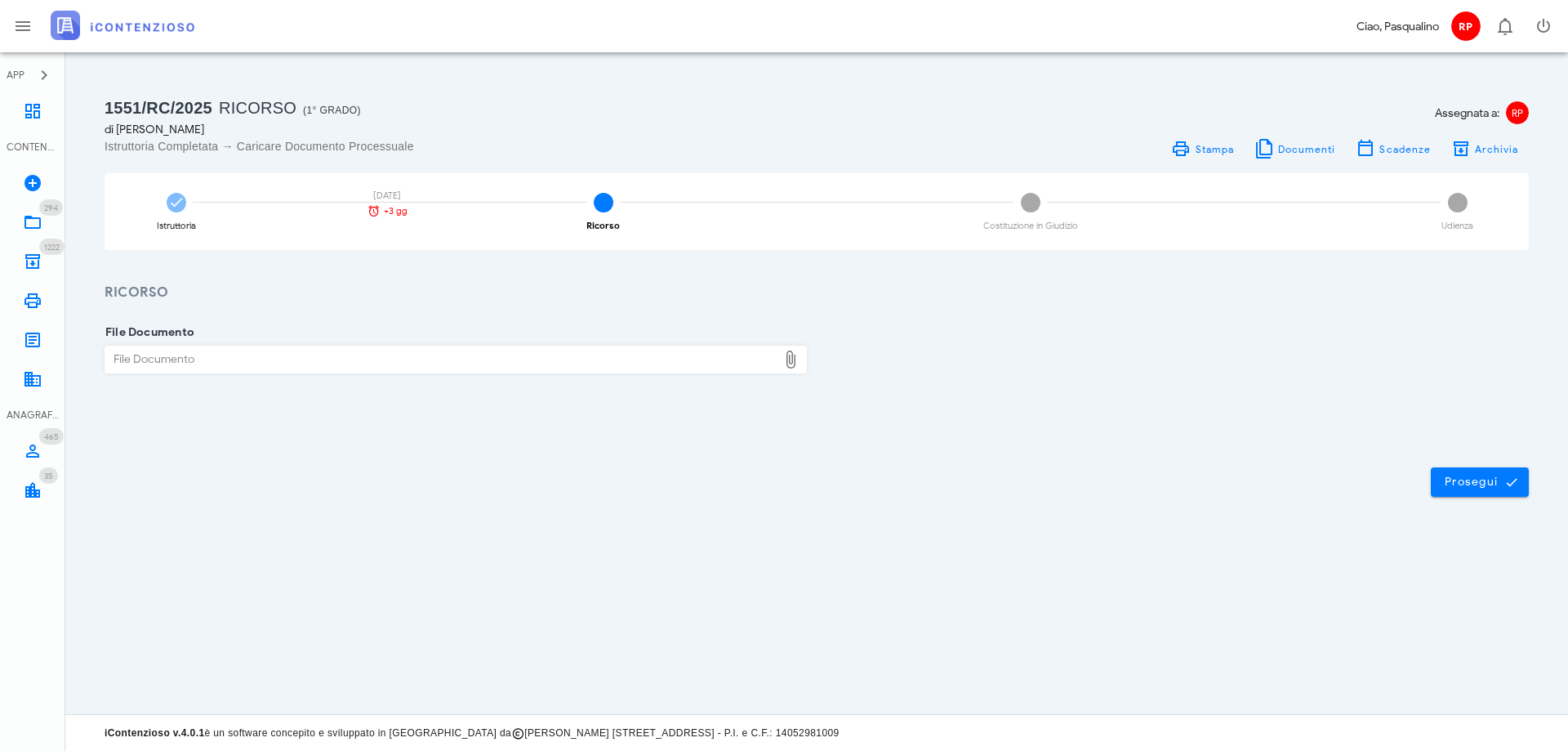
click at [640, 364] on div "File Documento" at bounding box center [441, 359] width 672 height 27
type input "C:\fakepath\mangiafico sebastiano accertamento imu anno 2023 n. 745.pdf"
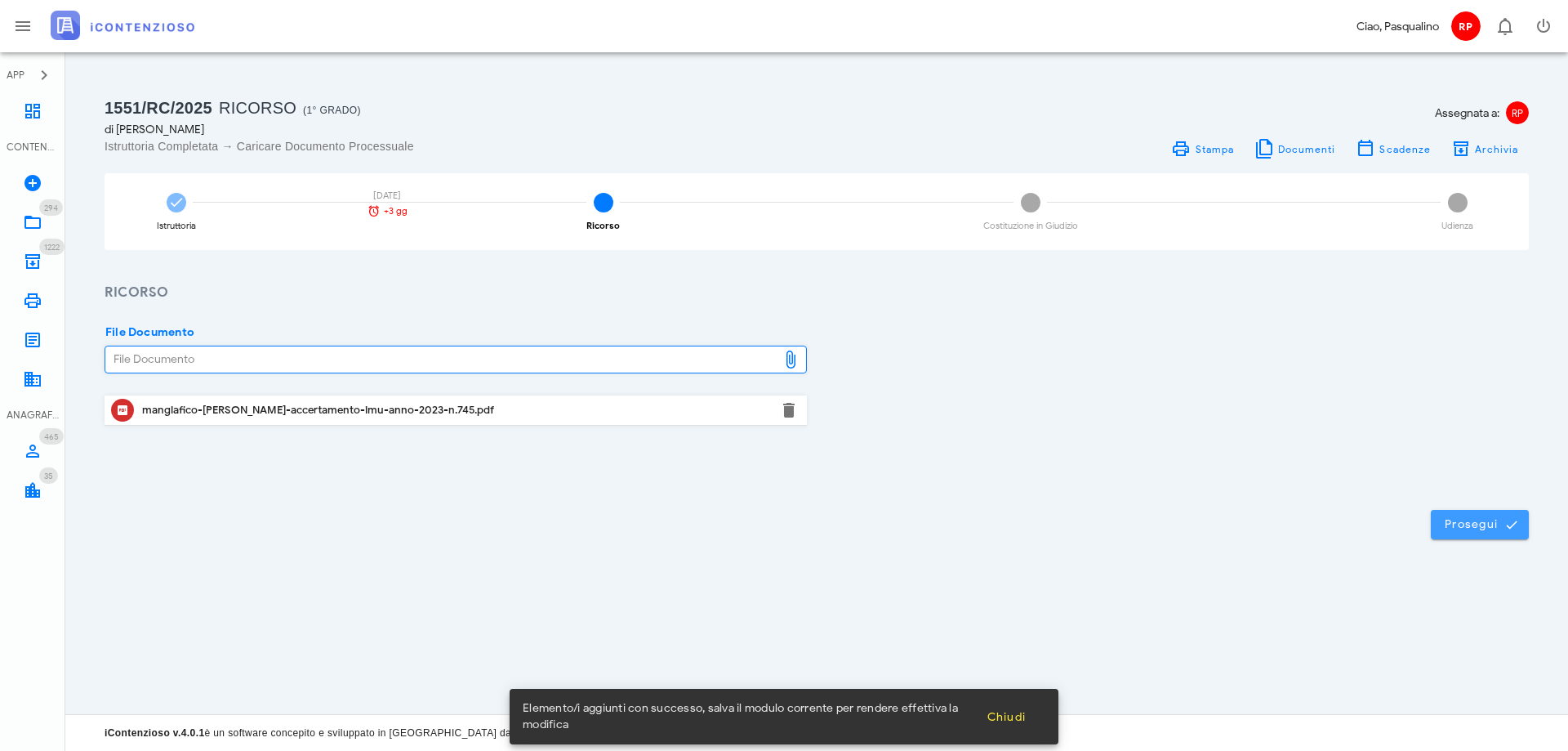
click at [1472, 520] on span "Prosegui" at bounding box center [1479, 525] width 72 height 15
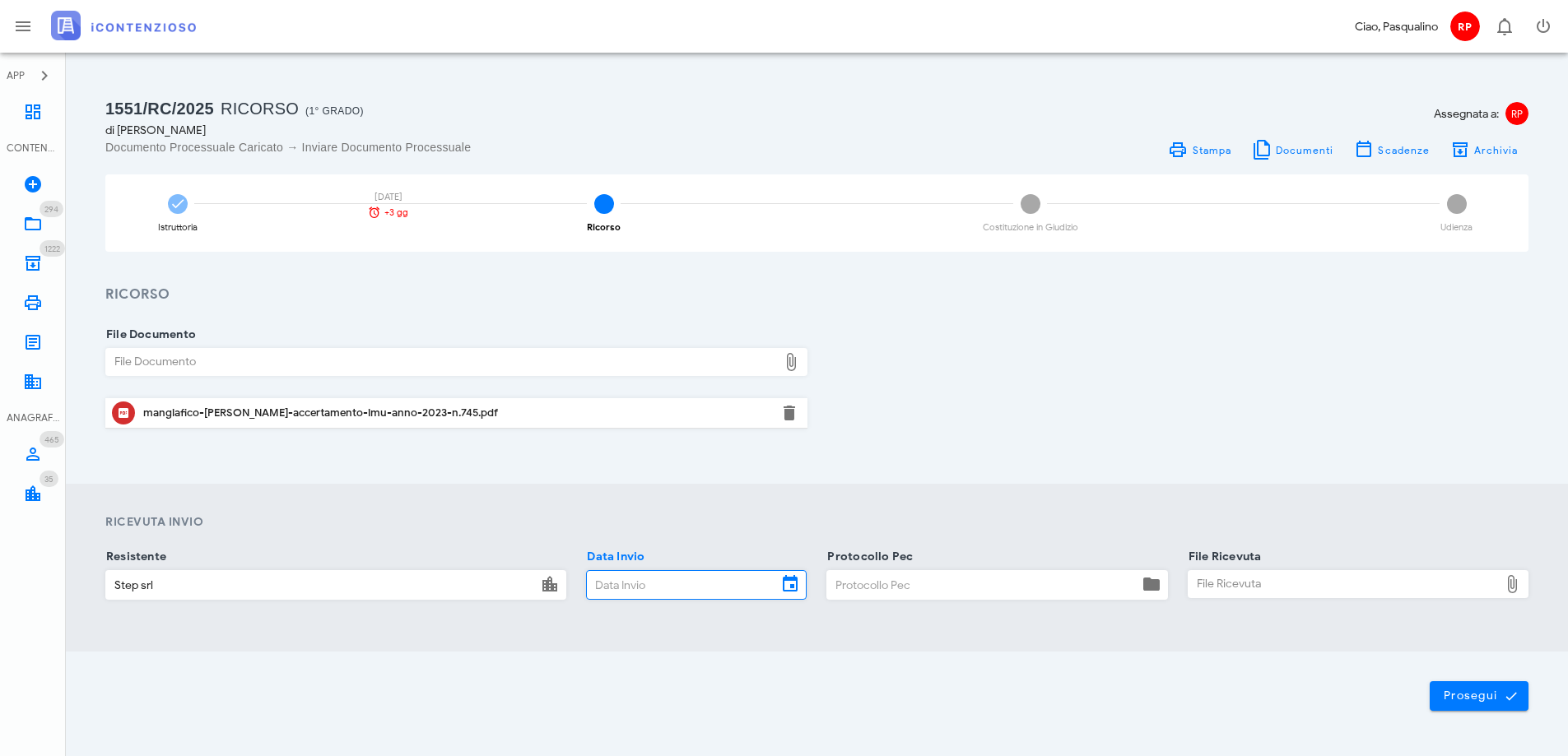
click at [640, 587] on input "Data Invio" at bounding box center [682, 585] width 190 height 28
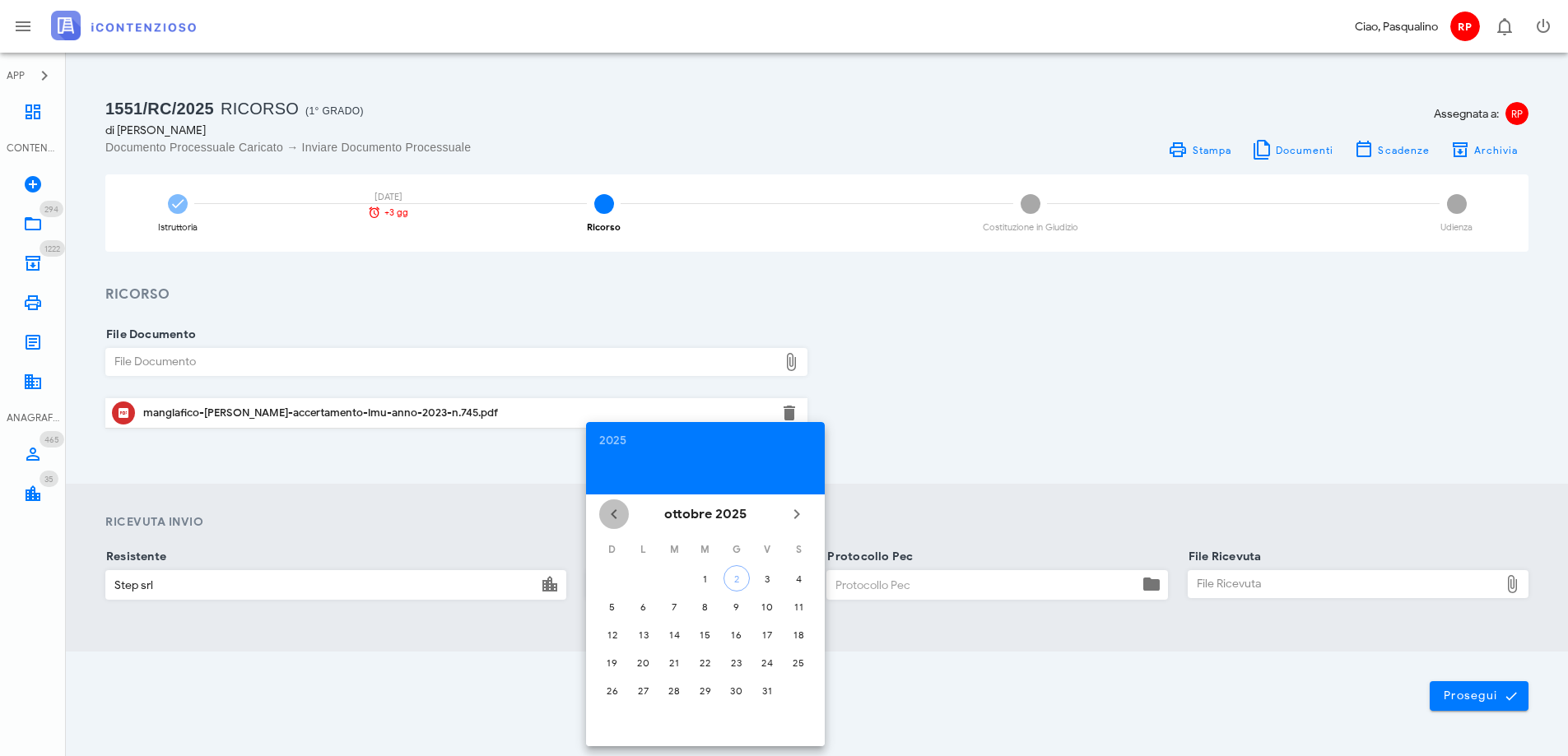
click at [618, 515] on icon "Il mese scorso" at bounding box center [613, 514] width 19 height 19
click at [764, 662] on div "26" at bounding box center [766, 662] width 27 height 12
type input "26/09/2025"
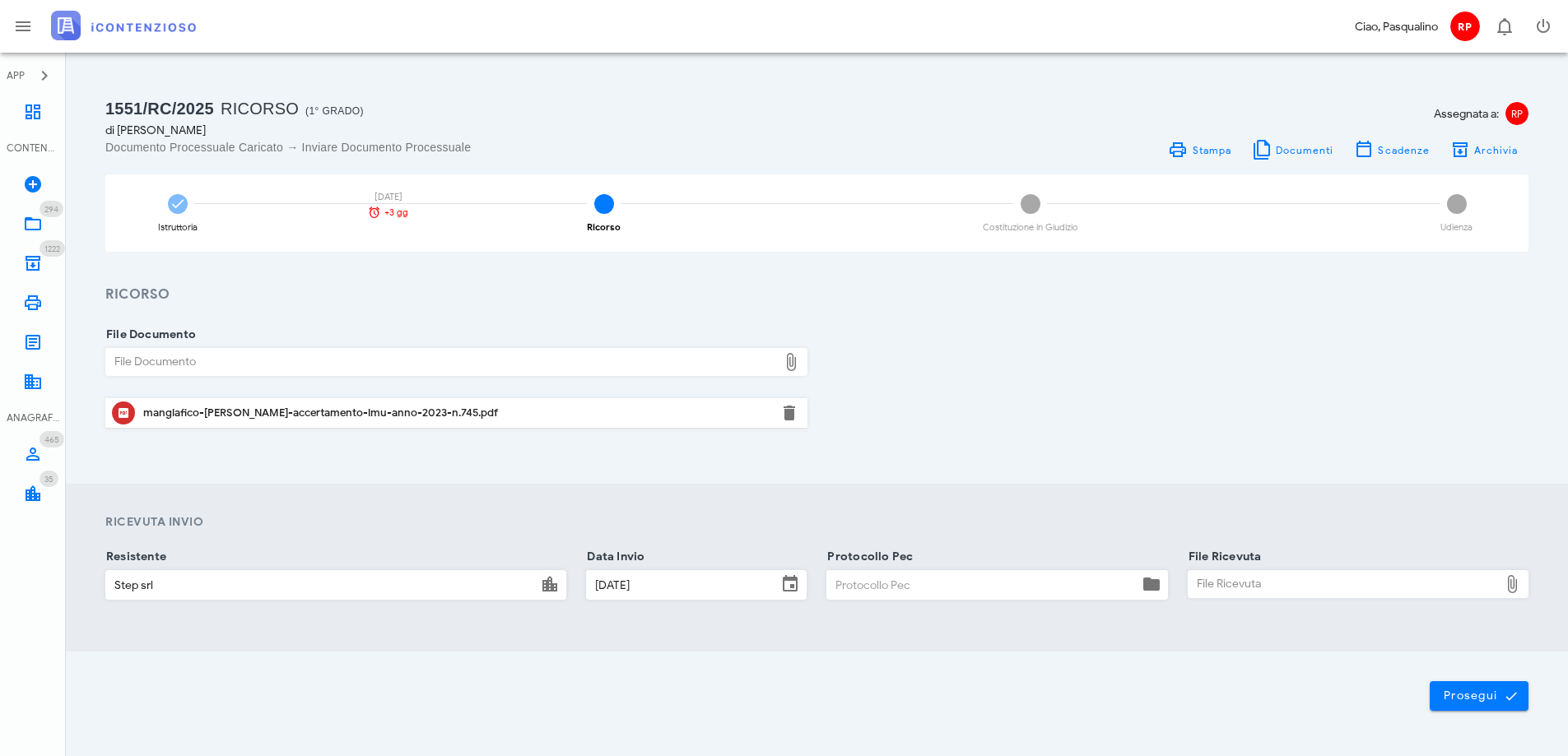
click at [936, 592] on input "Protocollo Pec" at bounding box center [982, 585] width 310 height 28
type input "2609"
click at [1324, 579] on div "File Ricevuta" at bounding box center [1343, 584] width 310 height 27
type input "C:\fakepath\_NOTIF~3.EML"
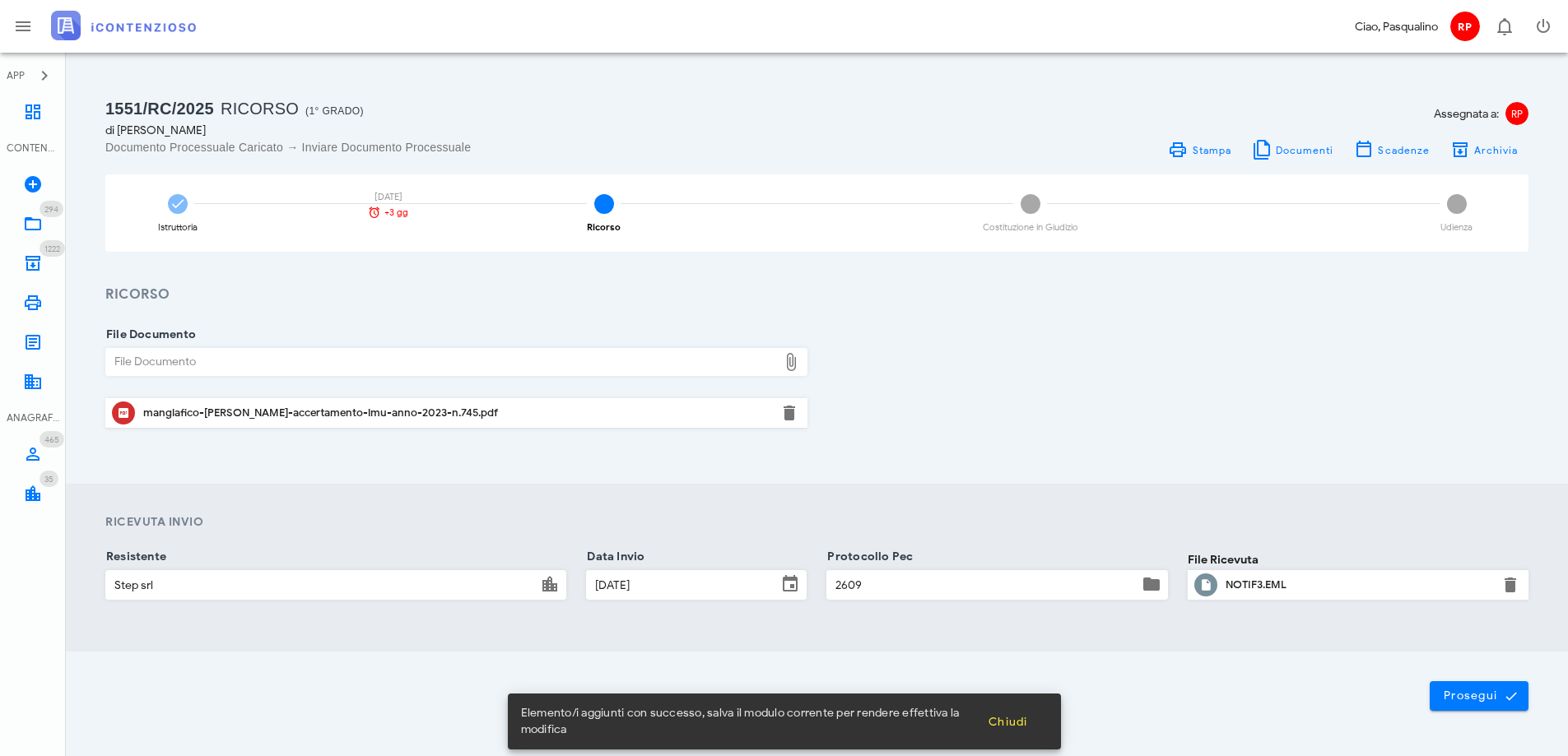
click at [1301, 454] on div "File Documento File Documento mangiafico-sebastiano-accertamento-imu-anno-2023-…" at bounding box center [816, 395] width 1502 height 179
click at [1469, 694] on span "Prosegui" at bounding box center [1479, 696] width 73 height 15
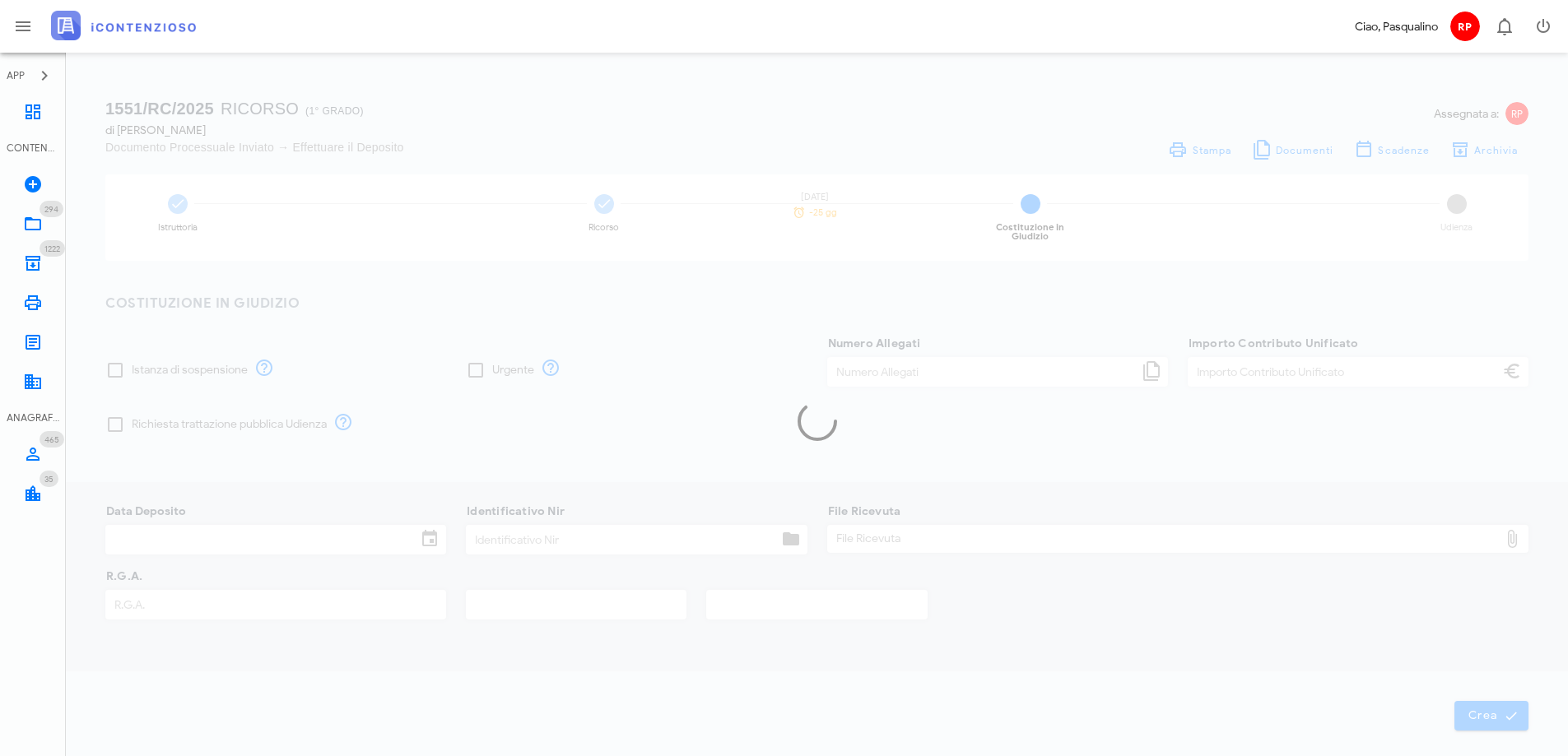
type input "30,00"
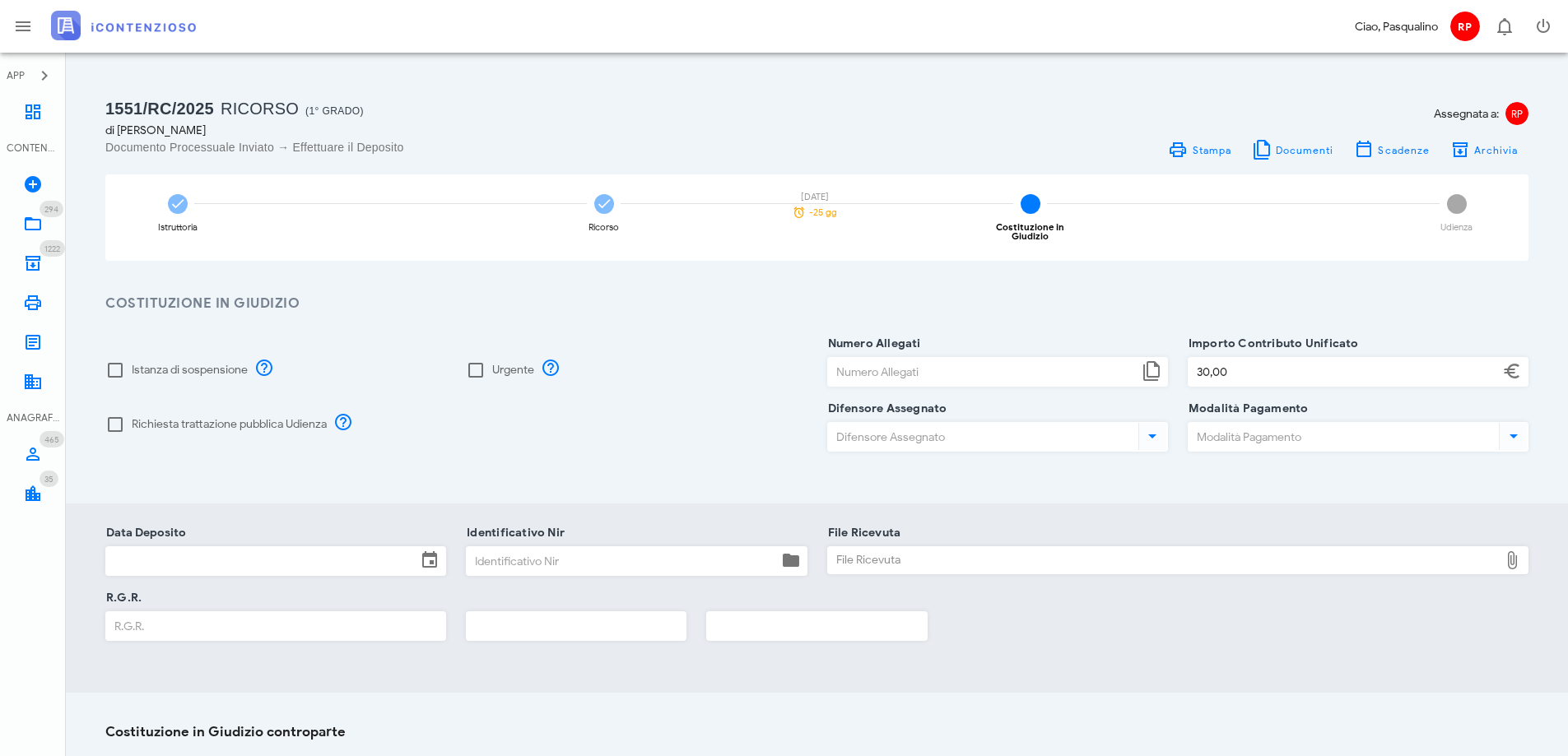
scroll to position [217, 0]
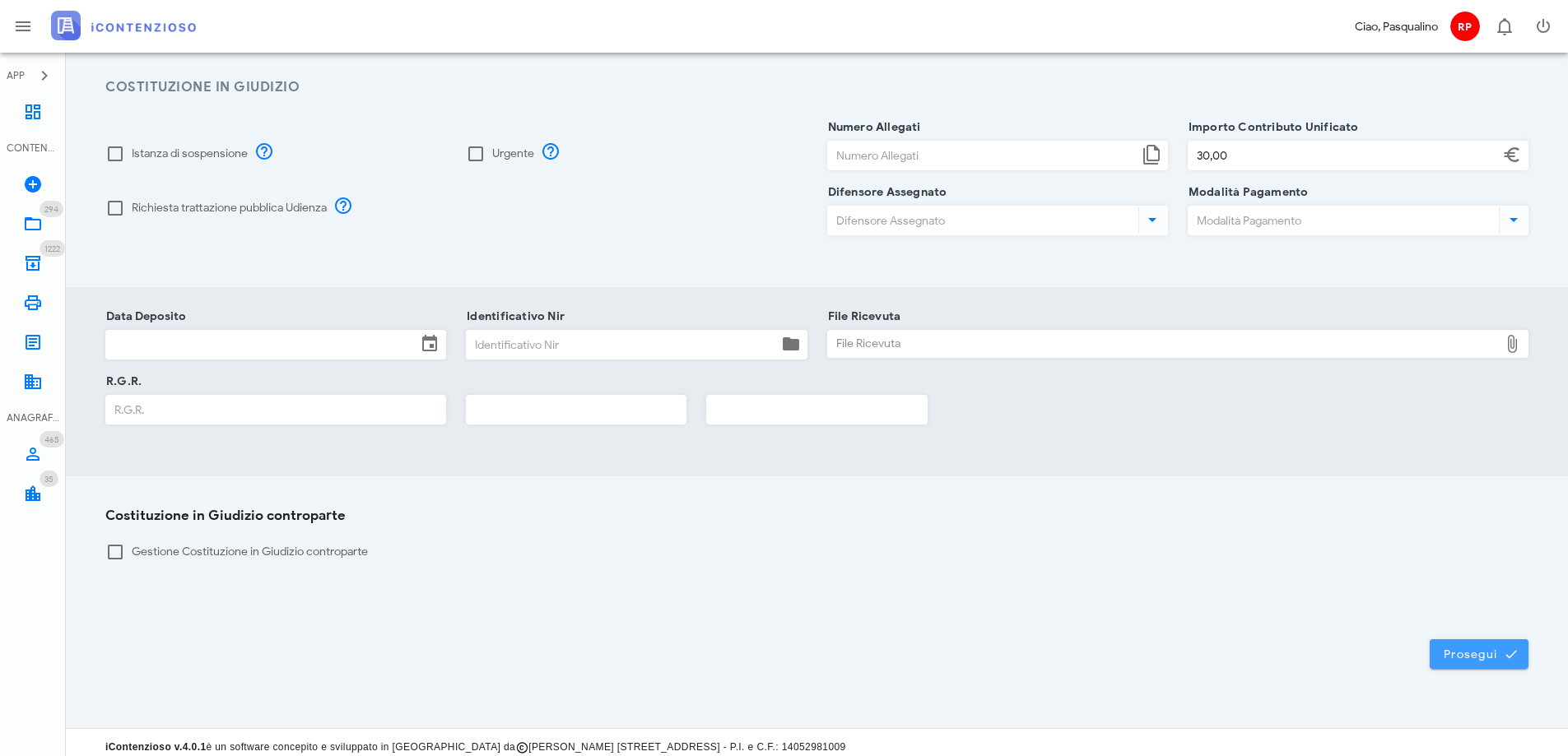
click at [1462, 646] on span "Prosegui" at bounding box center [1479, 654] width 73 height 15
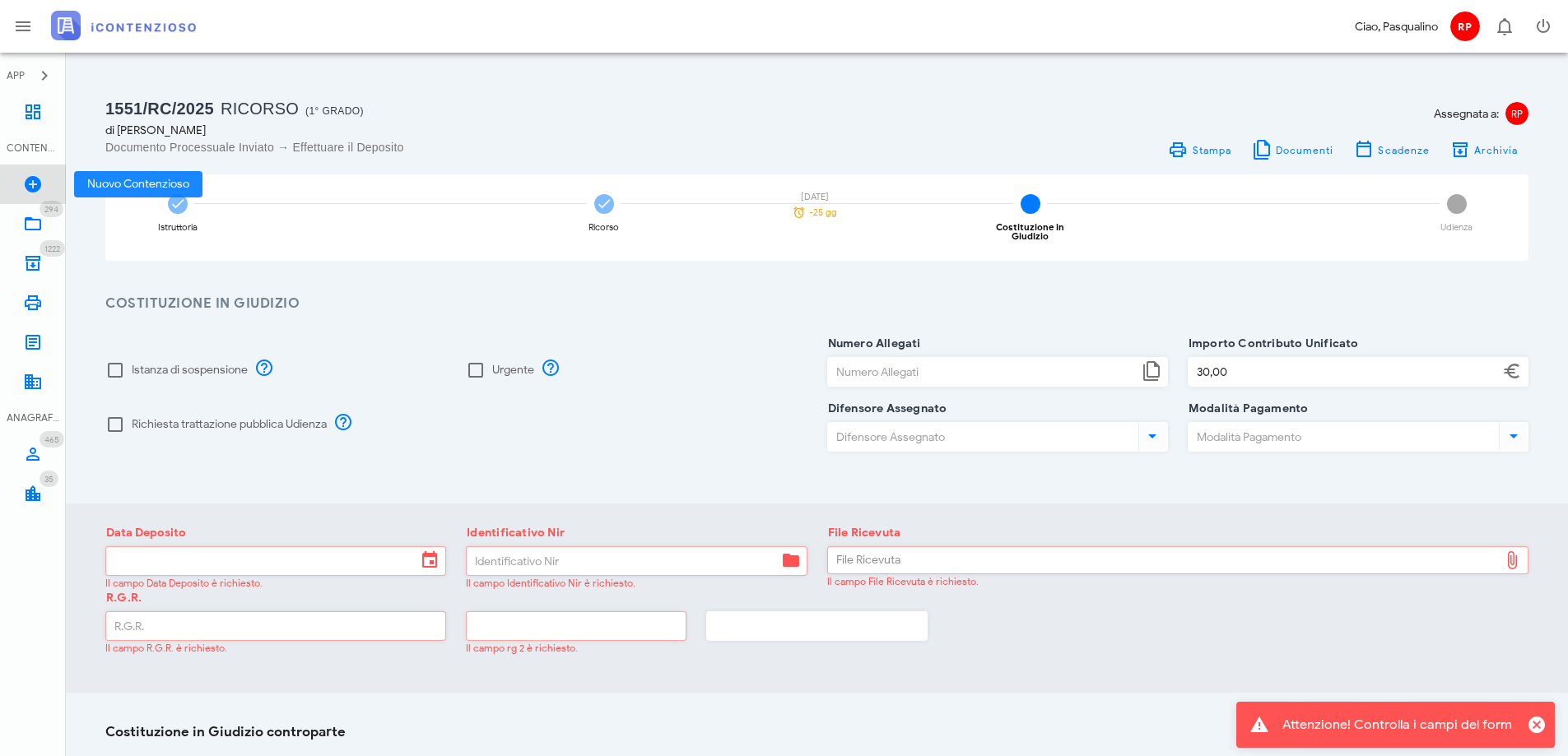
click at [42, 183] on icon at bounding box center [32, 183] width 19 height 19
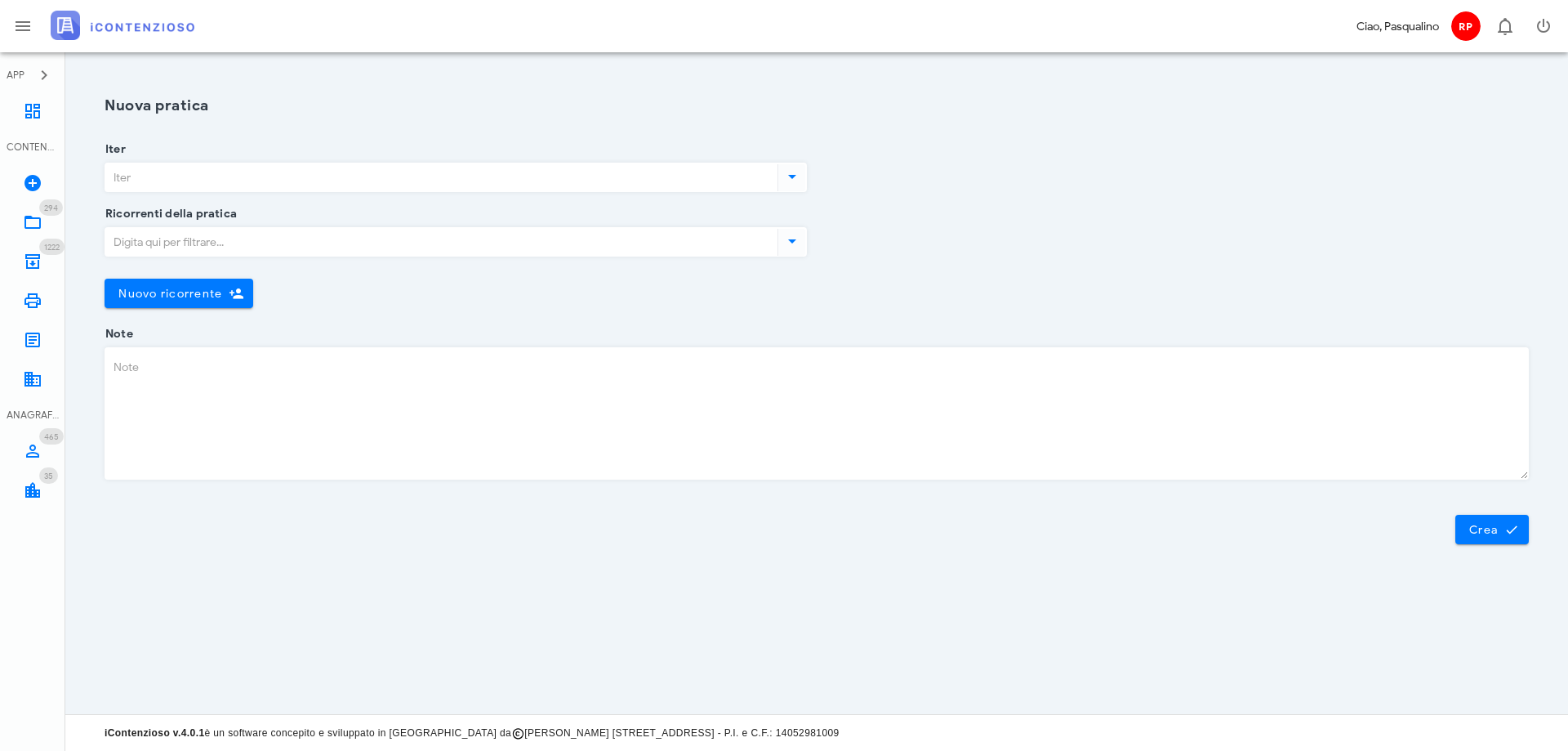
click at [514, 174] on input "Iter" at bounding box center [439, 177] width 669 height 27
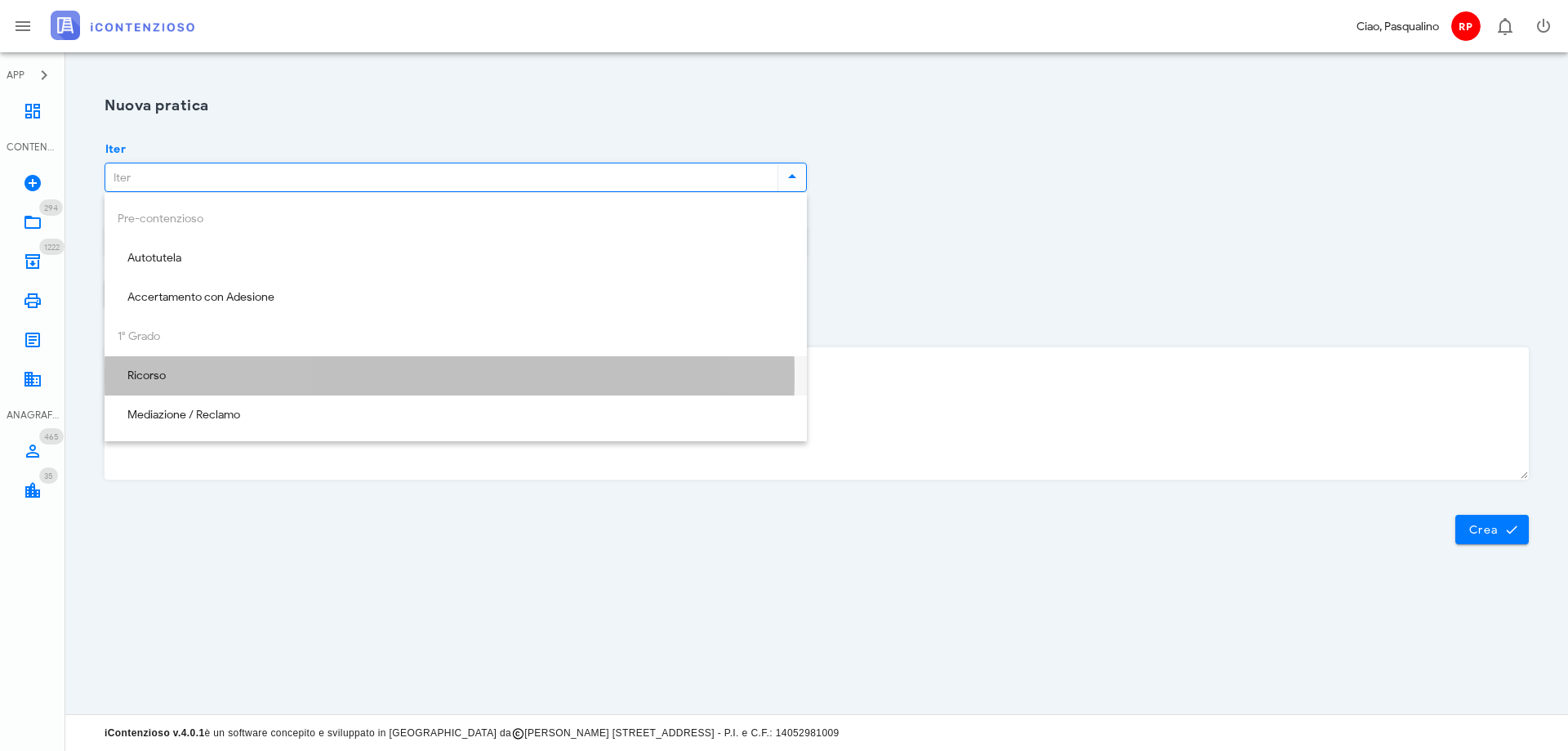
click at [222, 375] on div "Ricorso" at bounding box center [455, 376] width 676 height 14
type input "Ricorso"
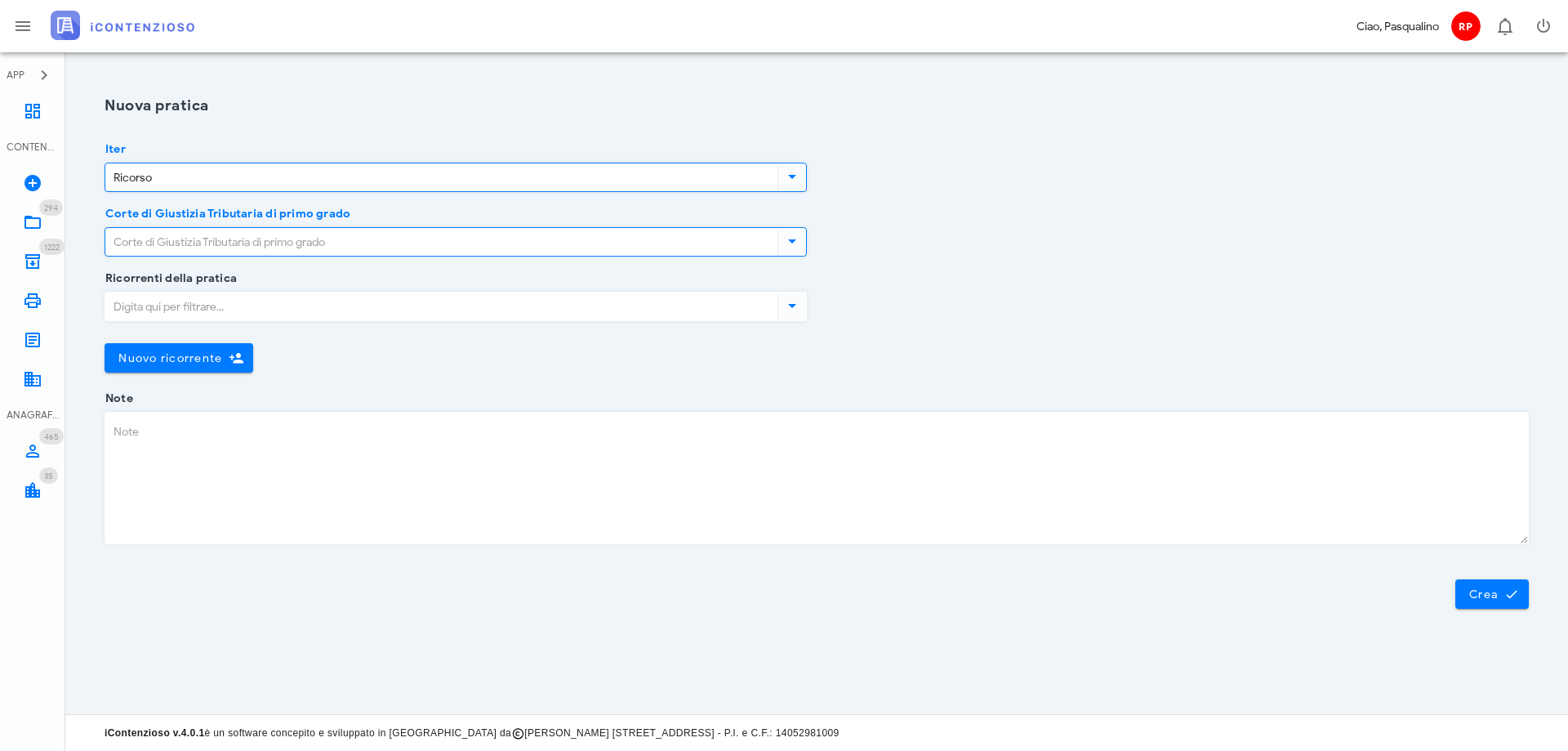
click at [210, 234] on input "Corte di Giustizia Tributaria di primo grado" at bounding box center [439, 242] width 669 height 27
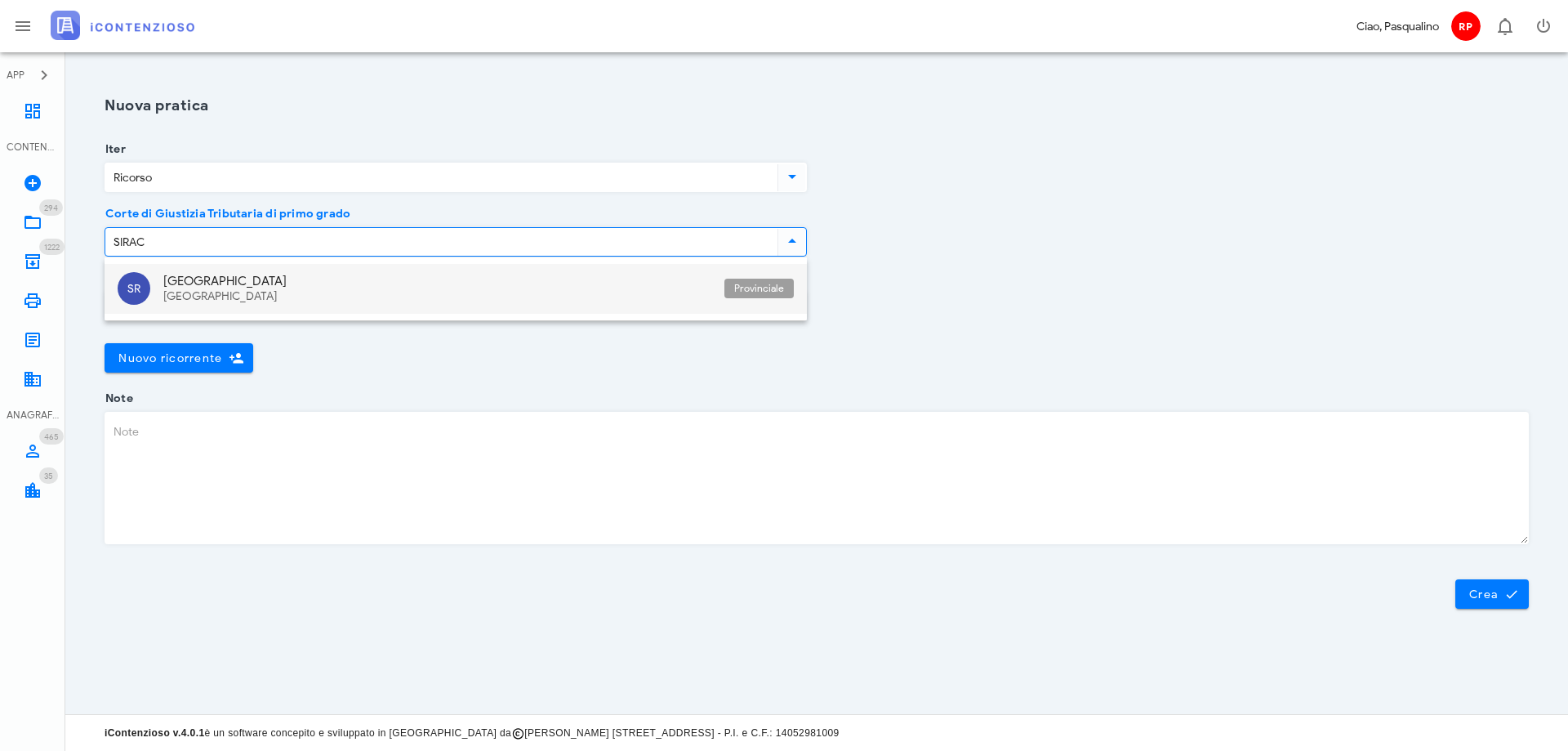
click at [270, 312] on div "Siracusa Sicilia" at bounding box center [437, 288] width 548 height 49
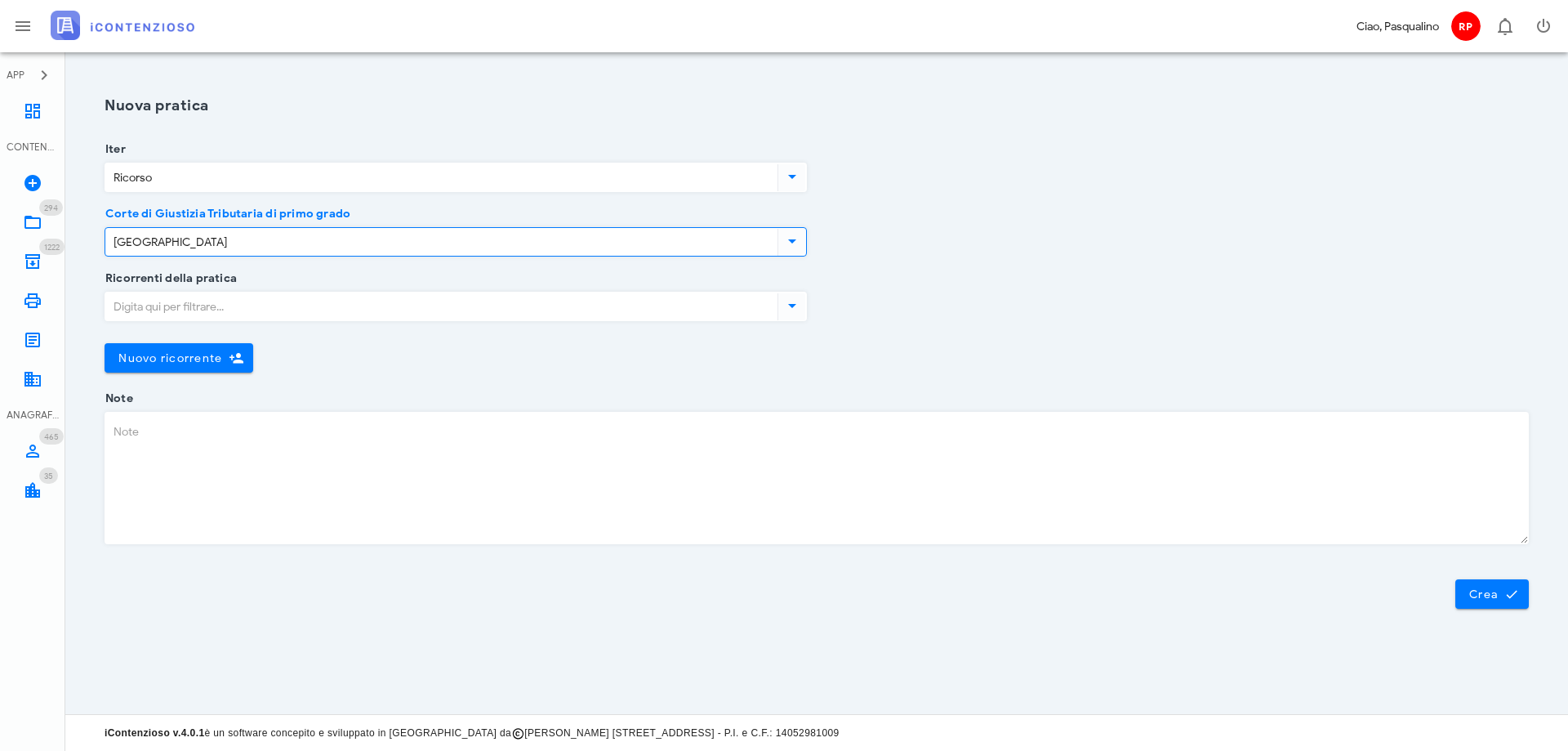
type input "[GEOGRAPHIC_DATA]"
click at [267, 316] on input "Ricorrenti della pratica" at bounding box center [439, 306] width 669 height 27
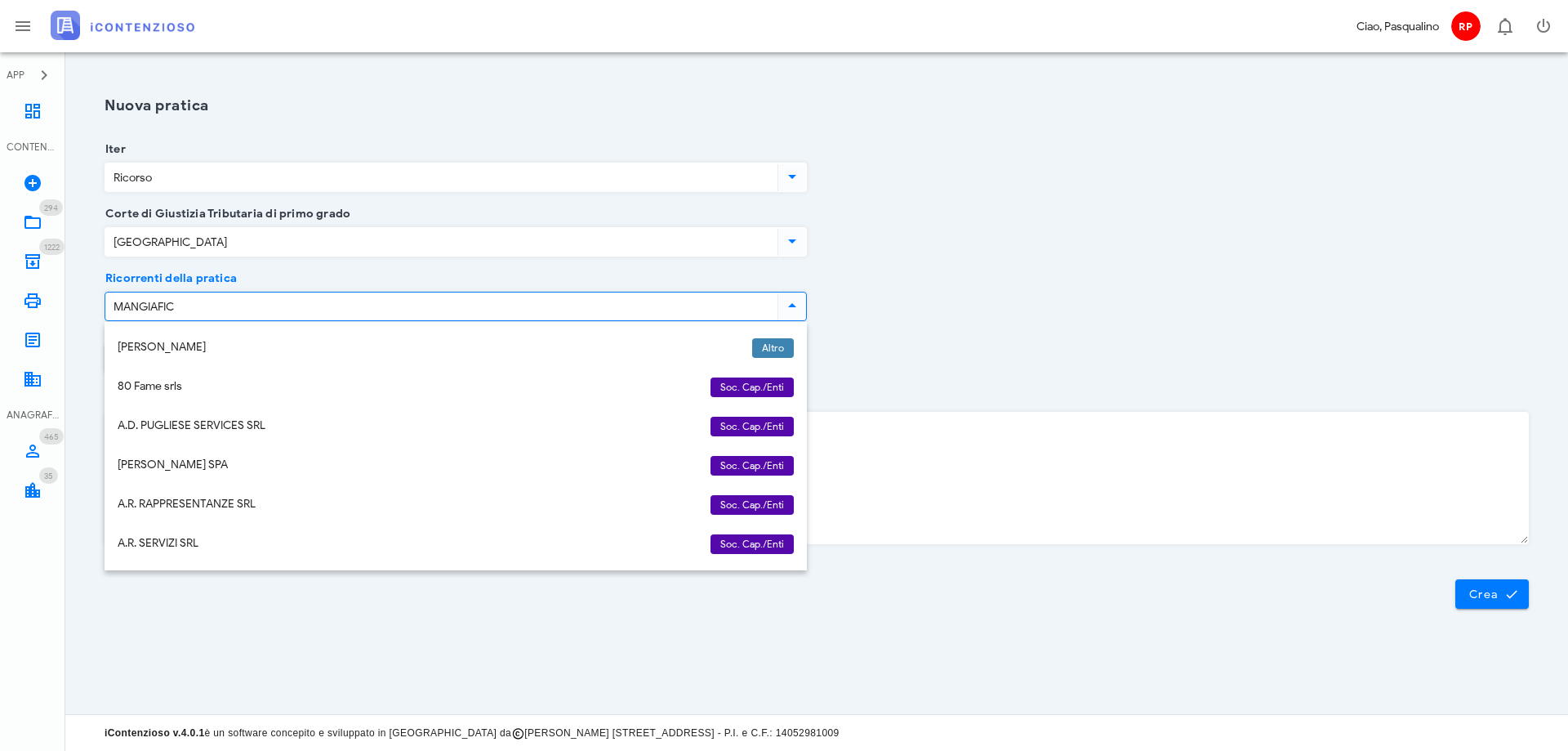
type input "MANGIAFICO"
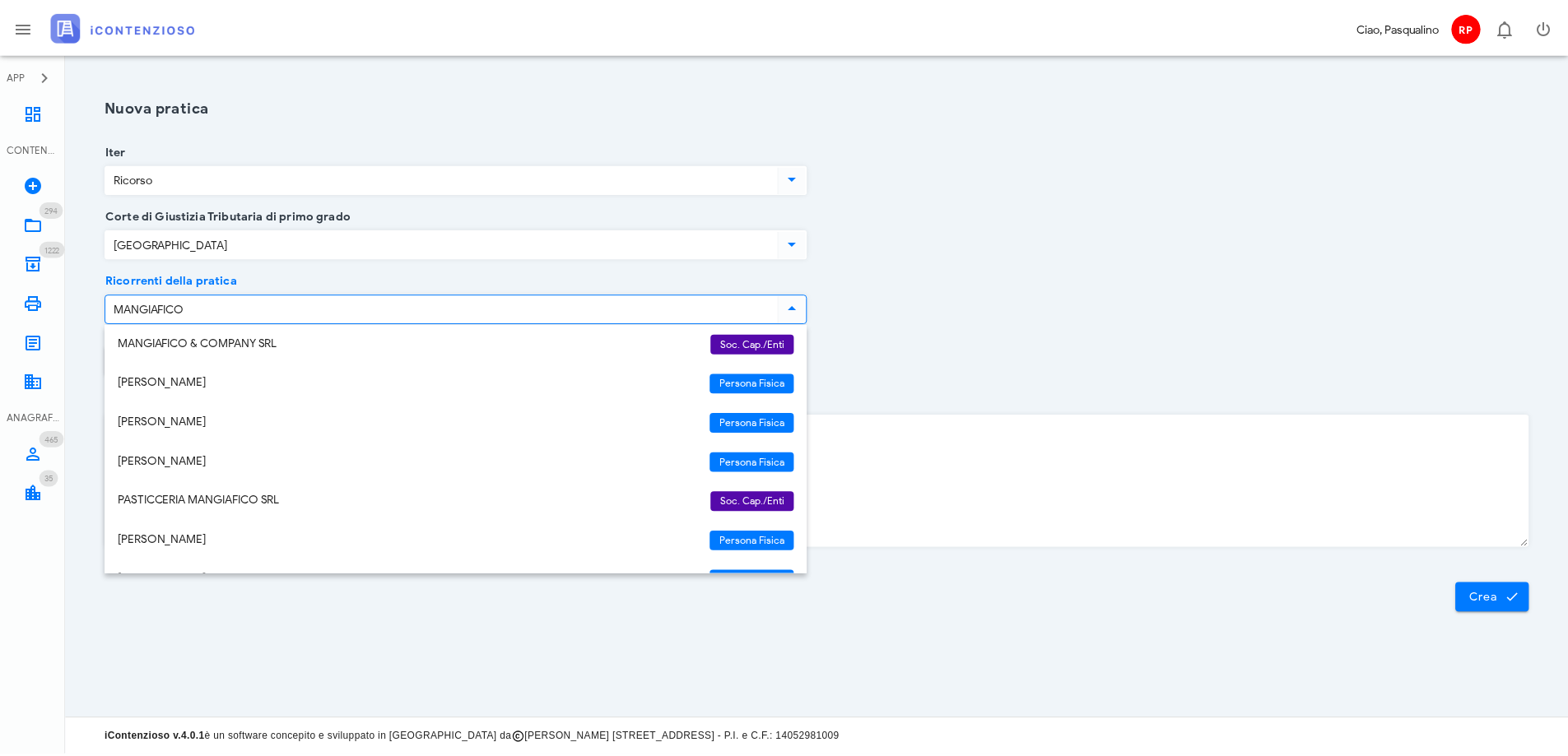
scroll to position [237, 0]
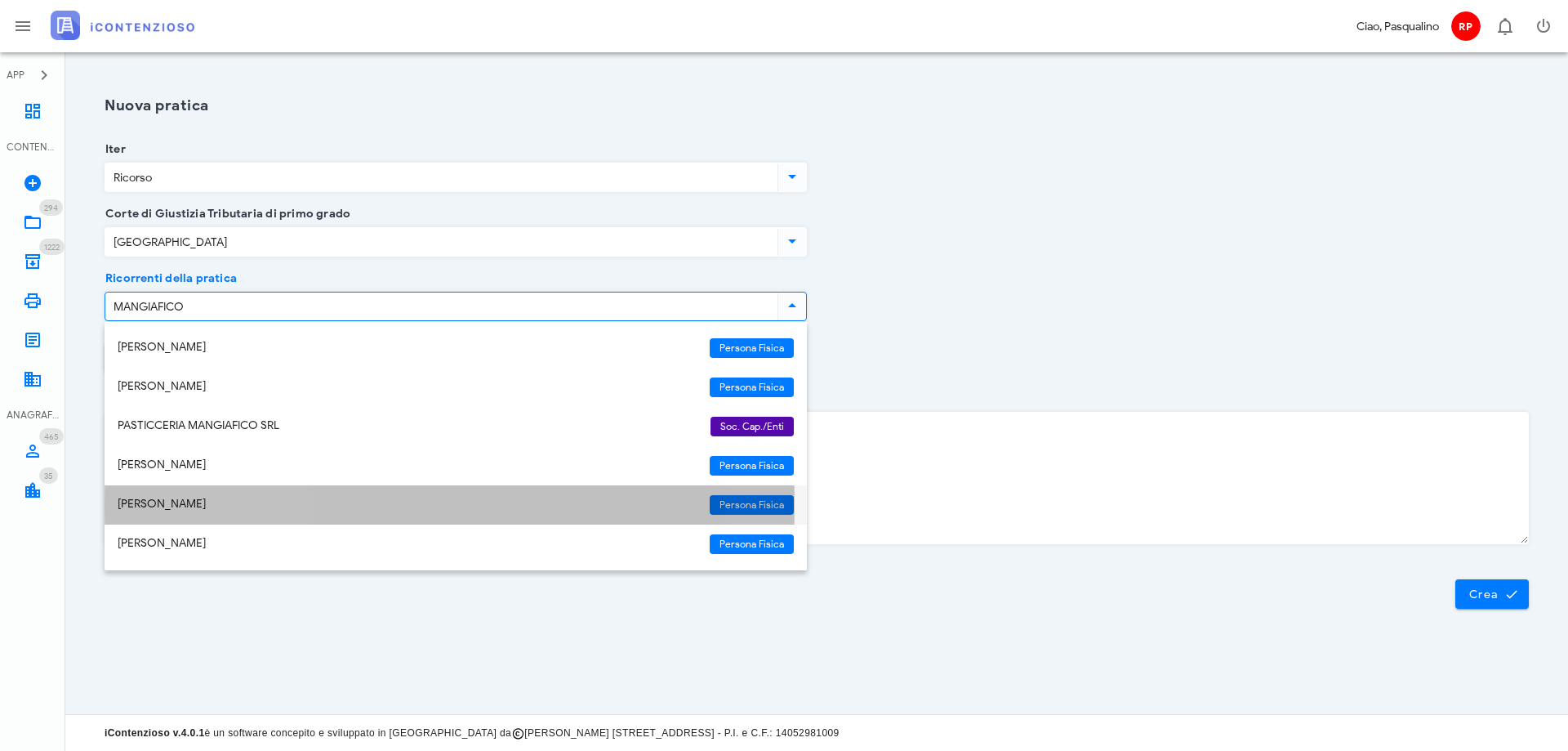
click at [305, 497] on div "[PERSON_NAME]" at bounding box center [406, 504] width 579 height 14
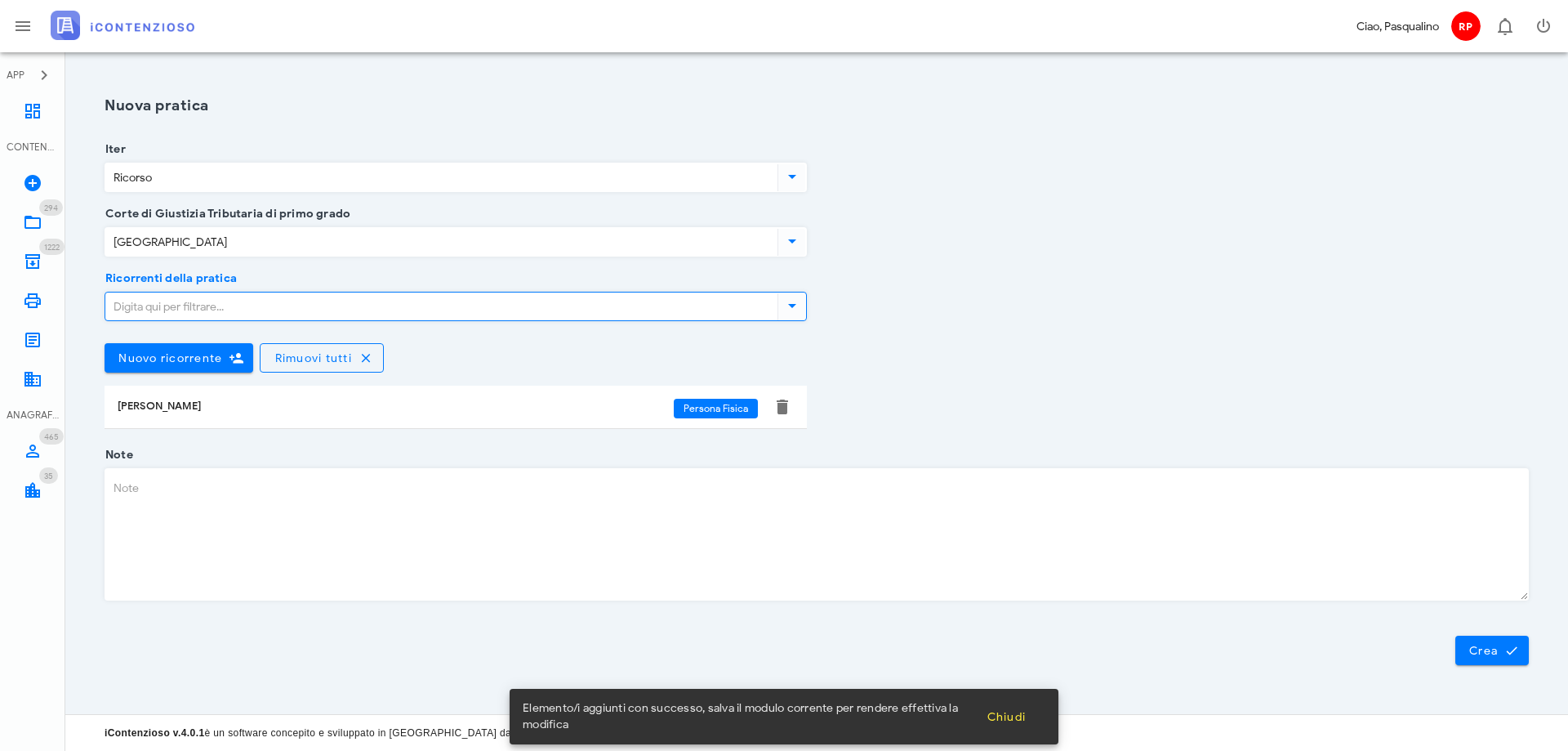
click at [1286, 359] on div "Ricorrenti della pratica Nuovo ricorrente Rimuovi tutti [PERSON_NAME] Persona F…" at bounding box center [816, 366] width 1444 height 177
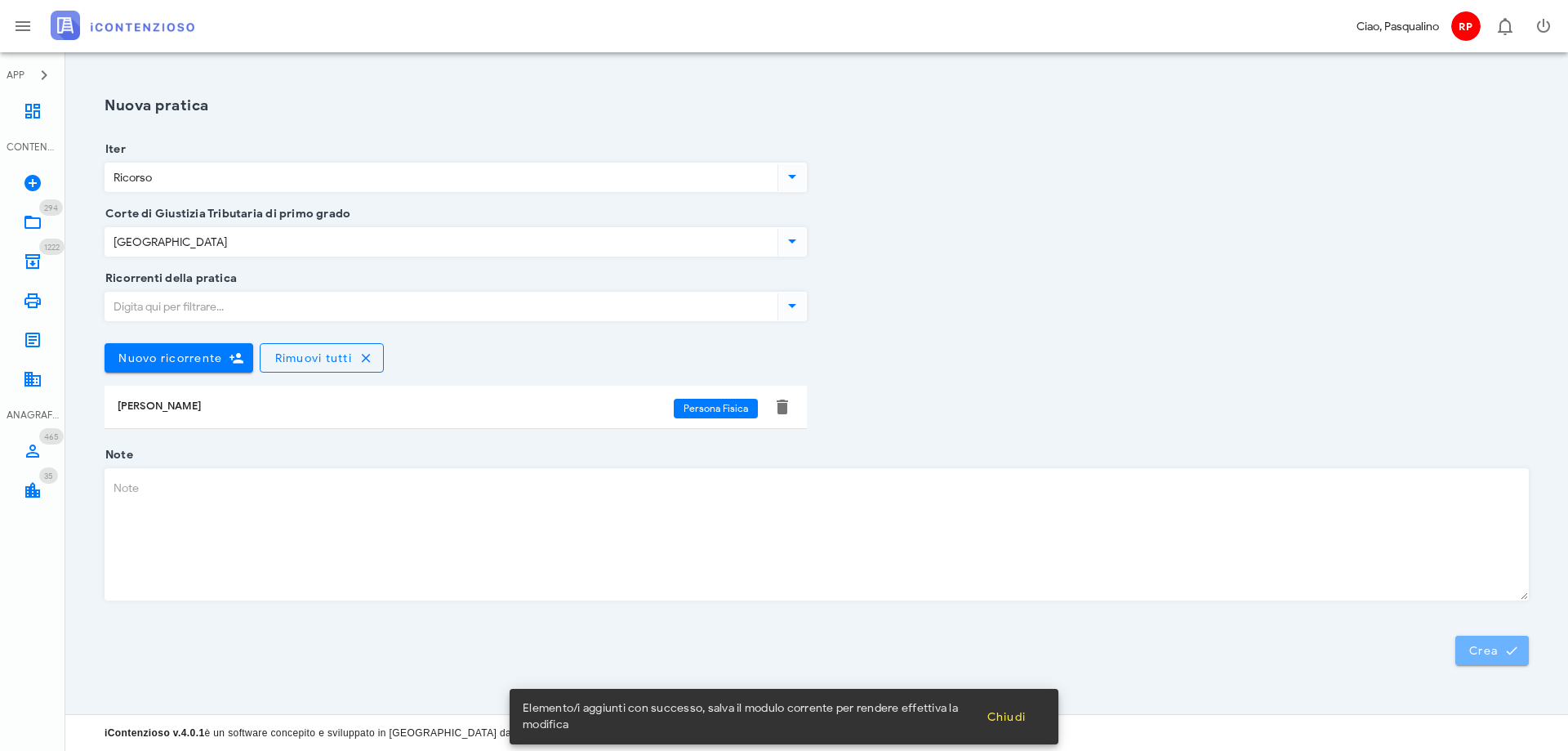
click at [1501, 648] on span "Crea" at bounding box center [1492, 650] width 48 height 15
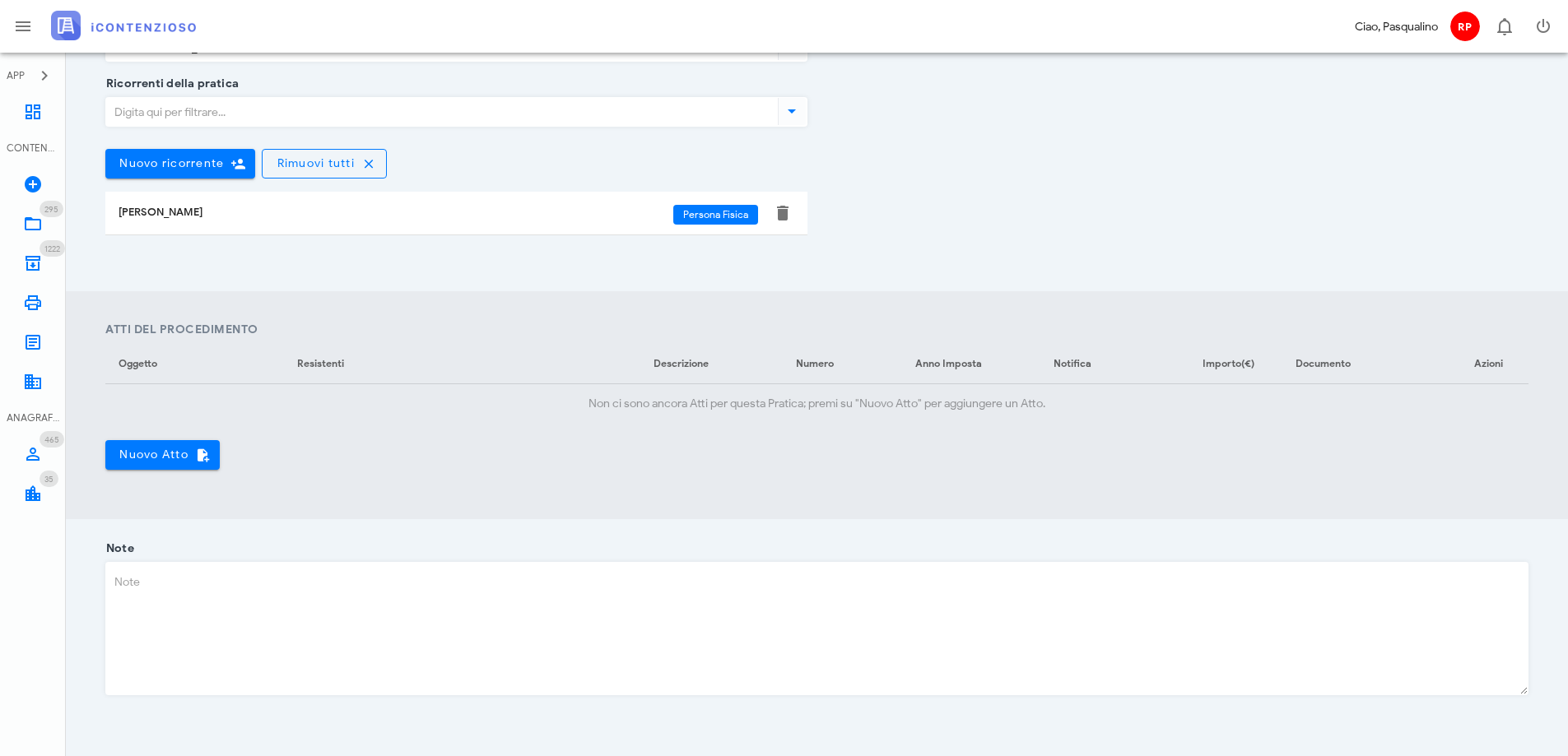
scroll to position [411, 0]
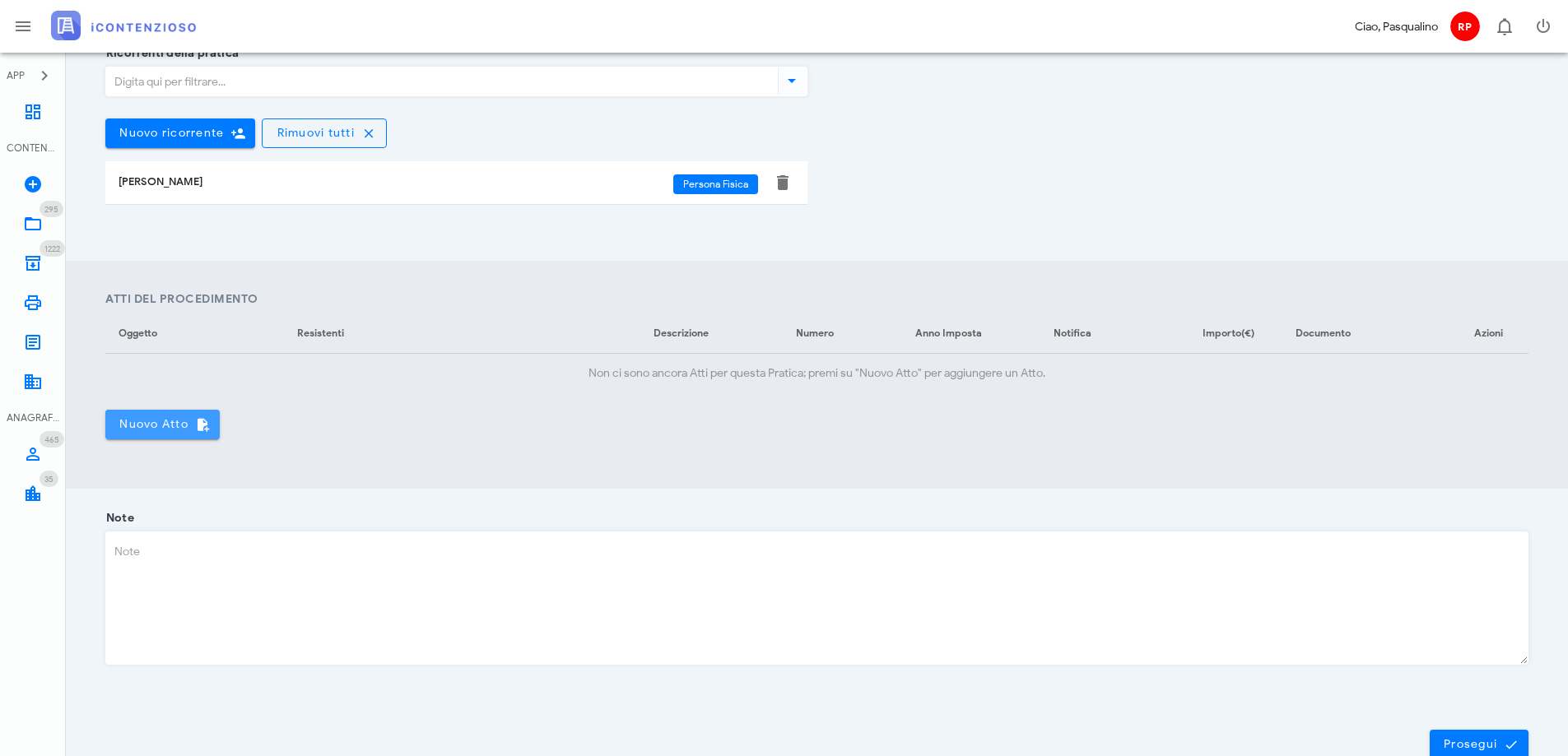
click at [167, 420] on span "Nuovo Atto" at bounding box center [161, 424] width 88 height 15
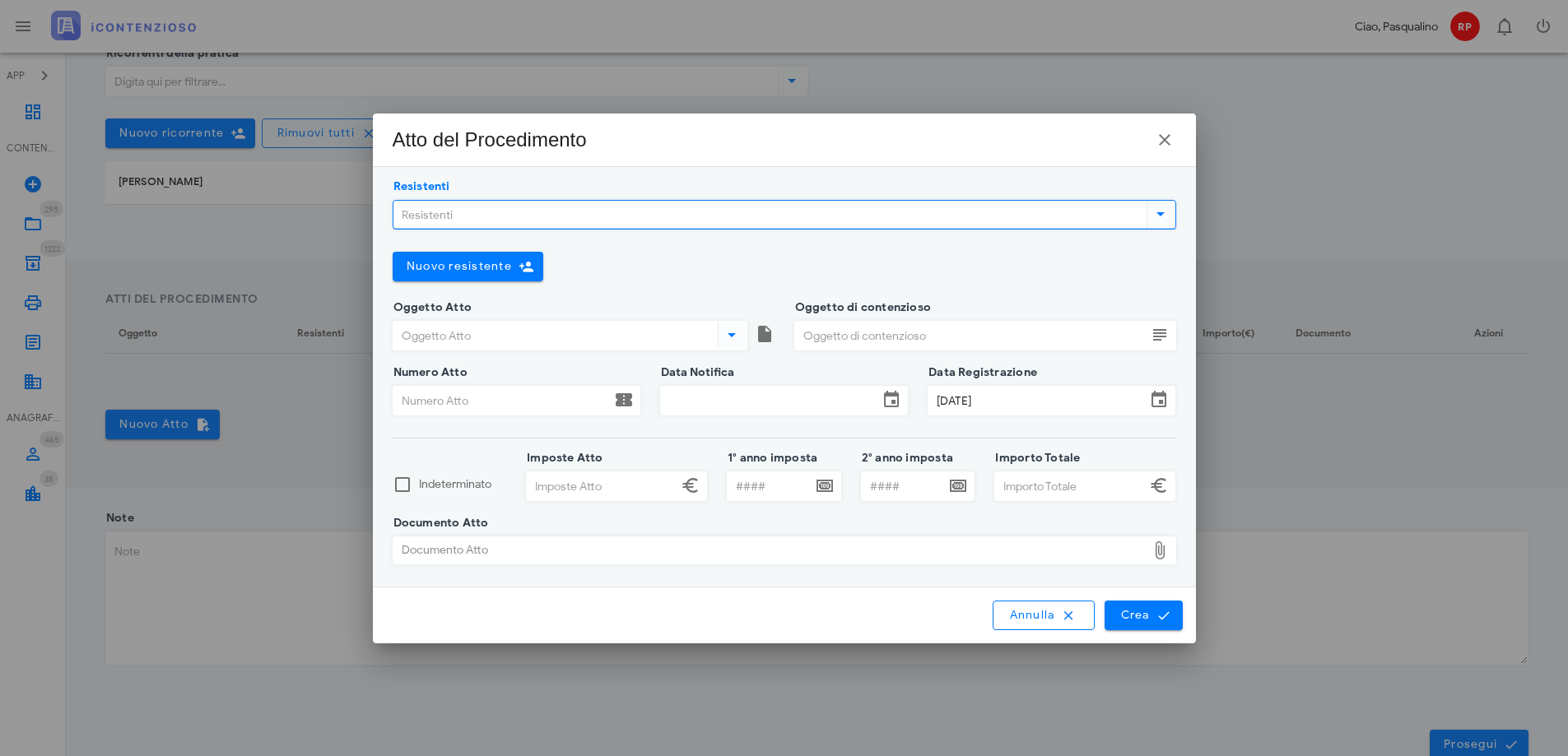
click at [666, 220] on input "Resistenti" at bounding box center [767, 215] width 750 height 28
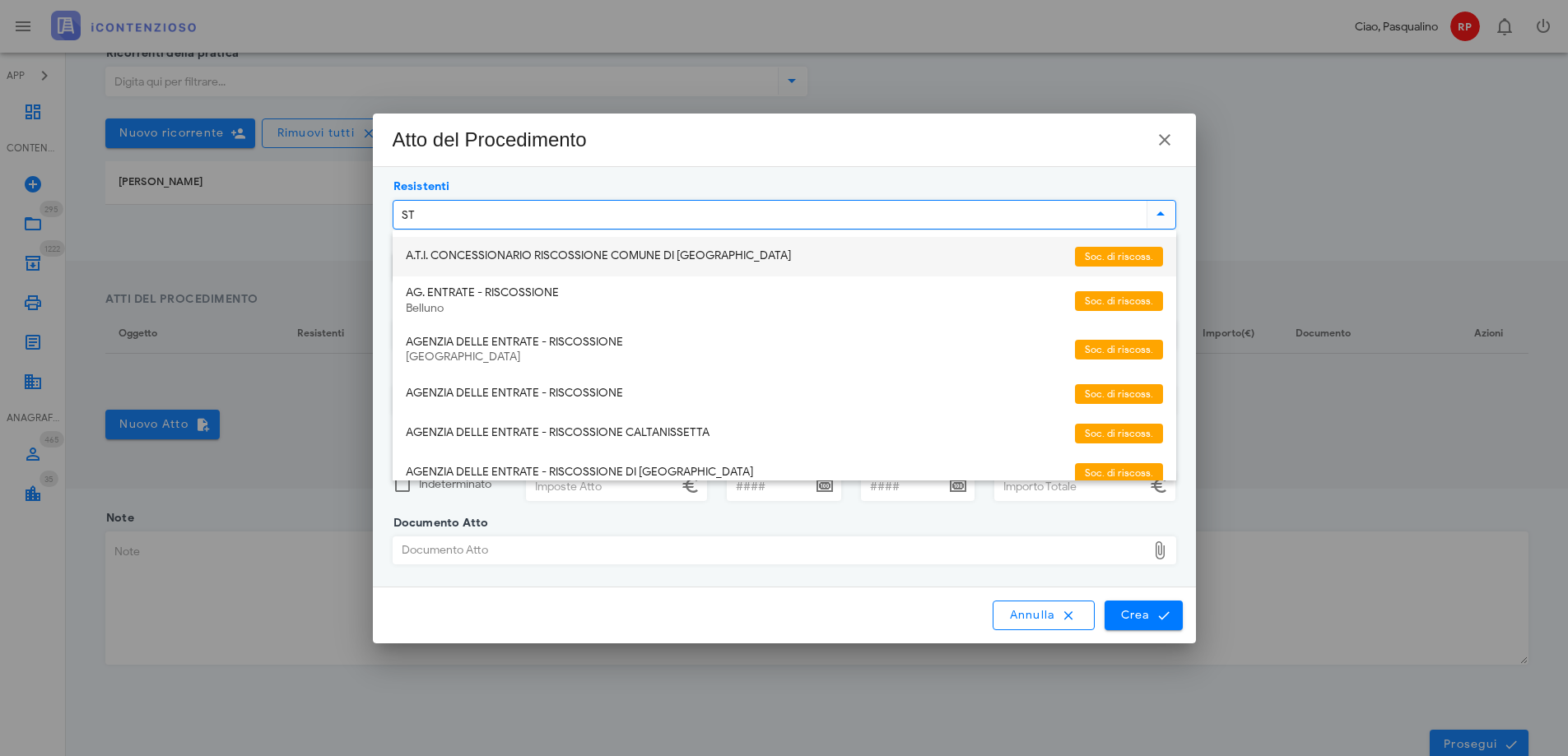
type input "STE"
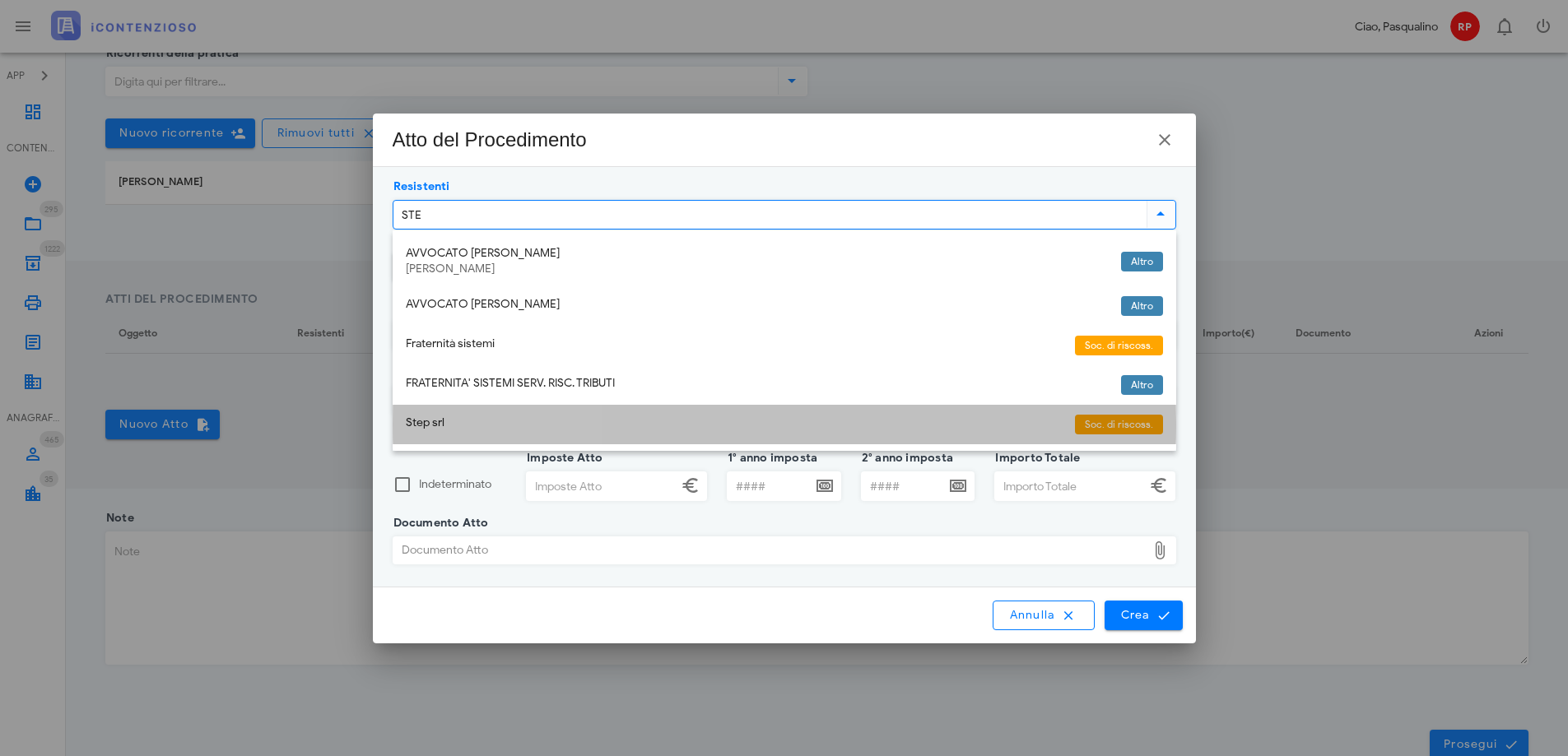
click at [481, 431] on div "Step srl" at bounding box center [733, 424] width 656 height 35
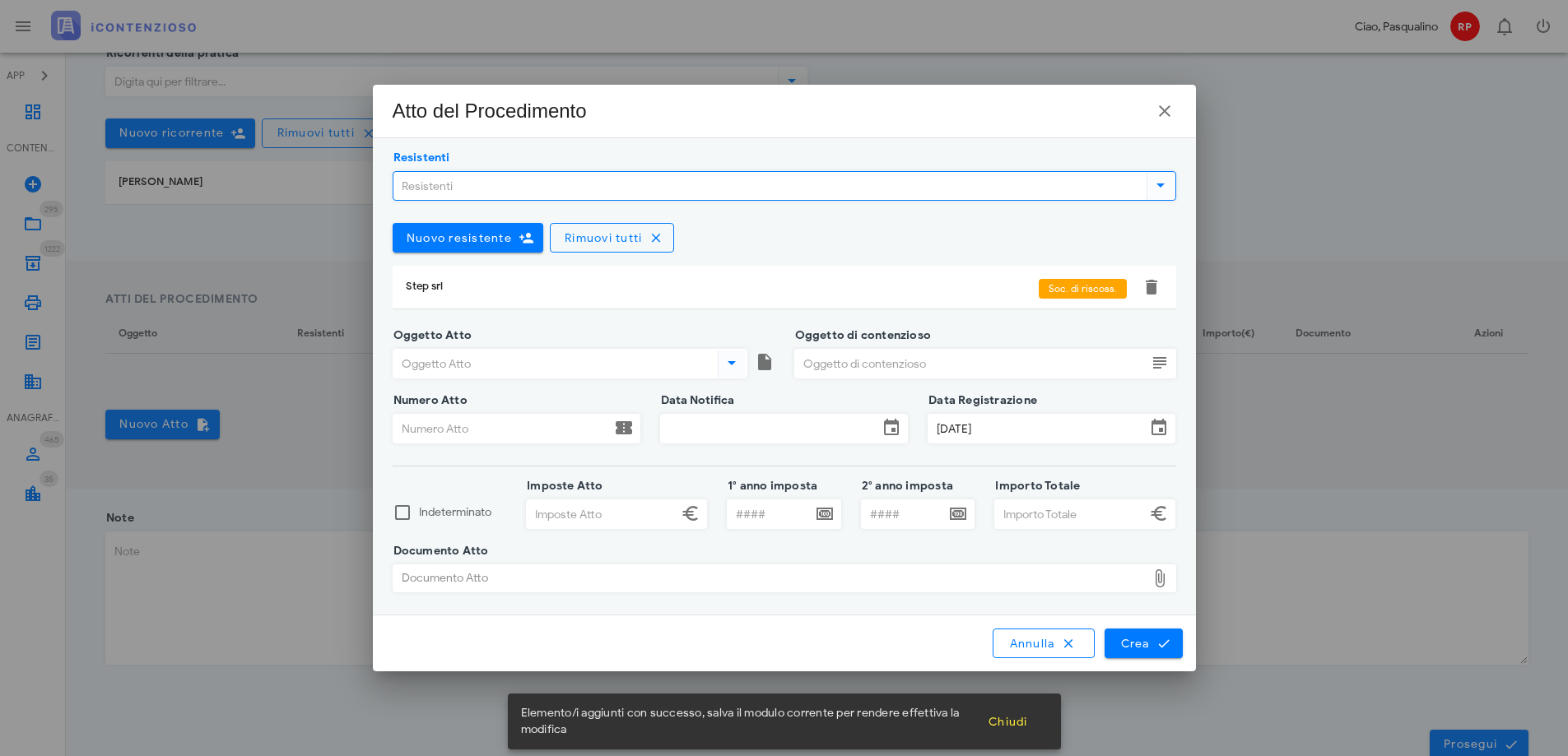
click at [438, 374] on input "Oggetto Atto" at bounding box center [553, 363] width 321 height 28
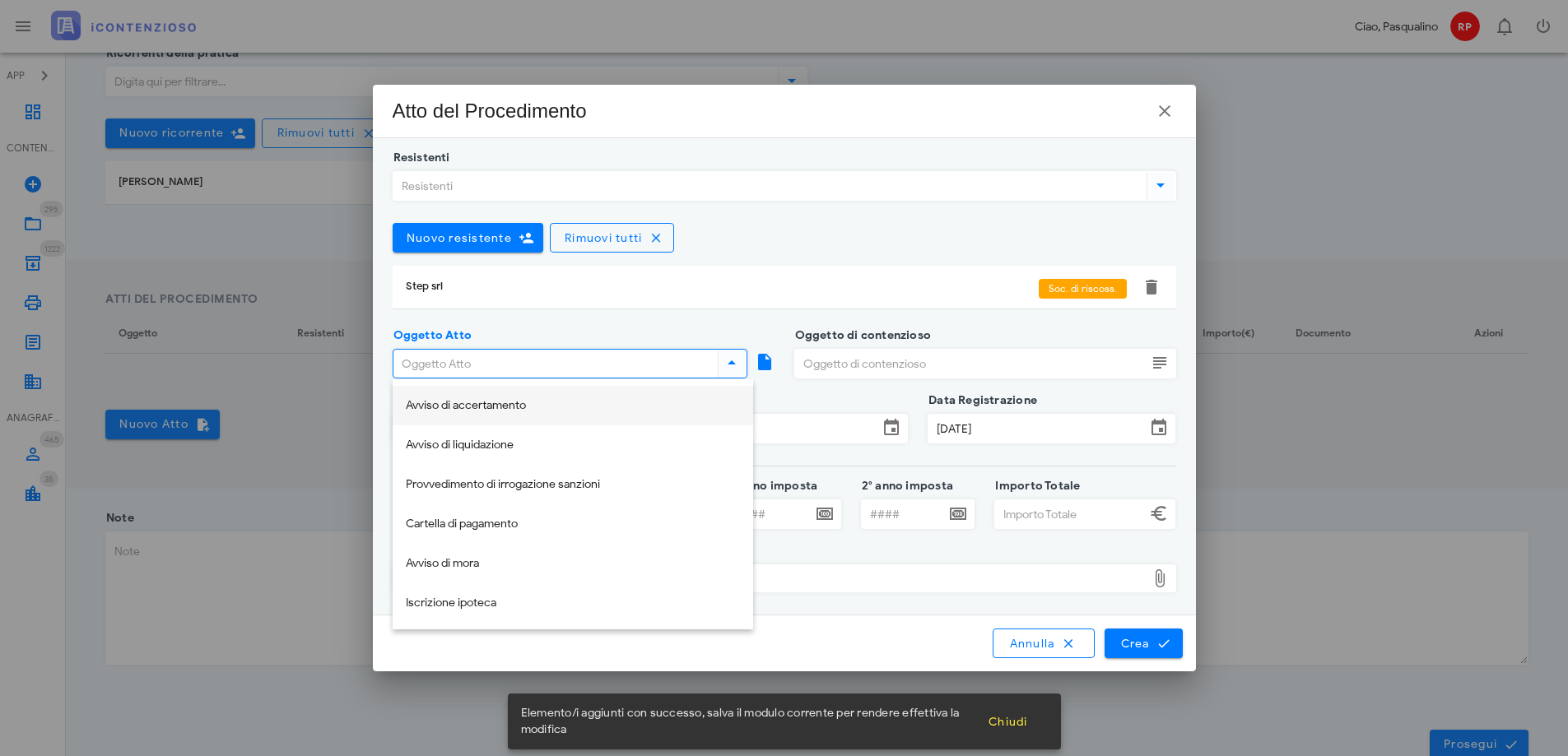
click at [452, 400] on div "Avviso di accertamento" at bounding box center [573, 406] width 334 height 14
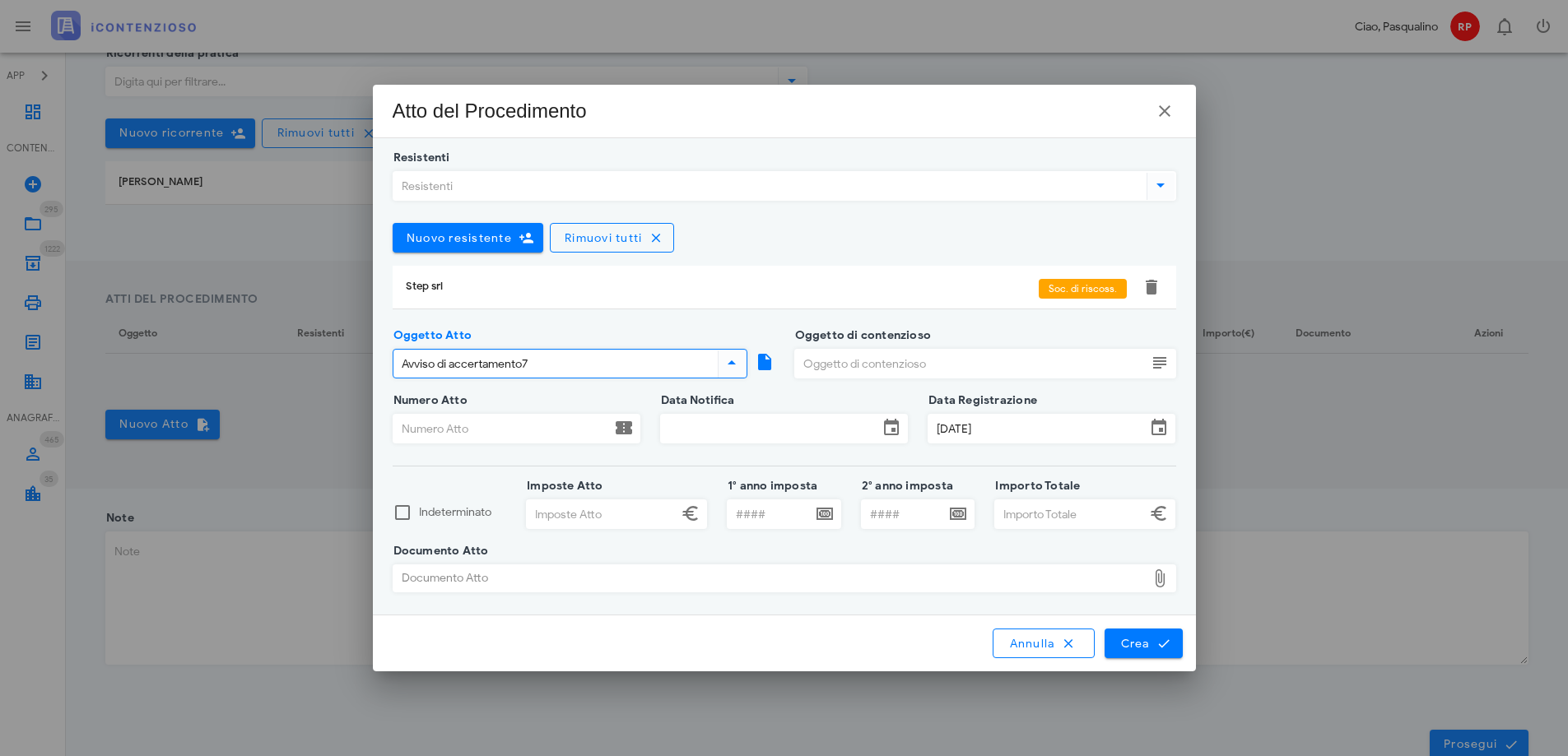
type input "Avviso di accertamento"
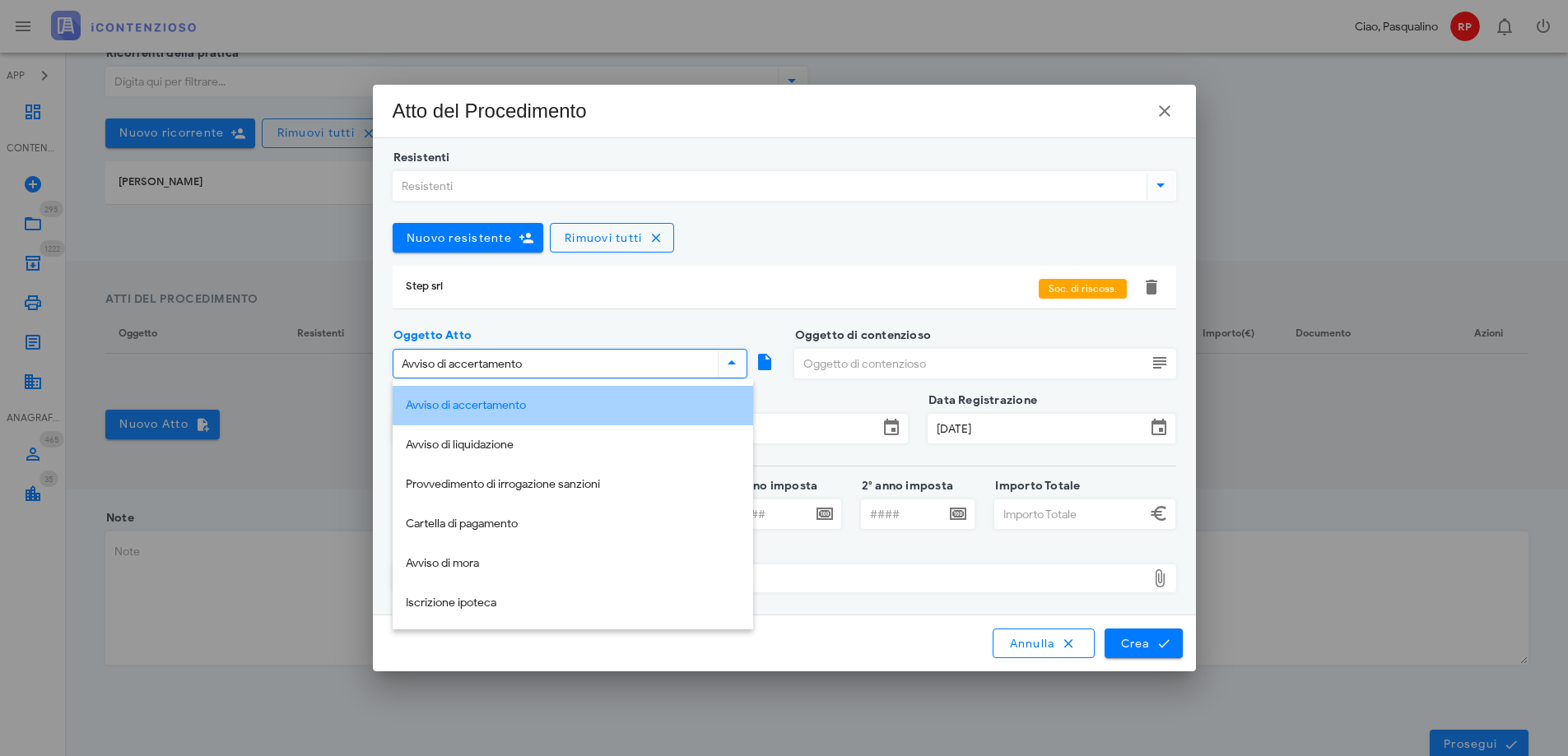
click at [566, 418] on div "Avviso di accertamento" at bounding box center [573, 406] width 334 height 34
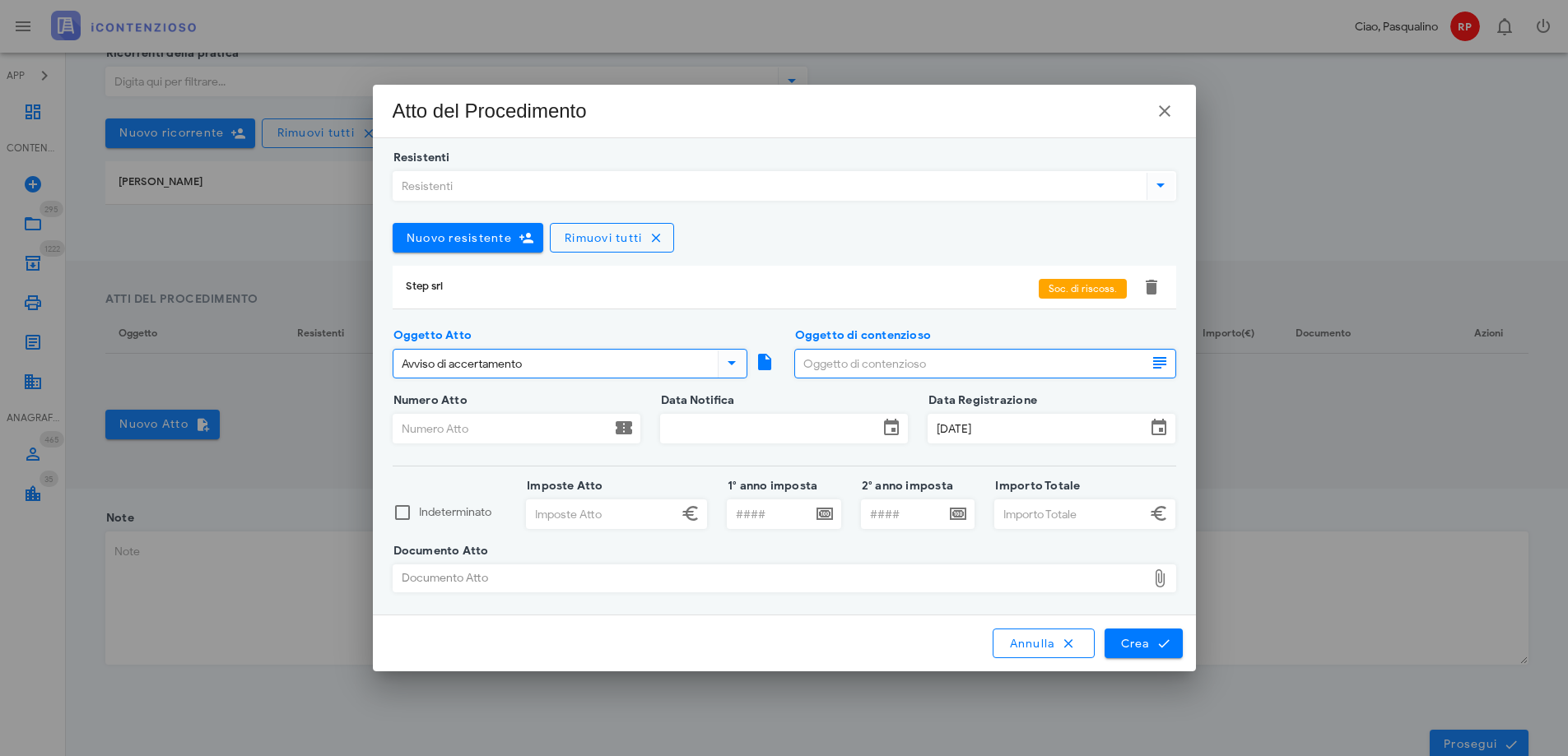
click at [863, 365] on input "Oggetto di contenzioso" at bounding box center [970, 363] width 351 height 28
type input "IMU"
click at [541, 433] on input "Numero Atto" at bounding box center [502, 429] width 218 height 28
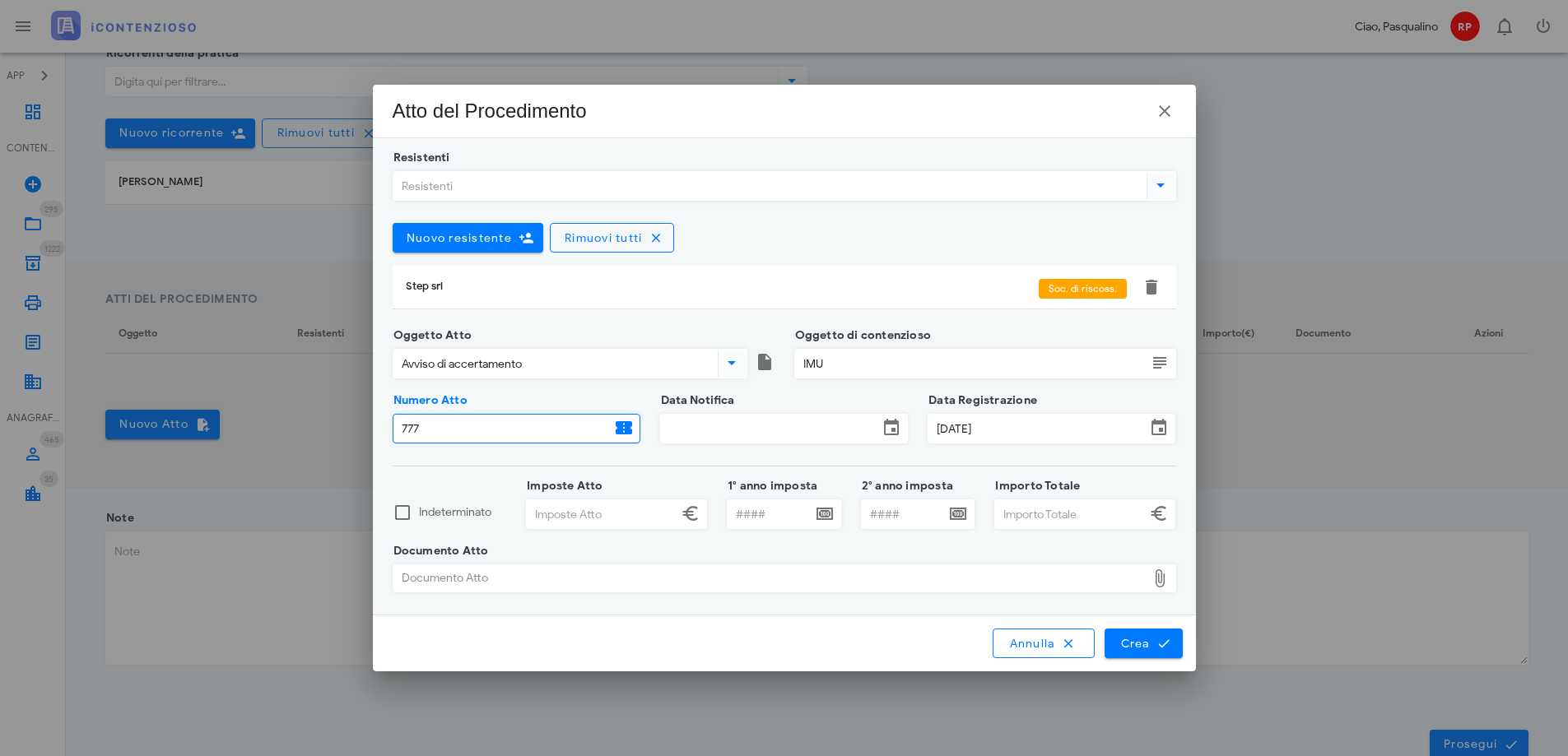
type input "777"
click at [688, 427] on input "Data Notifica" at bounding box center [769, 429] width 218 height 28
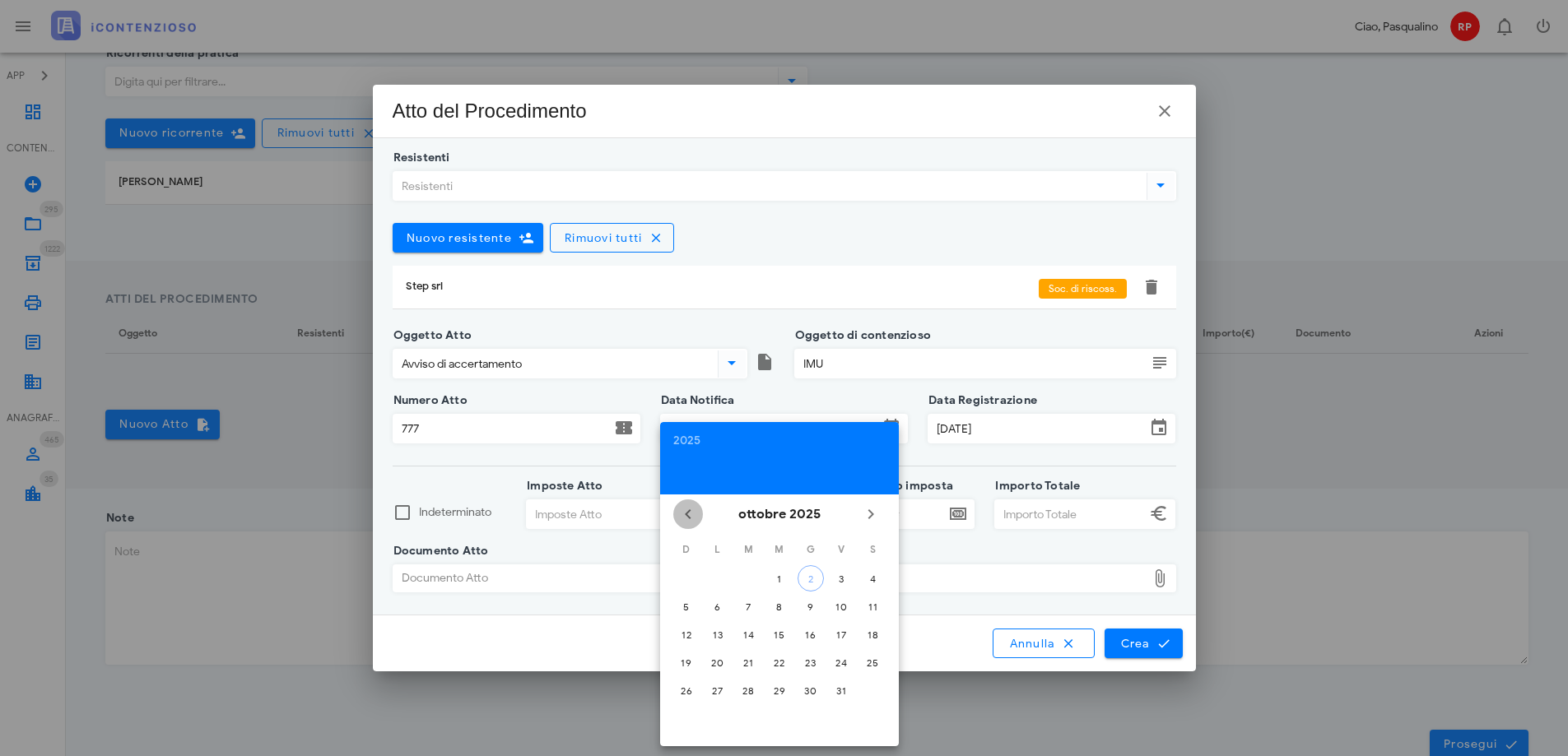
click at [690, 514] on icon "Il mese scorso" at bounding box center [687, 514] width 19 height 19
click at [724, 691] on div "30" at bounding box center [718, 690] width 27 height 12
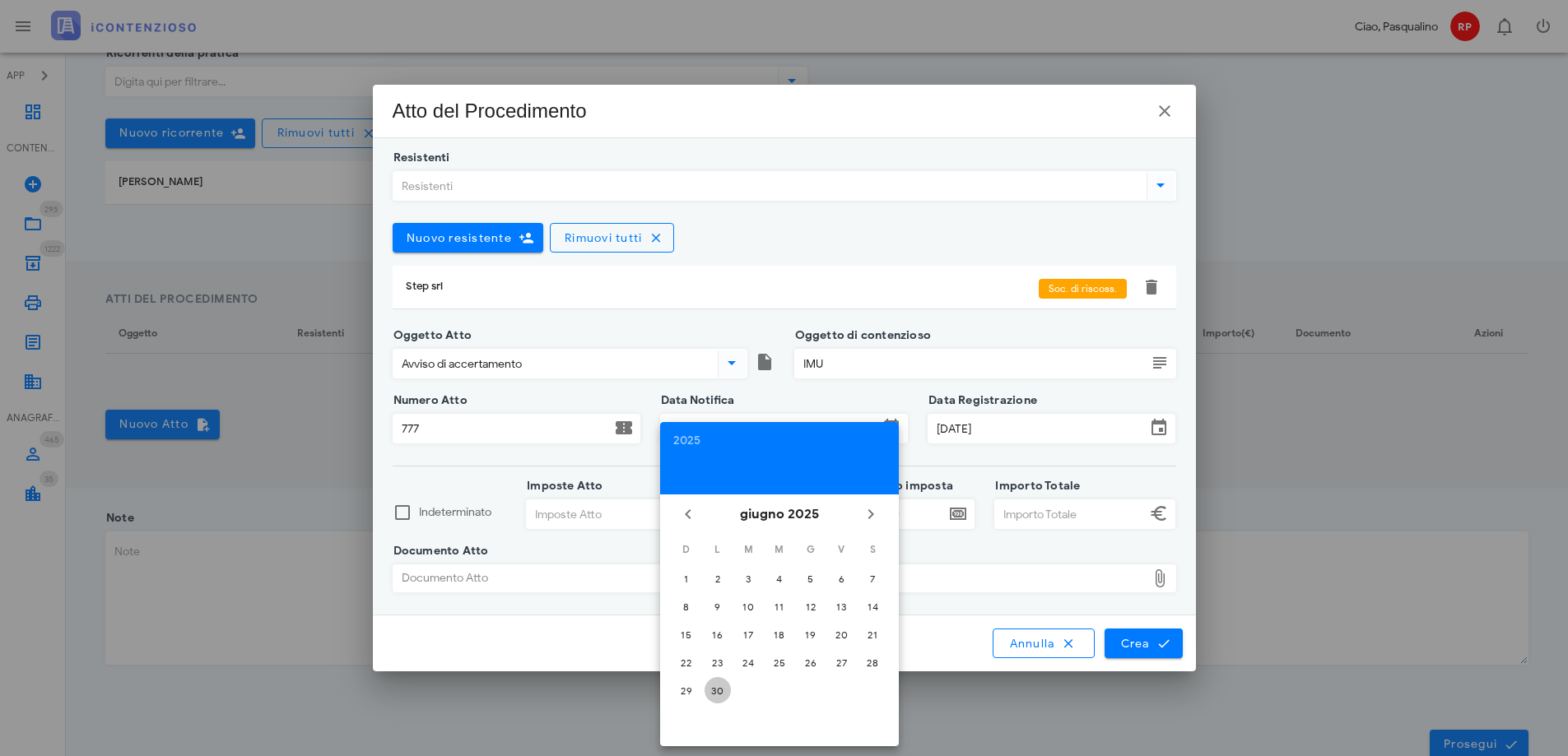
type input "30/06/2025"
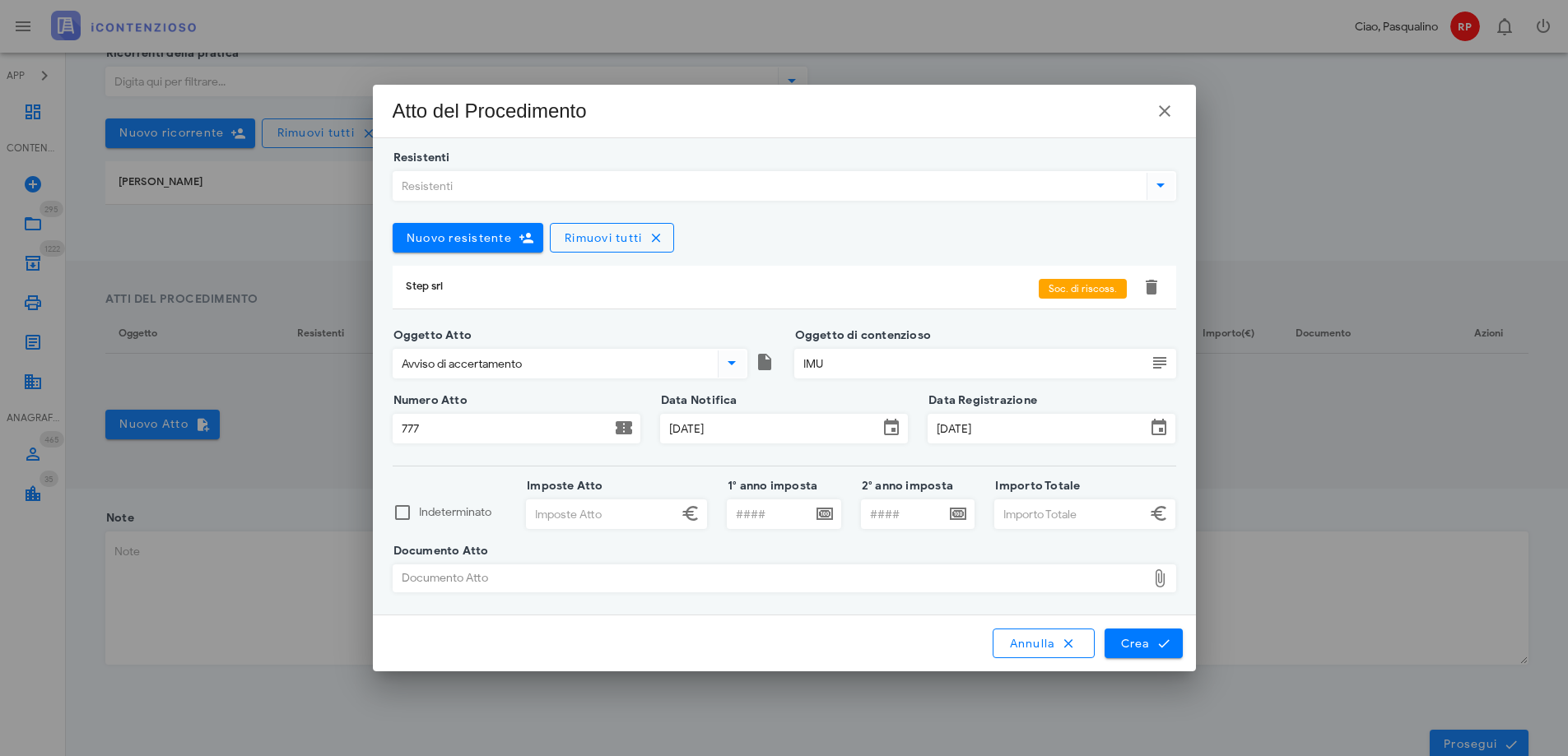
click at [626, 514] on input "Imposte Atto" at bounding box center [601, 514] width 150 height 28
type input "351,00"
click at [757, 514] on input "1° anno imposta" at bounding box center [769, 514] width 84 height 28
type input "2021"
click at [1051, 526] on input "Importo Totale" at bounding box center [1070, 514] width 150 height 28
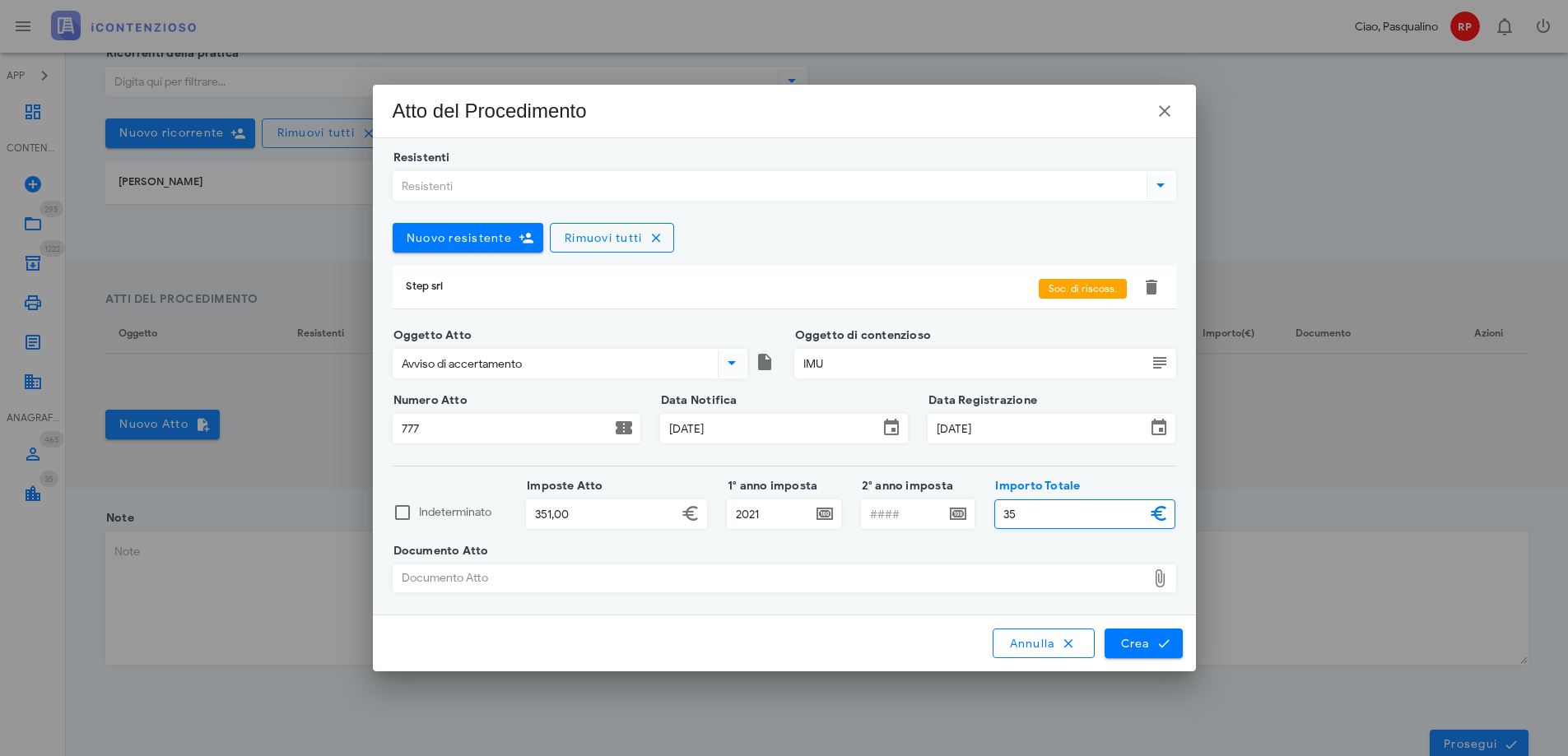
type input "3"
type input "451"
type input "351"
type input "451,00"
click at [620, 517] on input "351" at bounding box center [601, 514] width 150 height 28
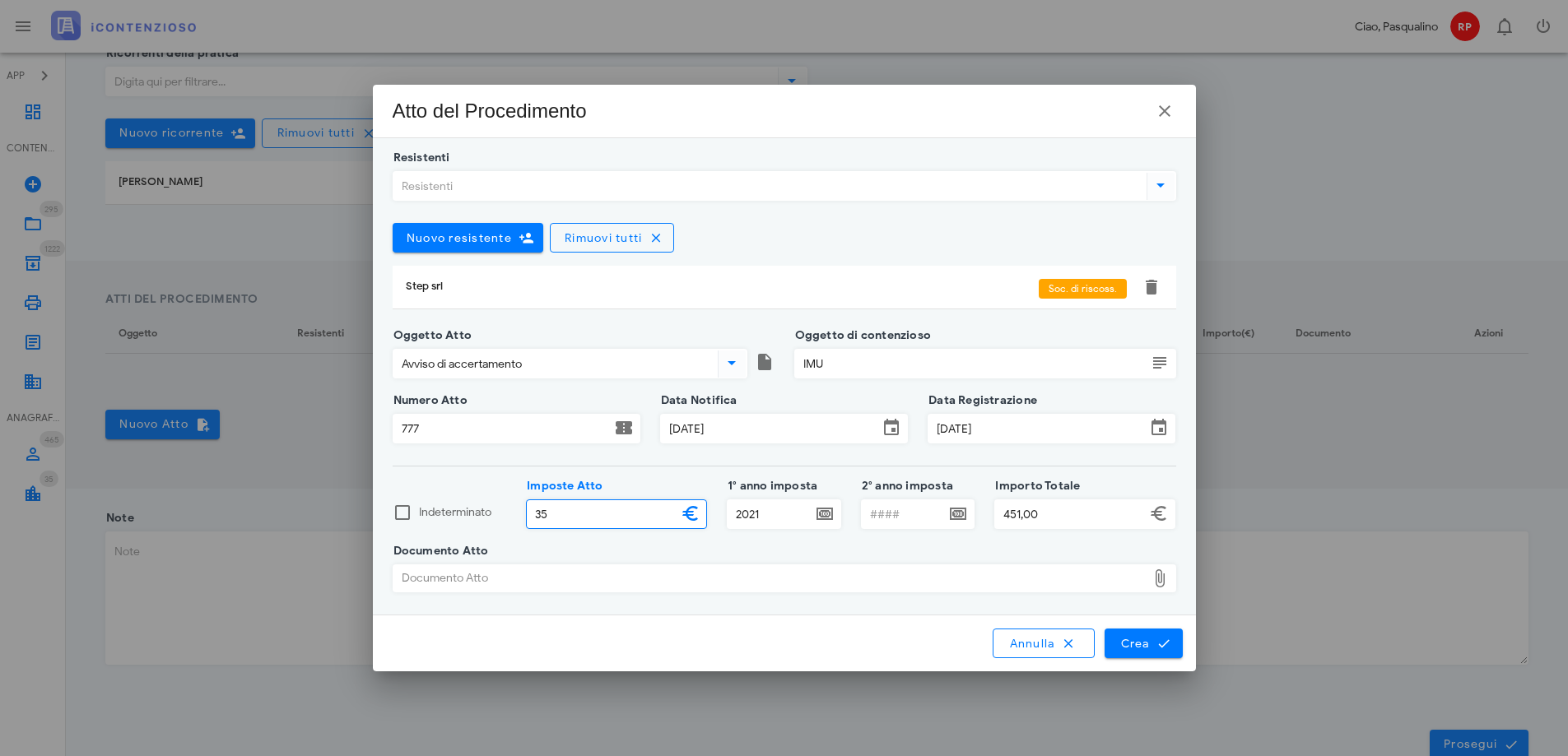
type input "3"
click at [551, 515] on input "244" at bounding box center [601, 514] width 150 height 28
type input "244,00"
click at [1057, 514] on input "451" at bounding box center [1070, 514] width 150 height 28
drag, startPoint x: 1055, startPoint y: 515, endPoint x: 932, endPoint y: 506, distance: 123.3
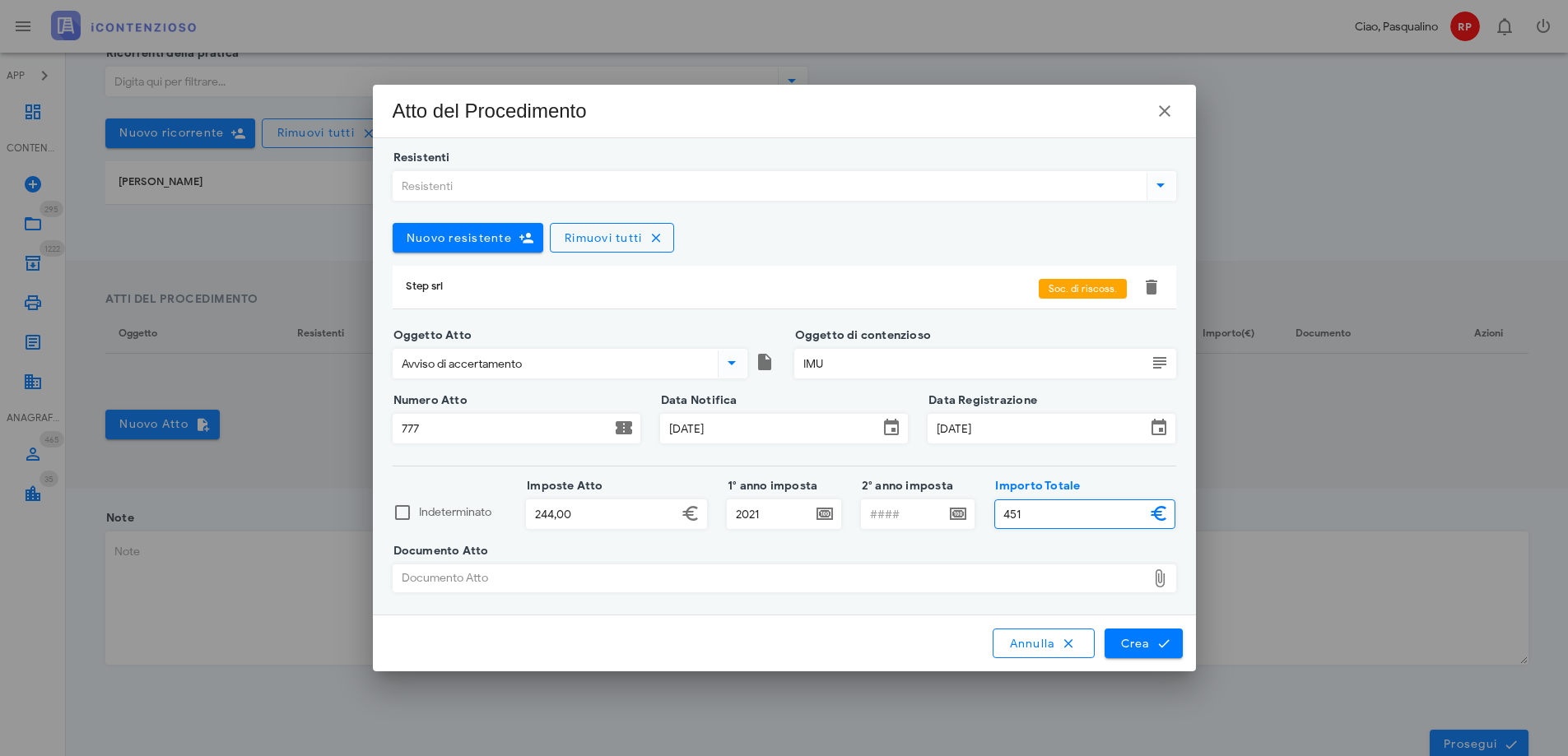
click at [932, 506] on div "Indeterminato Imposte Atto 244,00 1° anno imposta 2021 2° anno imposta Importo …" at bounding box center [784, 518] width 803 height 65
click at [712, 585] on div "Documento Atto" at bounding box center [769, 578] width 753 height 27
type input "464,00"
type input "C:\fakepath\_NOTIF~2.EML"
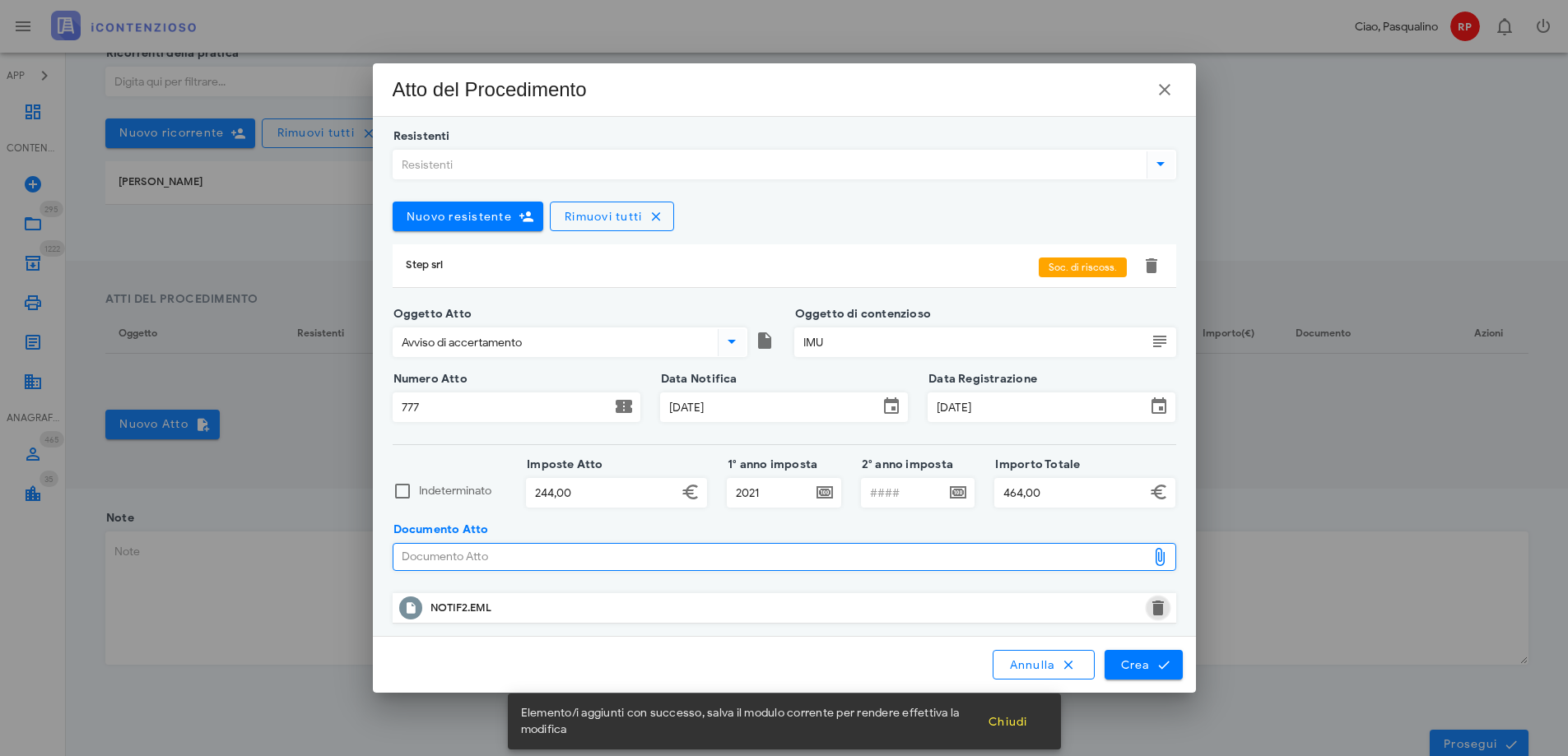
click at [1153, 610] on button "button" at bounding box center [1158, 608] width 19 height 19
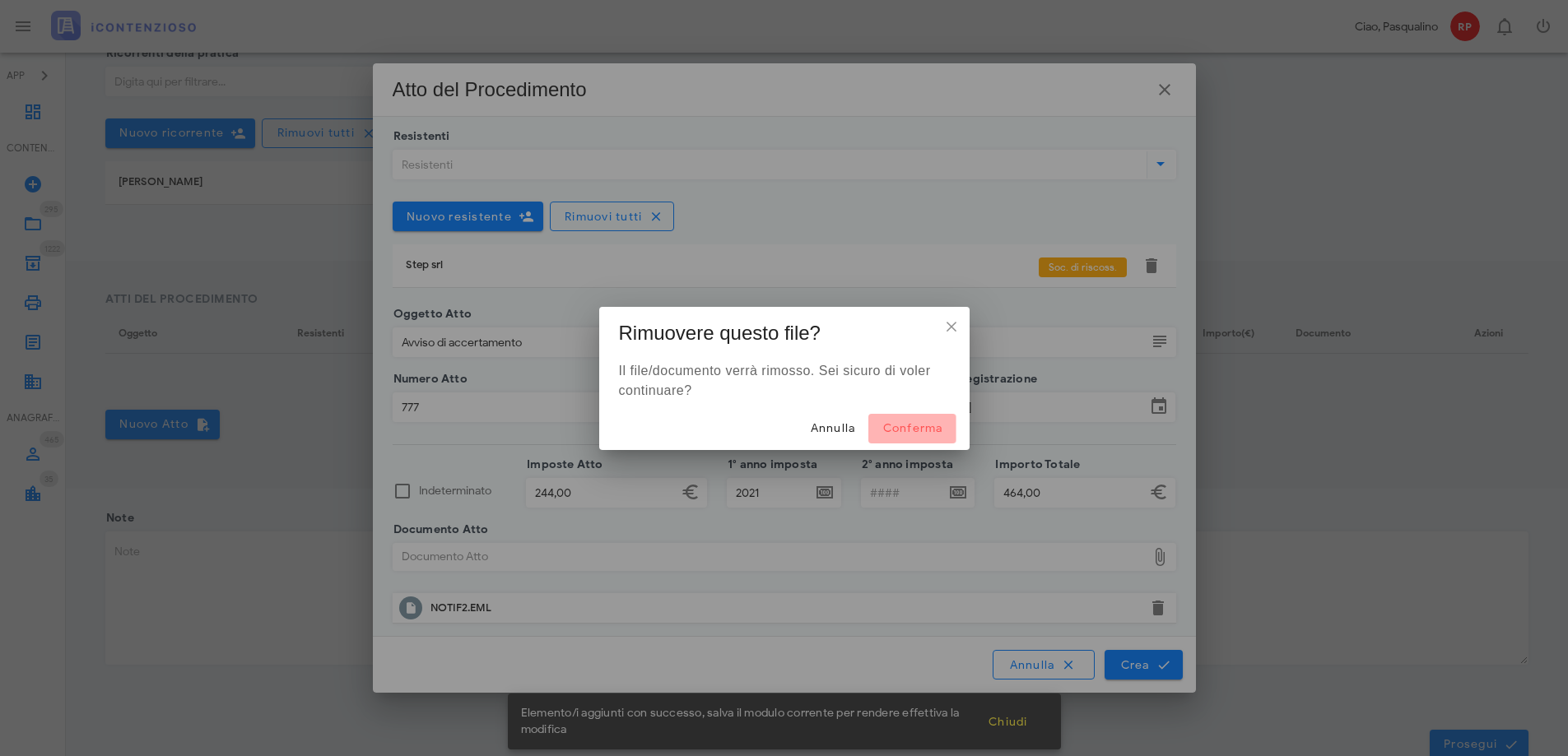
click at [900, 426] on span "Conferma" at bounding box center [911, 428] width 61 height 14
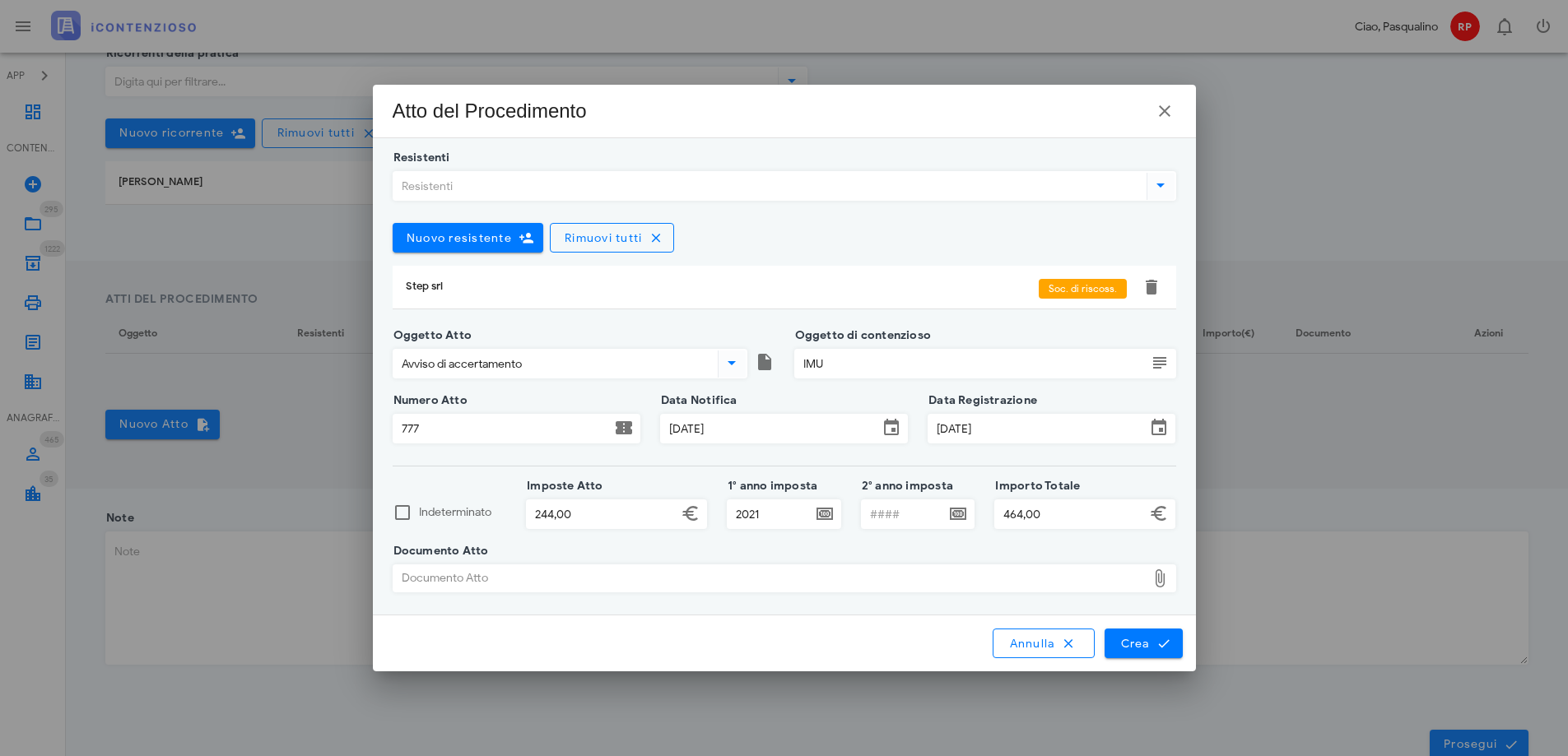
click at [1160, 584] on icon at bounding box center [1158, 577] width 19 height 19
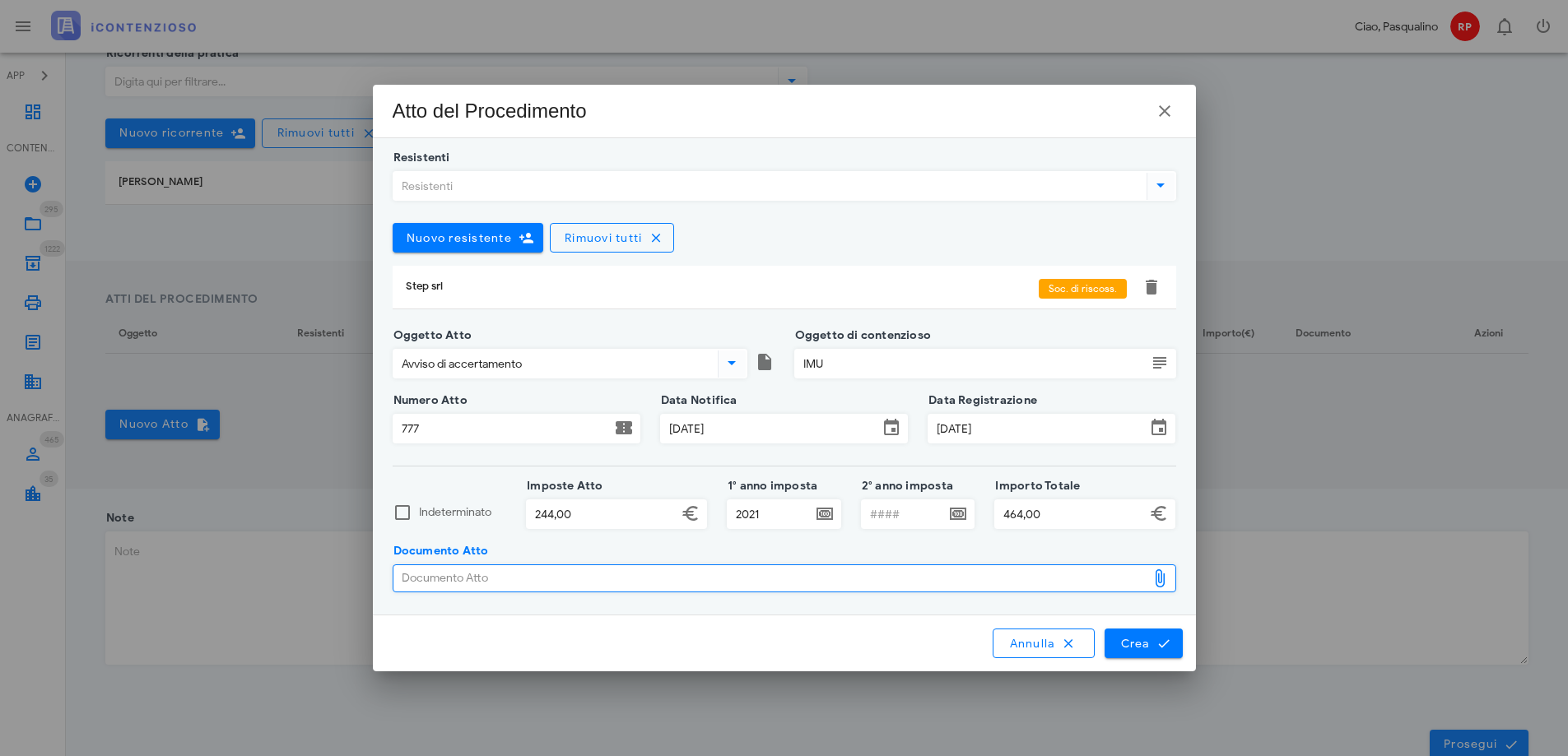
click at [1114, 581] on div "Documento Atto" at bounding box center [769, 578] width 753 height 27
type input "C:\fakepath\avviso di accertamento n.777.pdf"
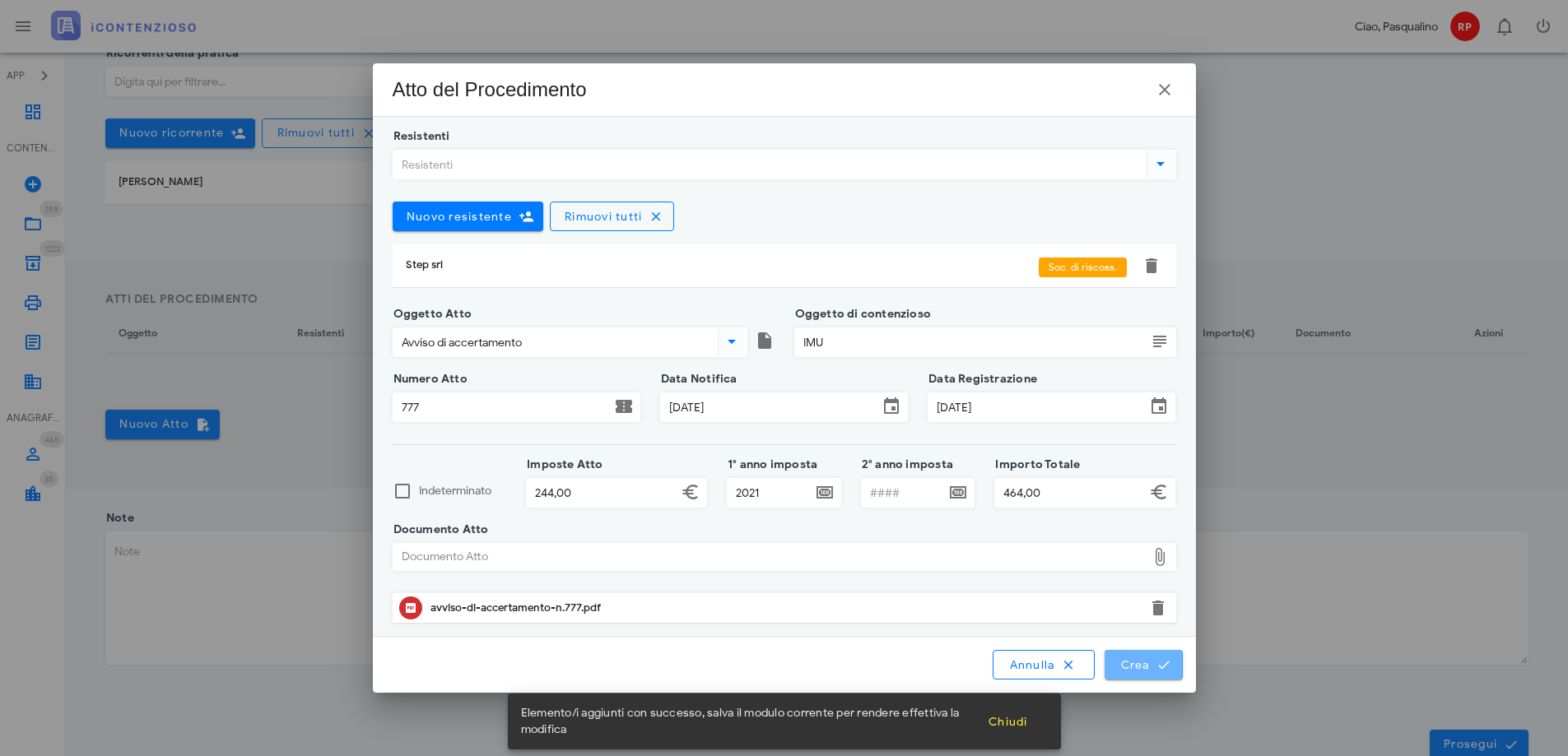
click at [1140, 667] on span "Crea" at bounding box center [1143, 665] width 48 height 15
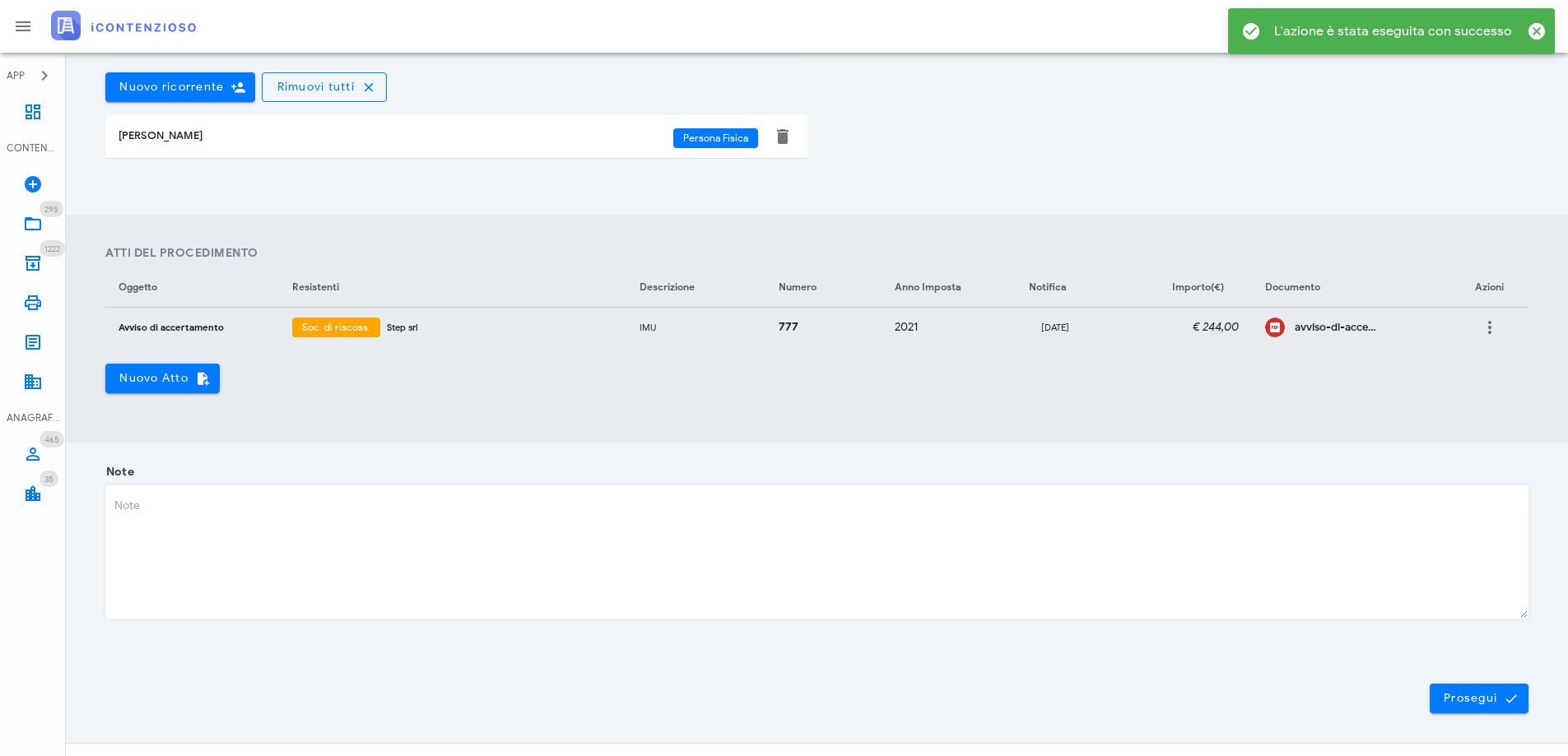
scroll to position [481, 0]
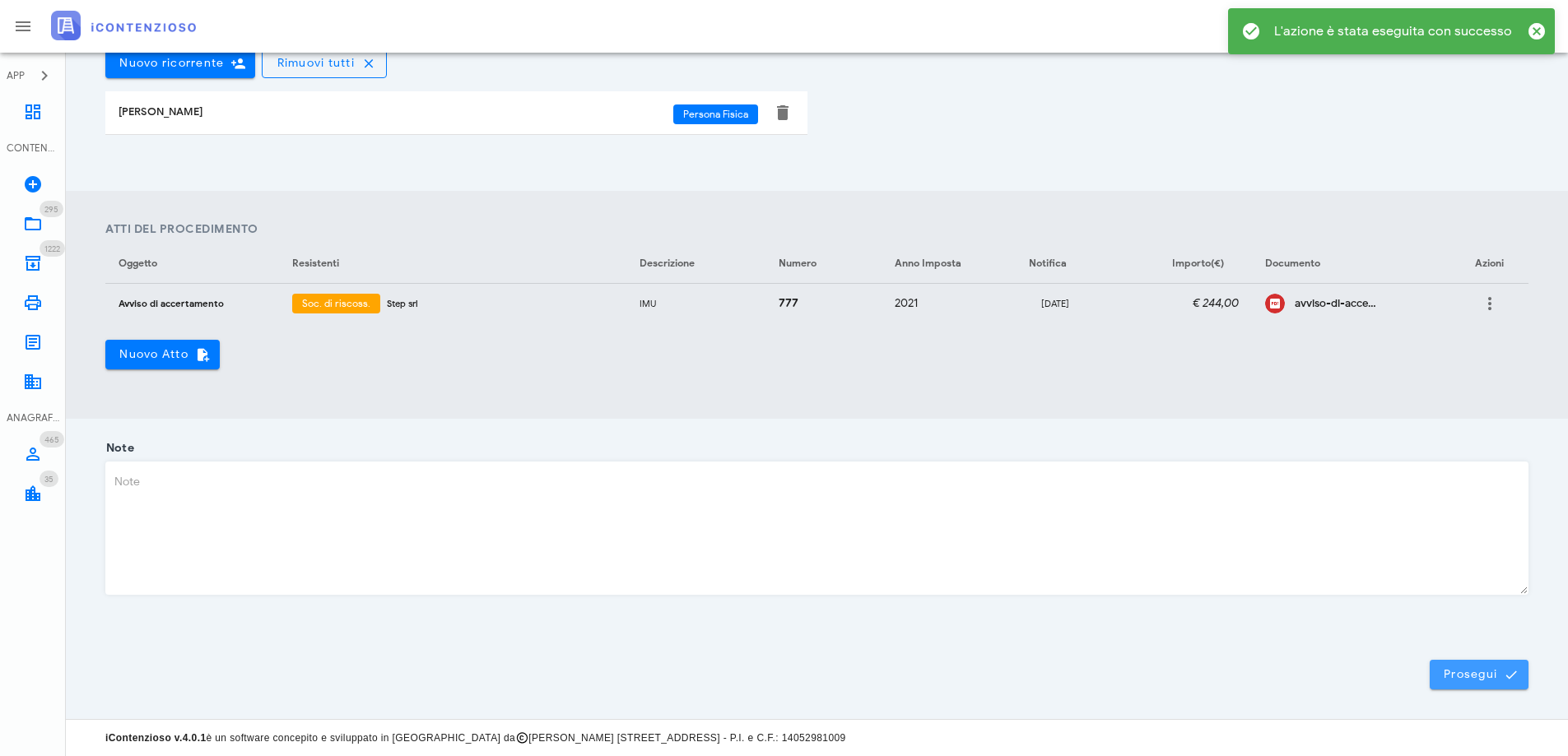
click at [1476, 671] on span "Prosegui" at bounding box center [1479, 675] width 73 height 15
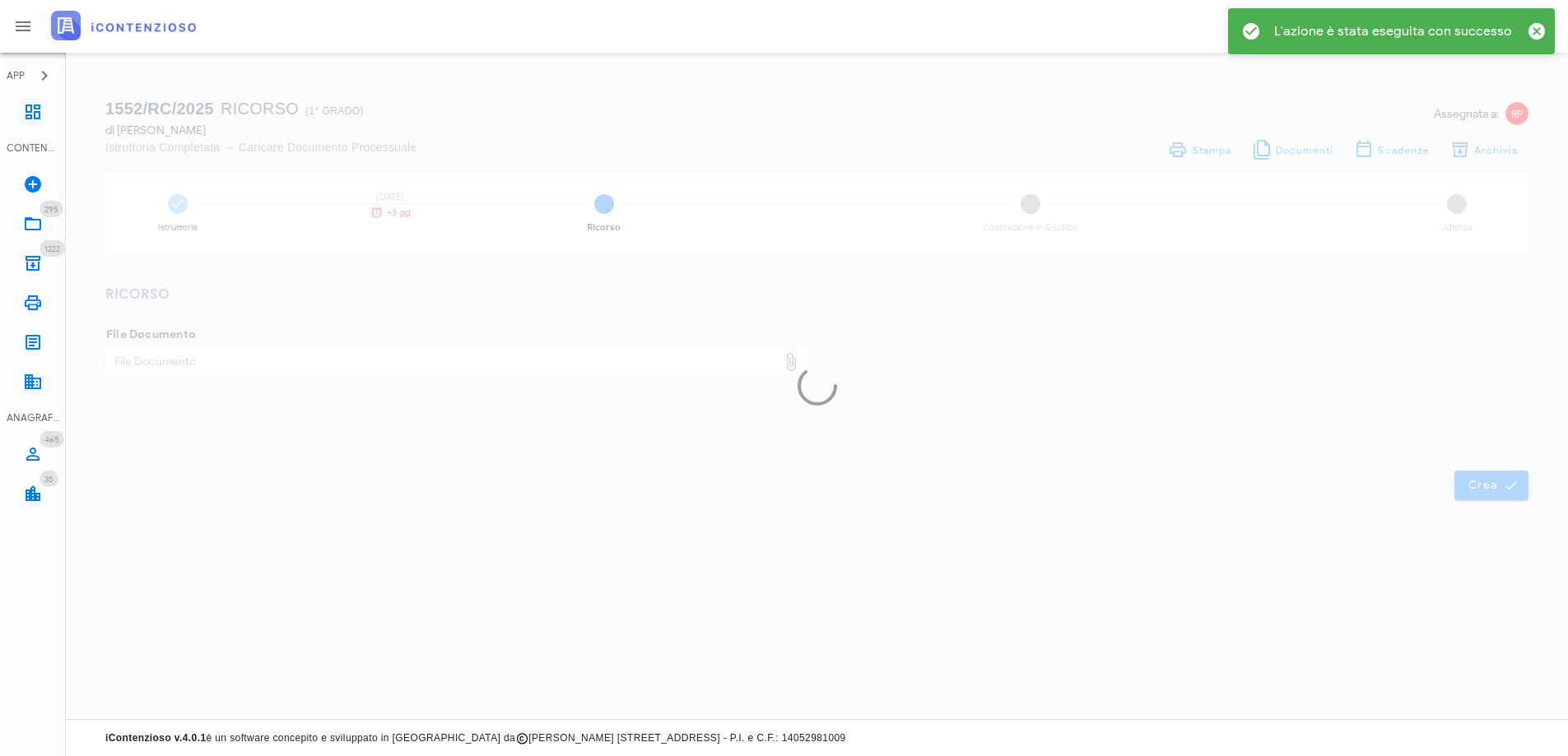
scroll to position [0, 0]
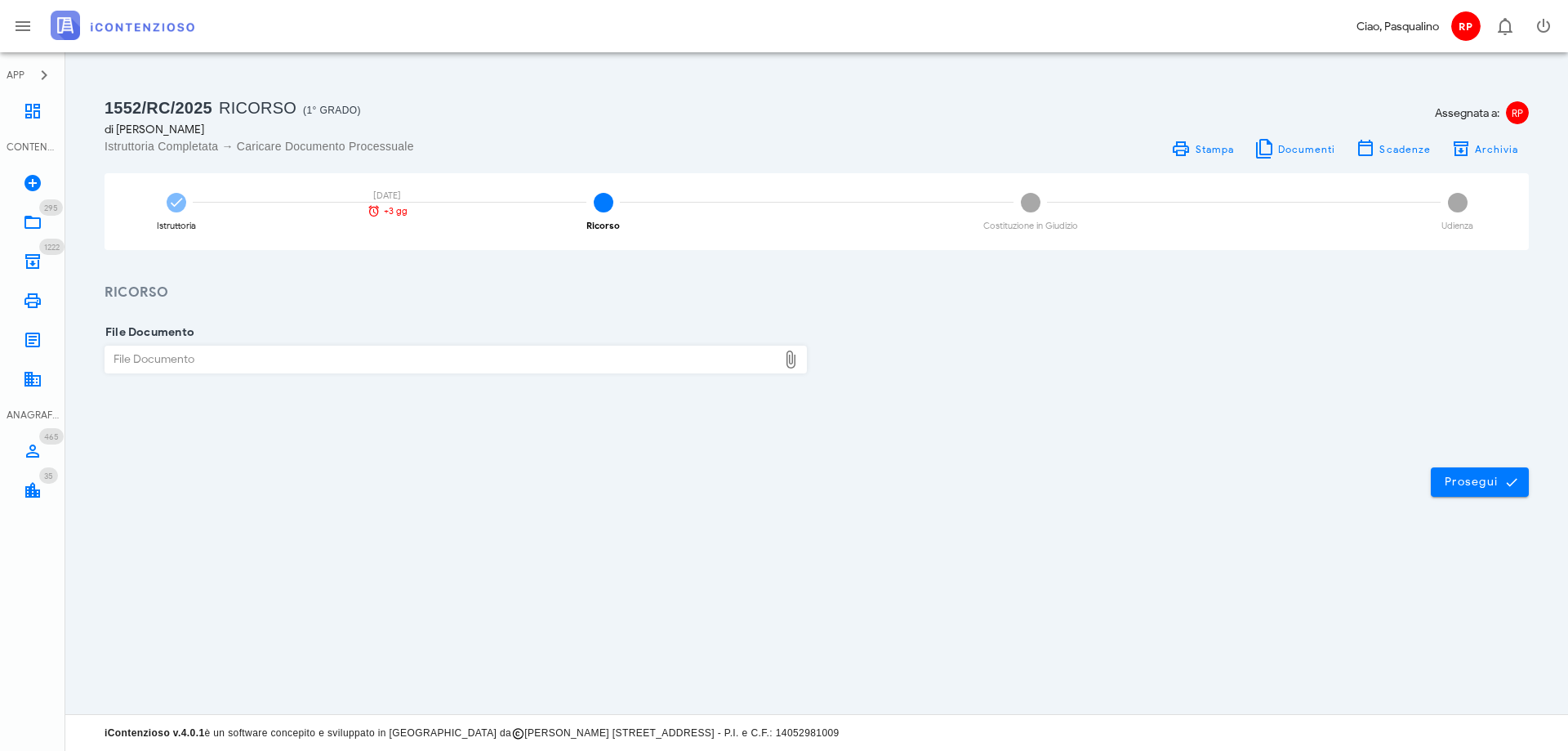
click at [407, 360] on div "File Documento" at bounding box center [441, 359] width 672 height 27
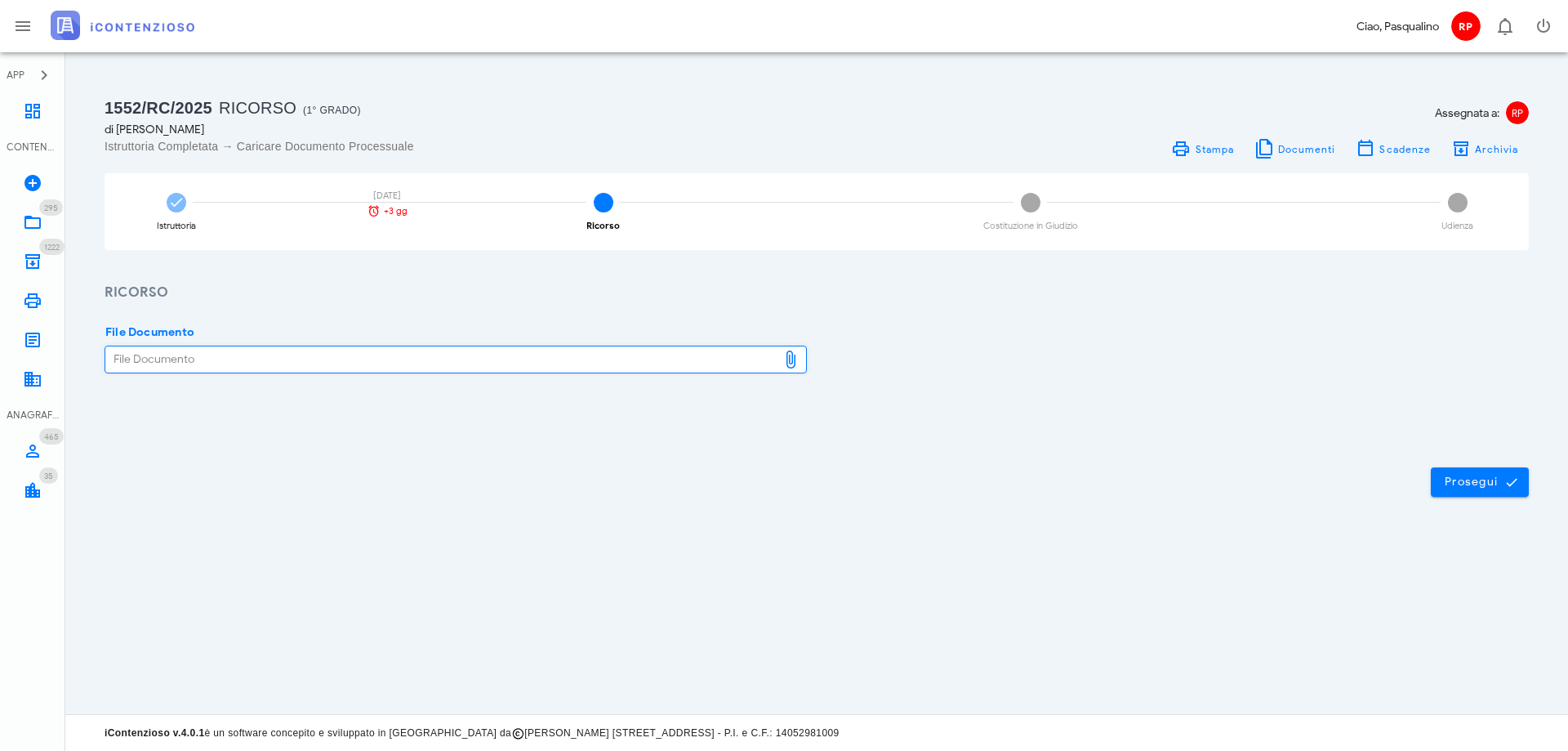
type input "C:\fakepath\mangiafico sebastiano accertamento imu anno 2021 n. 777.pdf"
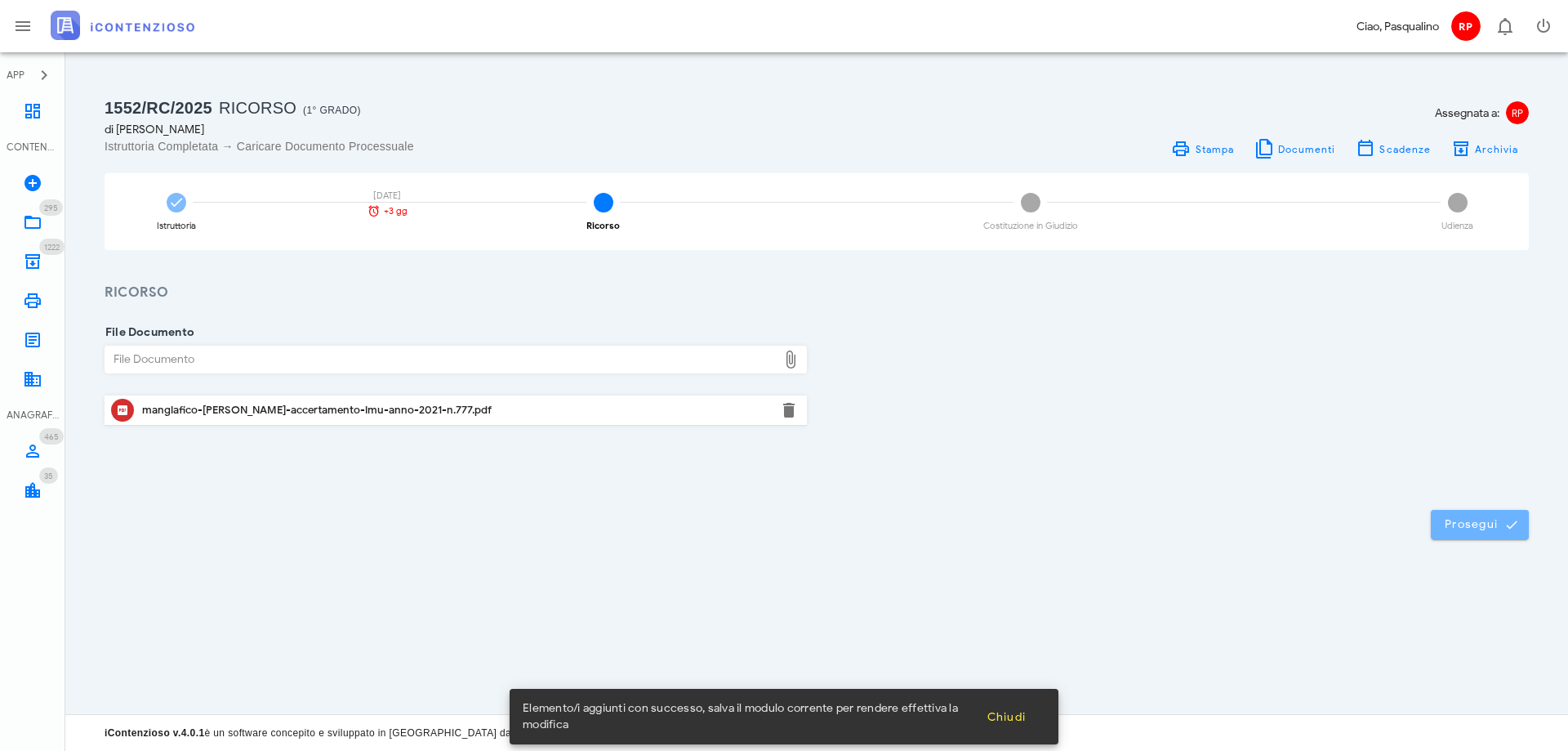
click at [1468, 528] on span "Prosegui" at bounding box center [1479, 525] width 72 height 15
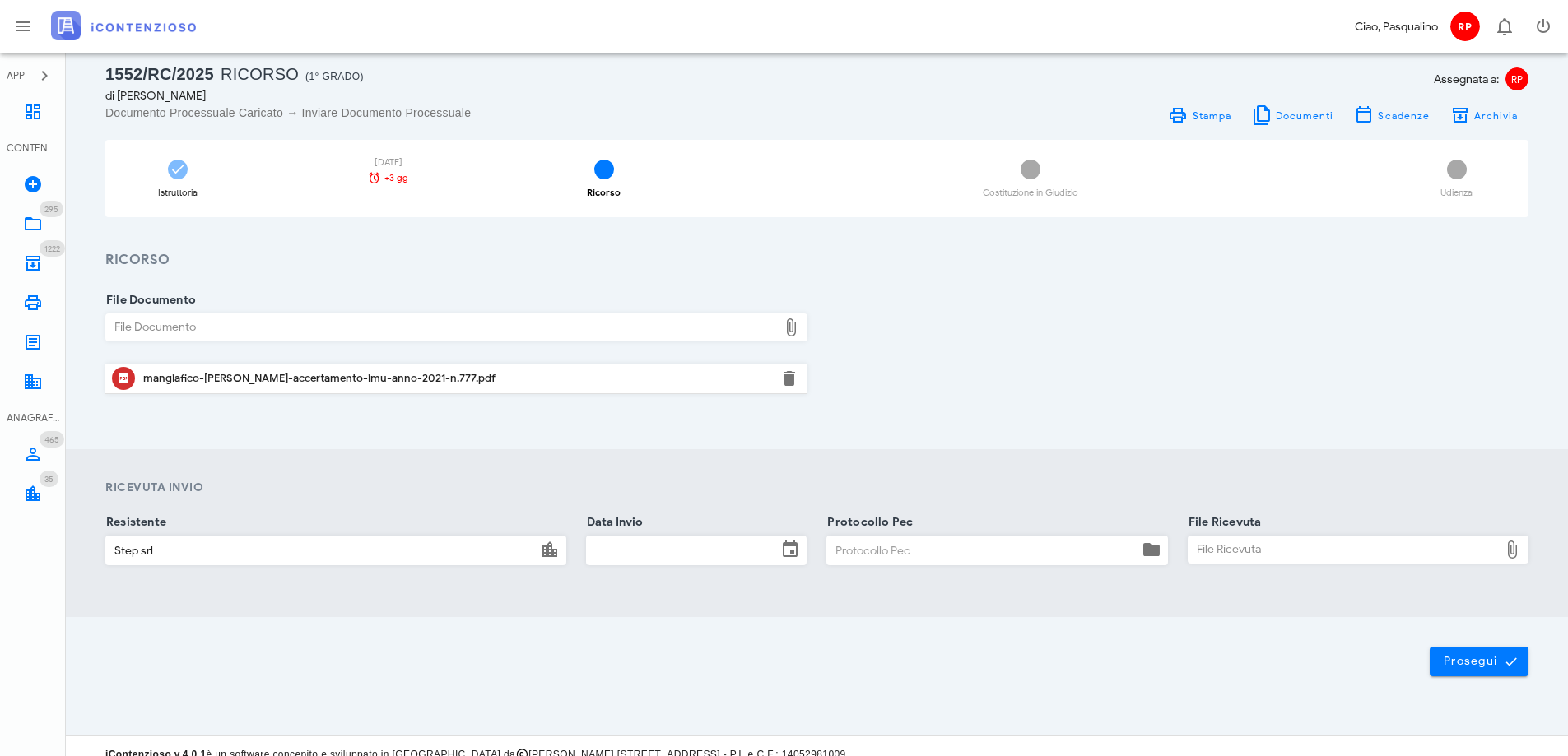
scroll to position [51, 0]
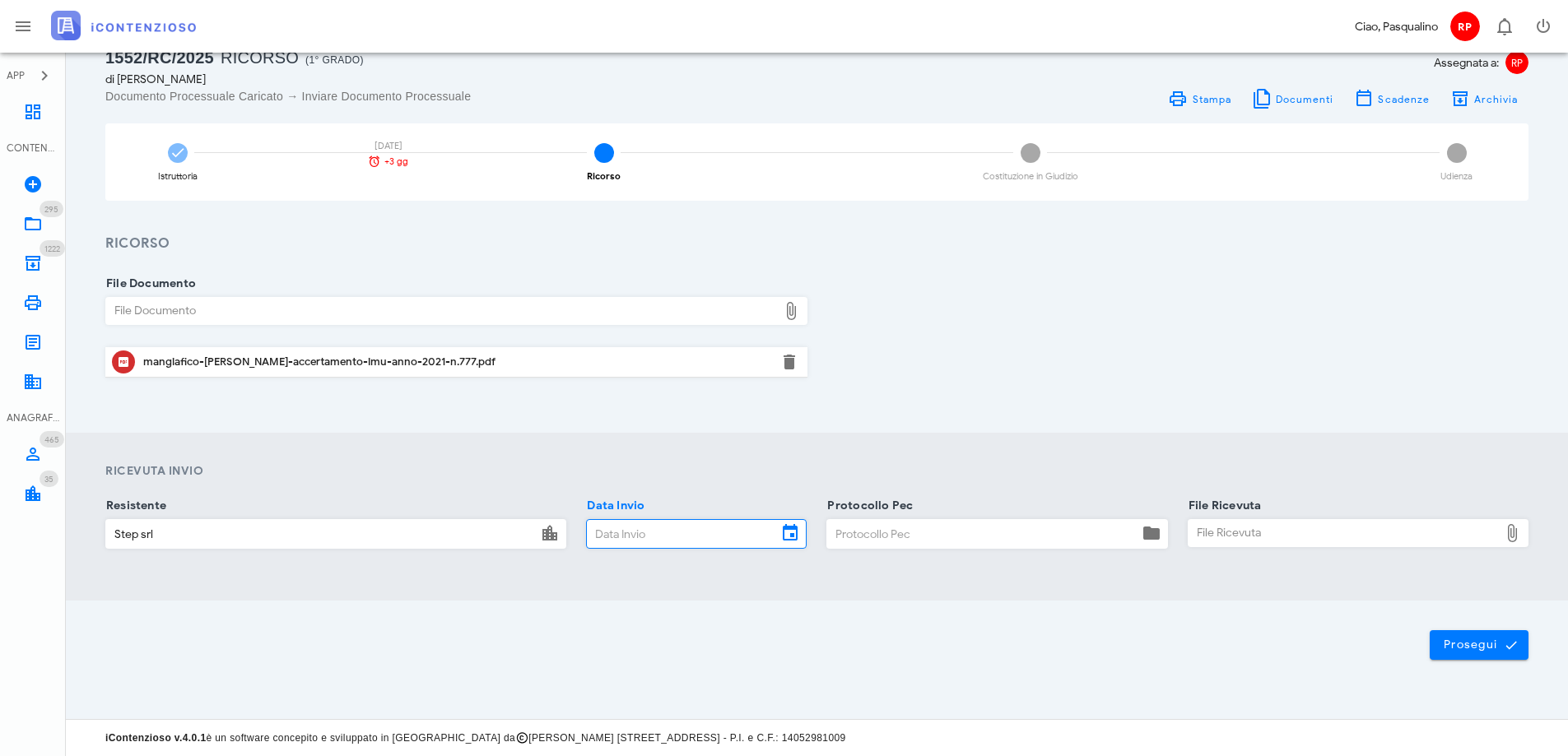
click at [614, 537] on input "Data Invio" at bounding box center [682, 534] width 190 height 28
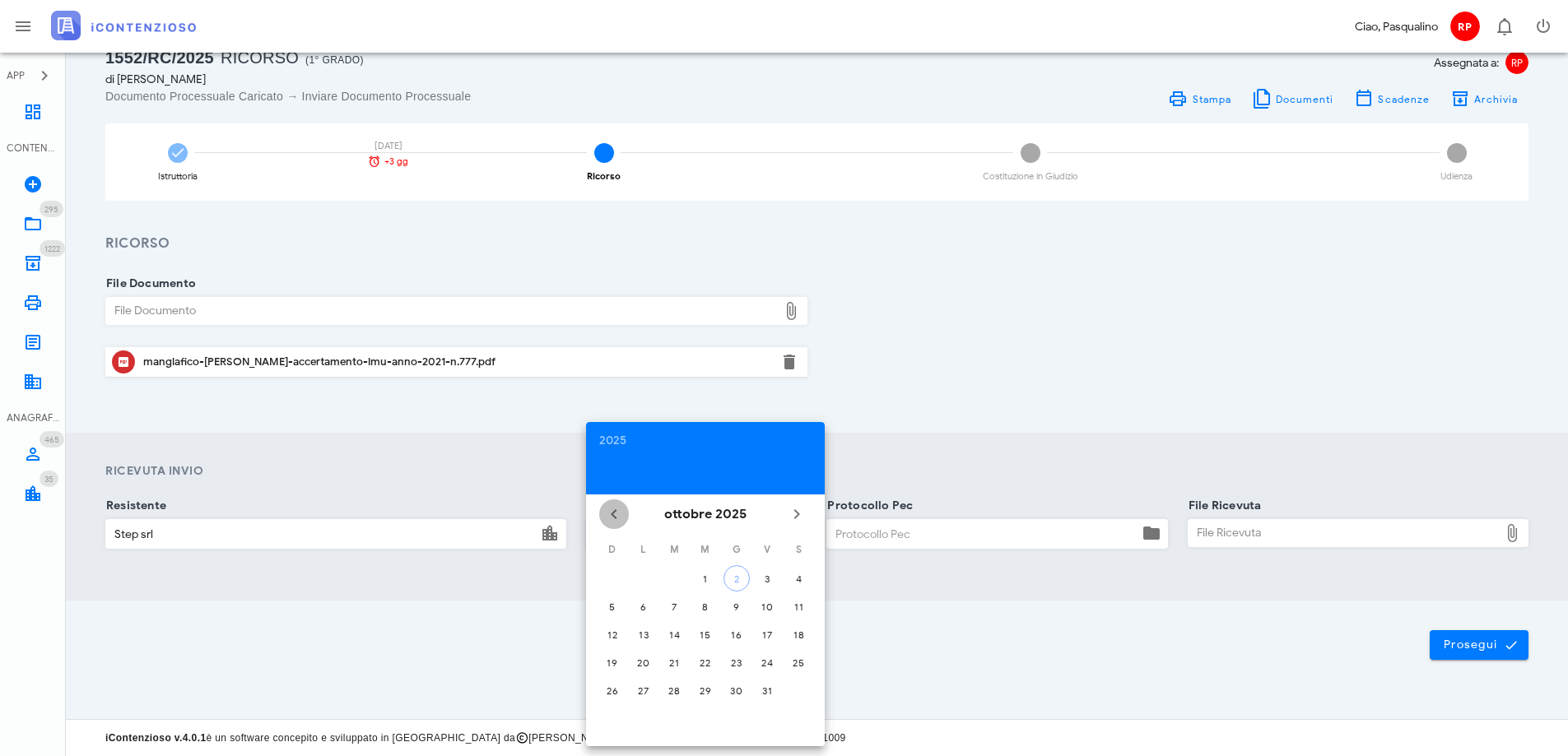
drag, startPoint x: 603, startPoint y: 508, endPoint x: 622, endPoint y: 518, distance: 21.5
click at [600, 512] on span "Il mese scorso" at bounding box center [613, 514] width 30 height 19
drag, startPoint x: 763, startPoint y: 663, endPoint x: 895, endPoint y: 601, distance: 145.8
click at [765, 661] on div "26" at bounding box center [766, 662] width 27 height 12
type input "26/09/2025"
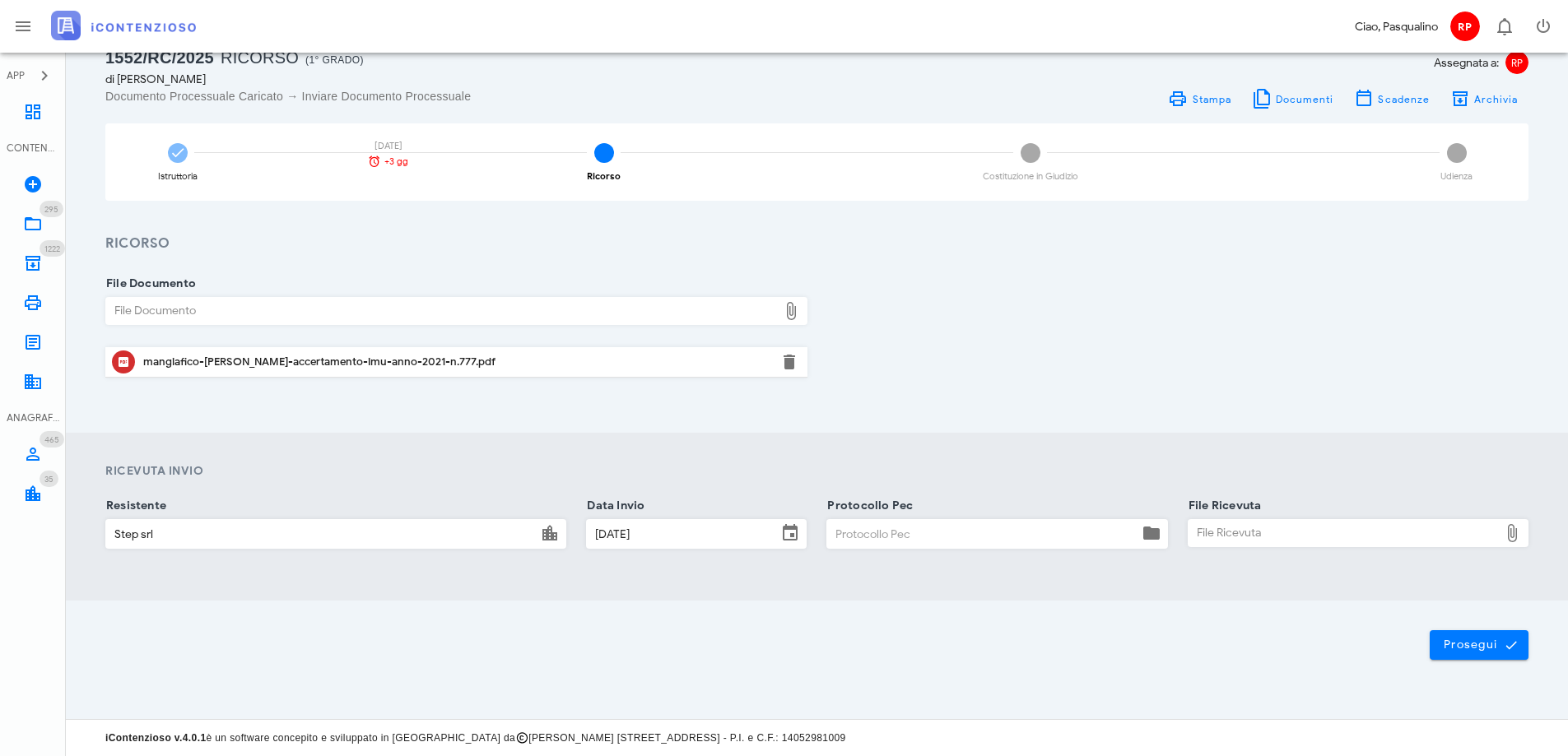
click at [897, 537] on input "Protocollo Pec" at bounding box center [982, 534] width 310 height 28
type input "2609"
click at [1259, 521] on div "File Ricevuta" at bounding box center [1343, 533] width 310 height 27
type input "C:\fakepath\_NOTIF~2.EML"
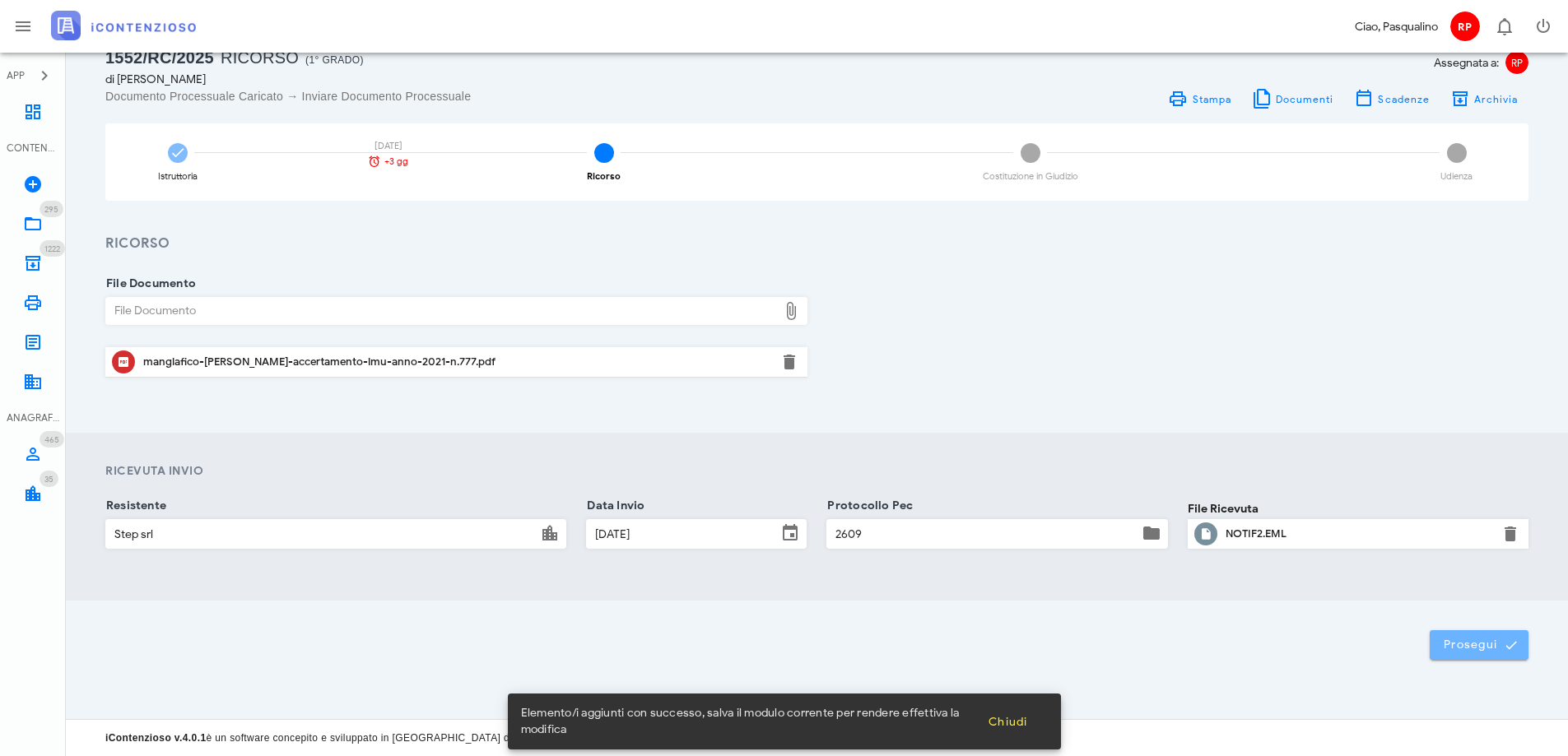
click at [1476, 657] on button "Prosegui" at bounding box center [1479, 644] width 99 height 30
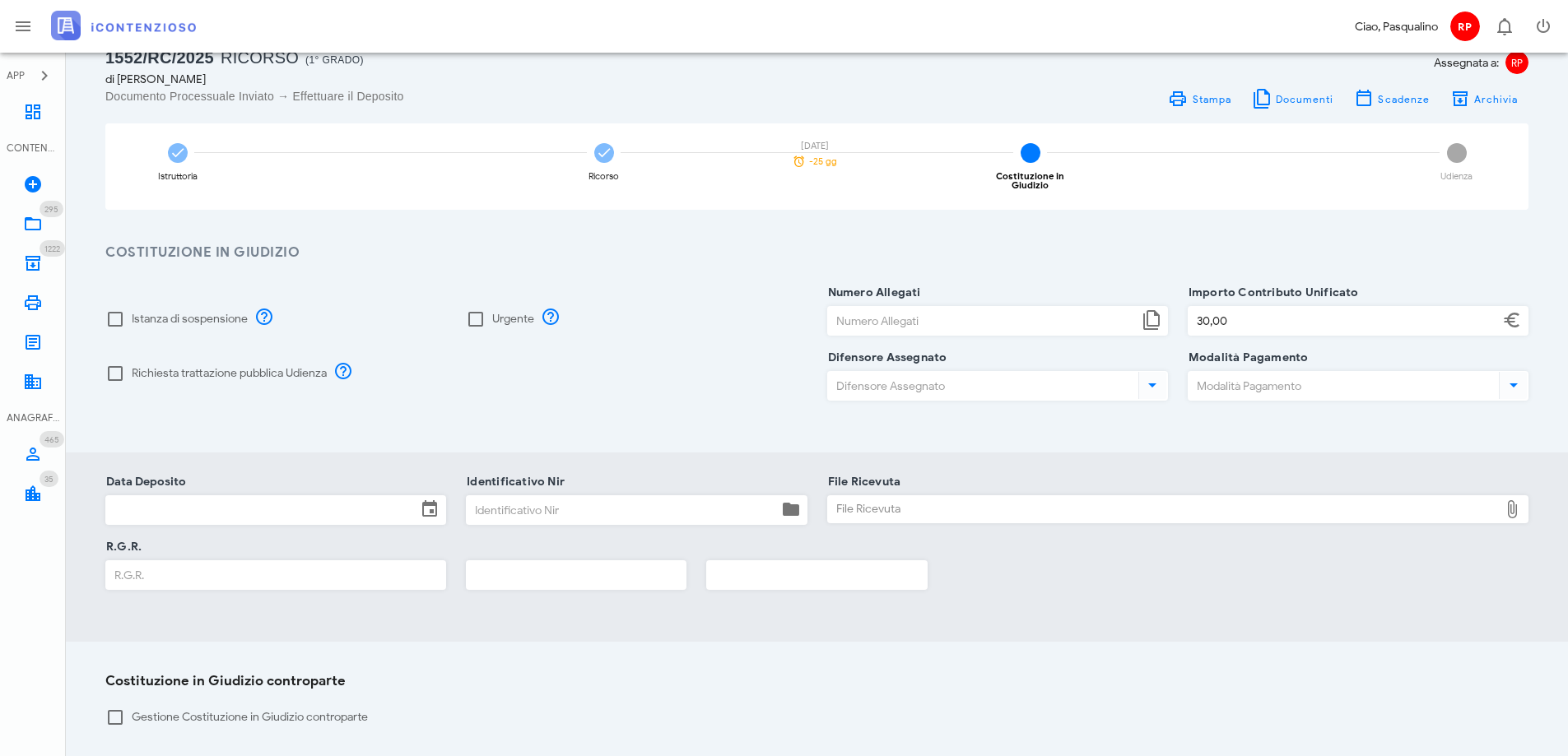
click at [1145, 526] on div at bounding box center [1178, 531] width 702 height 11
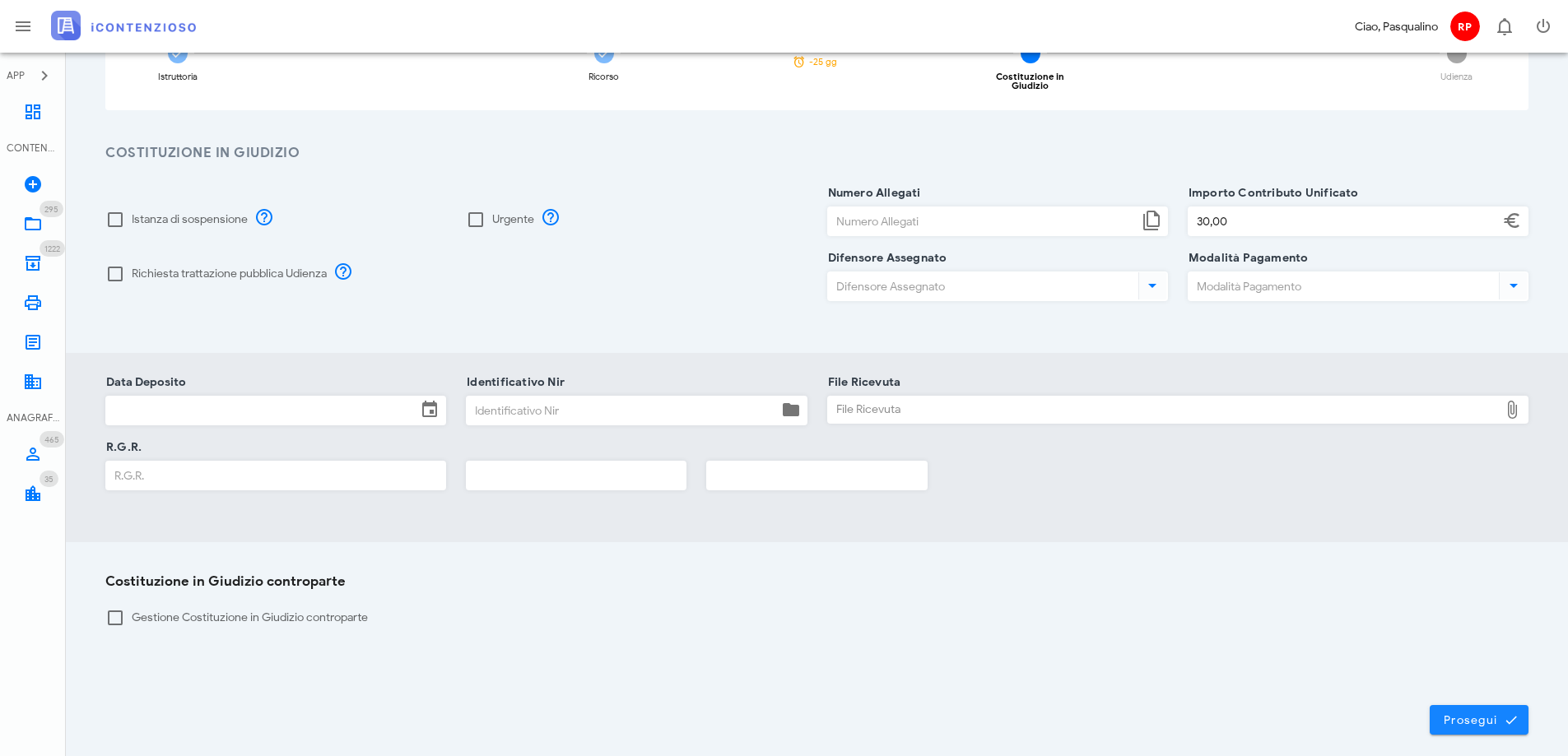
scroll to position [217, 0]
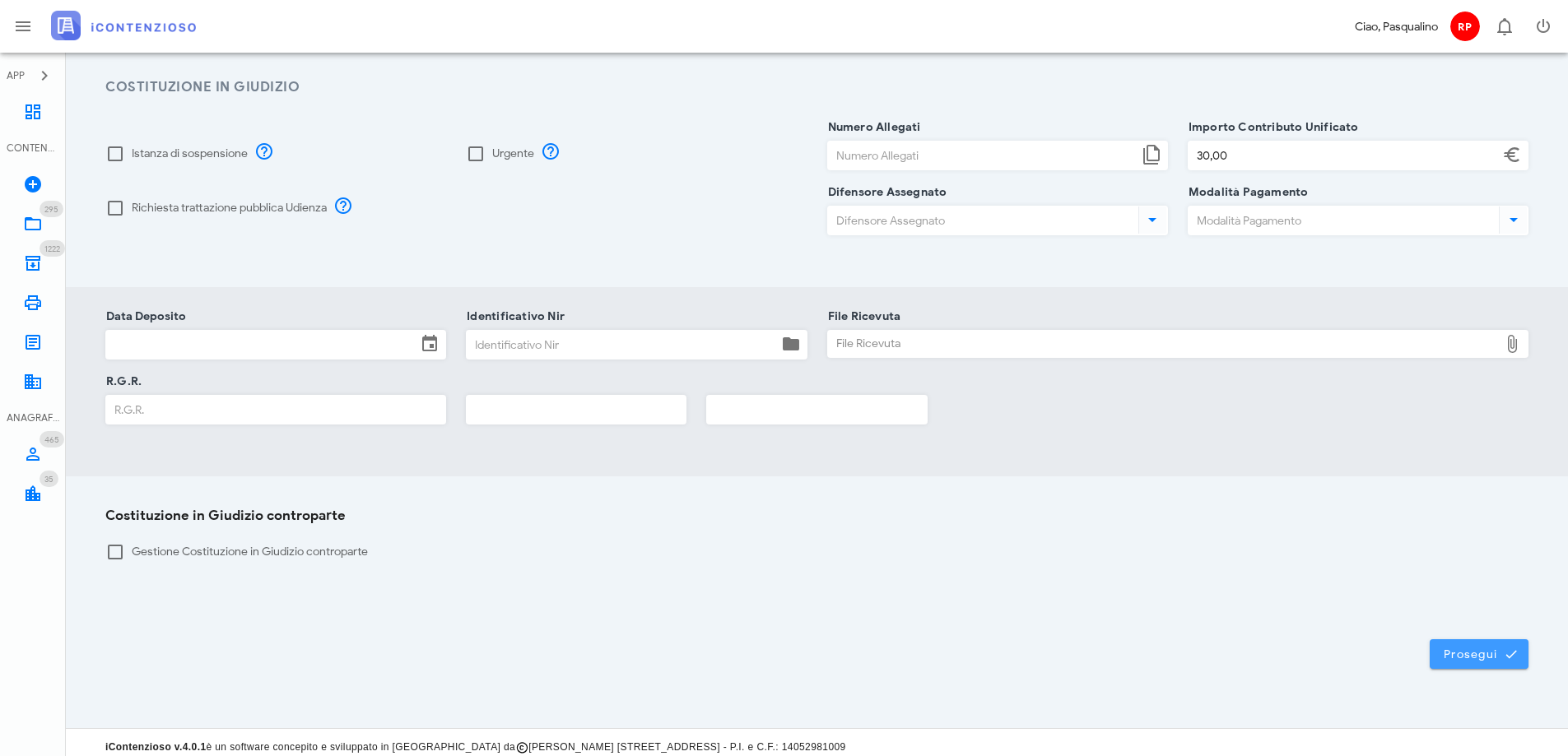
drag, startPoint x: 1479, startPoint y: 642, endPoint x: 1553, endPoint y: 677, distance: 81.9
click at [1477, 646] on span "Prosegui" at bounding box center [1479, 654] width 73 height 15
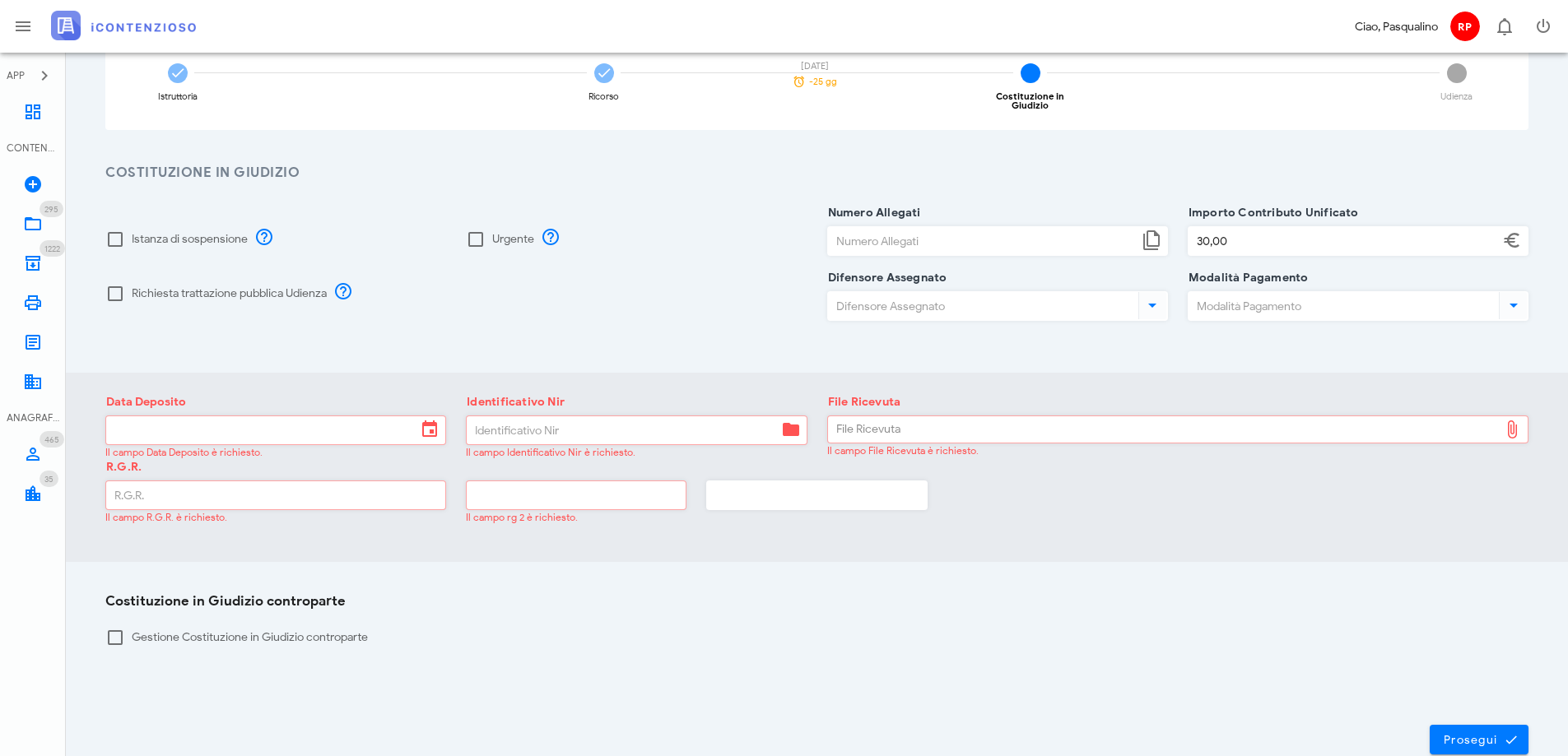
scroll to position [0, 0]
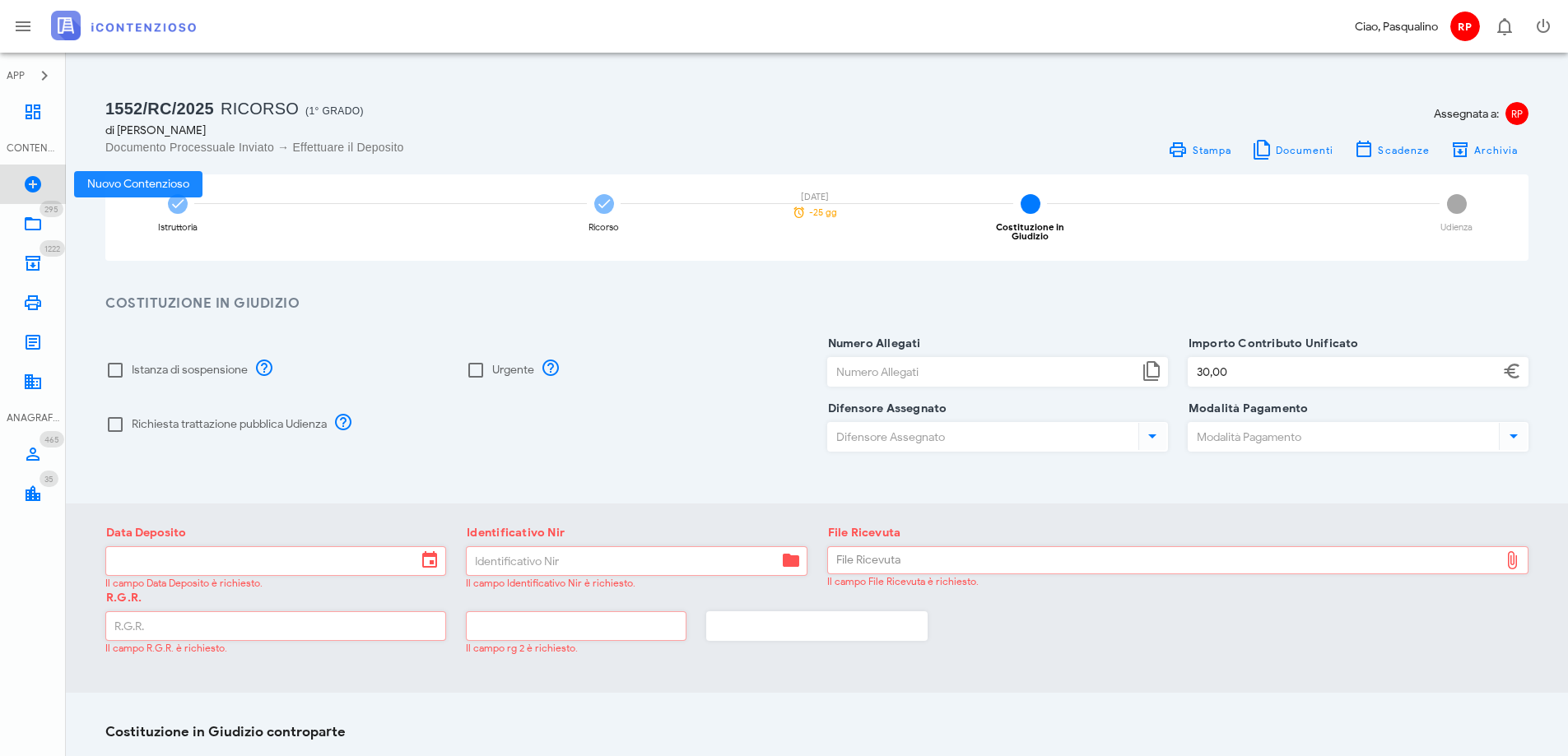
click at [32, 187] on icon at bounding box center [32, 183] width 19 height 19
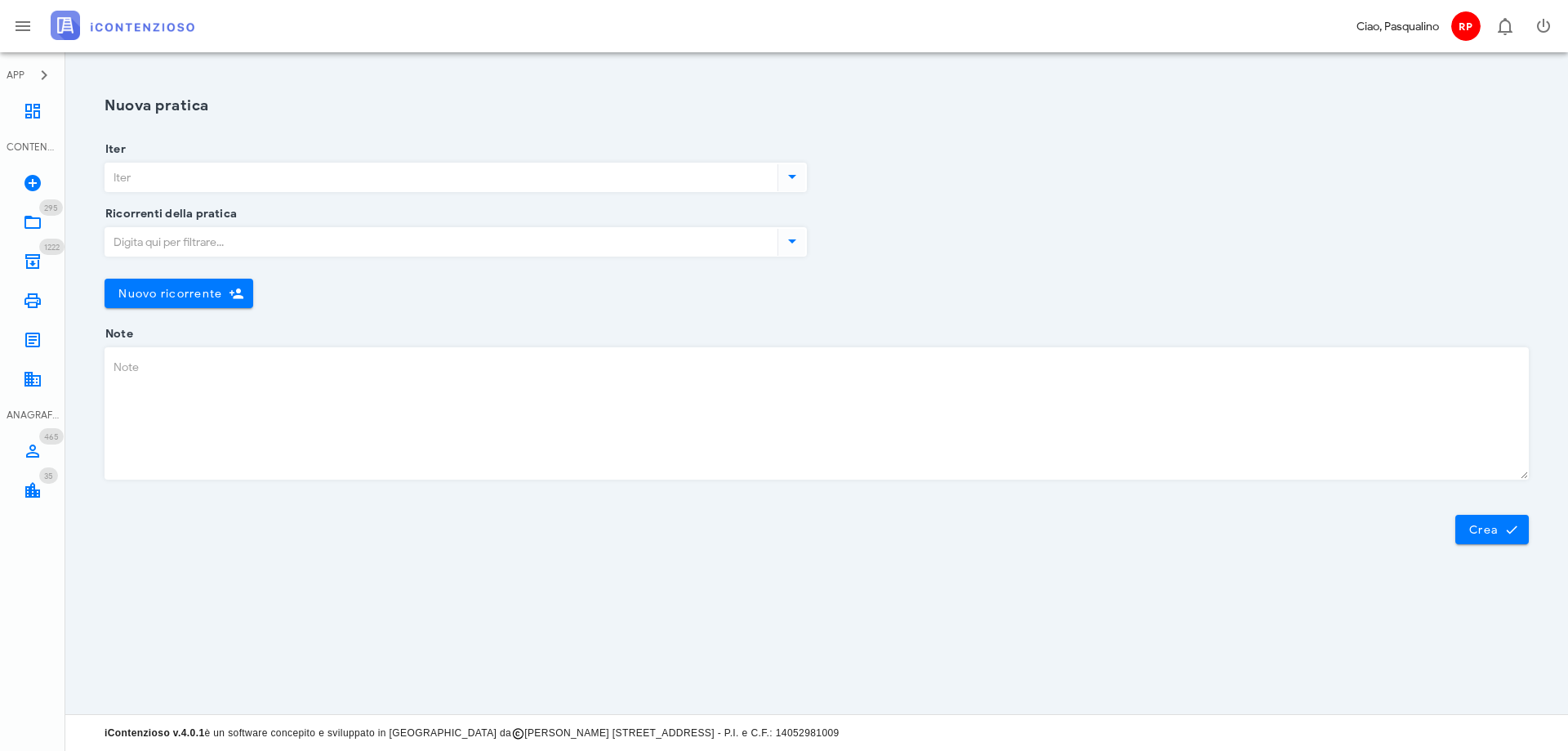
click at [344, 184] on input "Iter" at bounding box center [439, 177] width 669 height 27
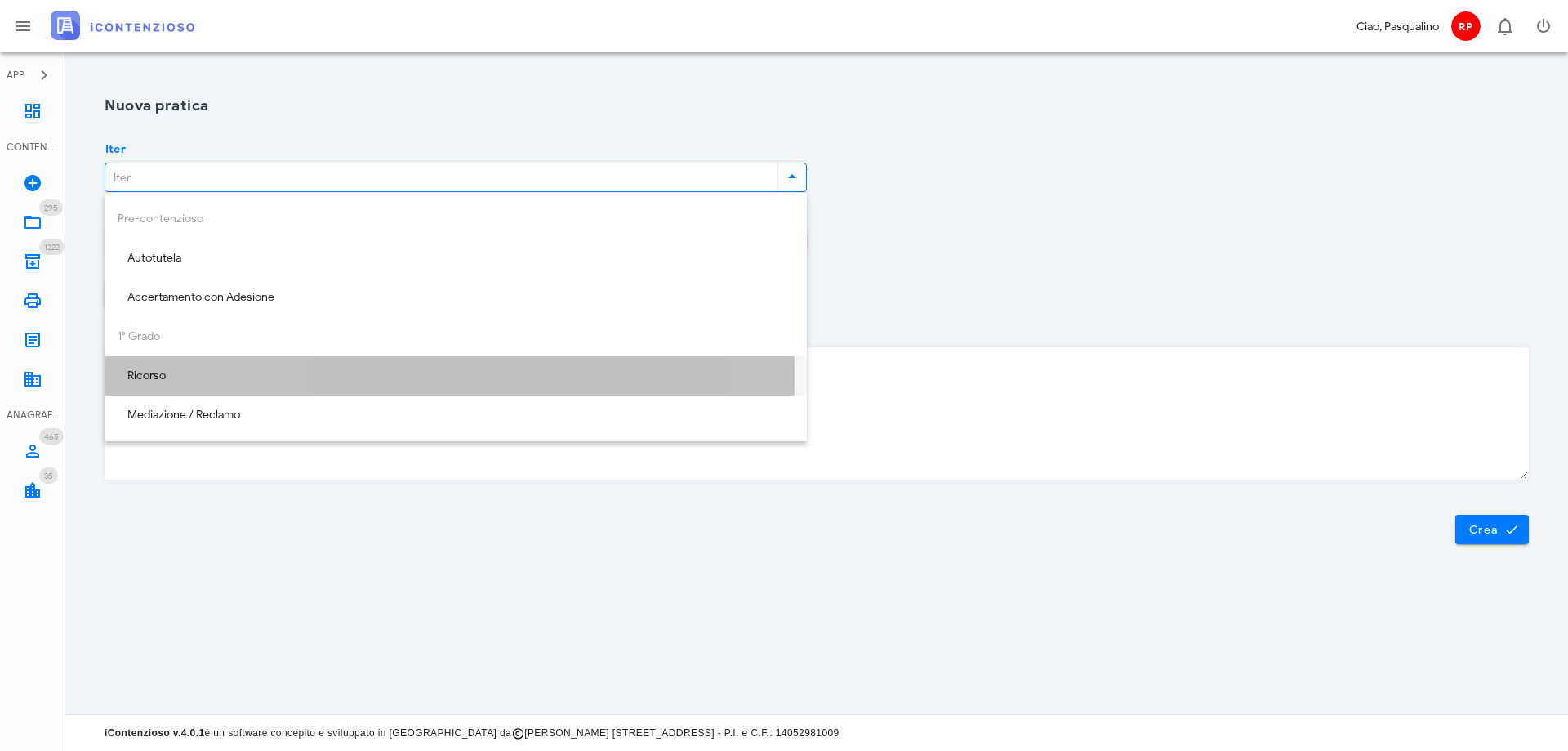
click at [236, 373] on div "Ricorso" at bounding box center [455, 376] width 676 height 14
type input "Ricorso"
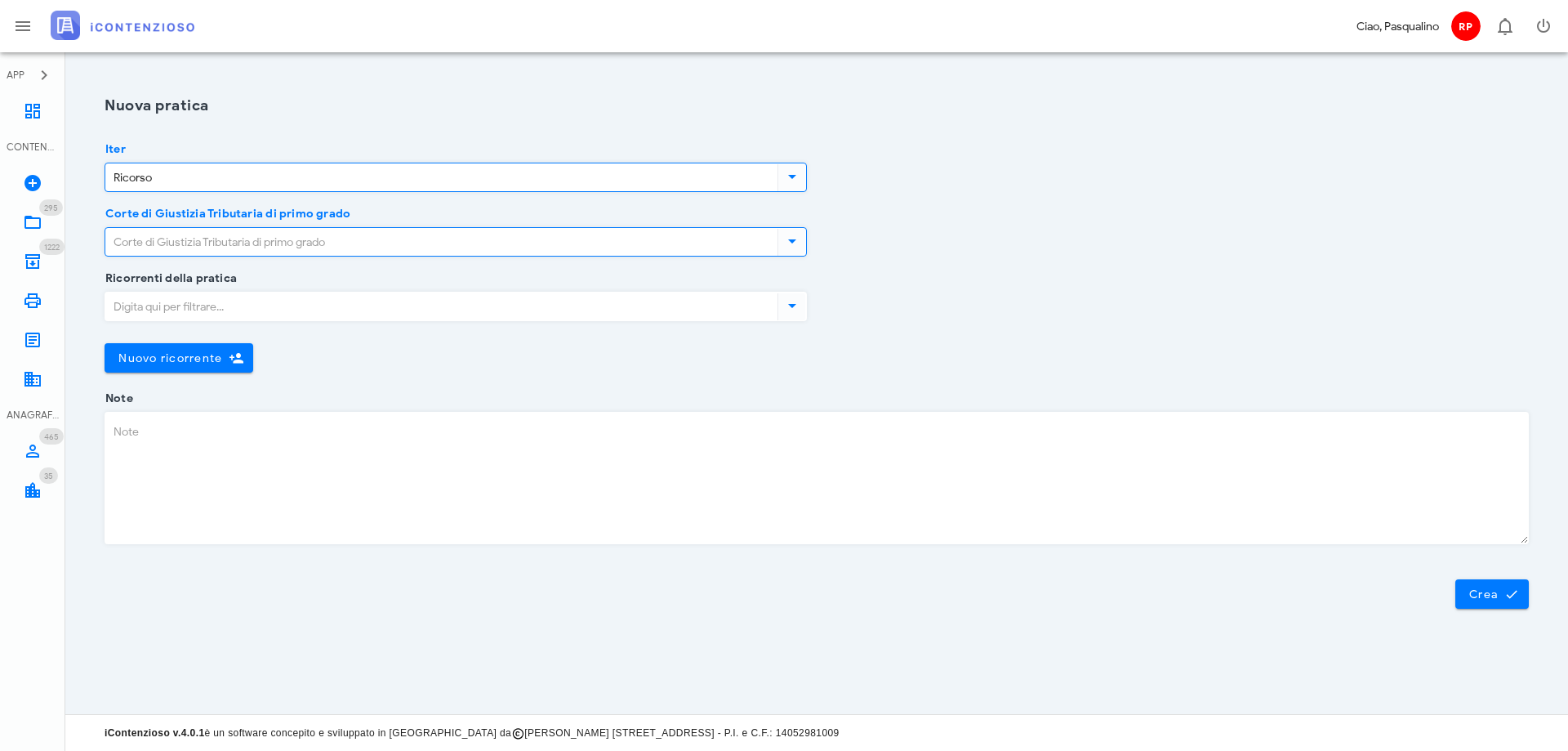
click at [273, 234] on input "Corte di Giustizia Tributaria di primo grado" at bounding box center [439, 242] width 669 height 27
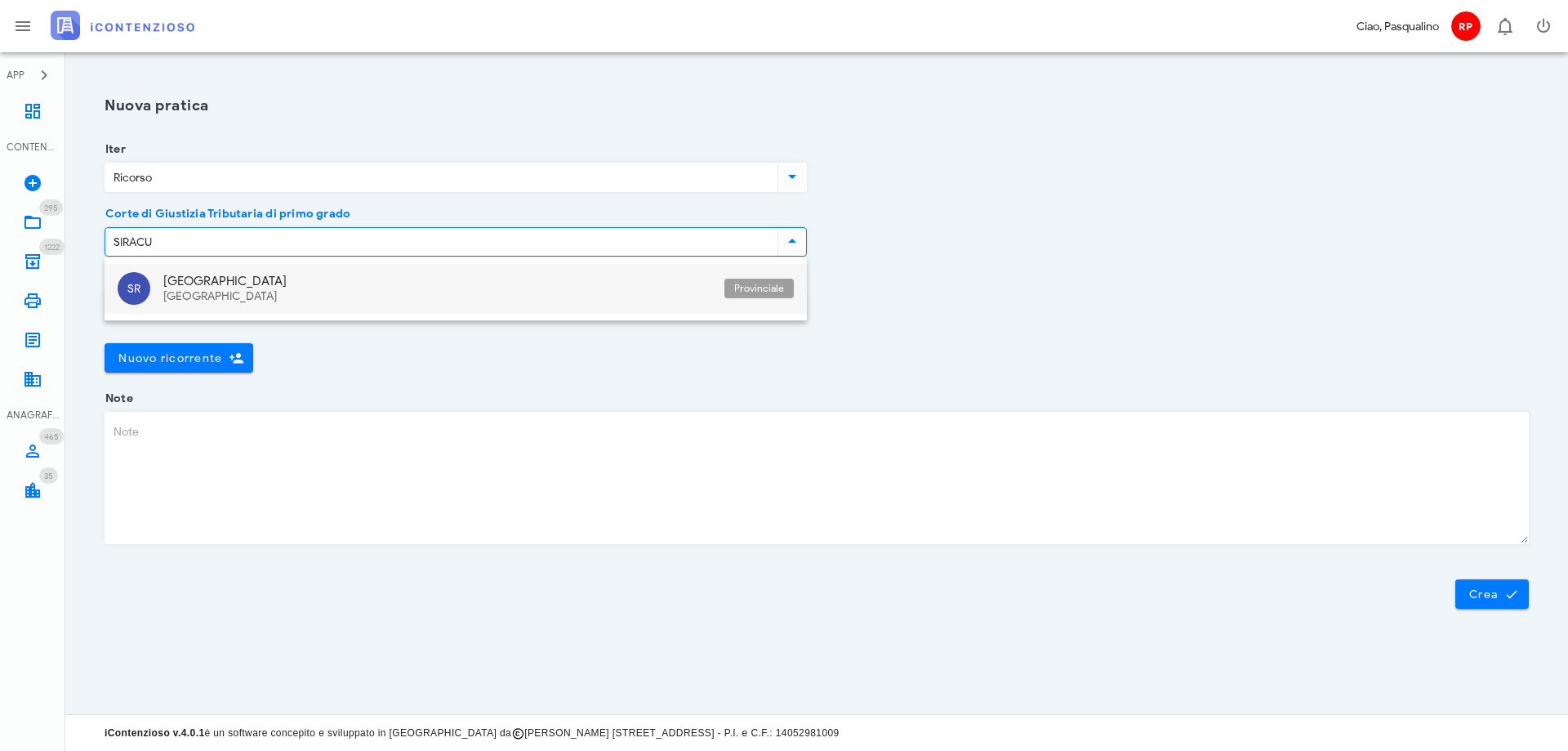
click at [233, 299] on div "[GEOGRAPHIC_DATA]" at bounding box center [437, 297] width 548 height 14
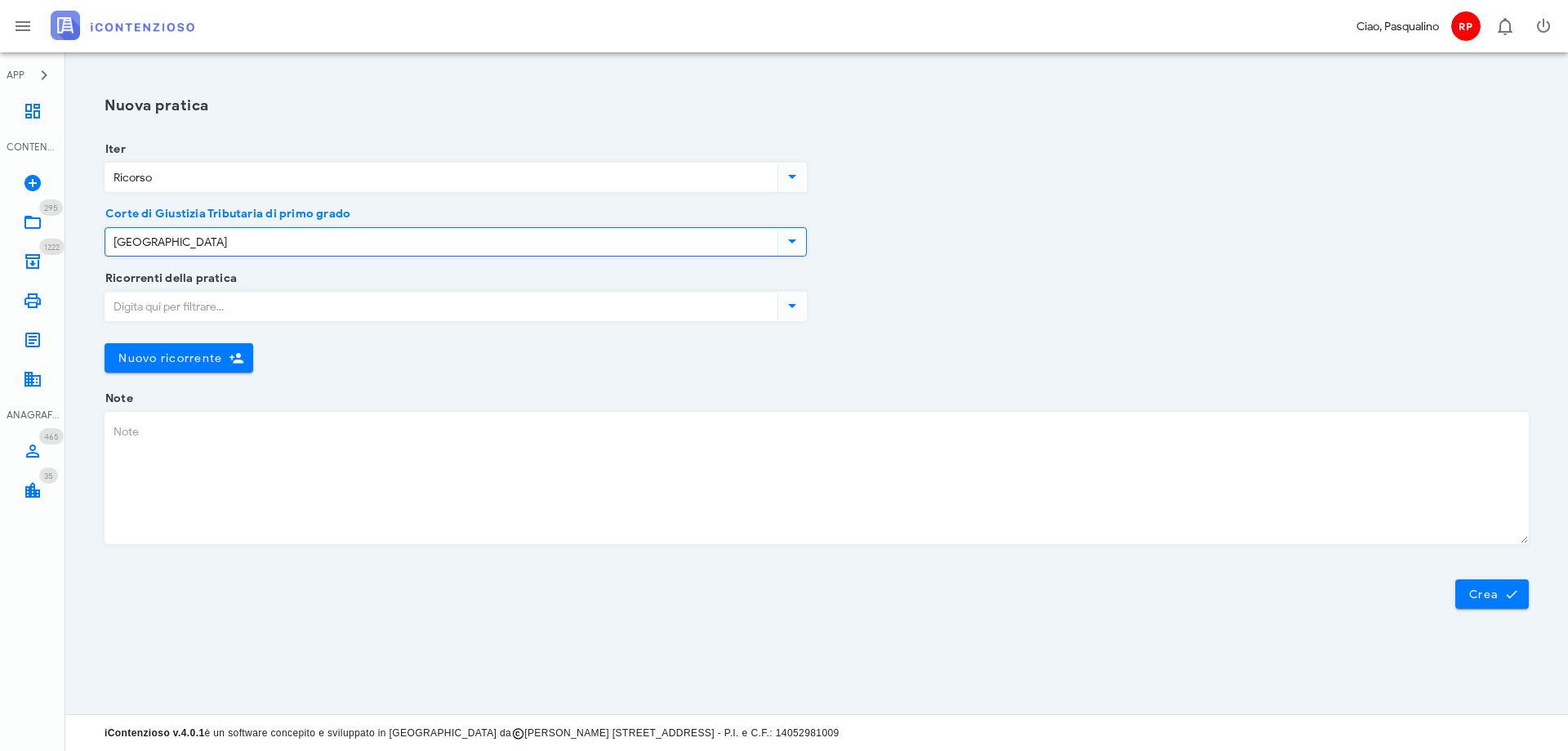
type input "[GEOGRAPHIC_DATA]"
click at [239, 303] on input "Ricorrenti della pratica" at bounding box center [439, 306] width 669 height 27
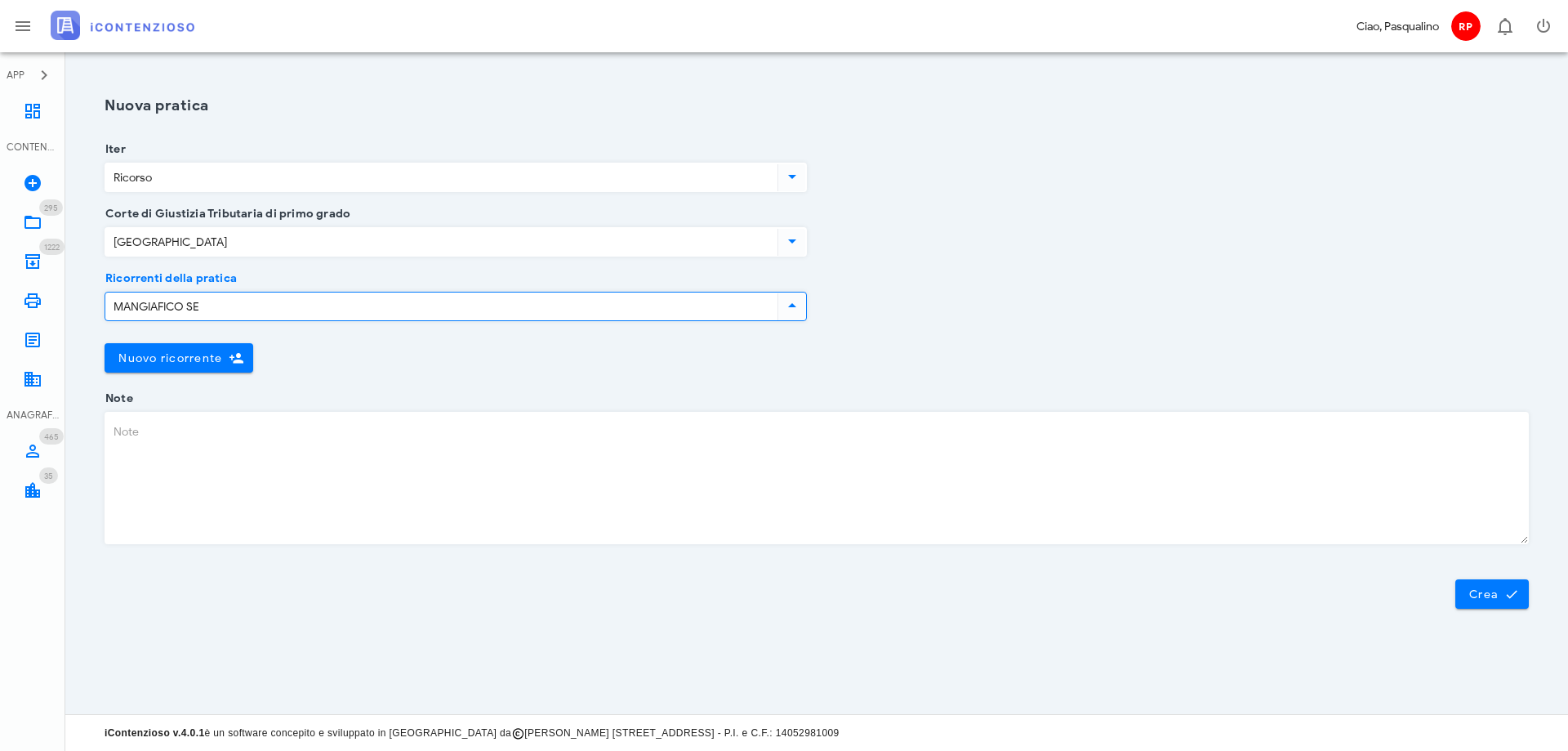
click at [233, 317] on input "MANGIAFICO SE" at bounding box center [439, 306] width 669 height 27
type input "MANGIAFICO"
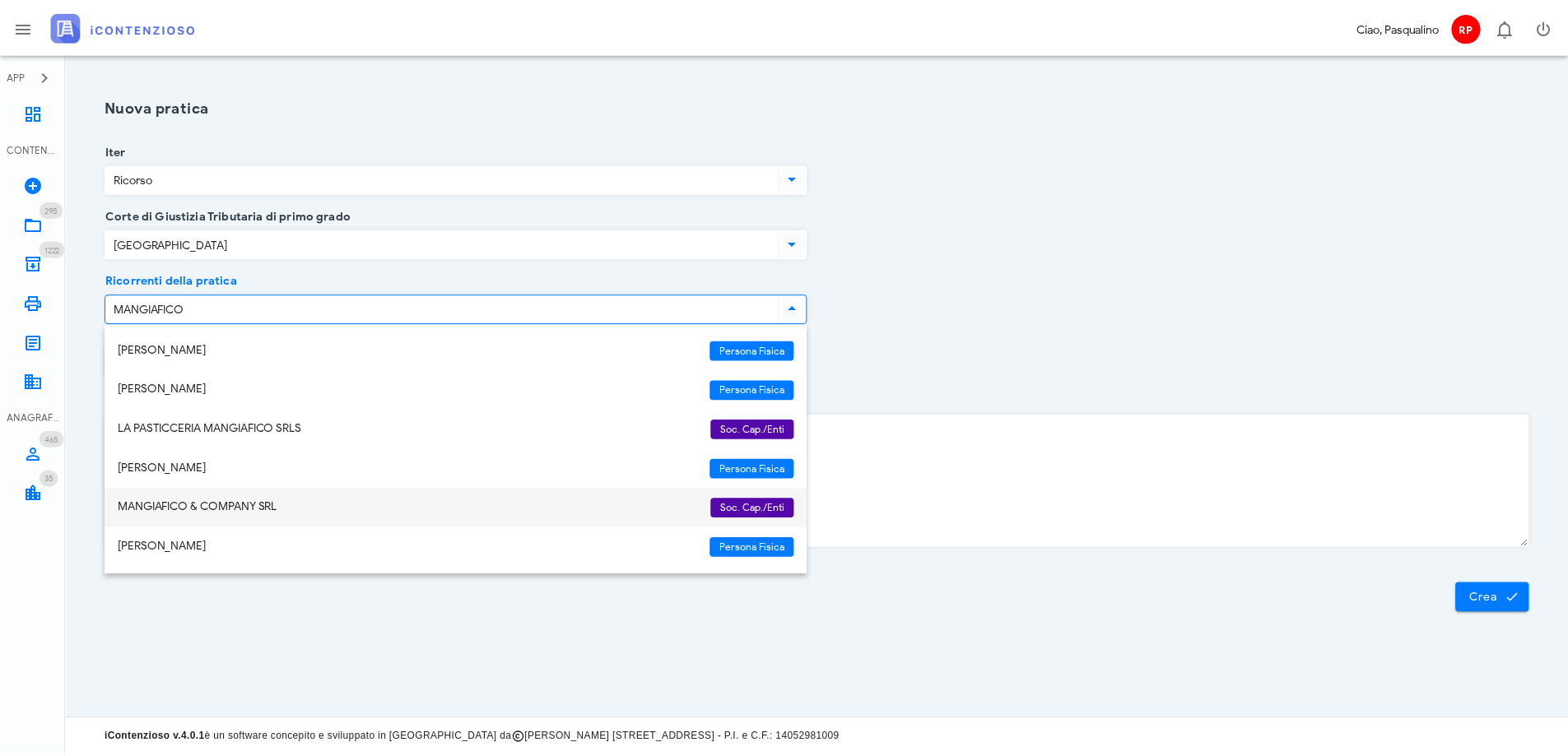
scroll to position [237, 0]
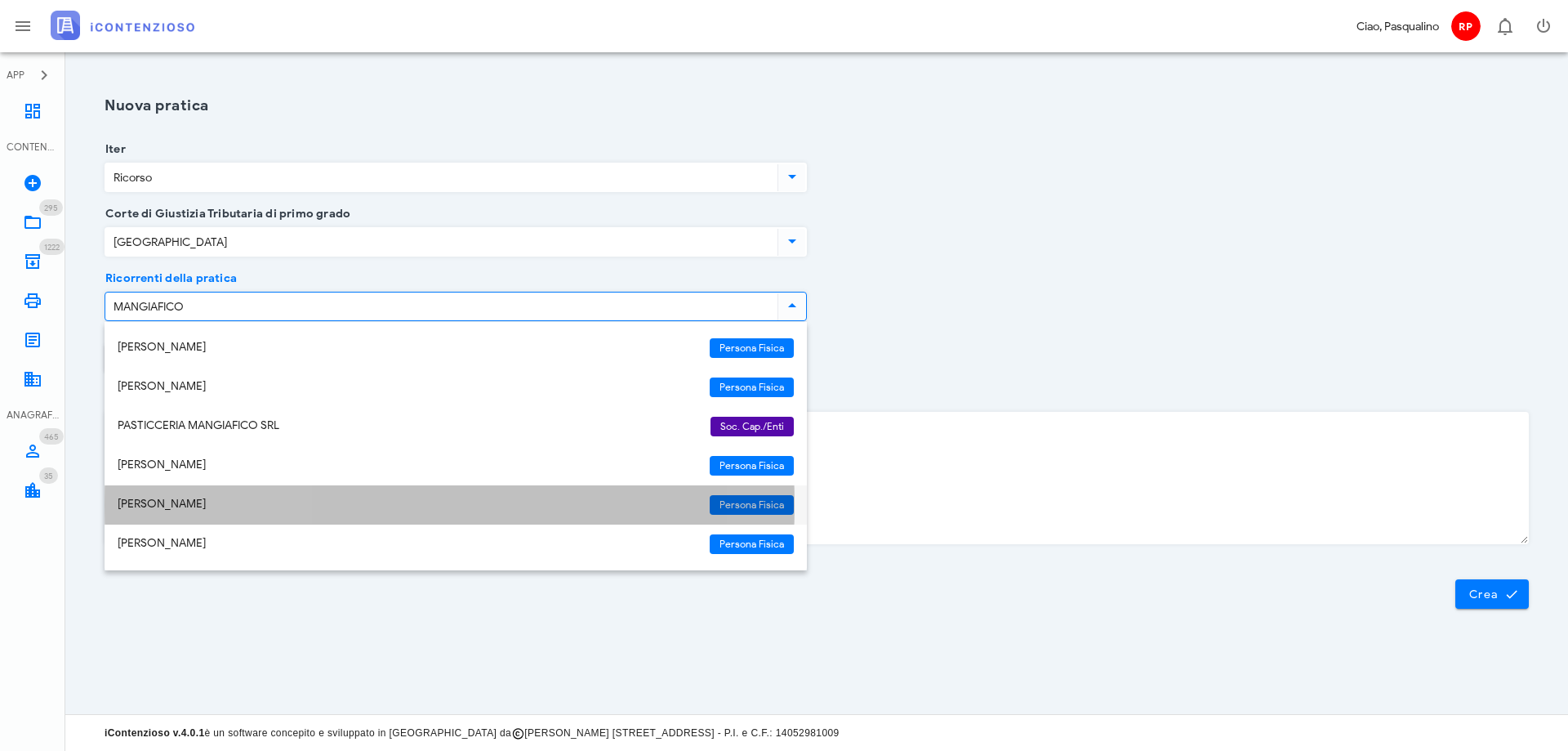
click at [421, 513] on div "[PERSON_NAME]" at bounding box center [406, 506] width 579 height 35
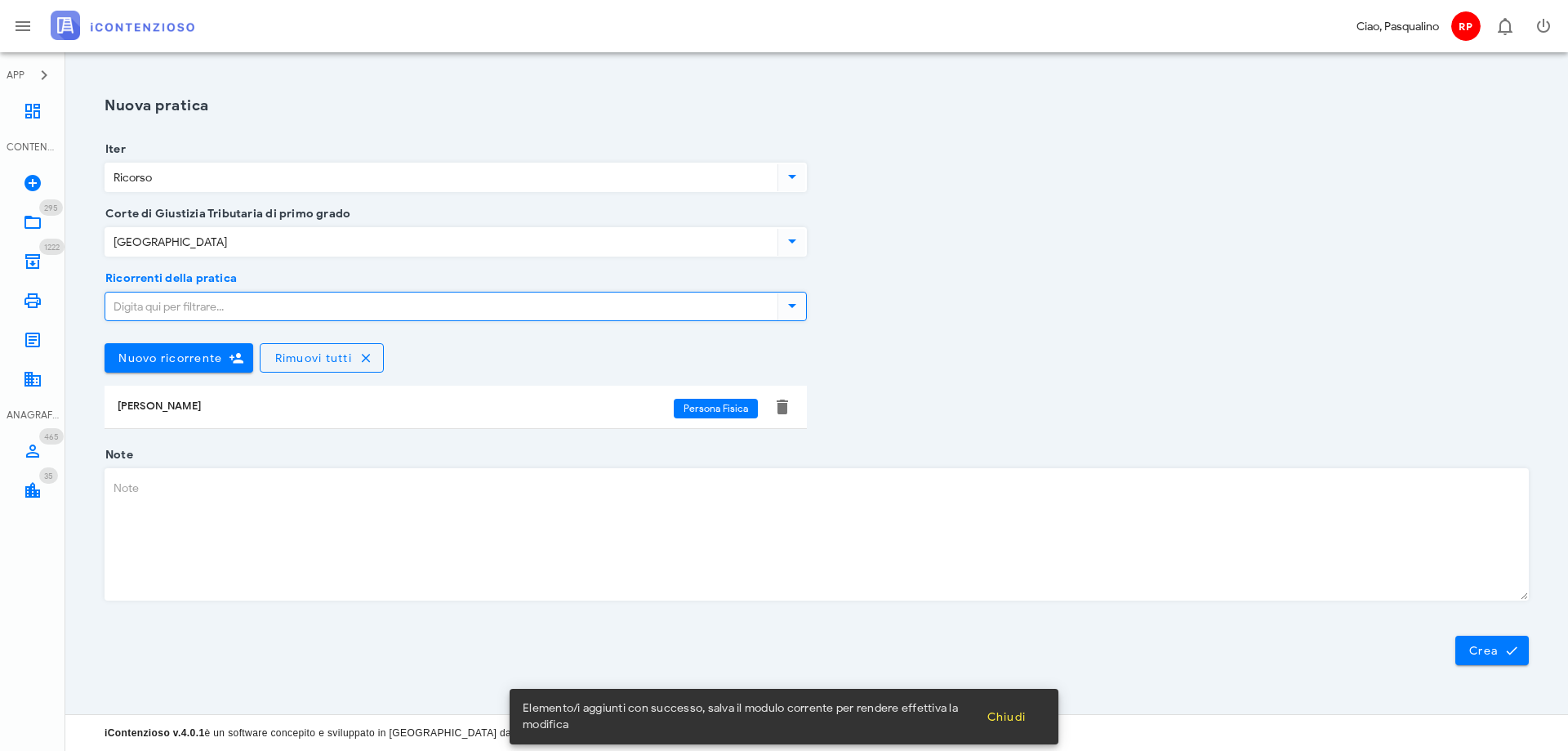
click at [1287, 369] on div "Ricorrenti della pratica Nuovo ricorrente Rimuovi tutti [PERSON_NAME] Persona F…" at bounding box center [816, 366] width 1444 height 177
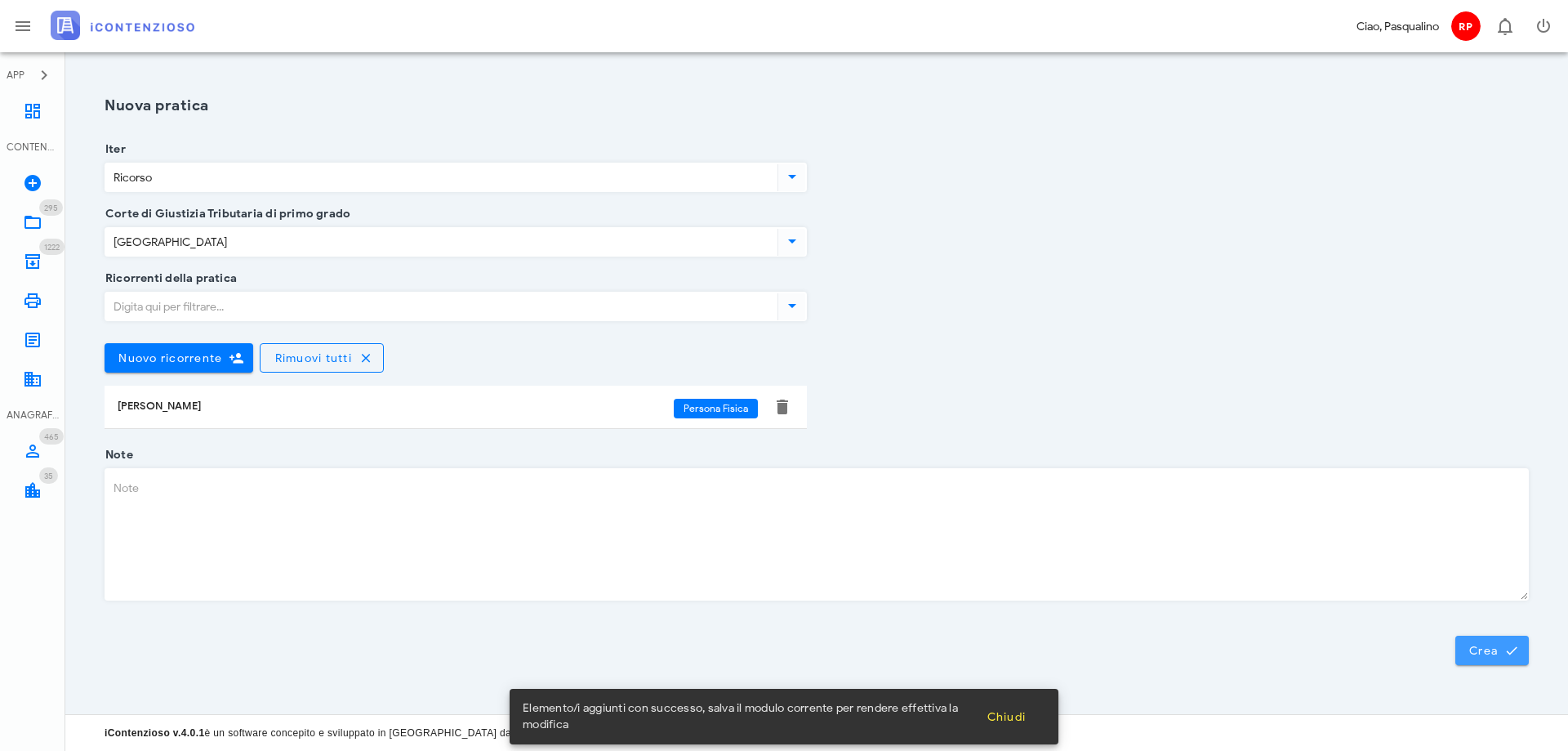
click at [1487, 644] on span "Crea" at bounding box center [1492, 650] width 48 height 15
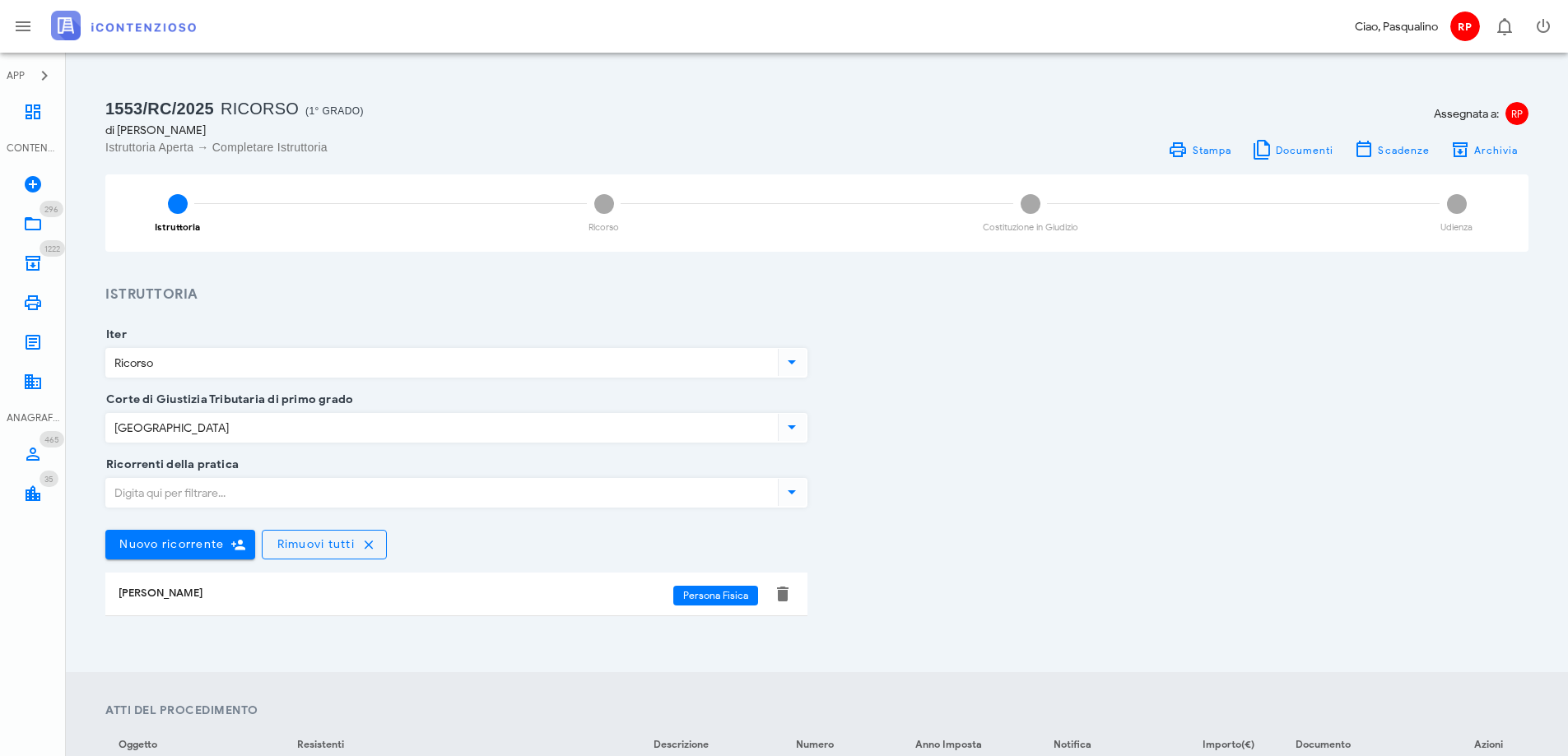
scroll to position [411, 0]
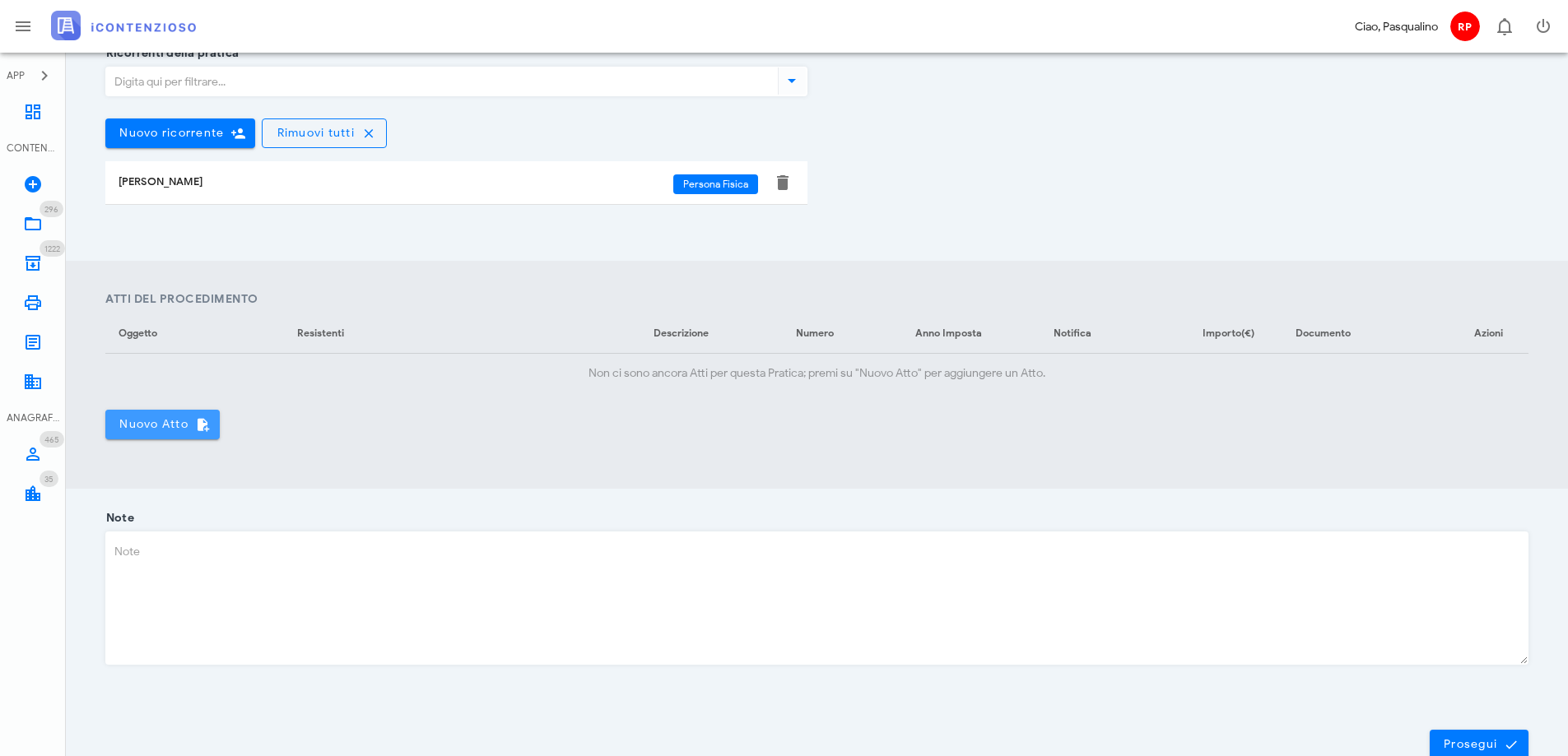
click at [141, 429] on span "Nuovo Atto" at bounding box center [161, 424] width 88 height 15
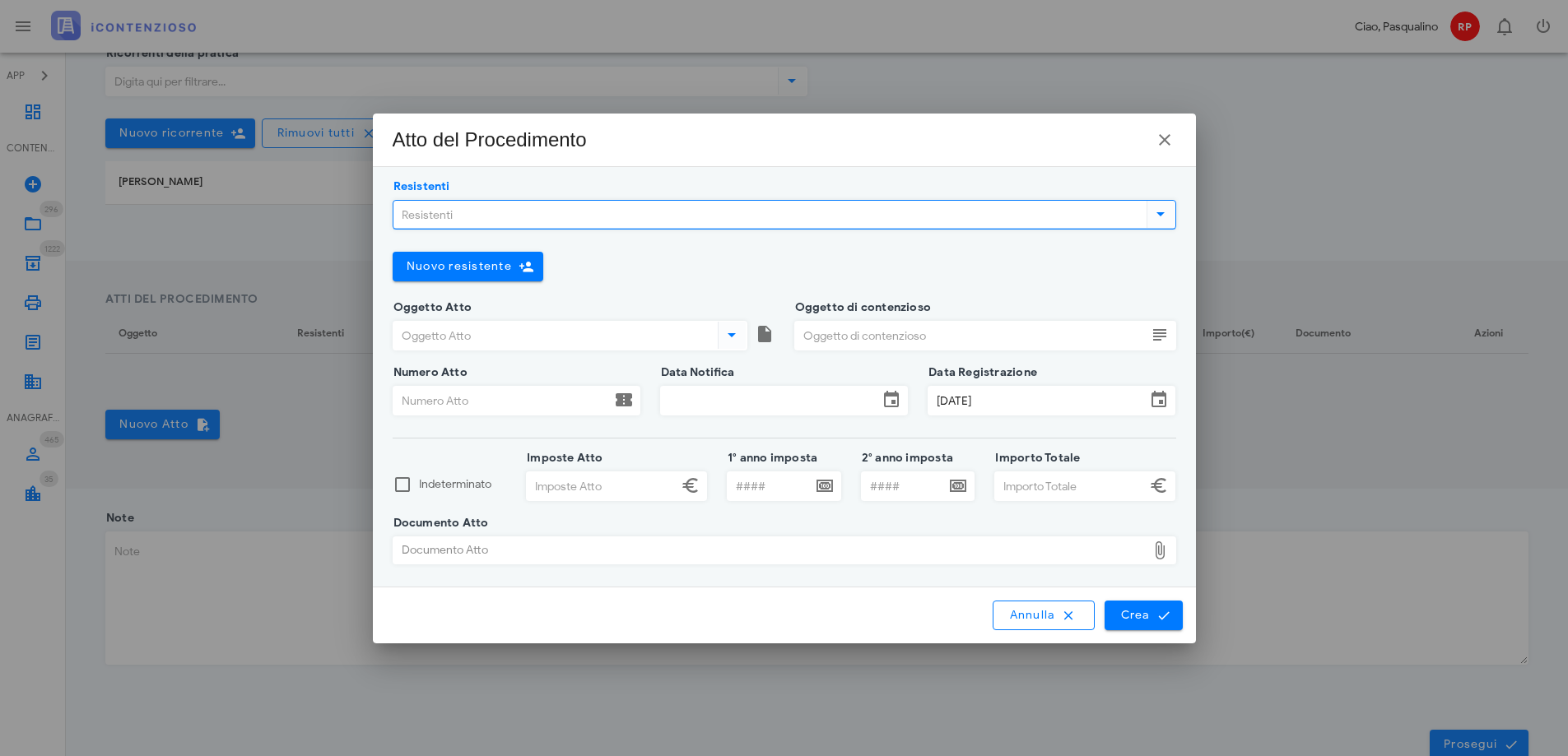
click at [569, 213] on input "Resistenti" at bounding box center [767, 215] width 750 height 28
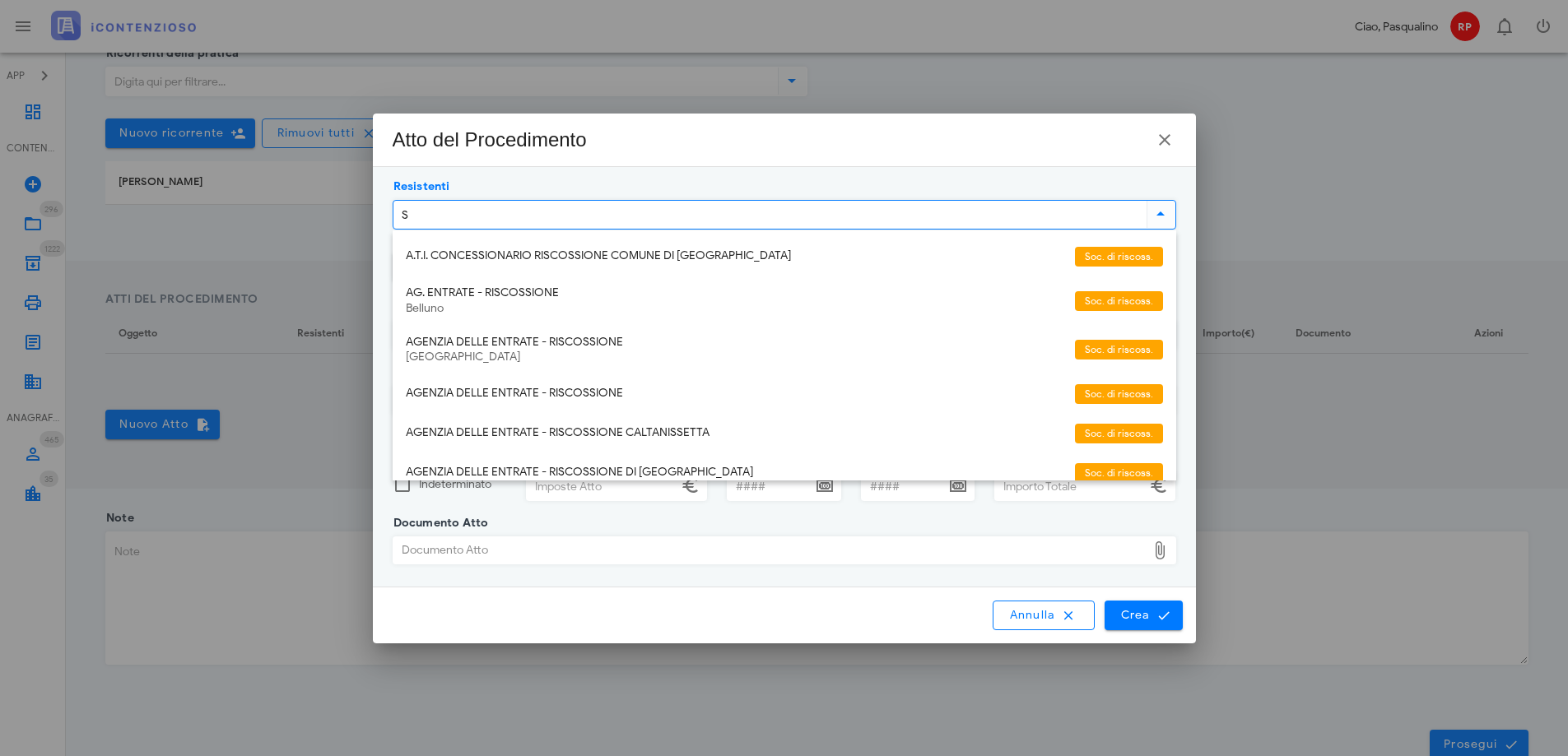
type input "ST"
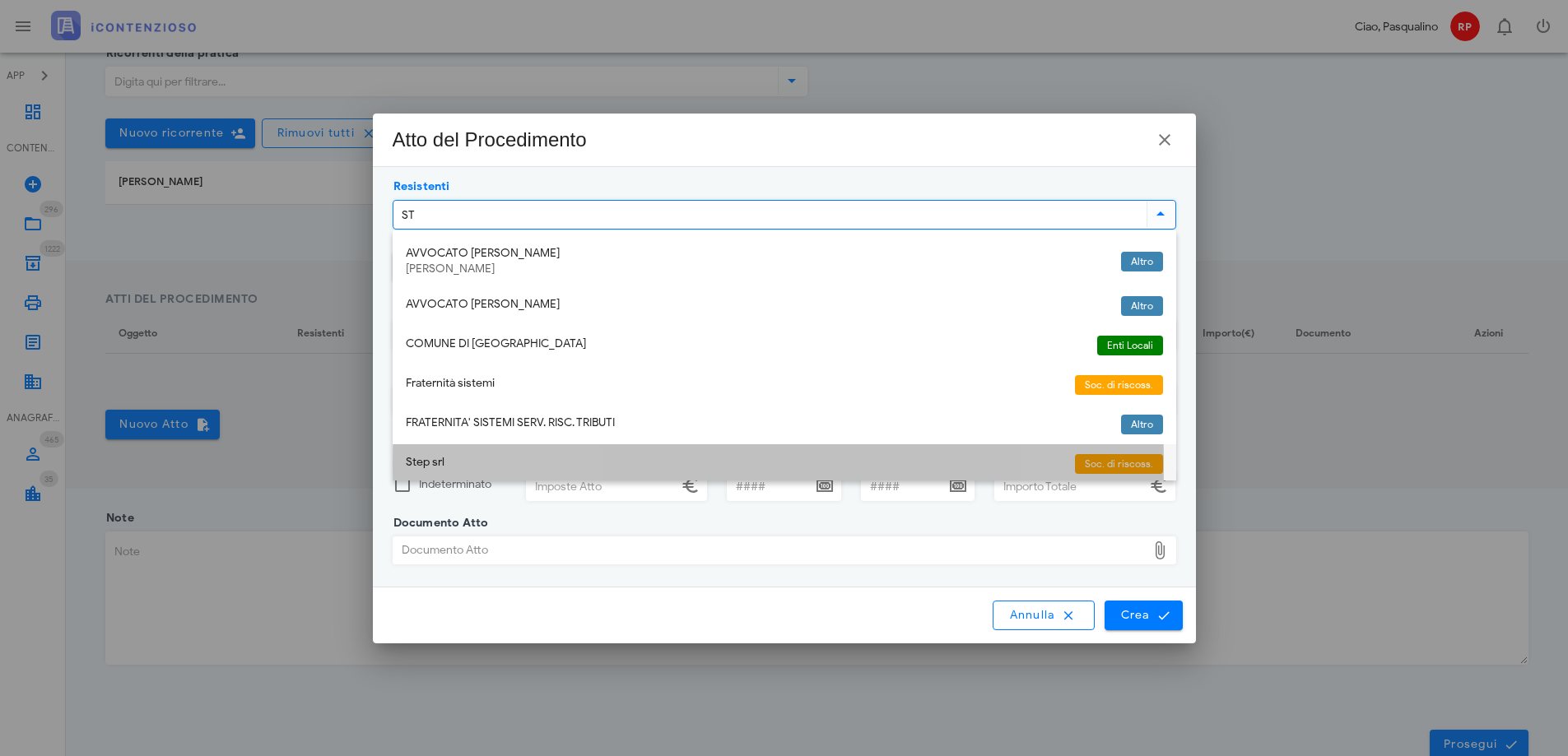
click at [471, 474] on div "Step srl" at bounding box center [733, 464] width 656 height 35
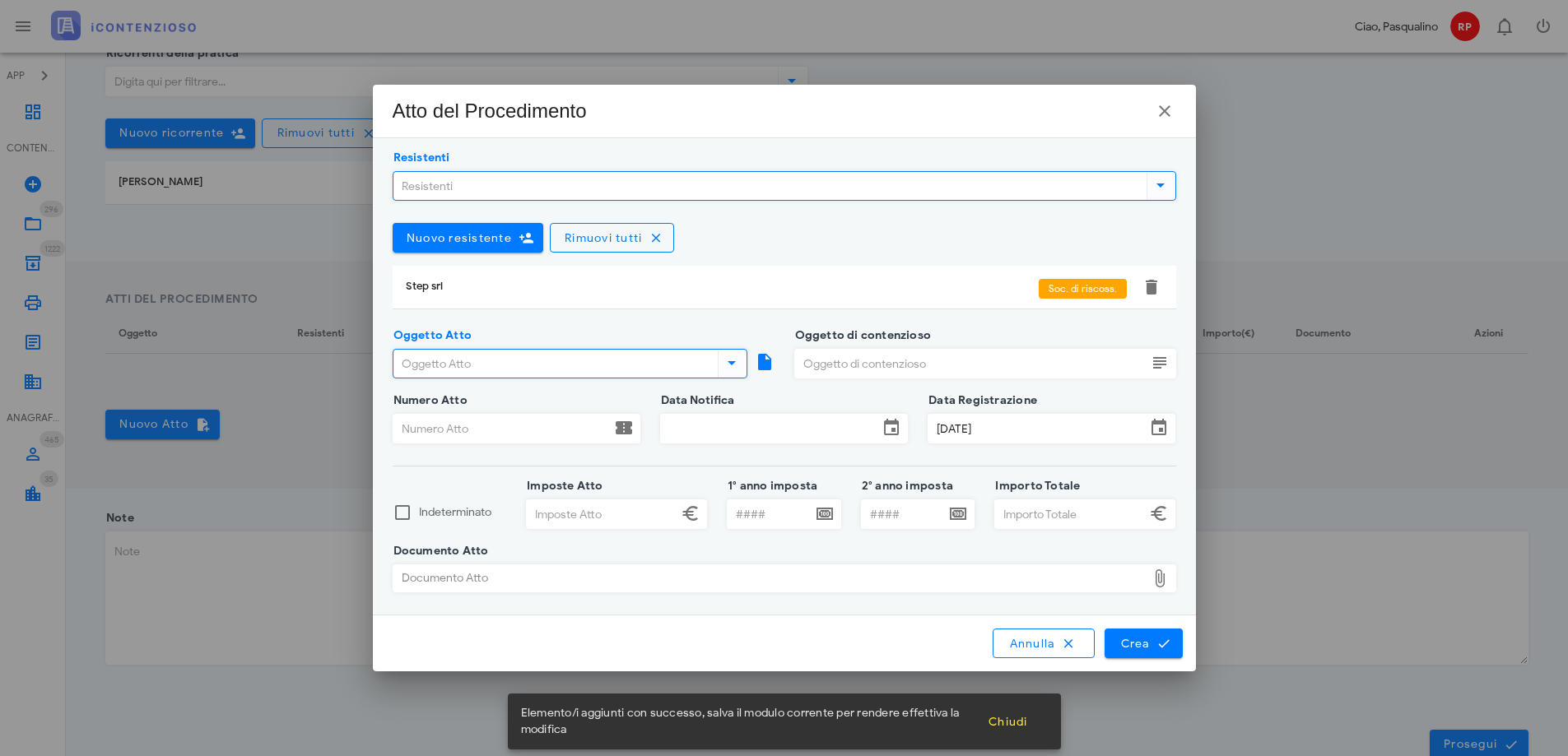
click at [472, 368] on input "Oggetto Atto" at bounding box center [553, 363] width 321 height 28
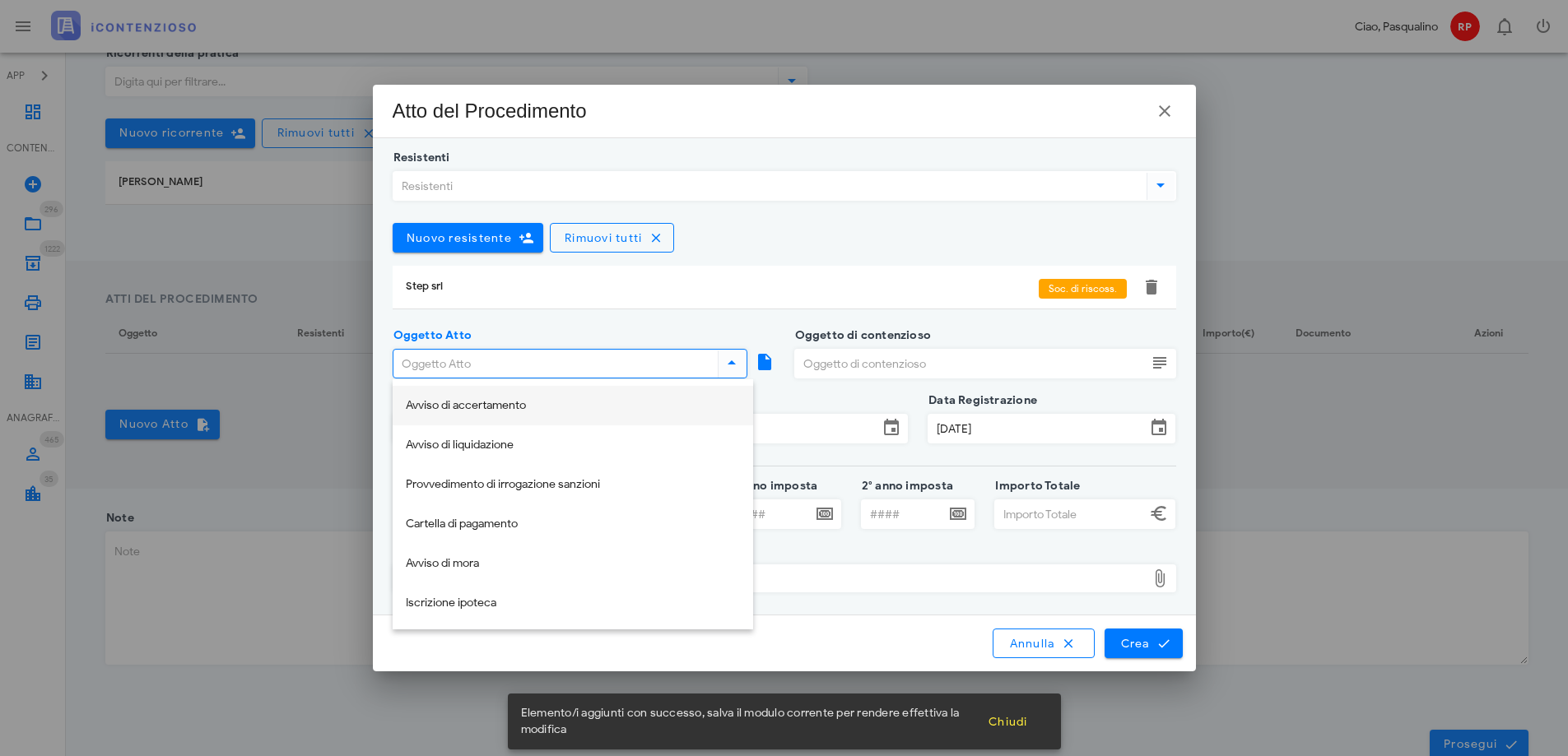
drag, startPoint x: 474, startPoint y: 398, endPoint x: 763, endPoint y: 351, distance: 292.8
click at [476, 399] on div "Avviso di accertamento" at bounding box center [573, 406] width 334 height 14
type input "Avviso di accertamento"
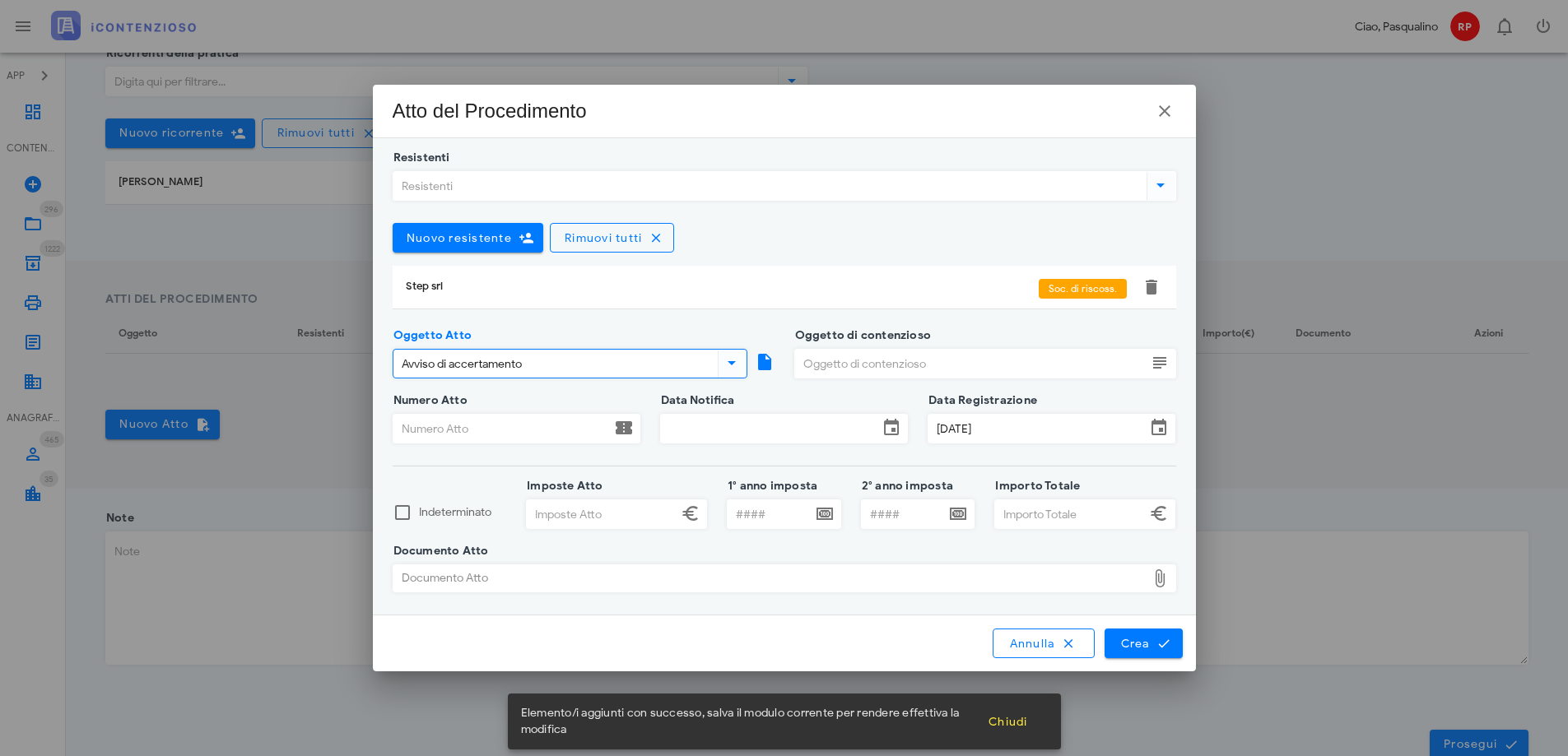
click at [832, 360] on input "Oggetto di contenzioso" at bounding box center [970, 363] width 351 height 28
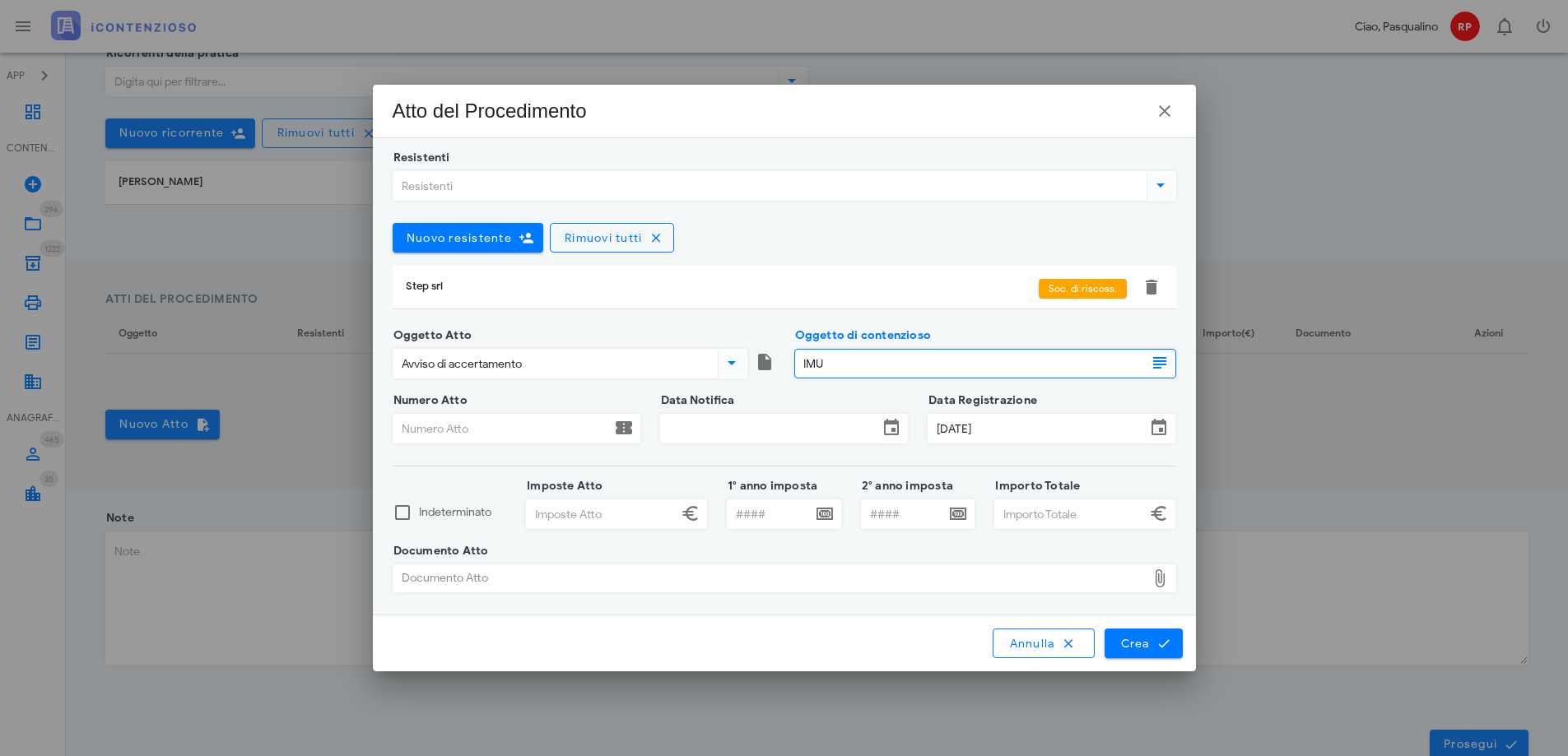
type input "IMU"
click at [459, 442] on input "Numero Atto" at bounding box center [502, 429] width 218 height 28
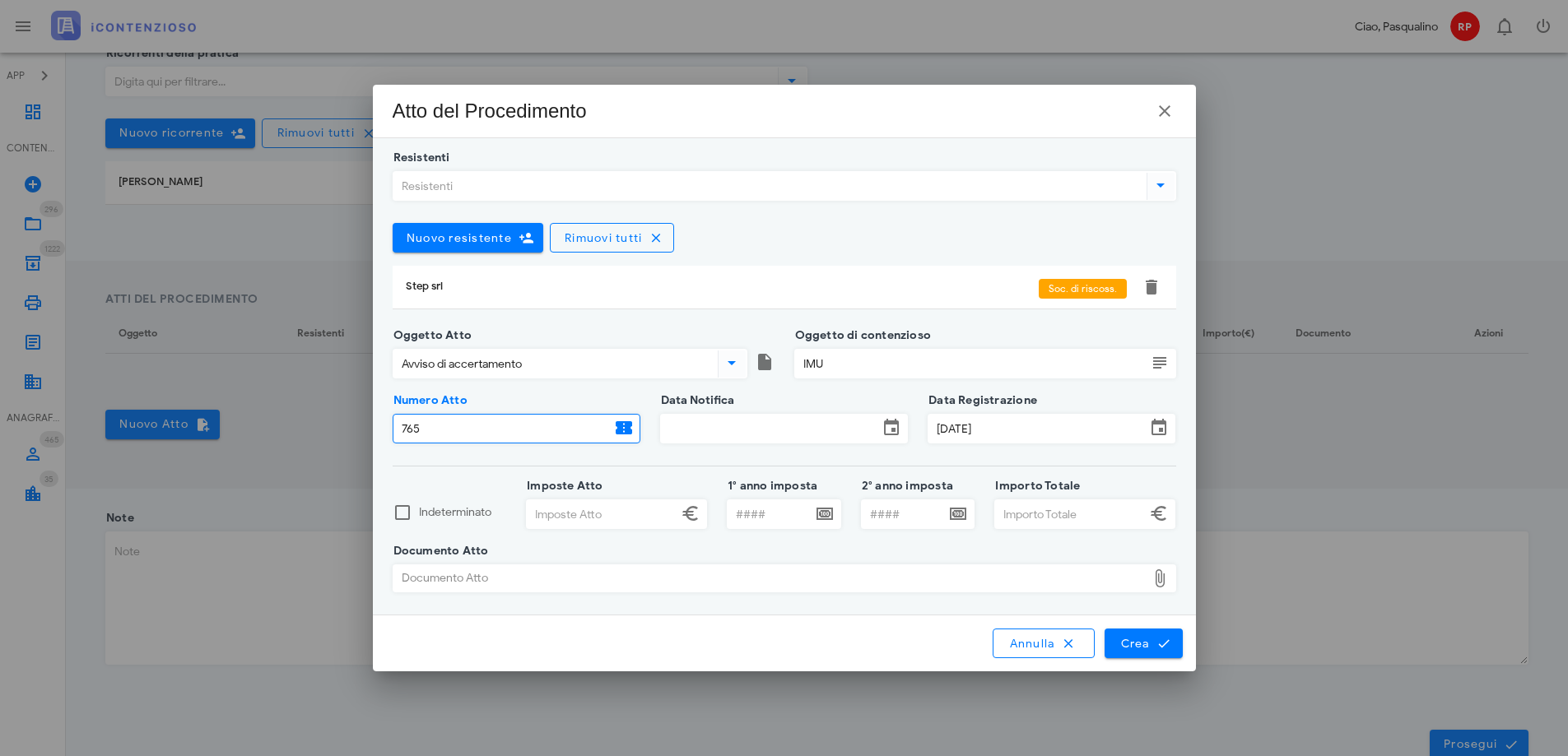
type input "765"
click at [681, 436] on input "Data Notifica" at bounding box center [769, 429] width 218 height 28
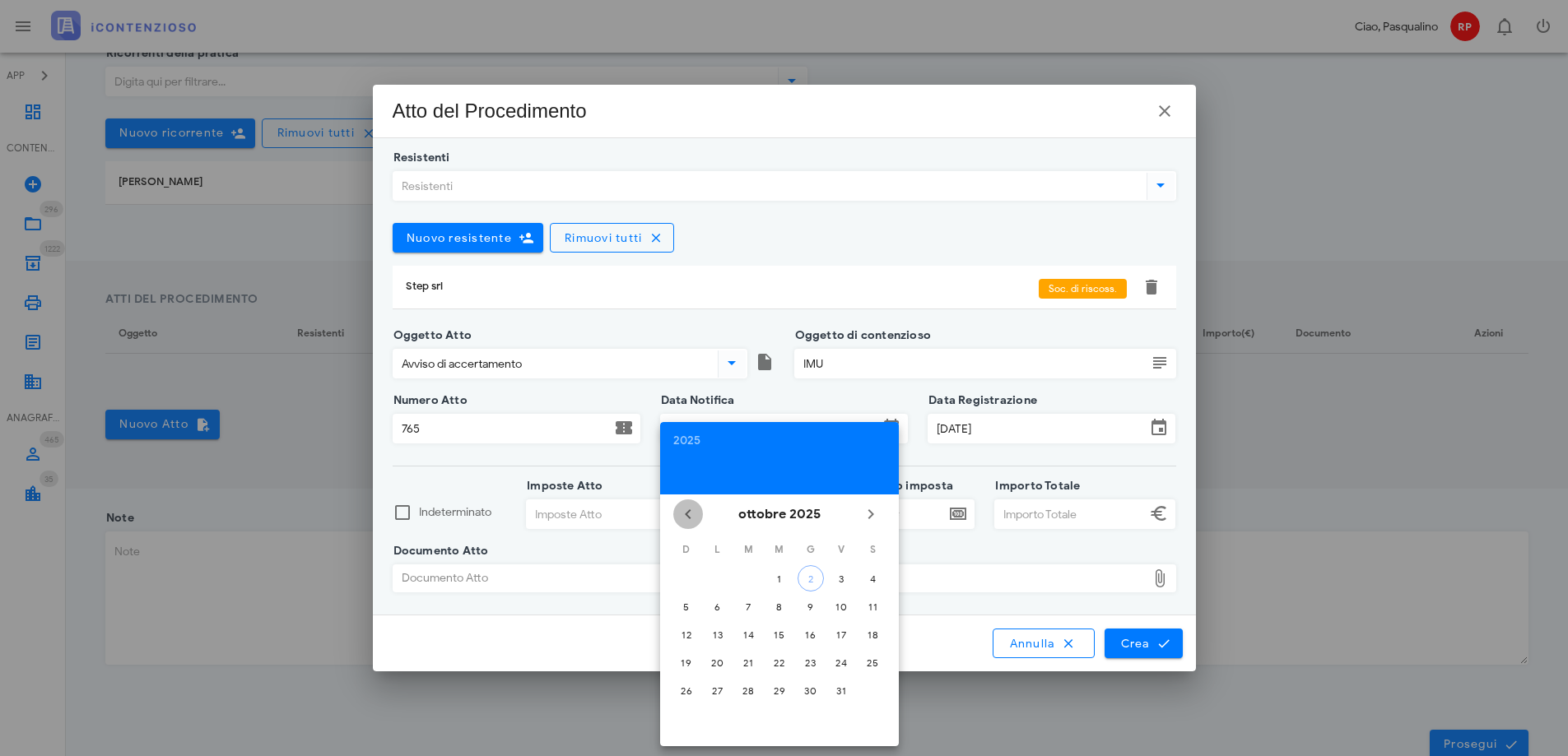
click at [689, 514] on icon "Il mese scorso" at bounding box center [687, 514] width 19 height 19
click at [717, 692] on div "30" at bounding box center [718, 690] width 27 height 12
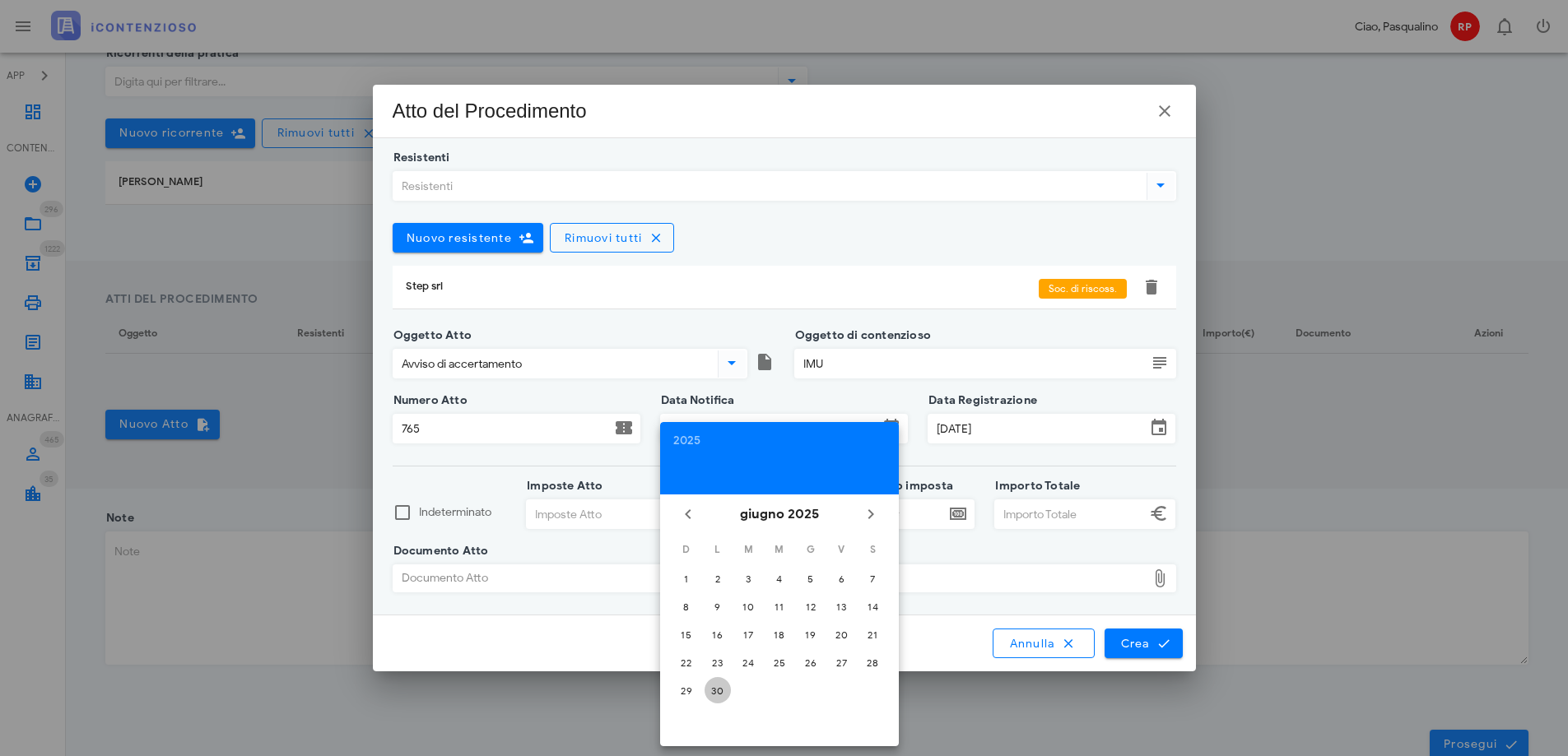
type input "30/06/2025"
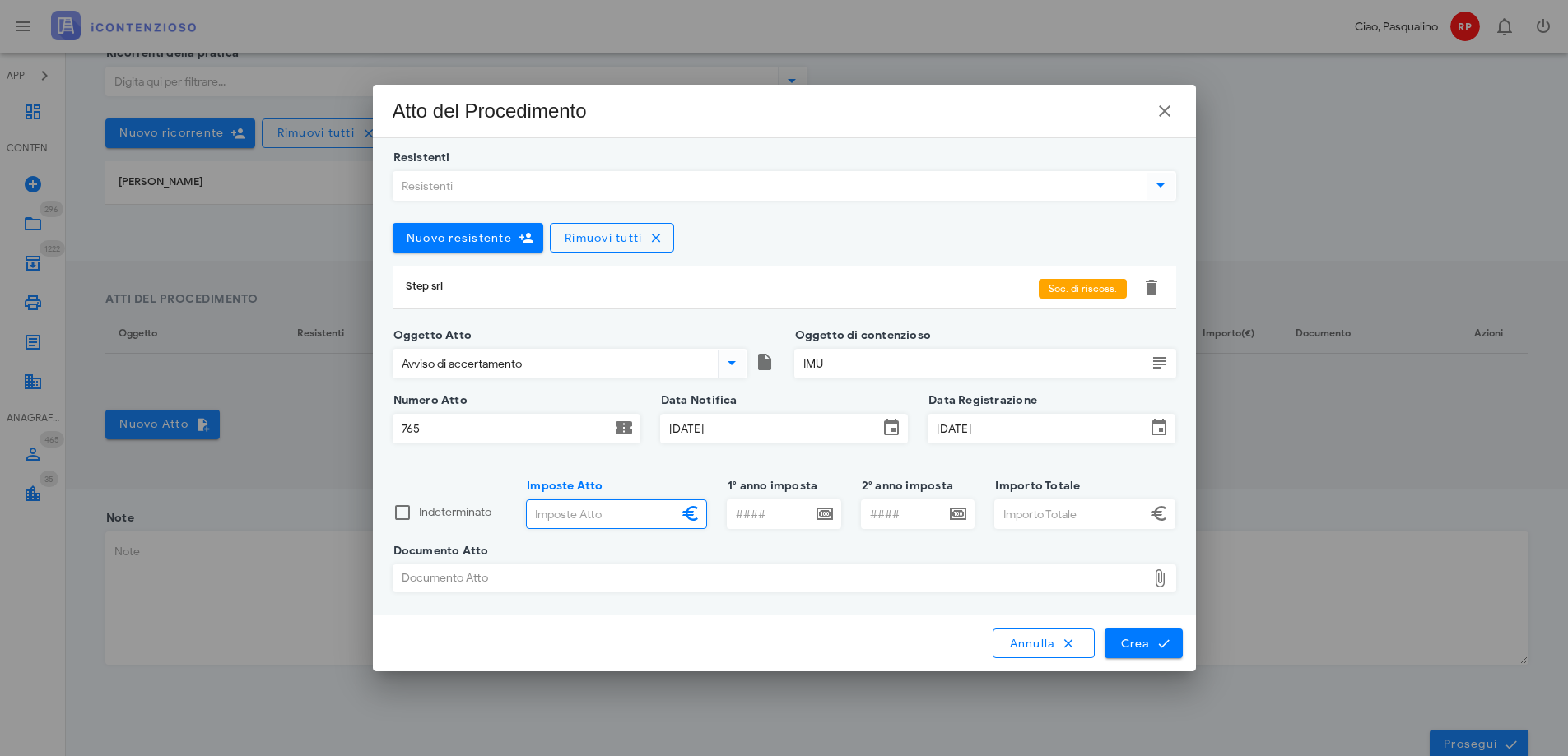
click at [593, 516] on input "Imposte Atto" at bounding box center [601, 514] width 150 height 28
type input "324,00"
click at [776, 521] on input "1° anno imposta" at bounding box center [769, 514] width 84 height 28
type input "2020"
click at [1066, 515] on input "Importo Totale" at bounding box center [1070, 514] width 150 height 28
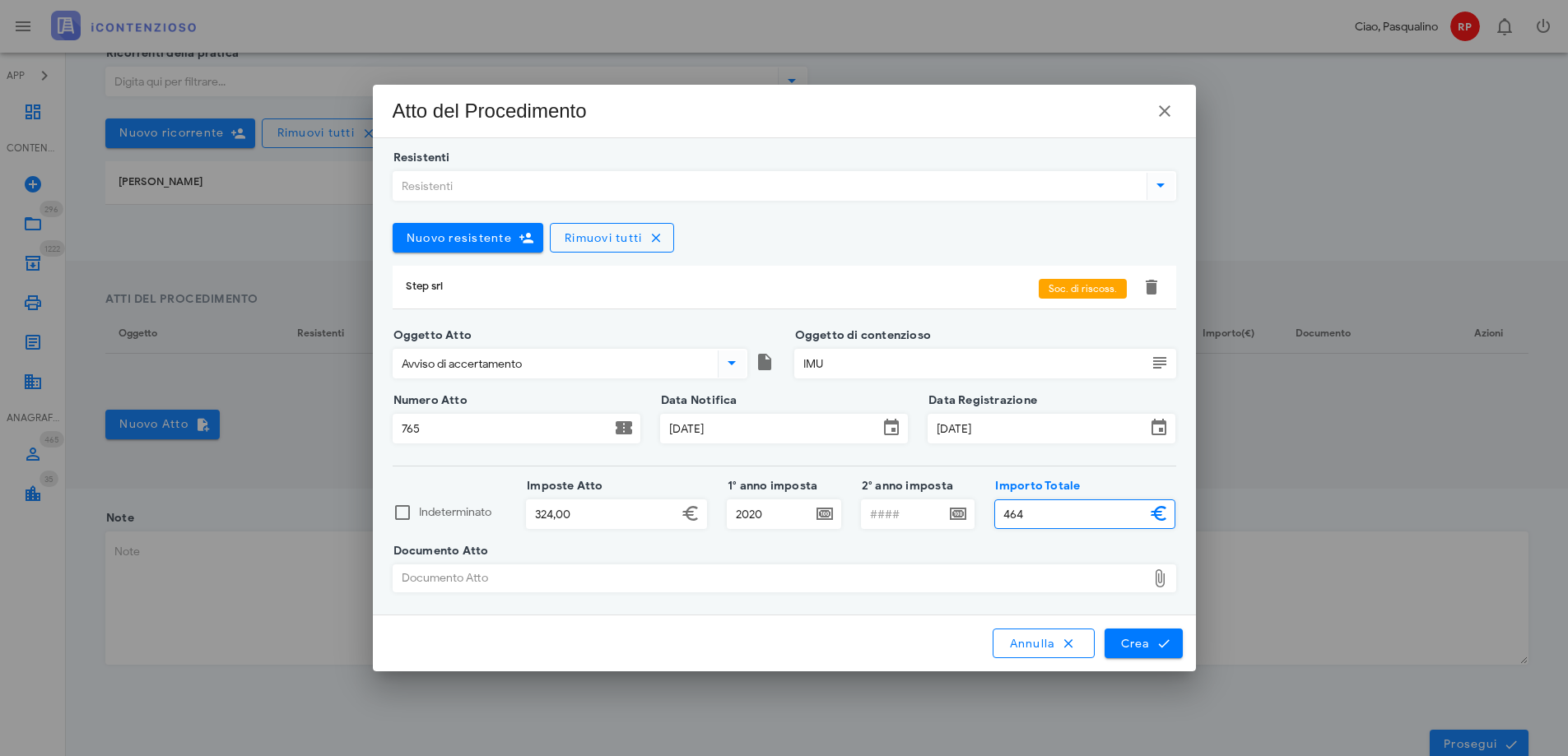
click at [486, 584] on div "Documento Atto" at bounding box center [769, 578] width 753 height 27
type input "464,00"
type input "C:\fakepath\avviso di accertamento n.777.pdf"
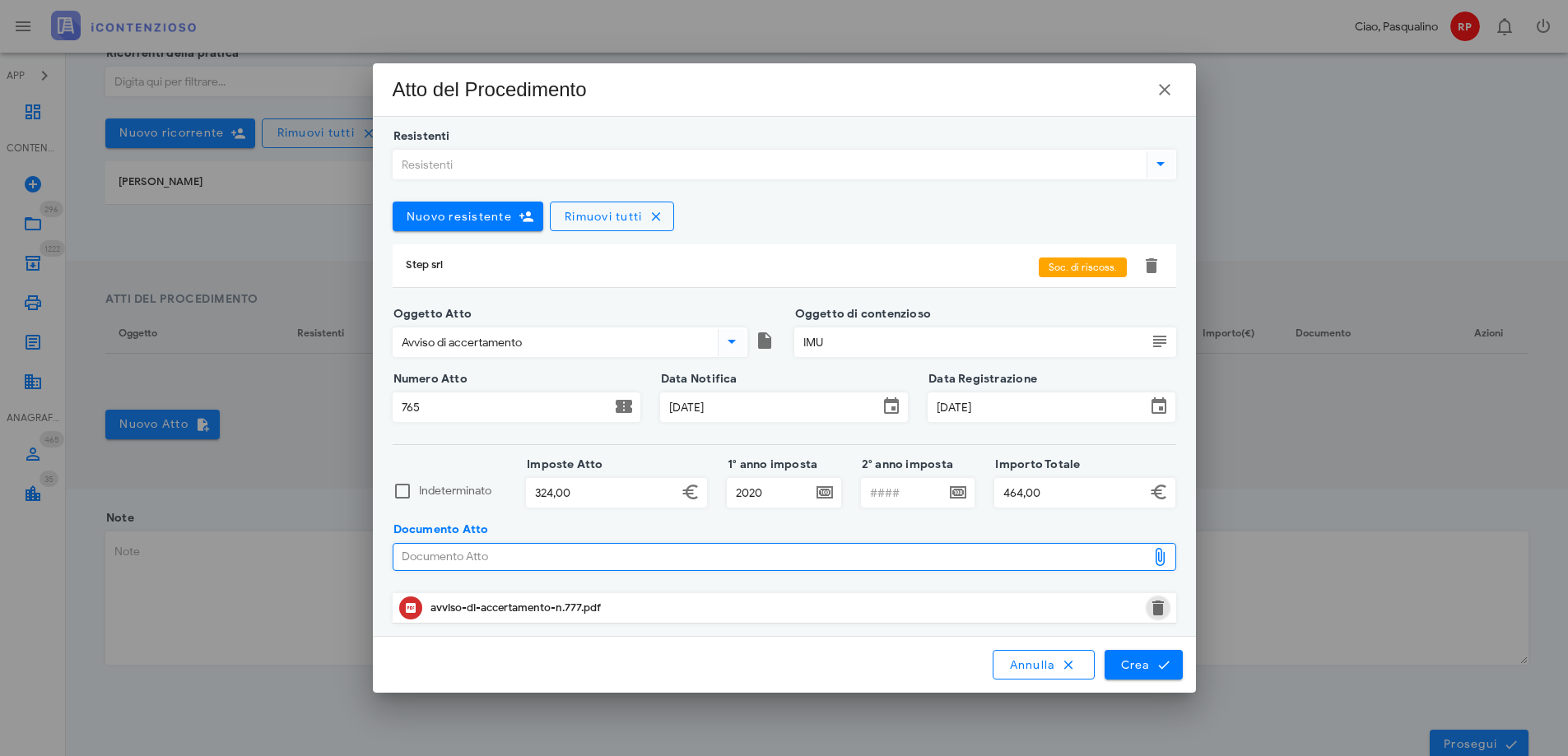
click at [1159, 606] on button "button" at bounding box center [1158, 608] width 19 height 19
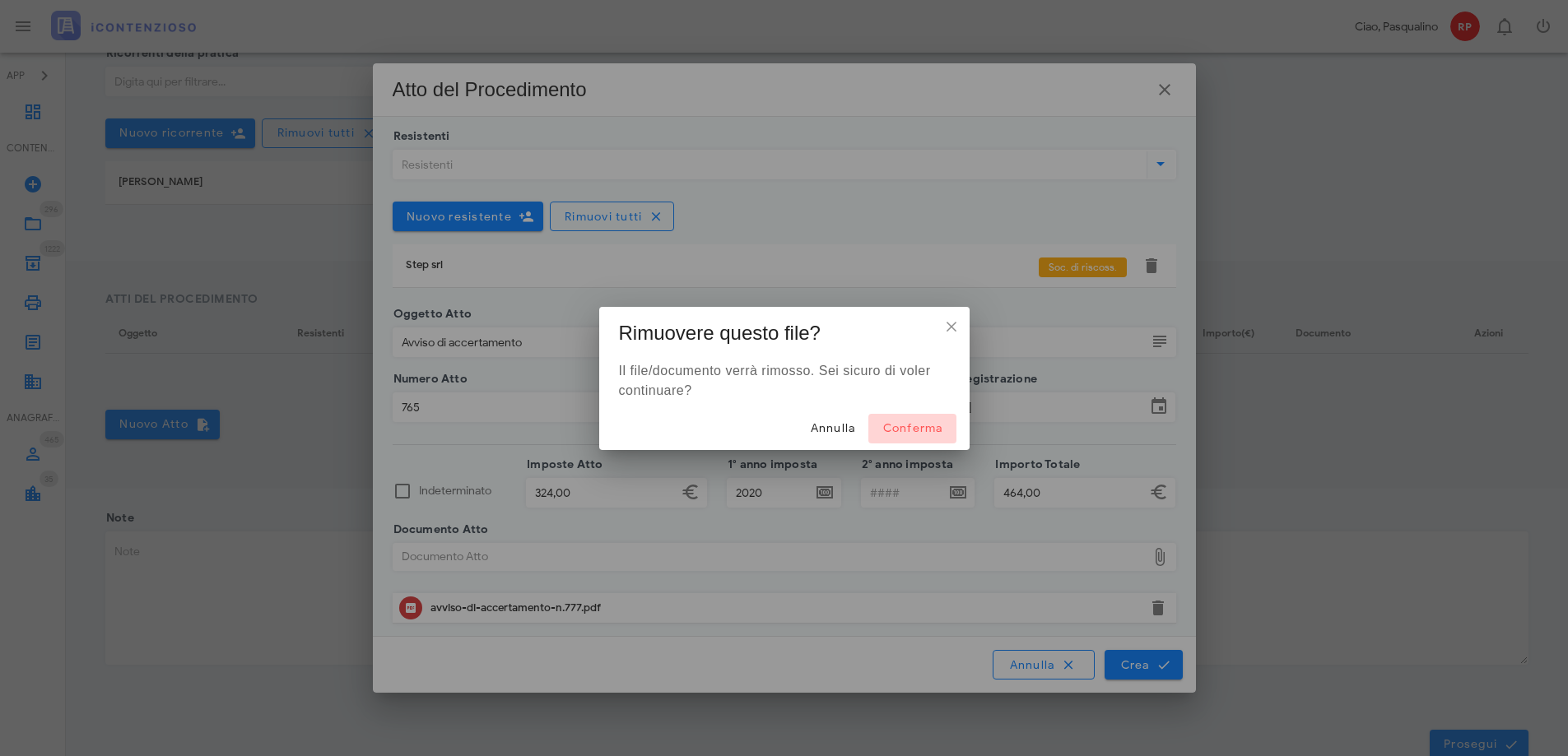
click at [898, 427] on span "Conferma" at bounding box center [911, 428] width 61 height 14
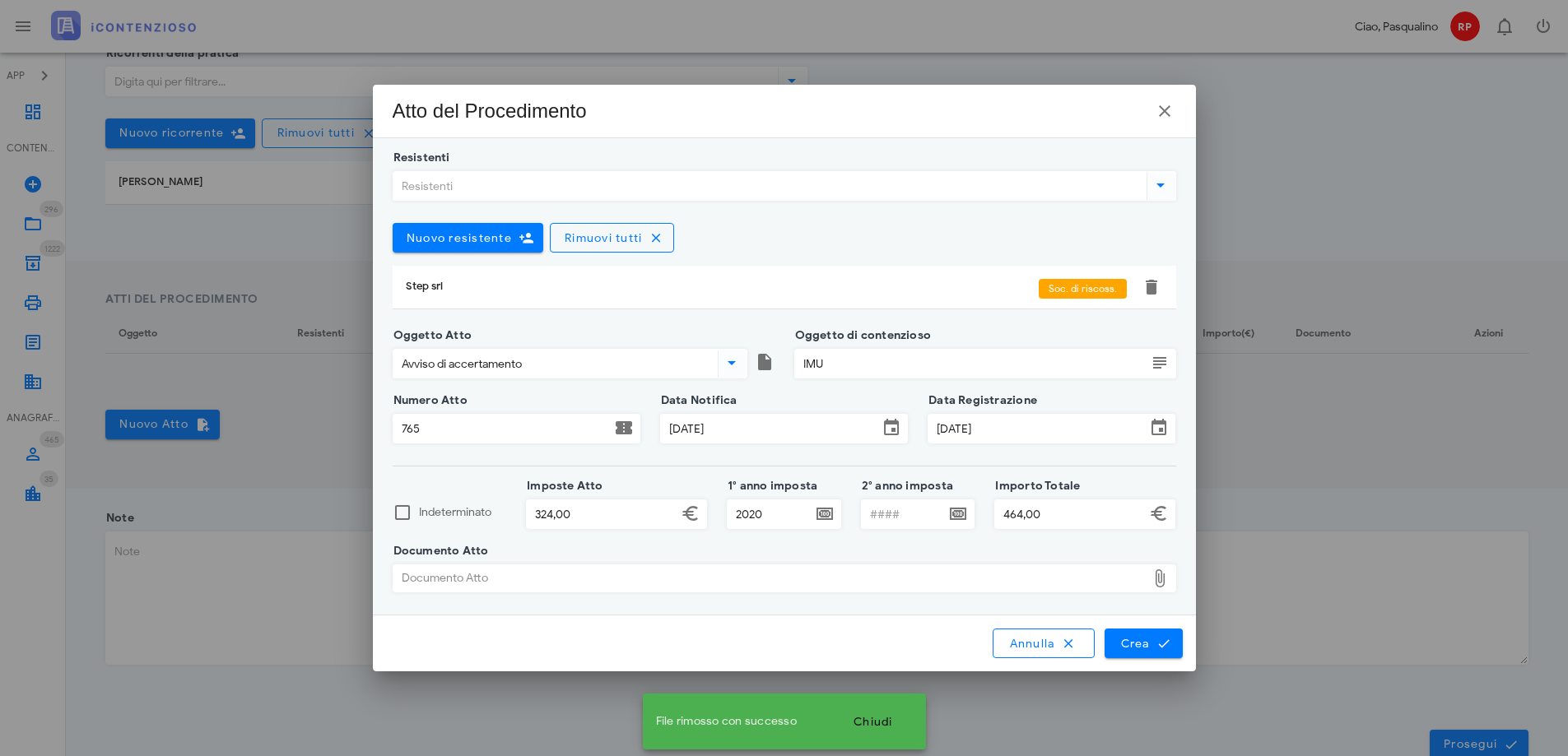
click at [493, 586] on div "Documento Atto" at bounding box center [769, 578] width 753 height 27
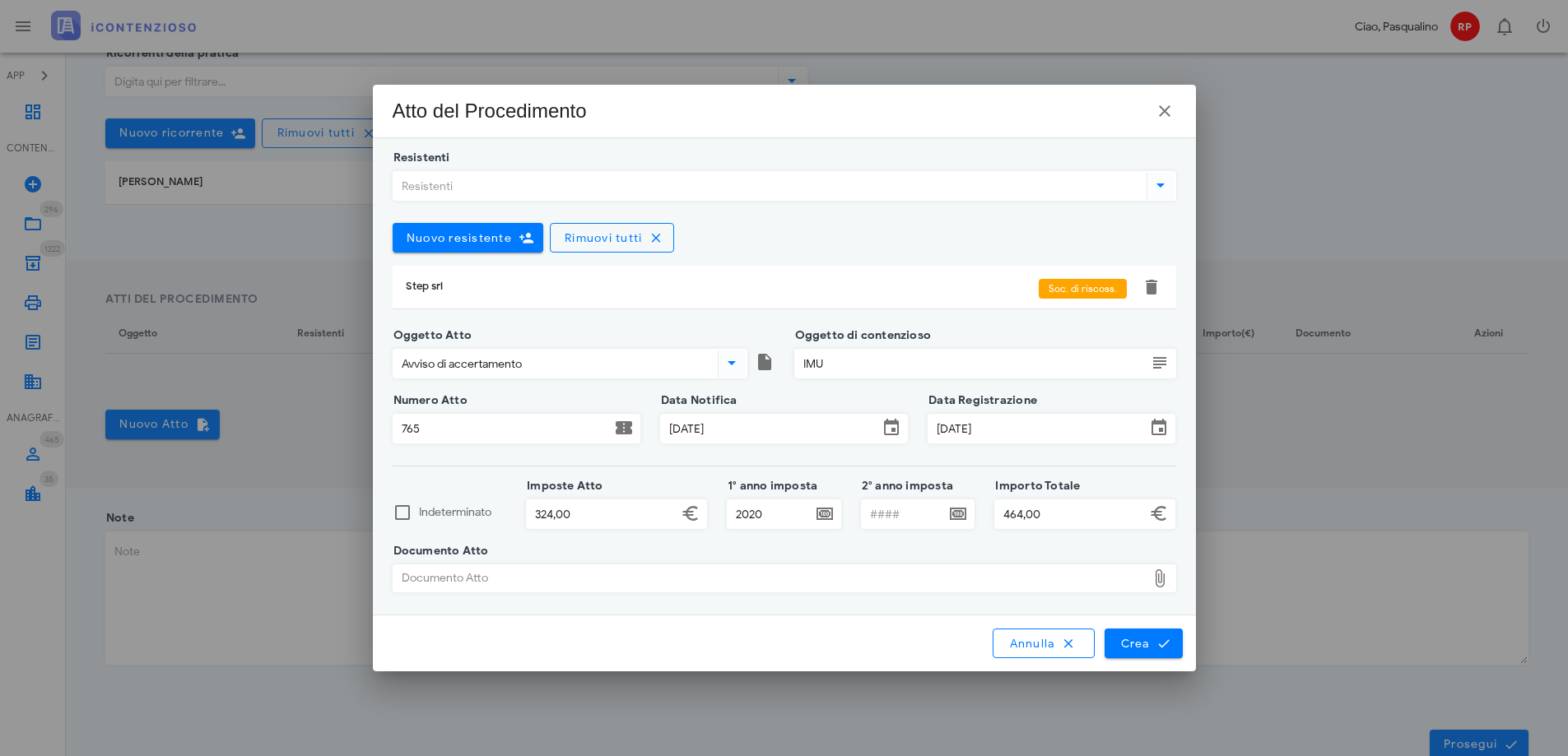
type input "C:\fakepath\avviso di accertamento 765.pdf"
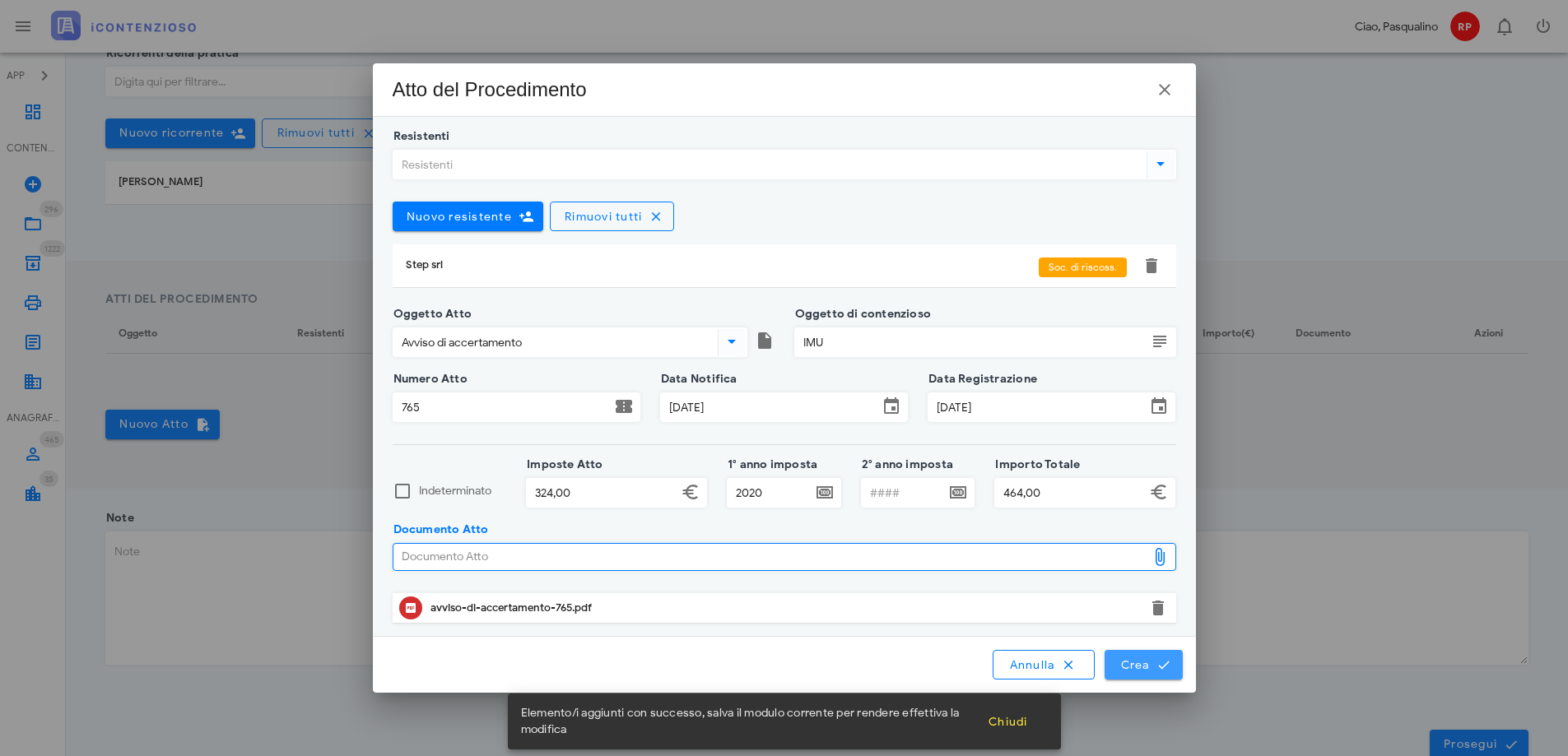
click at [1136, 667] on span "Crea" at bounding box center [1143, 665] width 48 height 15
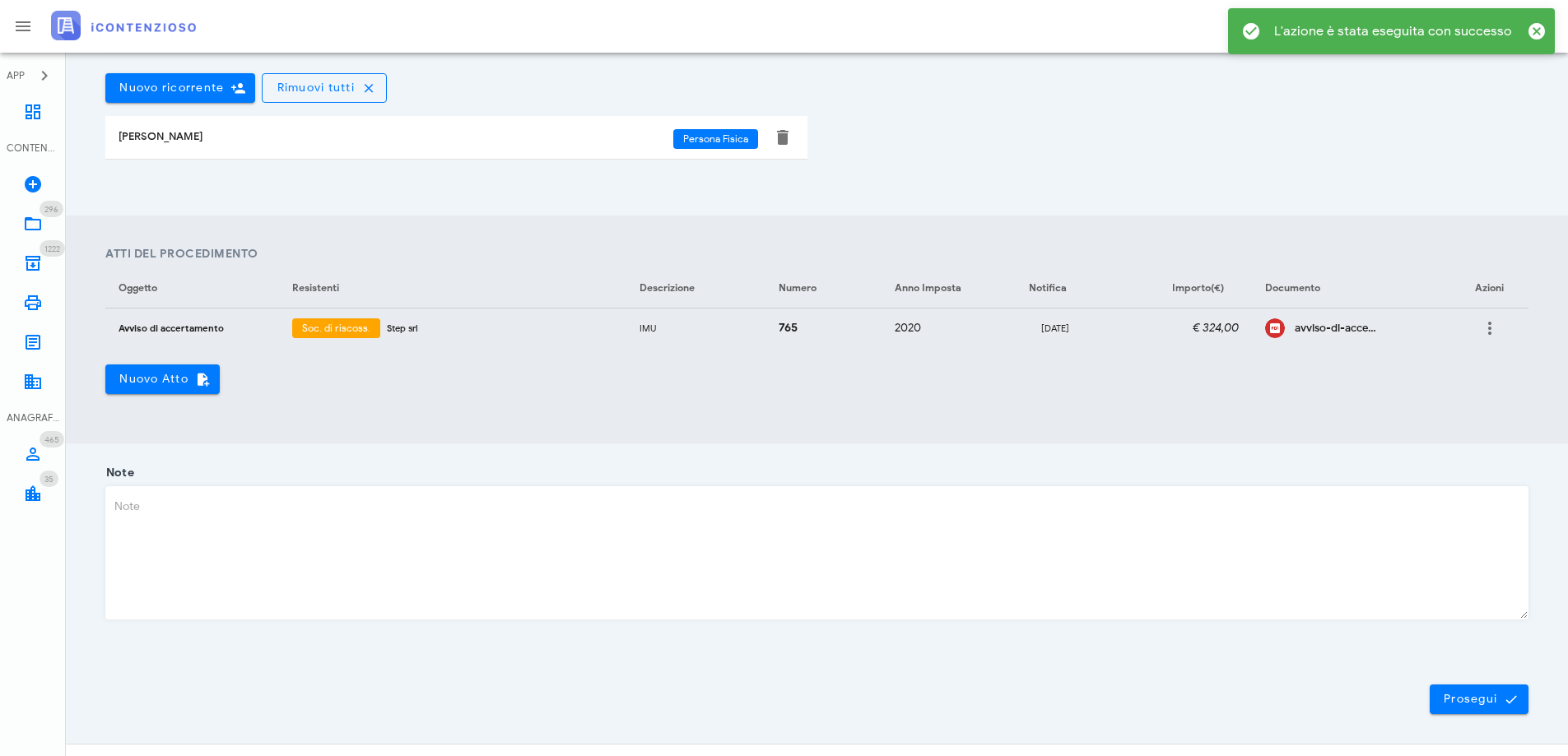
scroll to position [481, 0]
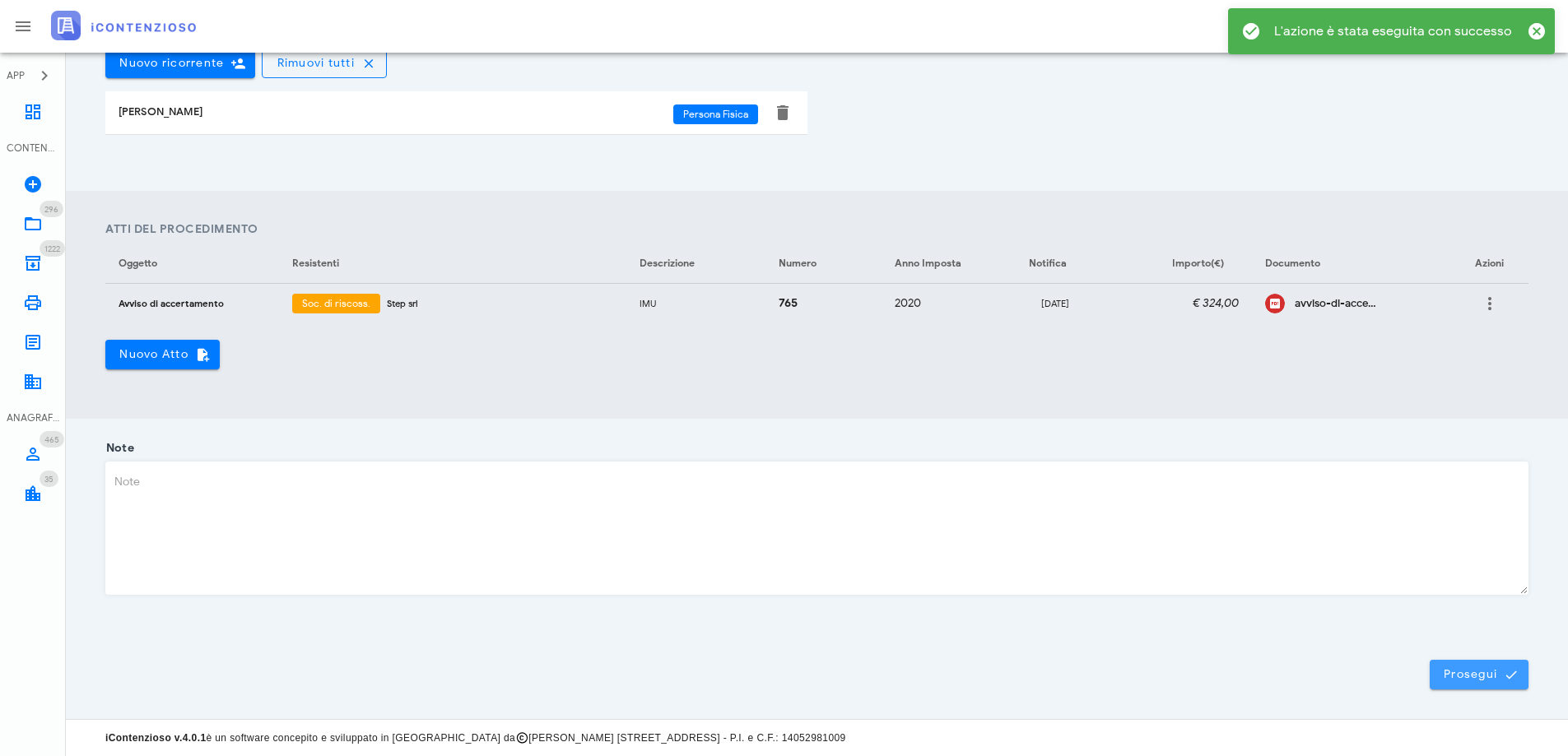
click at [1466, 683] on button "Prosegui" at bounding box center [1479, 674] width 99 height 30
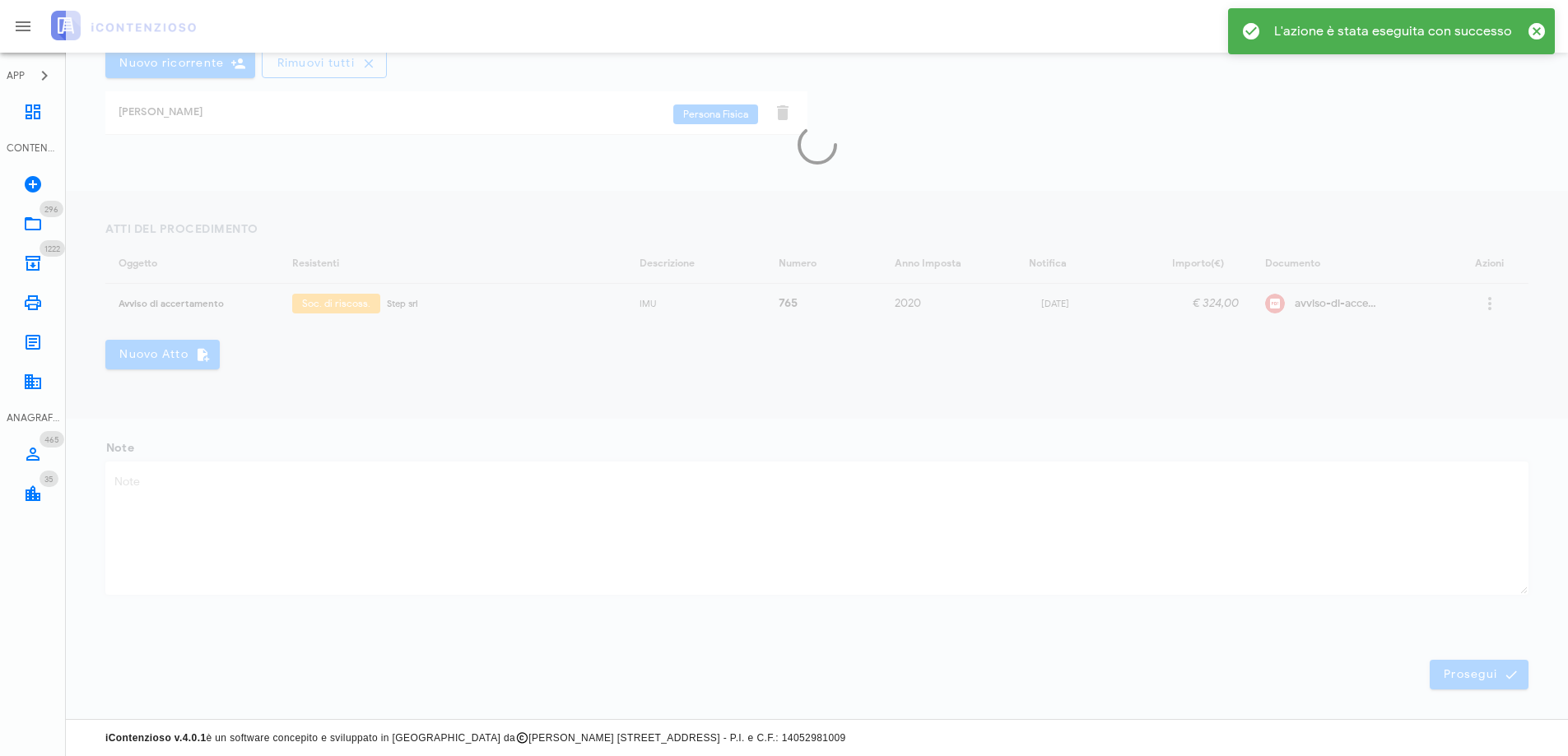
scroll to position [0, 0]
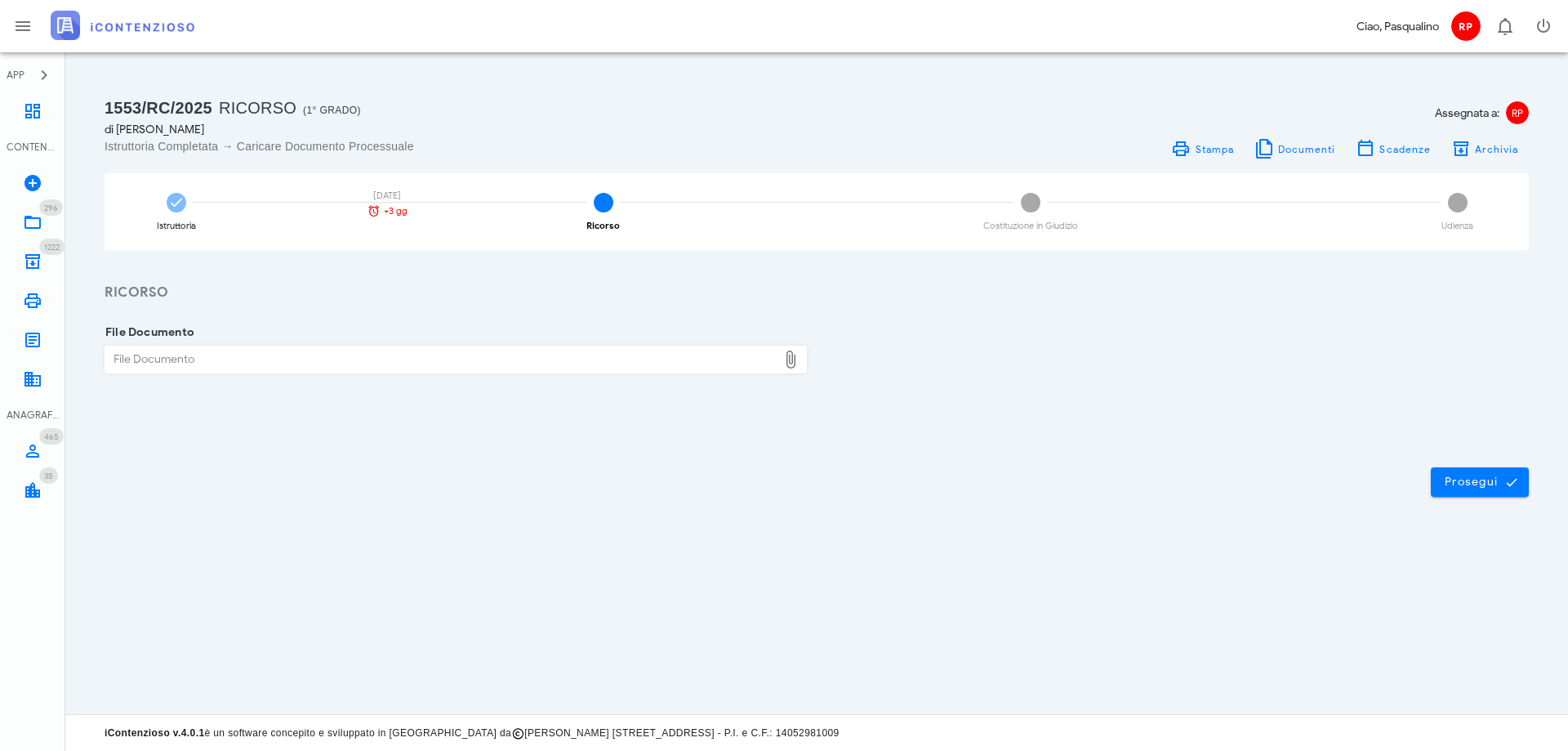
click at [344, 371] on div "File Documento" at bounding box center [441, 359] width 672 height 27
type input "C:\fakepath\mangiafico sebastiano accertamento imu 2020 n. 765.pdf"
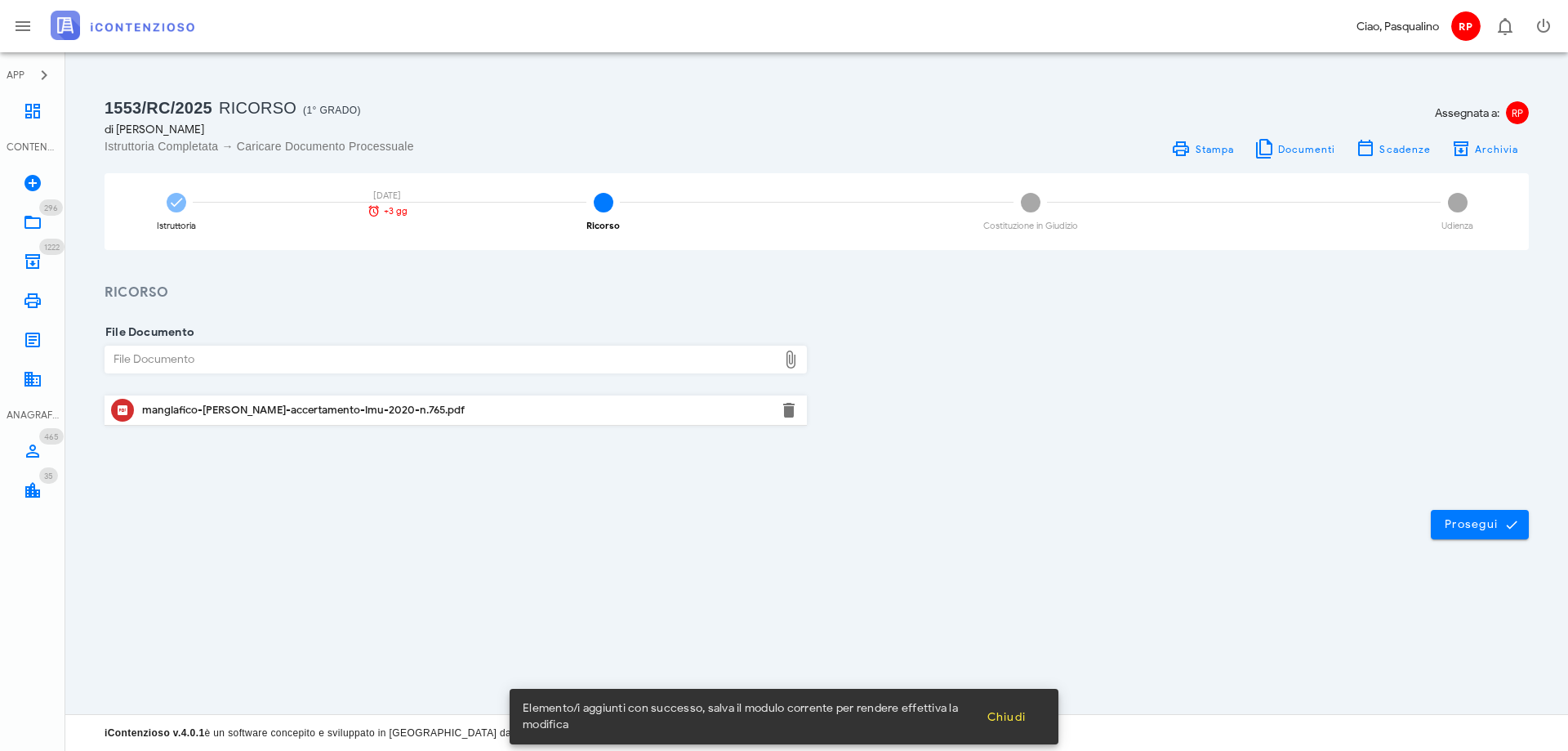
click at [1212, 457] on div "File Documento File Documento mangiafico-sebastiano-accertamento-imu-2020-n.765…" at bounding box center [816, 392] width 1503 height 178
click at [1486, 520] on span "Prosegui" at bounding box center [1479, 525] width 72 height 15
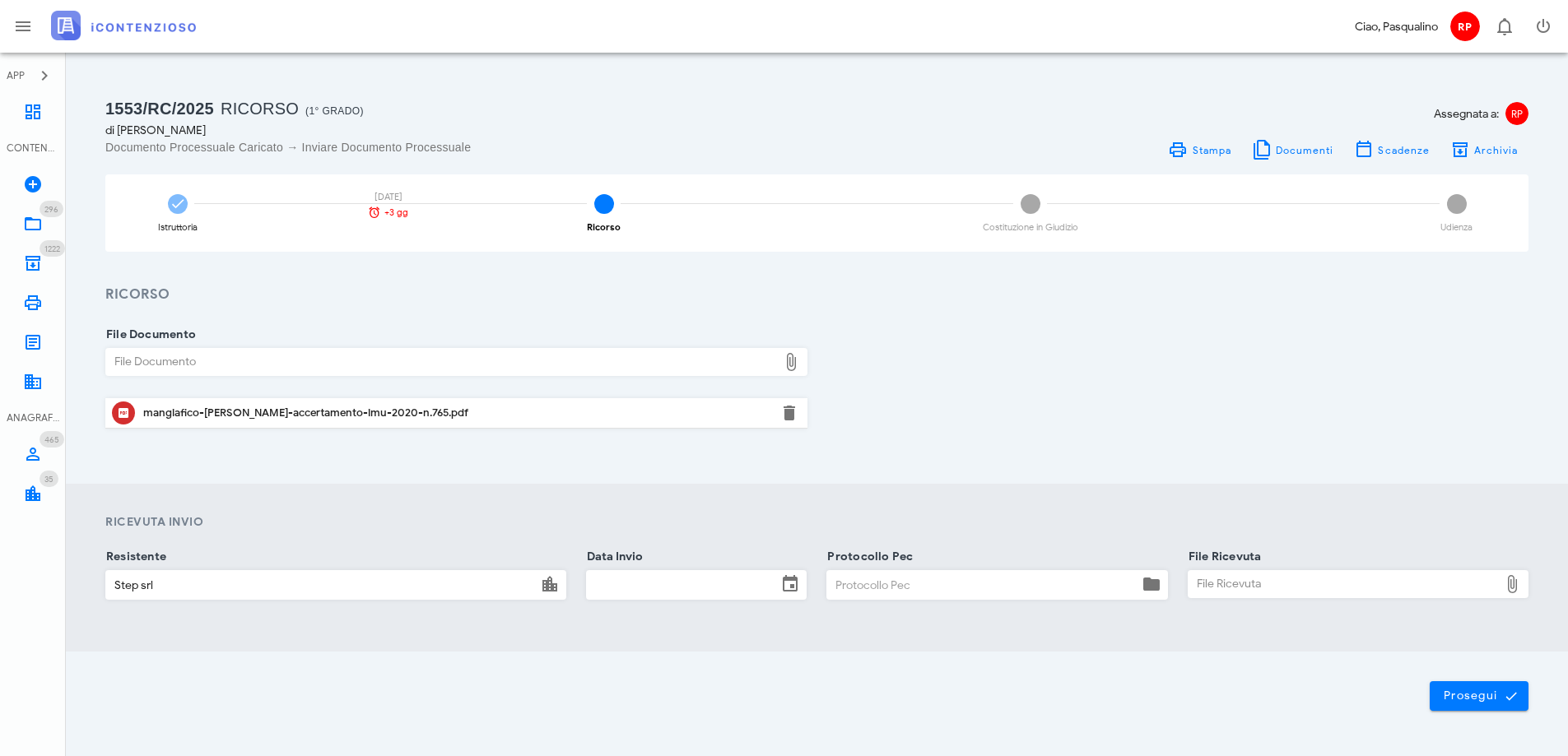
click at [655, 591] on input "Data Invio" at bounding box center [682, 585] width 190 height 28
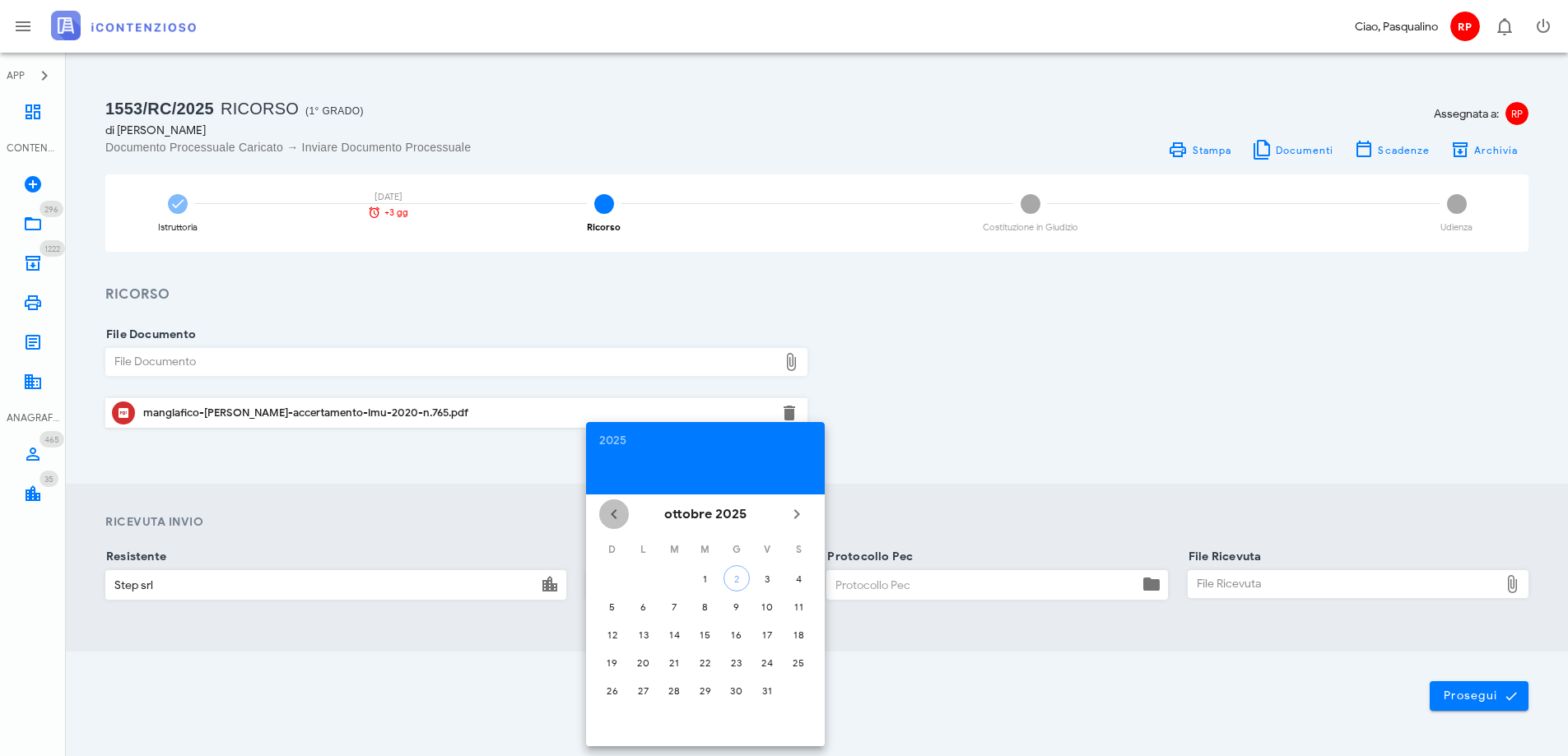
click at [617, 514] on icon "Il mese scorso" at bounding box center [613, 514] width 19 height 19
click at [774, 661] on div "26" at bounding box center [766, 662] width 27 height 12
type input "26/09/2025"
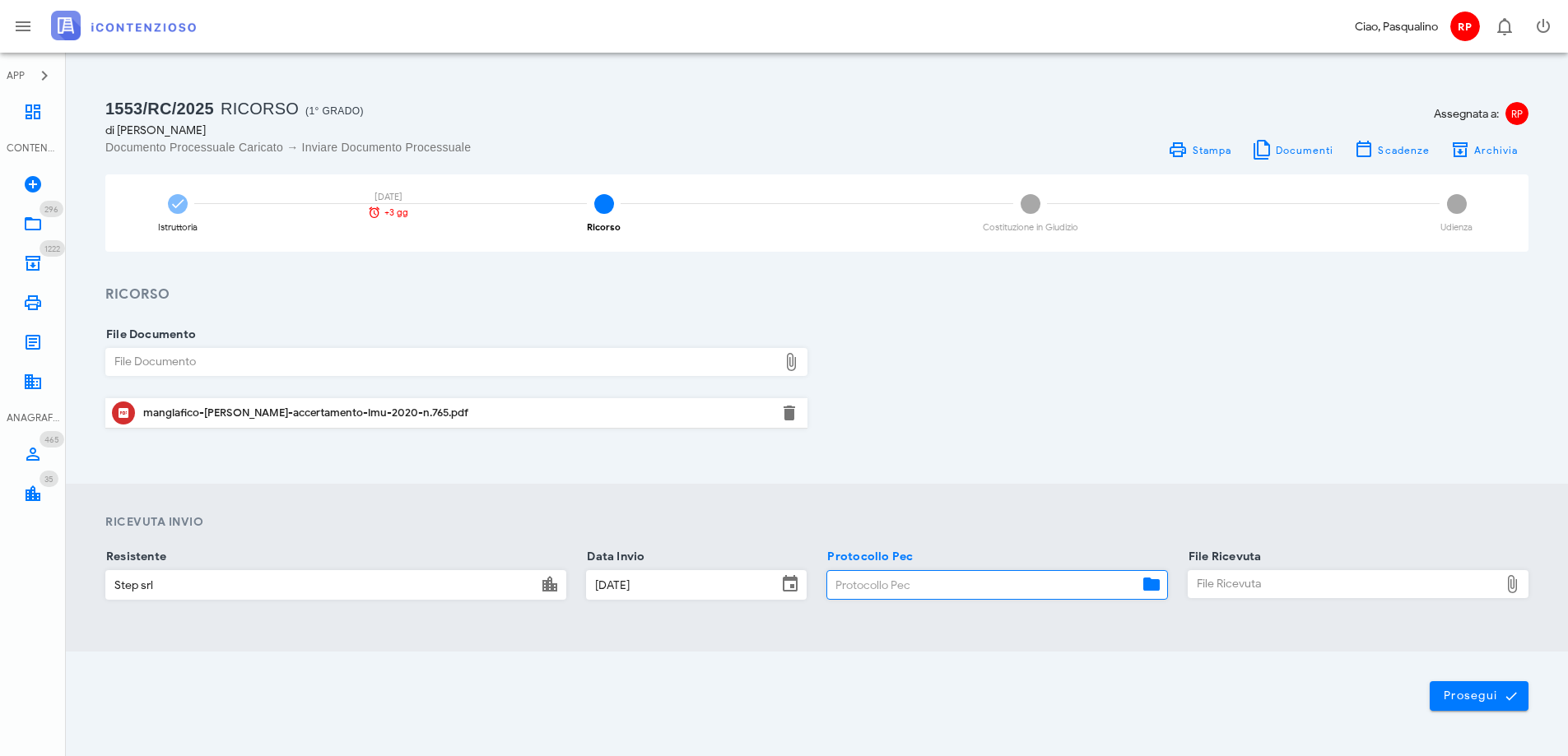
click at [881, 584] on input "Protocollo Pec" at bounding box center [982, 585] width 310 height 28
type input "2609"
click at [1277, 588] on div "File Ricevuta" at bounding box center [1343, 584] width 310 height 27
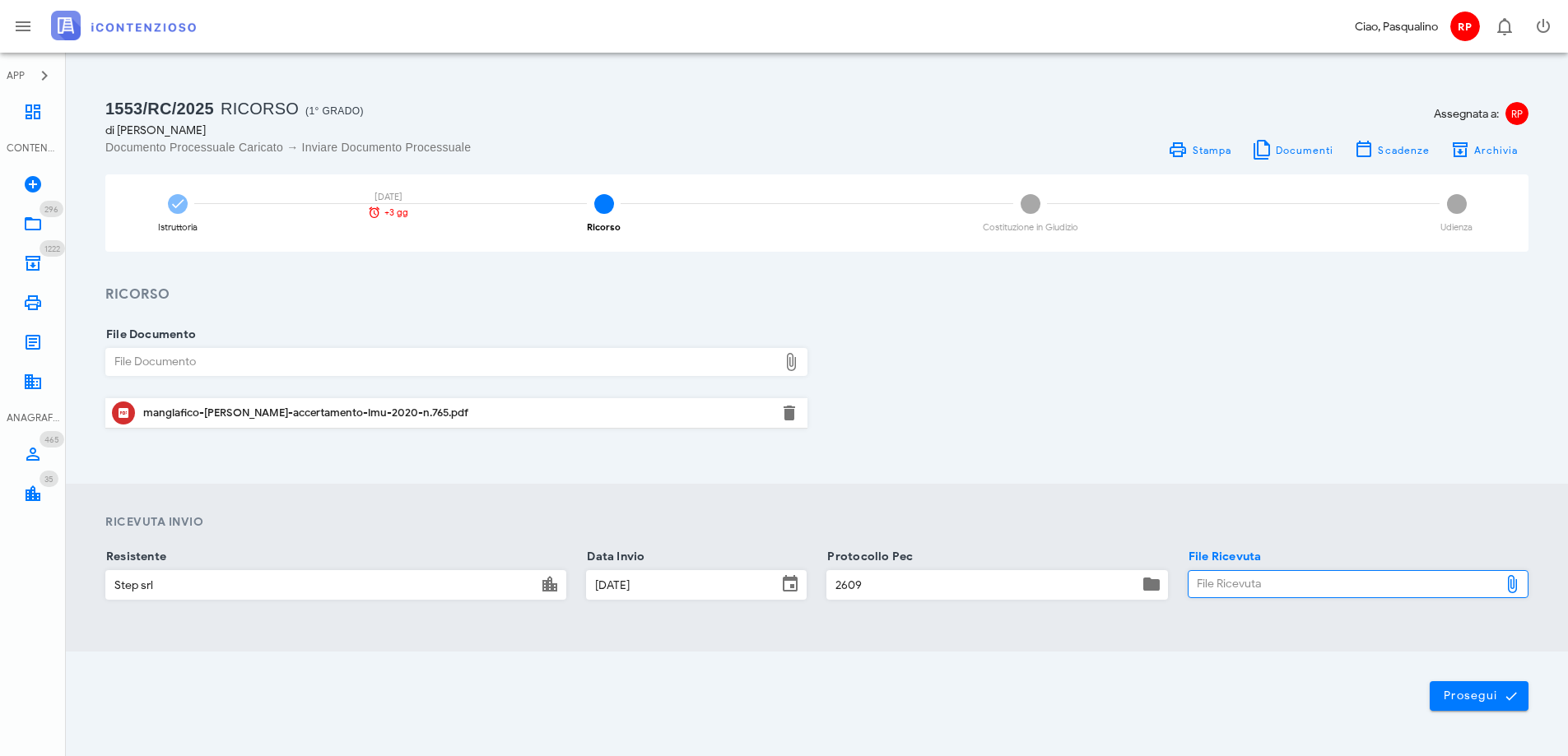
type input "C:\fakepath\_NOTIF~1.EML"
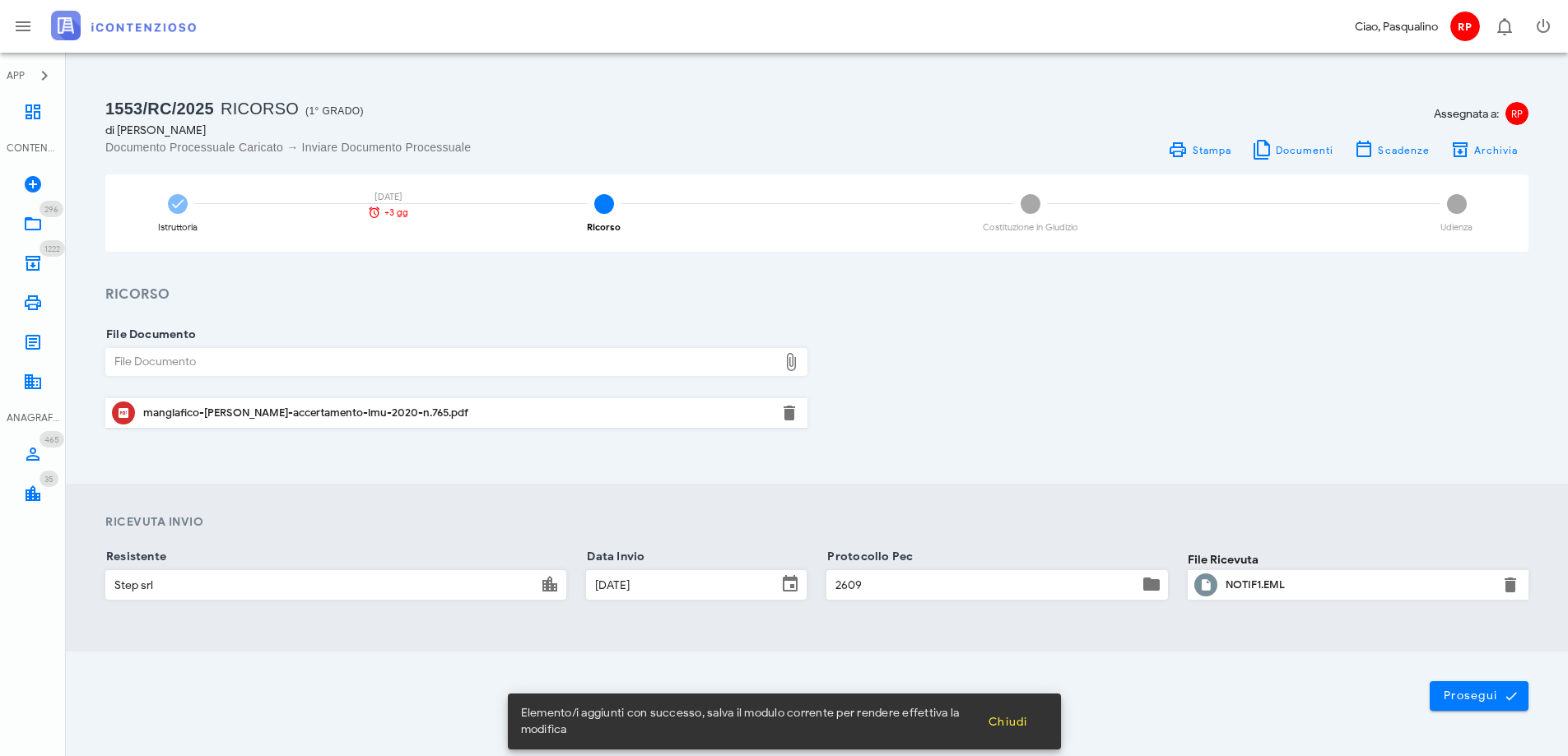
click at [1485, 711] on div "Prosegui" at bounding box center [816, 696] width 1502 height 89
click at [1479, 697] on span "Prosegui" at bounding box center [1479, 696] width 73 height 15
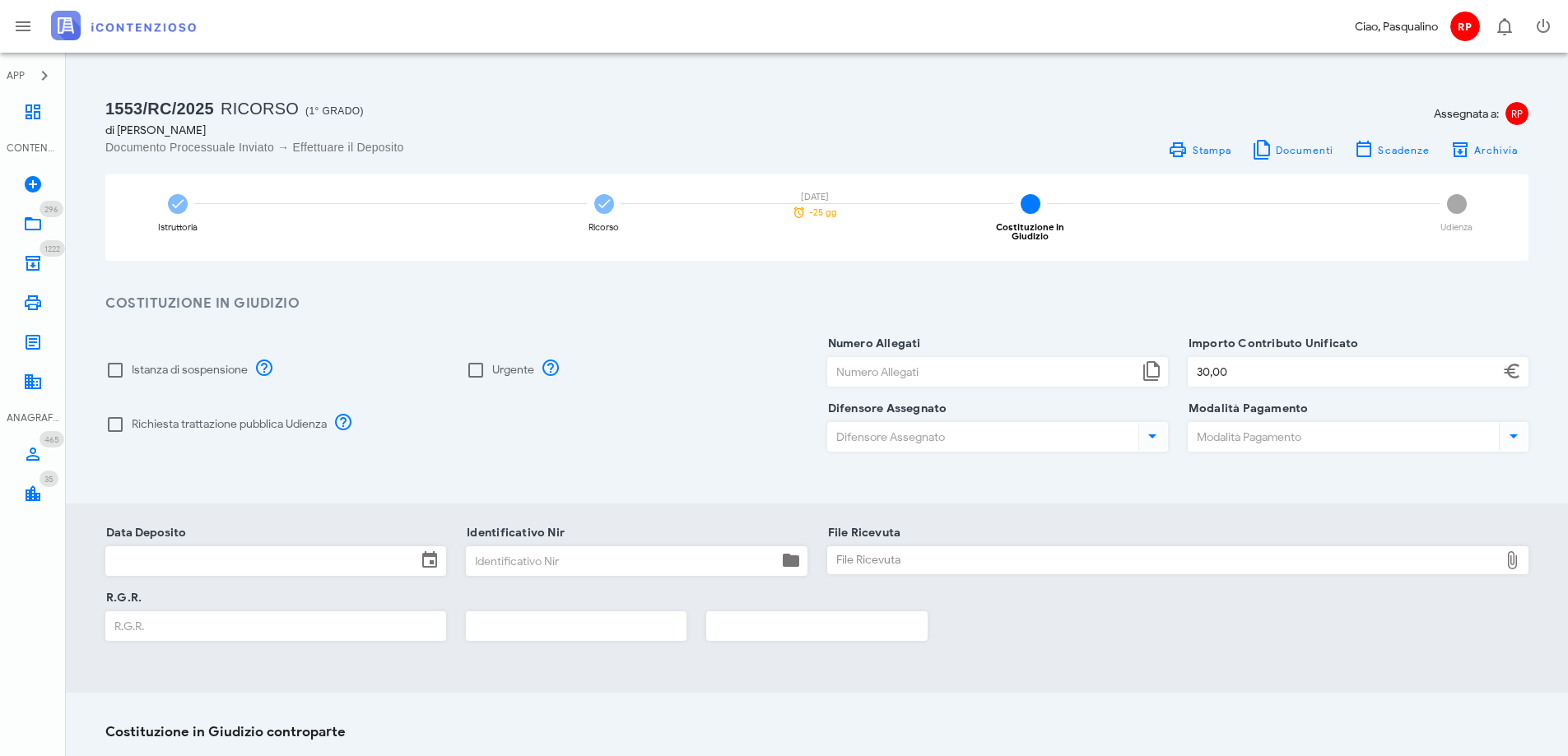
click at [1117, 658] on div "Data Deposito Identificativo Nir File Ricevuta File Ricevuta Chiudi R.G.R." at bounding box center [816, 597] width 1502 height 189
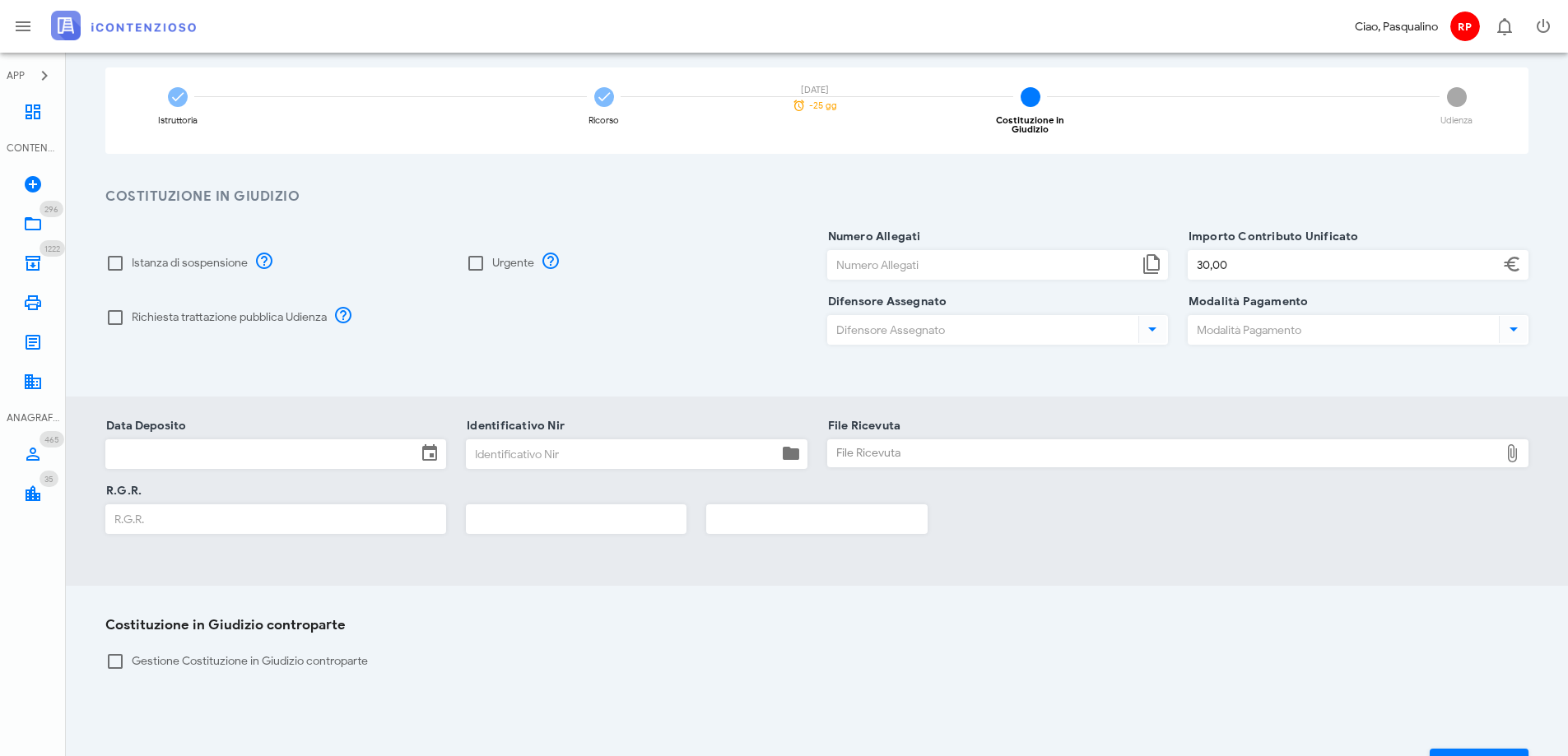
scroll to position [217, 0]
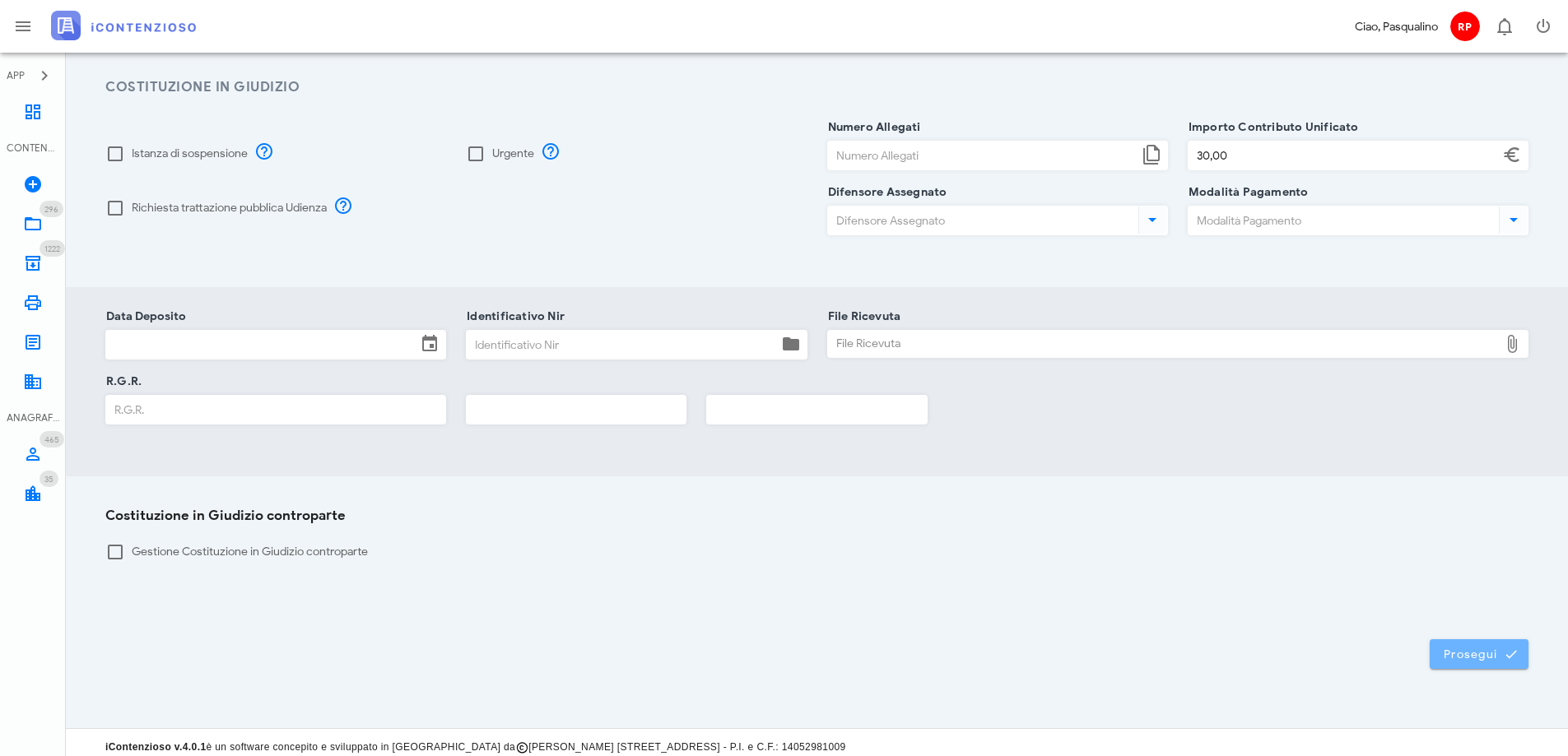
click at [1469, 652] on span "Prosegui" at bounding box center [1479, 654] width 73 height 15
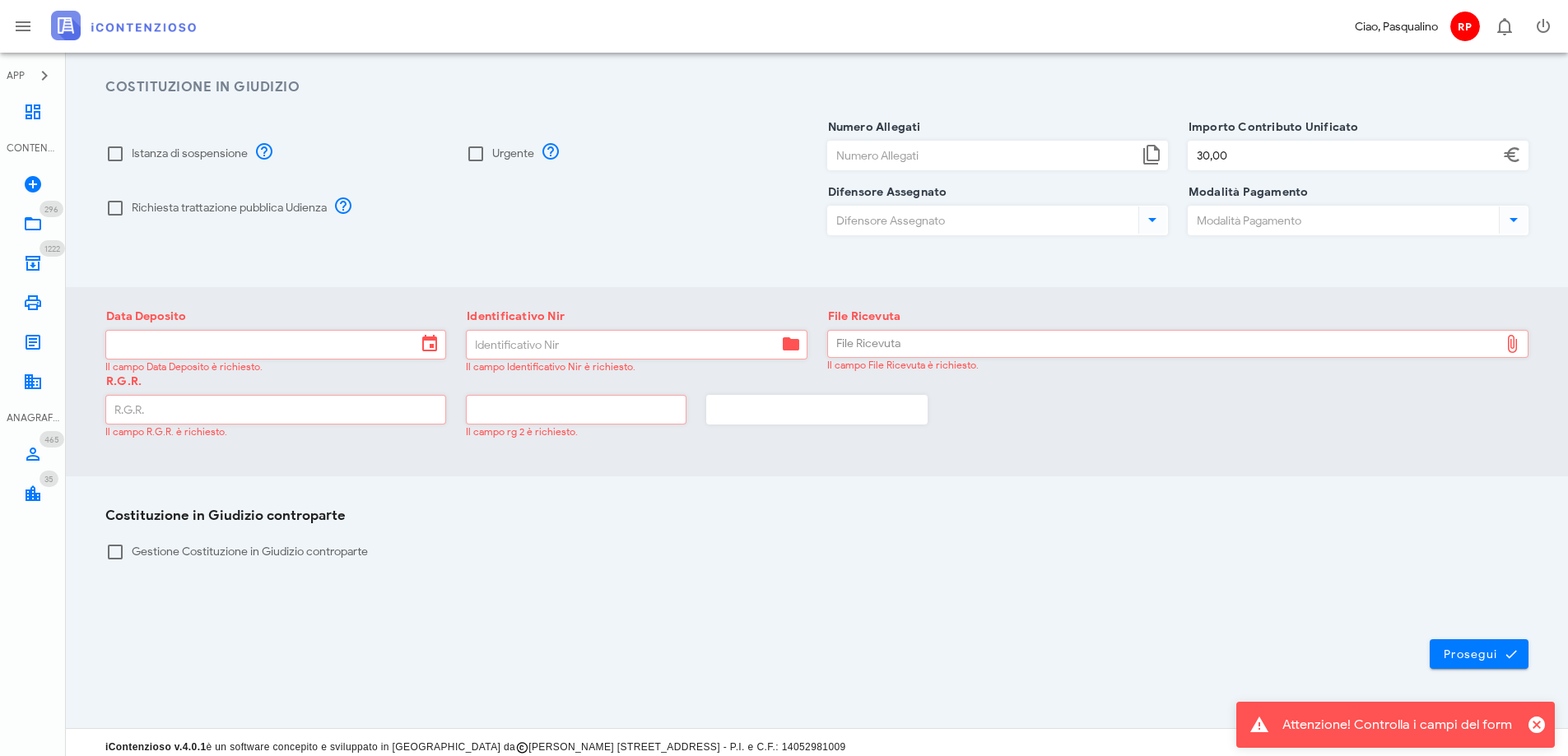
scroll to position [0, 0]
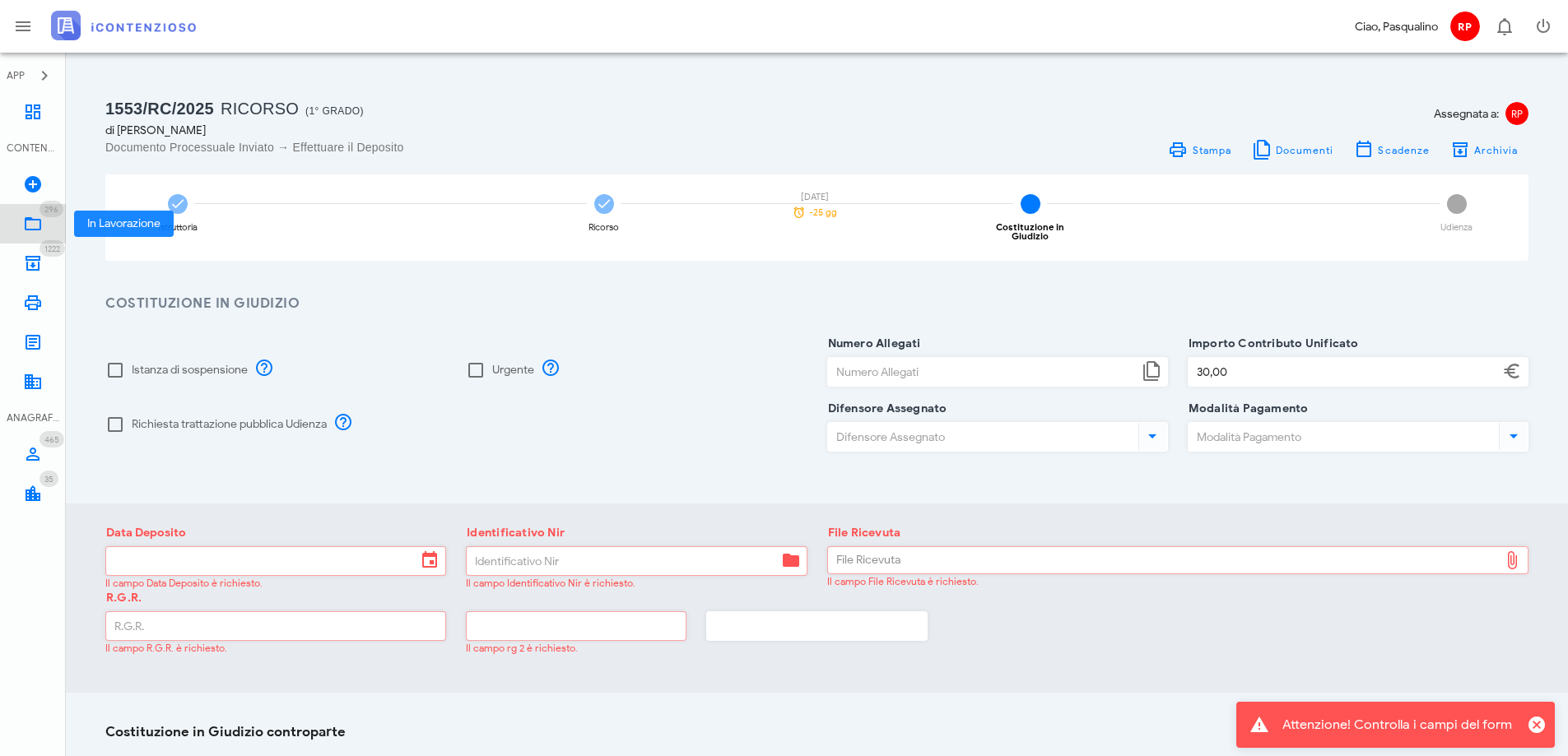
click at [42, 219] on link "296 In Lavorazione 296" at bounding box center [32, 223] width 65 height 40
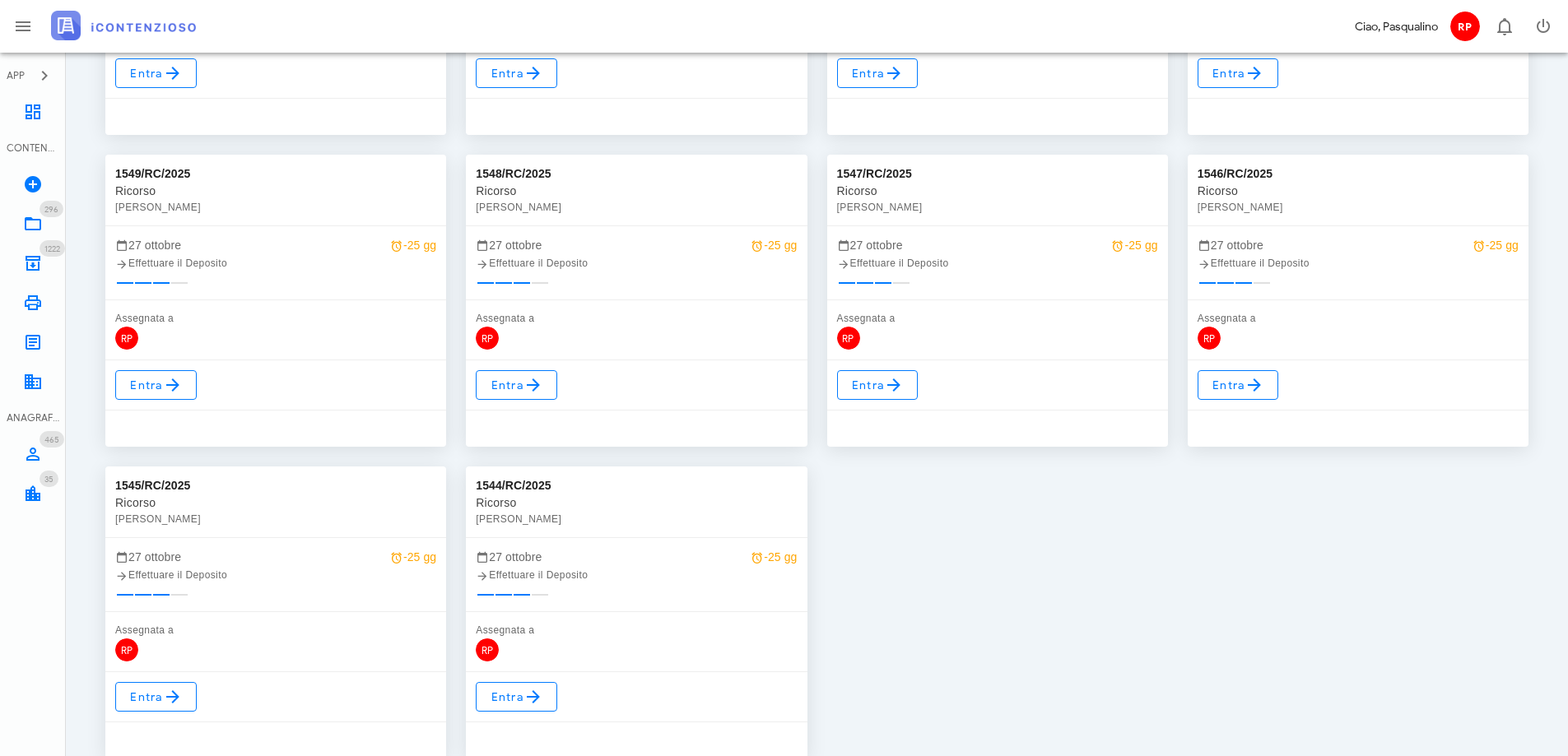
scroll to position [493, 0]
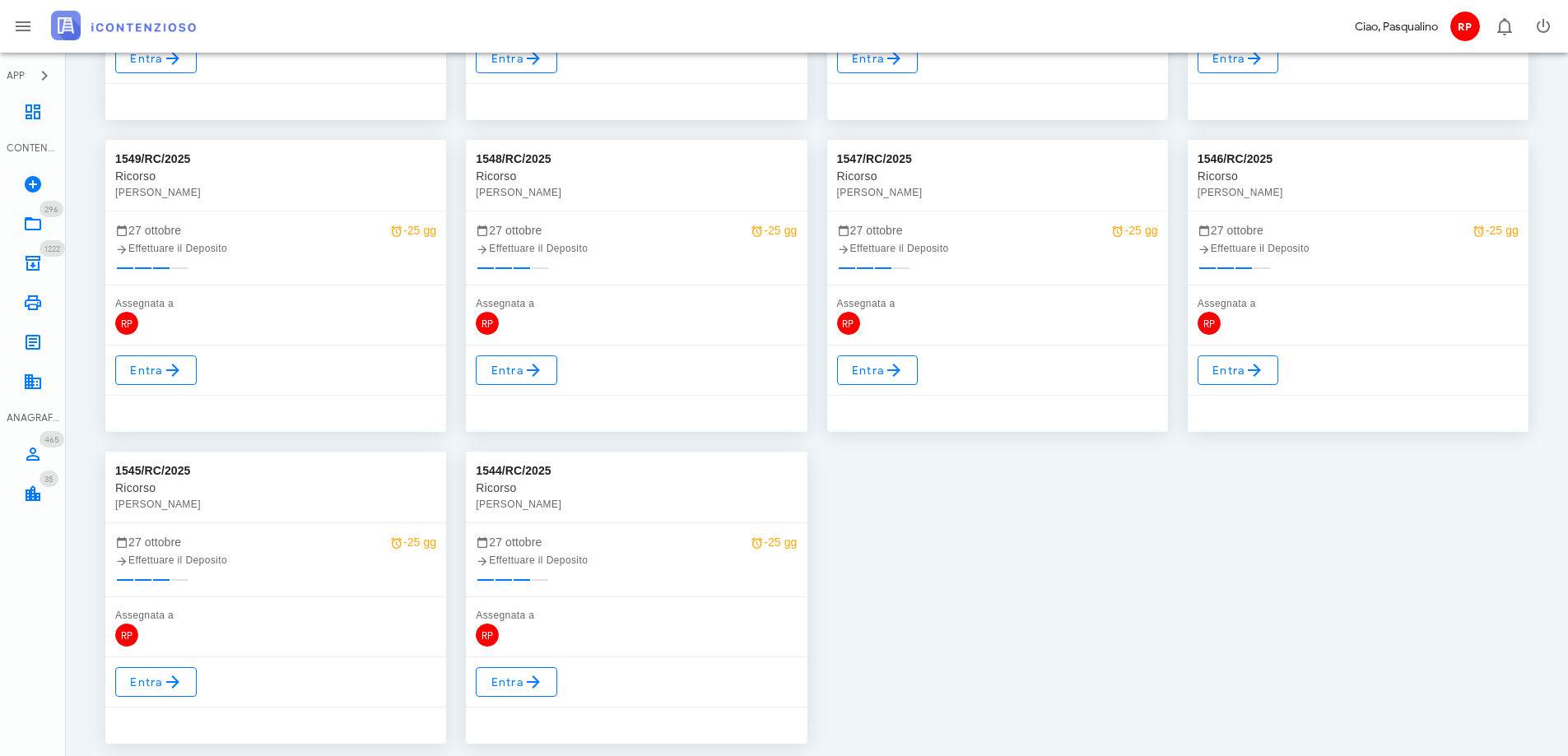
click at [1124, 482] on div "1553/RC/2025 Ricorso [PERSON_NAME] [DATE] -25 gg Effettuare il Deposito Assegna…" at bounding box center [816, 286] width 1443 height 935
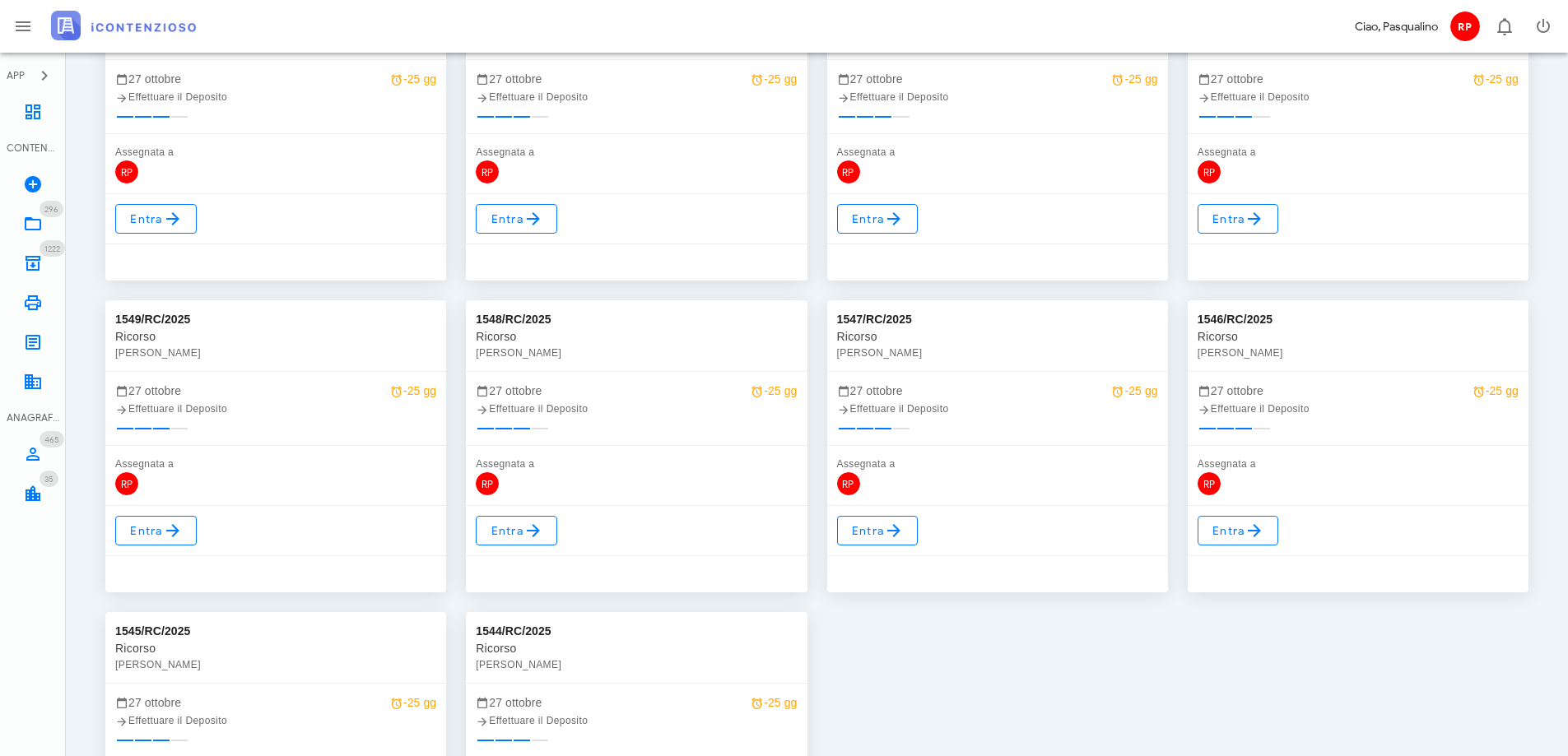
scroll to position [0, 0]
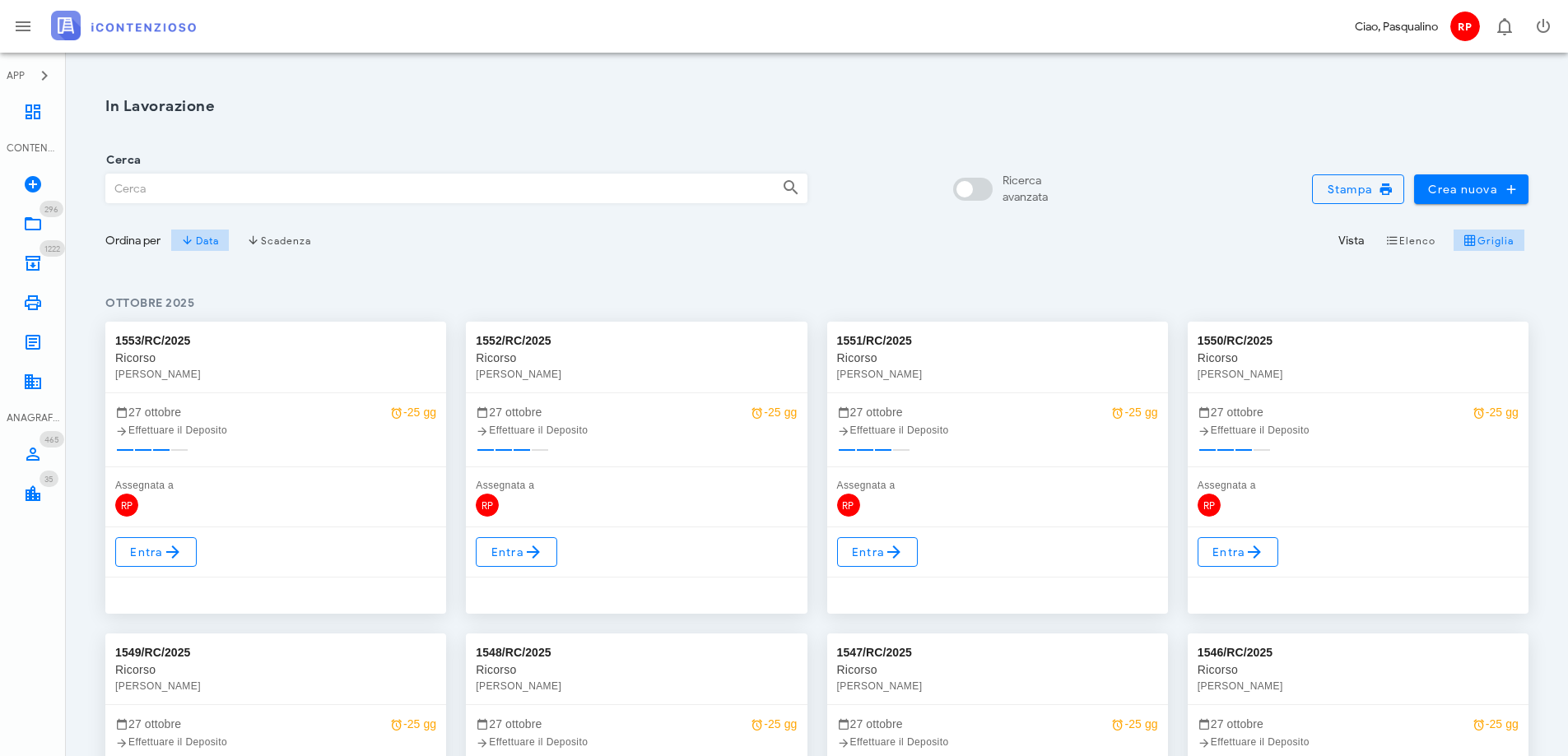
click at [995, 253] on div "Vista Elenco Griglia" at bounding box center [1178, 240] width 702 height 30
